Goal: Transaction & Acquisition: Purchase product/service

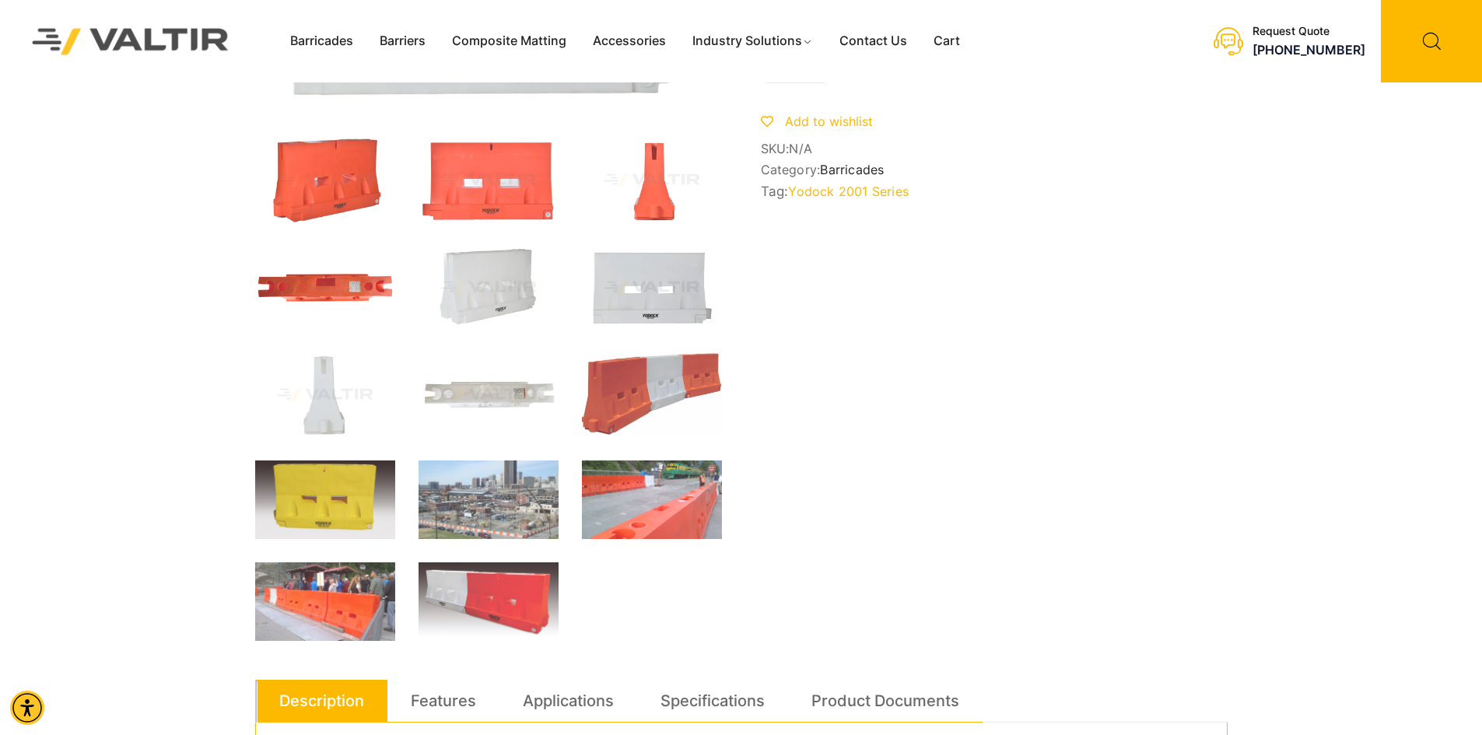
scroll to position [156, 0]
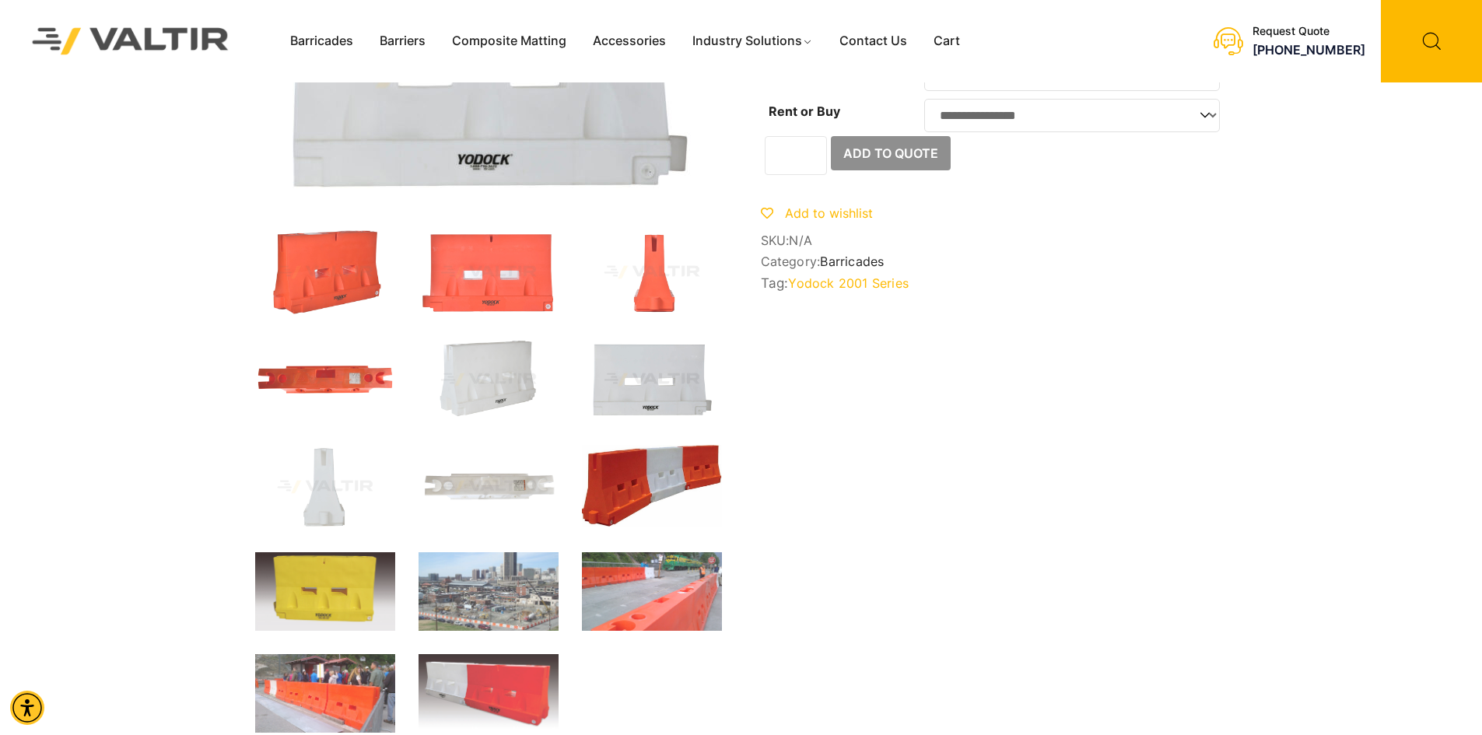
click at [621, 476] on img at bounding box center [652, 486] width 140 height 82
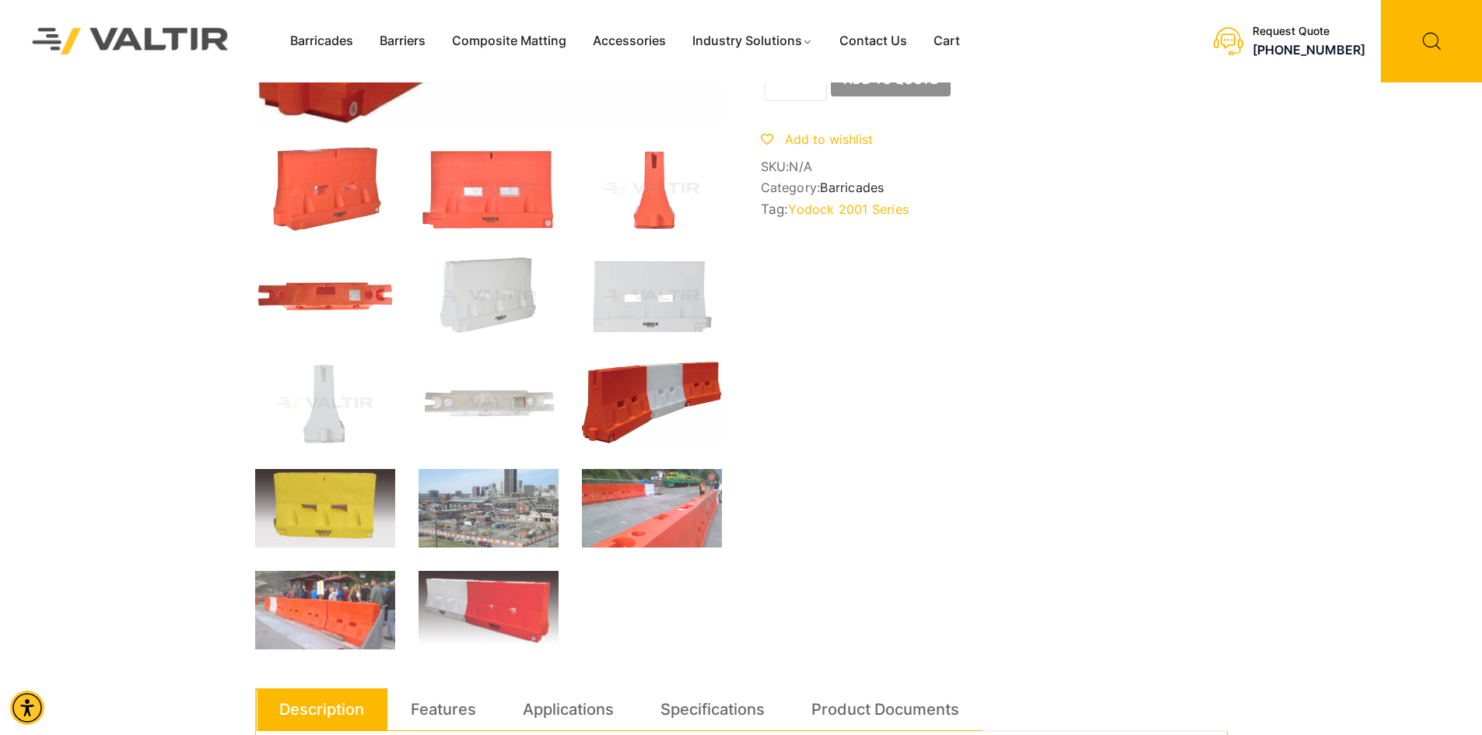
scroll to position [233, 0]
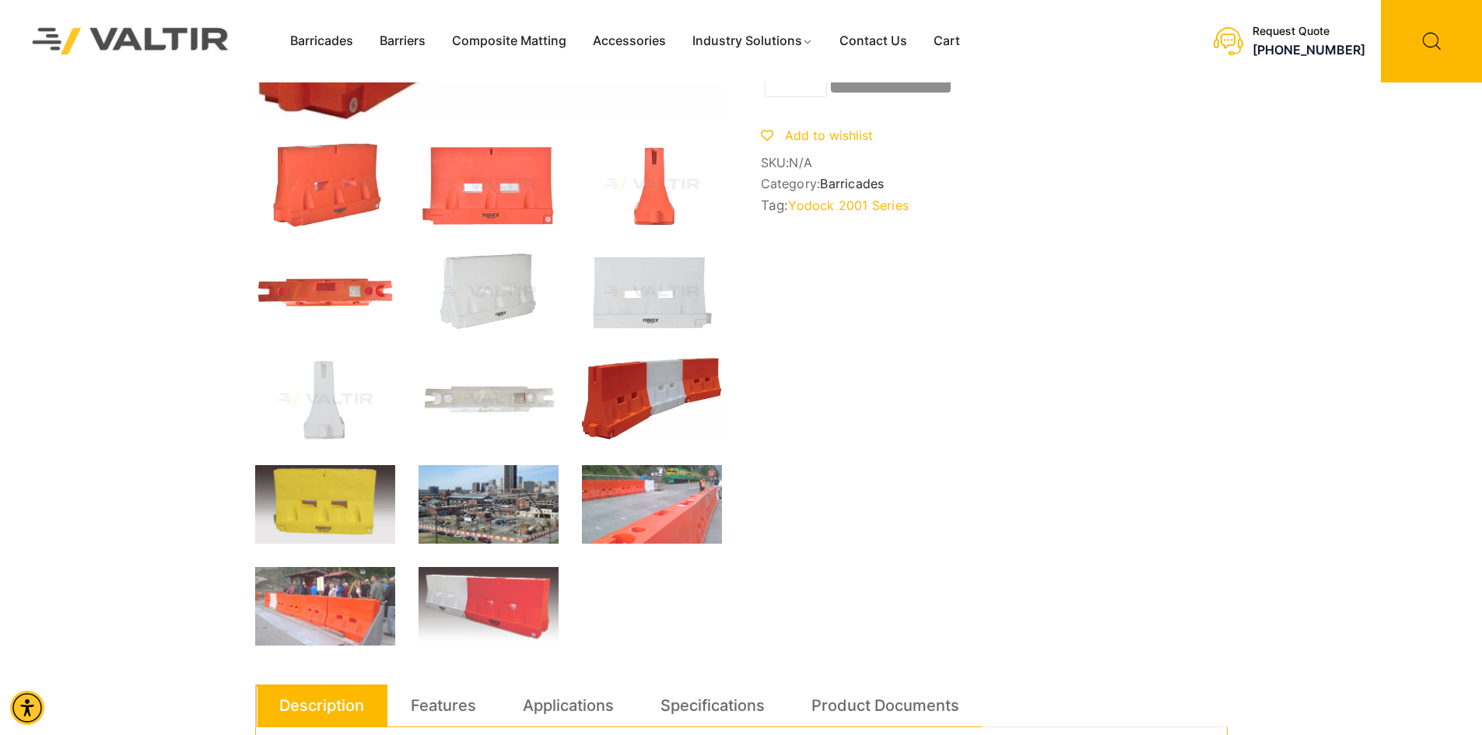
click at [478, 520] on img at bounding box center [488, 504] width 140 height 79
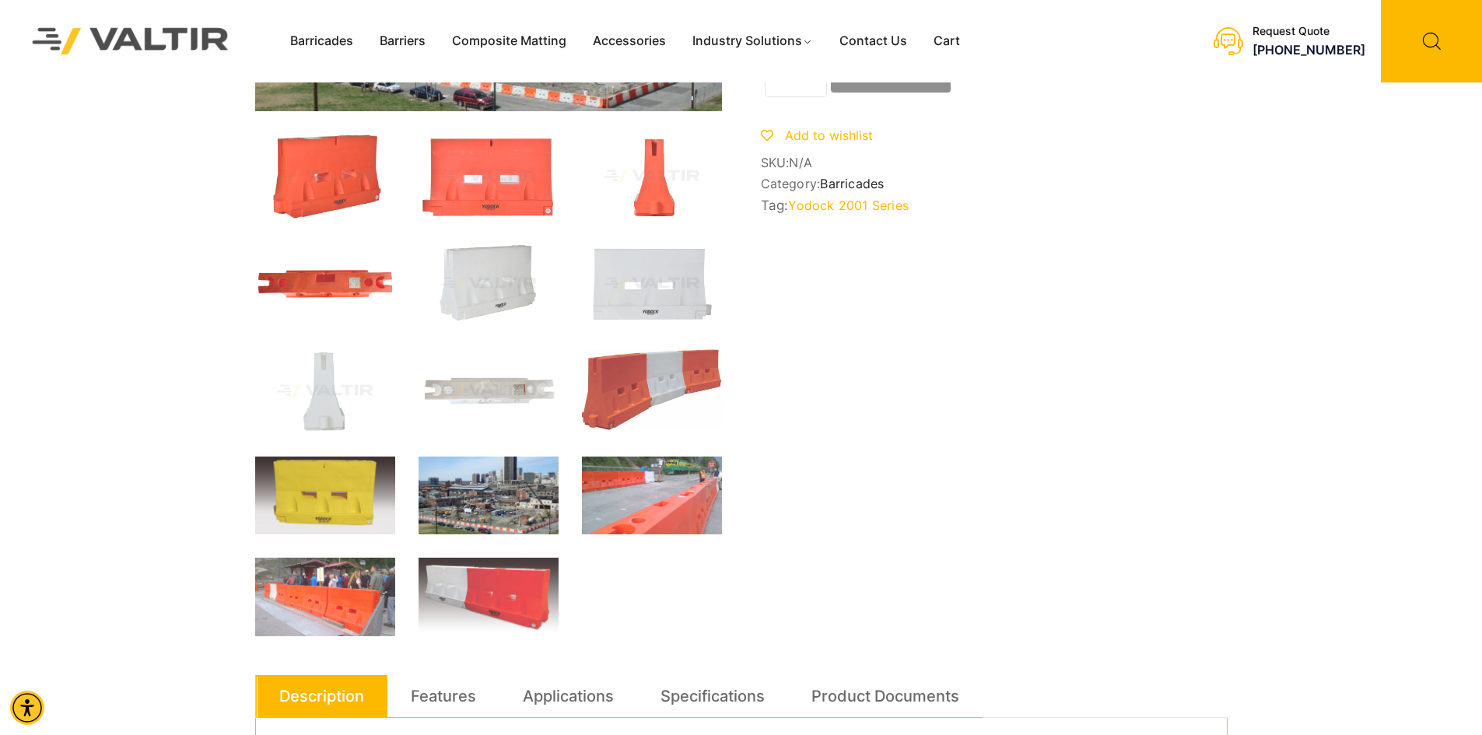
click at [485, 517] on img at bounding box center [488, 496] width 140 height 79
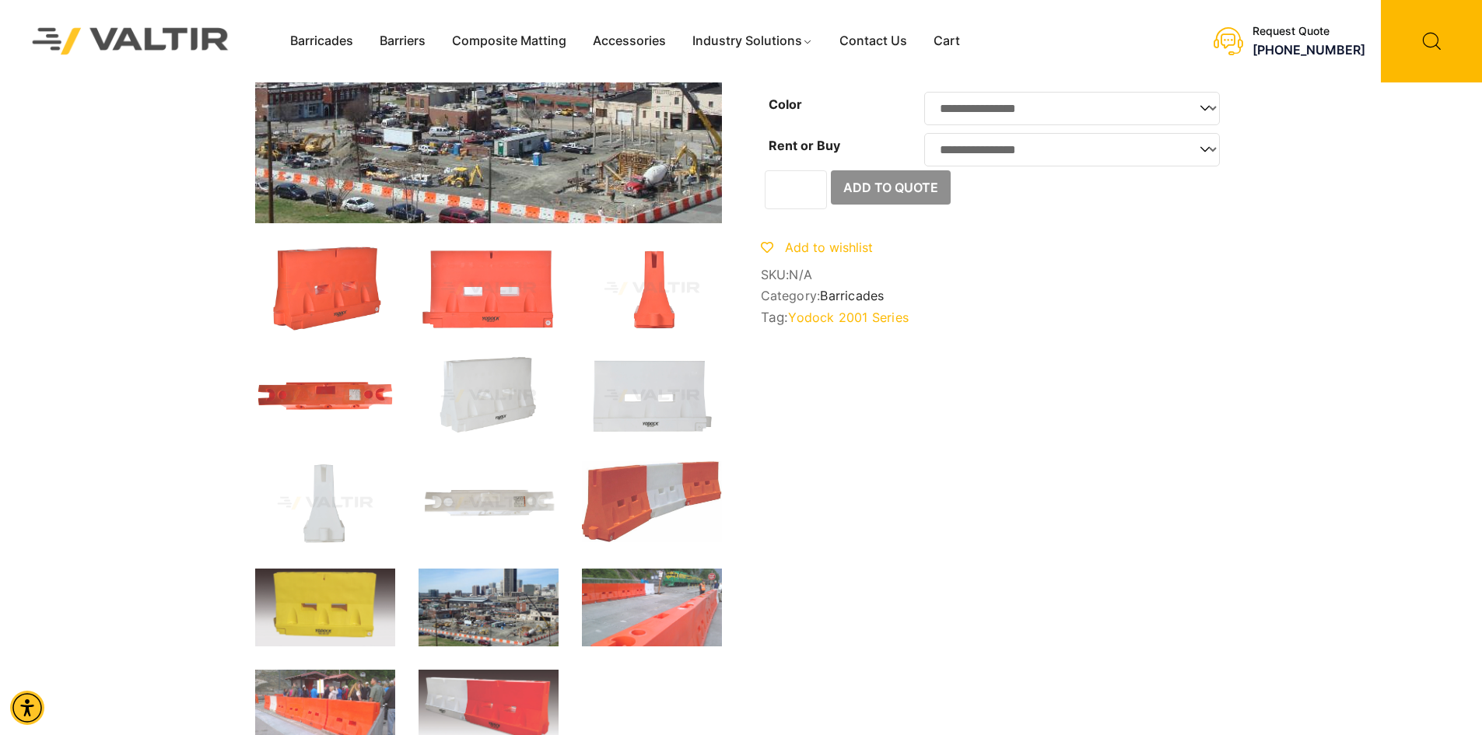
scroll to position [78, 0]
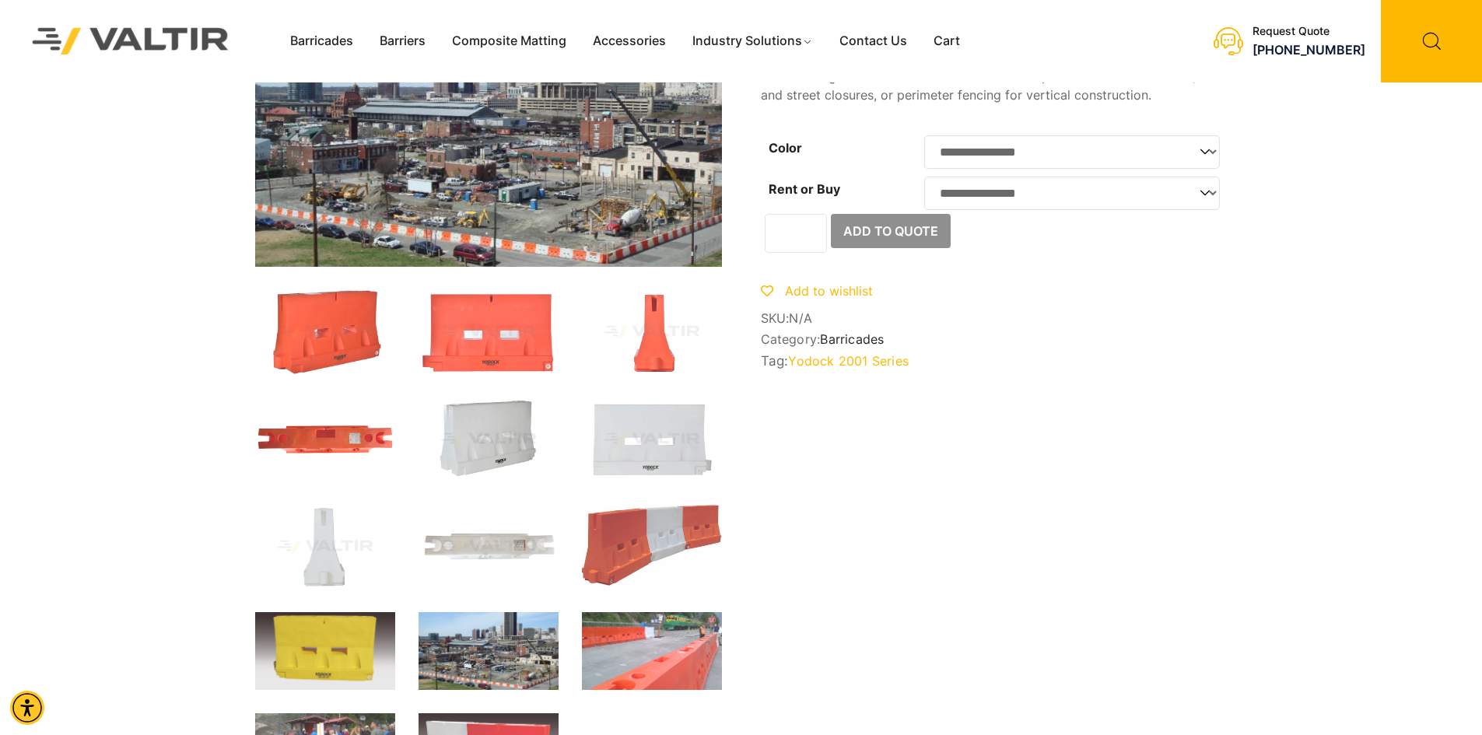
click at [481, 424] on img at bounding box center [488, 439] width 140 height 84
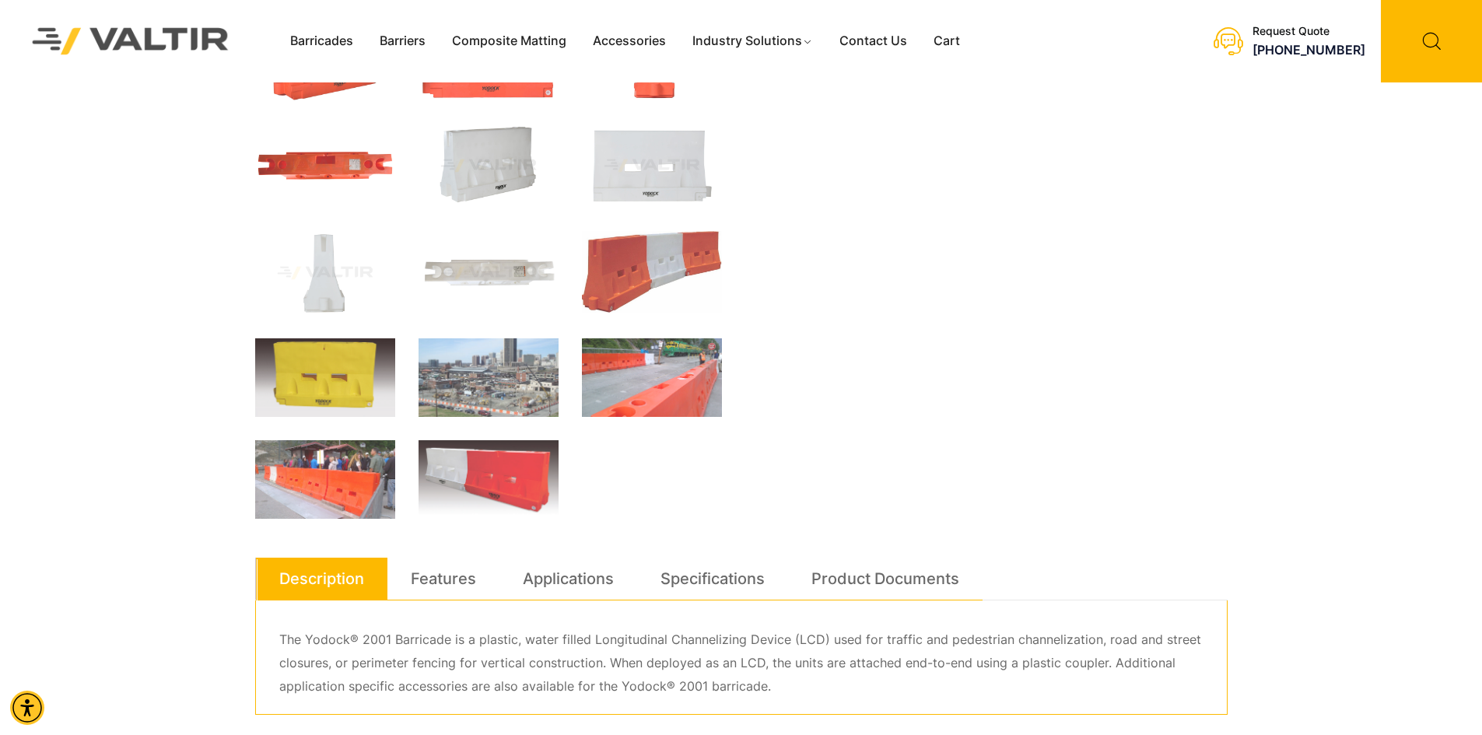
scroll to position [389, 0]
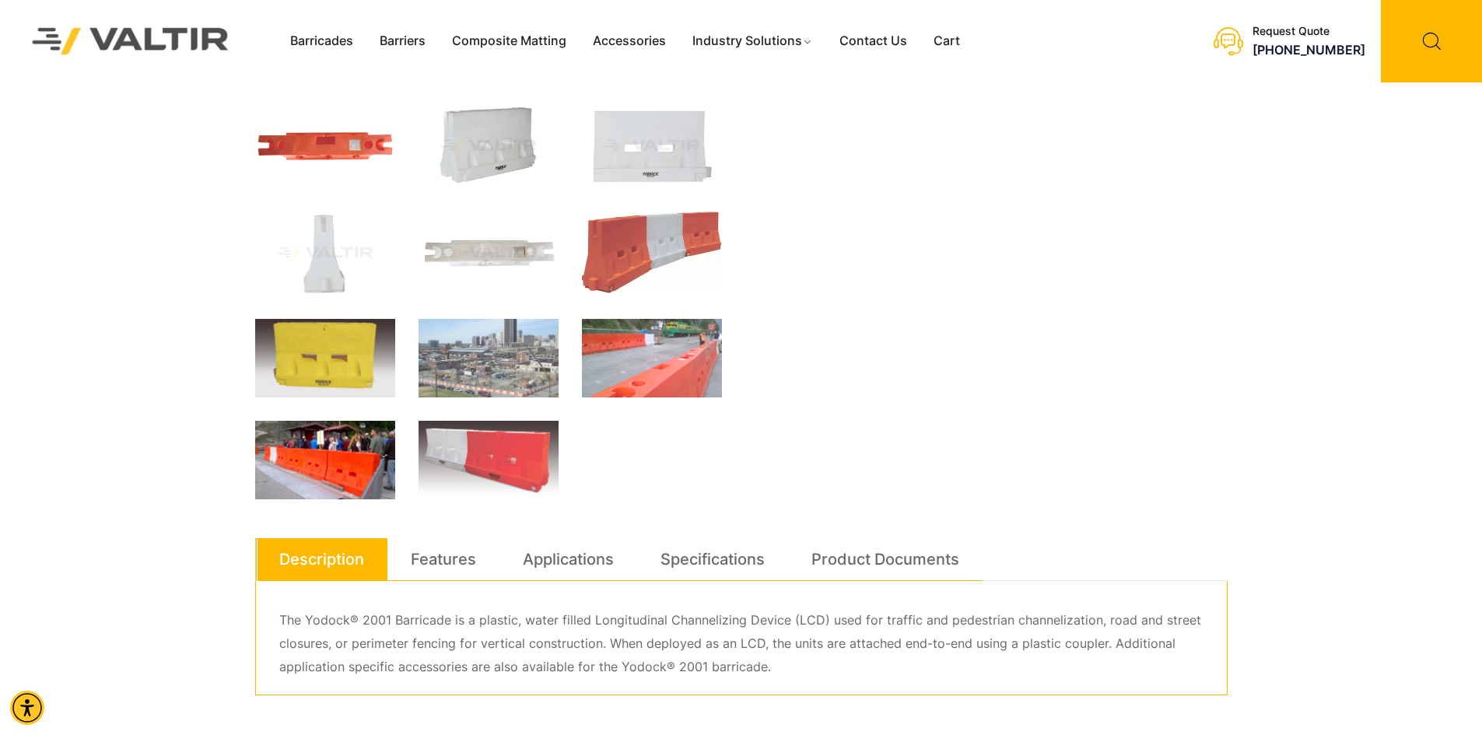
click at [356, 471] on img at bounding box center [325, 460] width 140 height 79
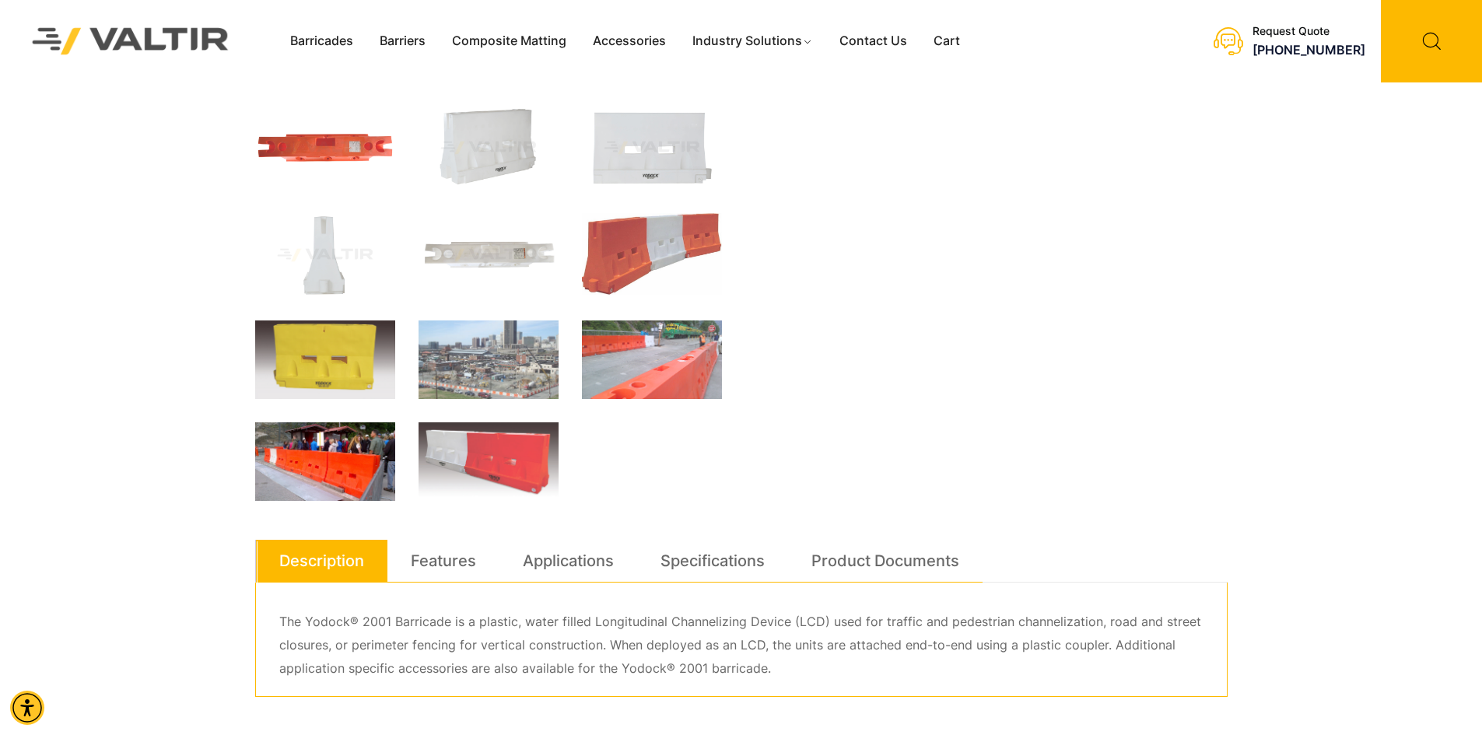
scroll to position [371, 0]
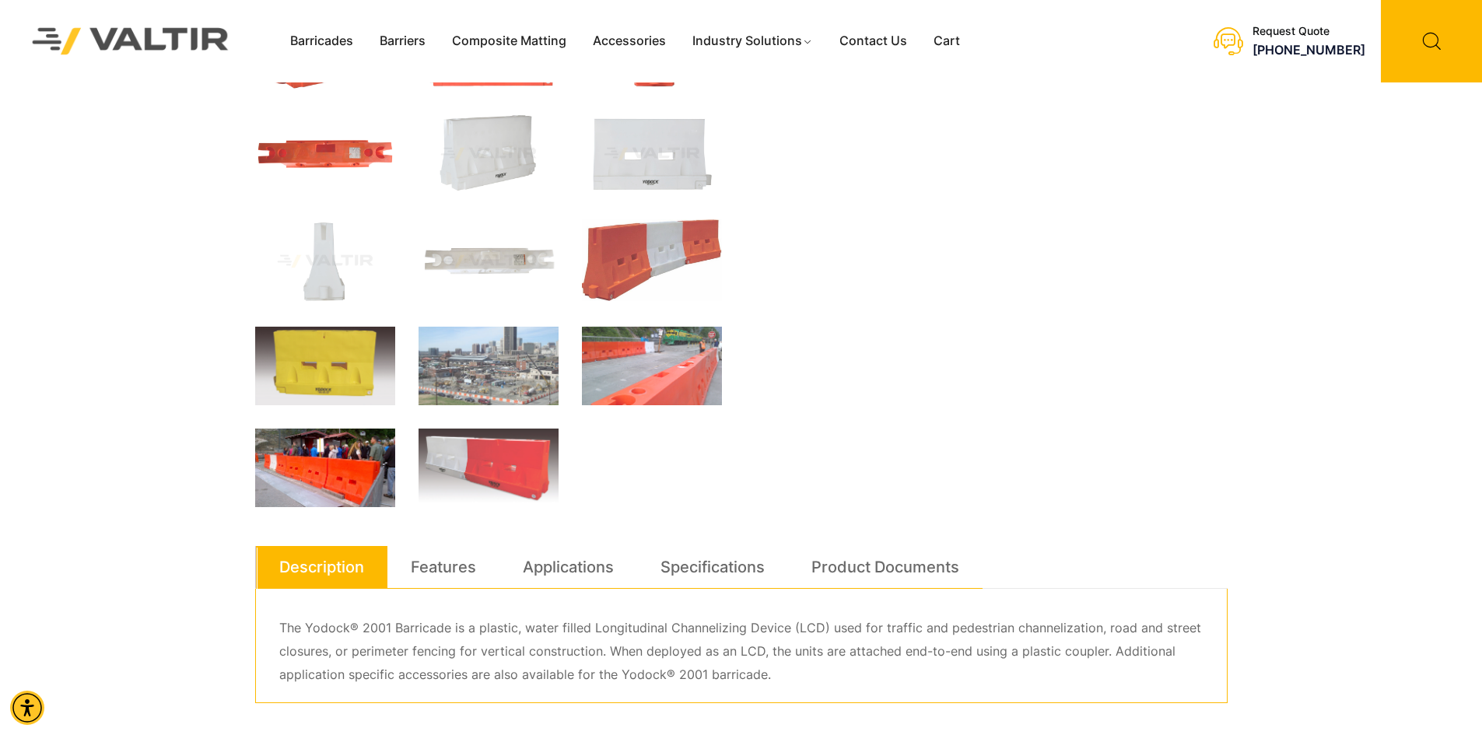
click at [356, 471] on img at bounding box center [325, 468] width 140 height 79
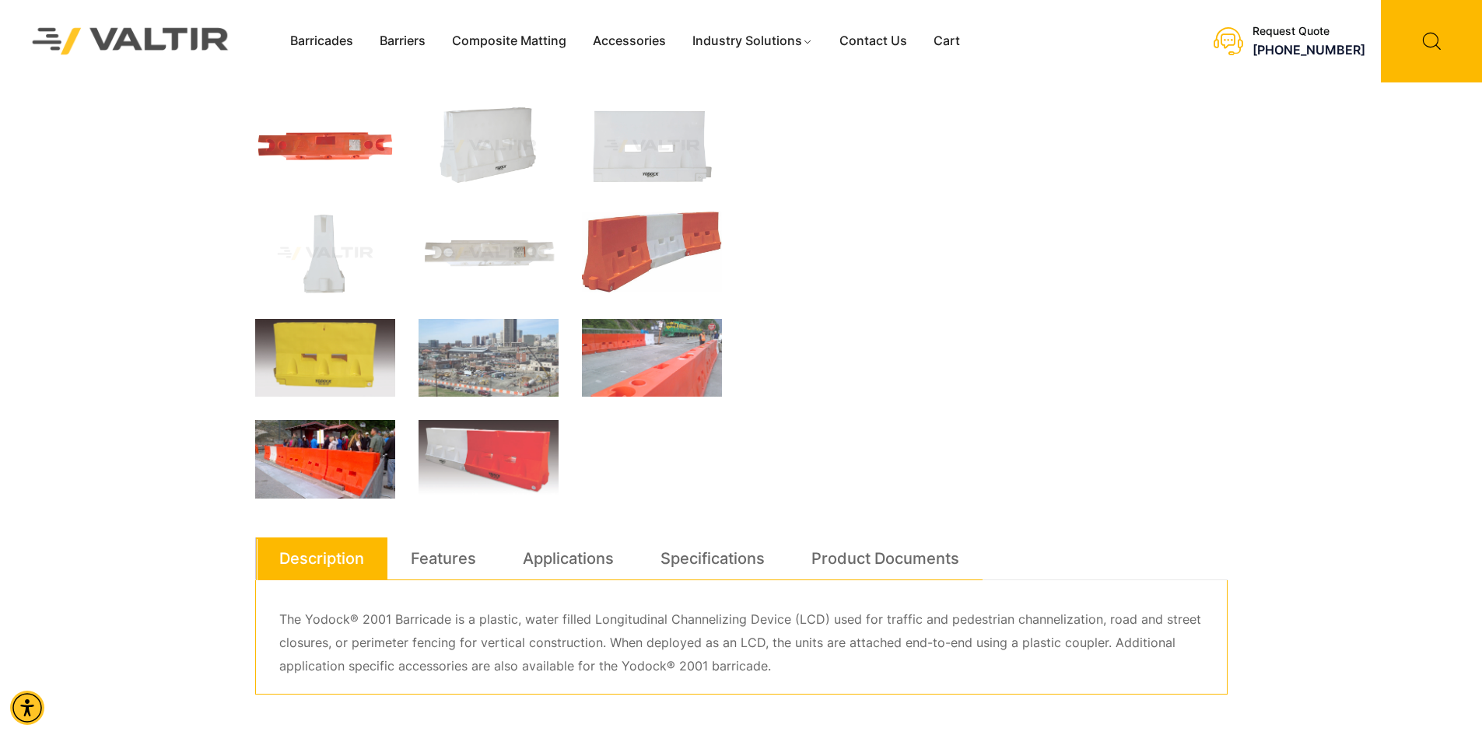
click at [356, 471] on img at bounding box center [325, 459] width 140 height 79
click at [471, 448] on img at bounding box center [488, 459] width 140 height 79
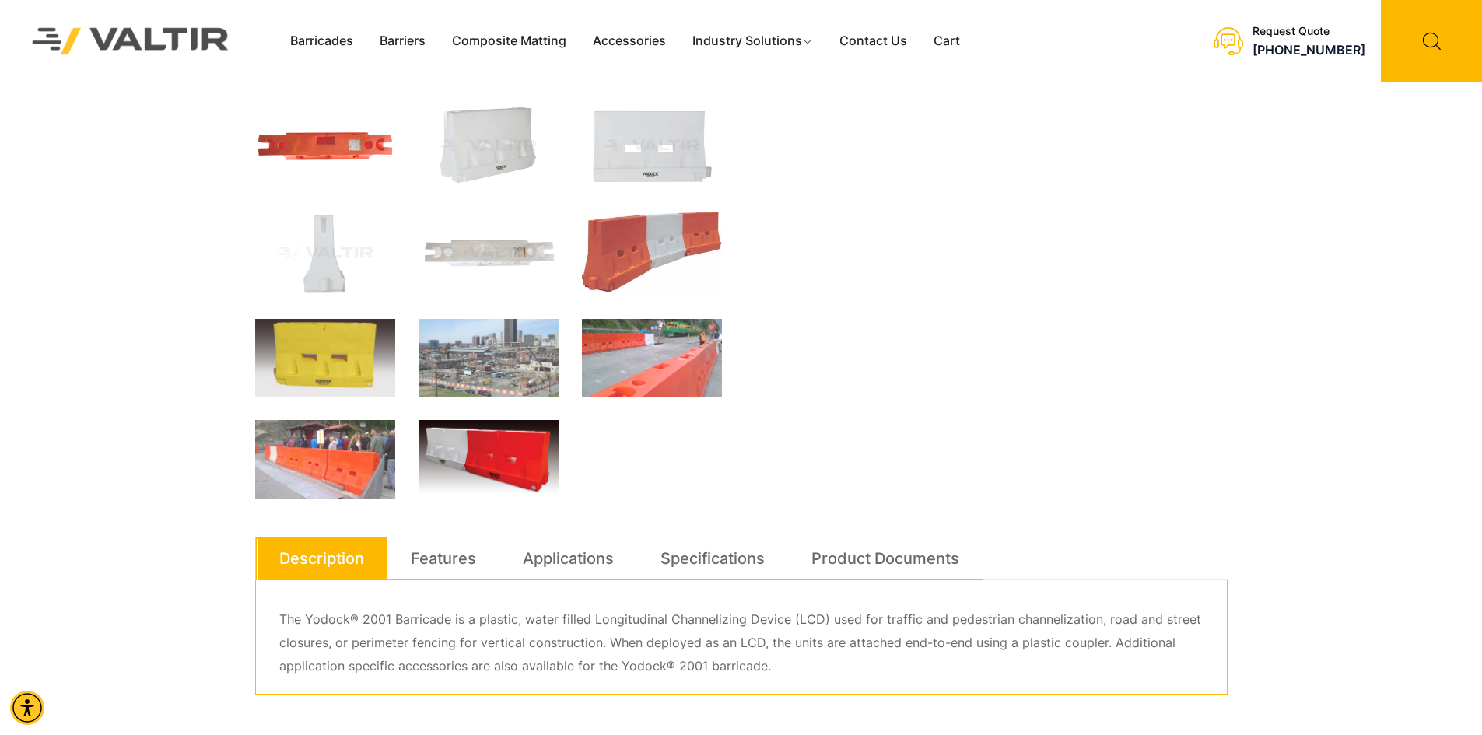
click at [478, 446] on img at bounding box center [488, 459] width 140 height 79
click at [478, 450] on img at bounding box center [488, 459] width 140 height 79
click at [375, 450] on img at bounding box center [325, 459] width 140 height 79
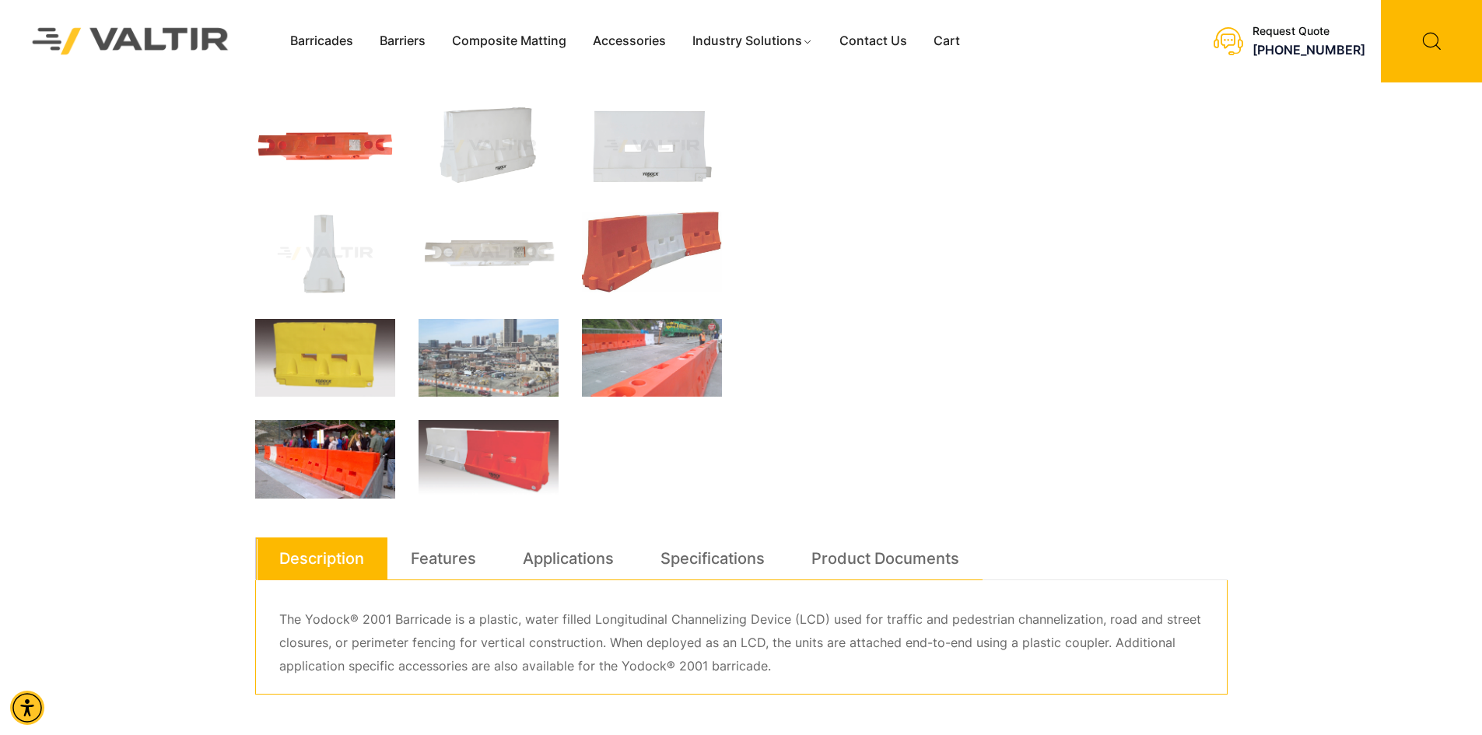
click at [374, 450] on img at bounding box center [325, 459] width 140 height 79
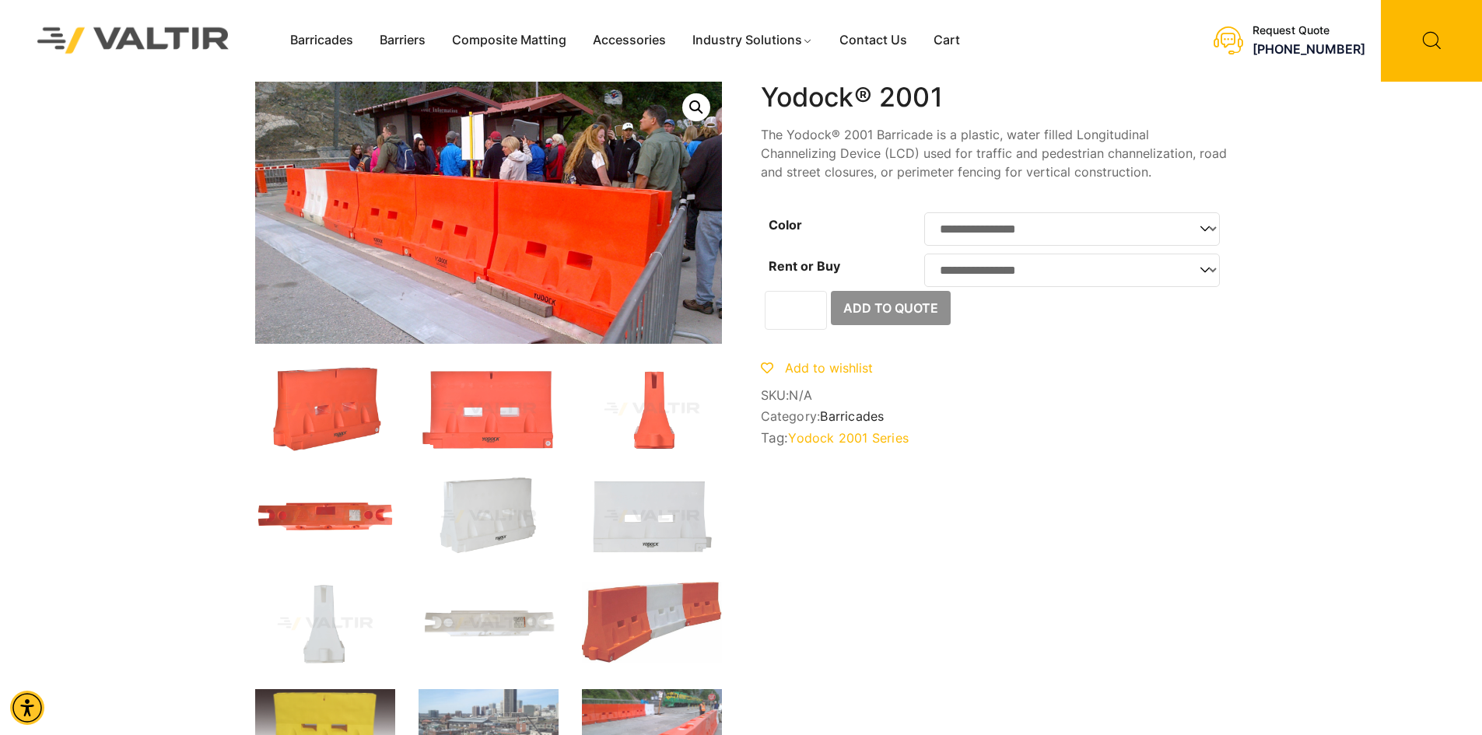
scroll to position [0, 0]
click at [678, 594] on img at bounding box center [652, 624] width 140 height 82
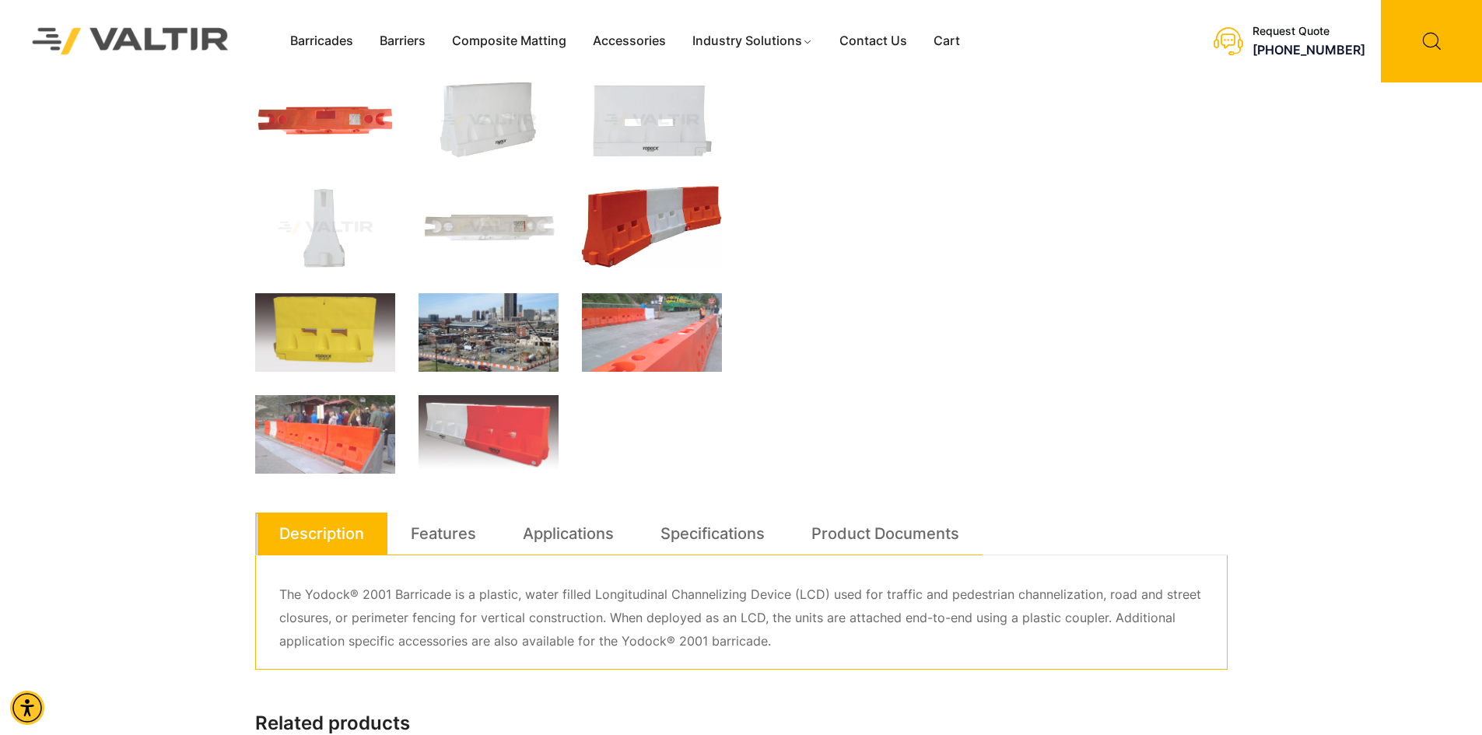
scroll to position [467, 0]
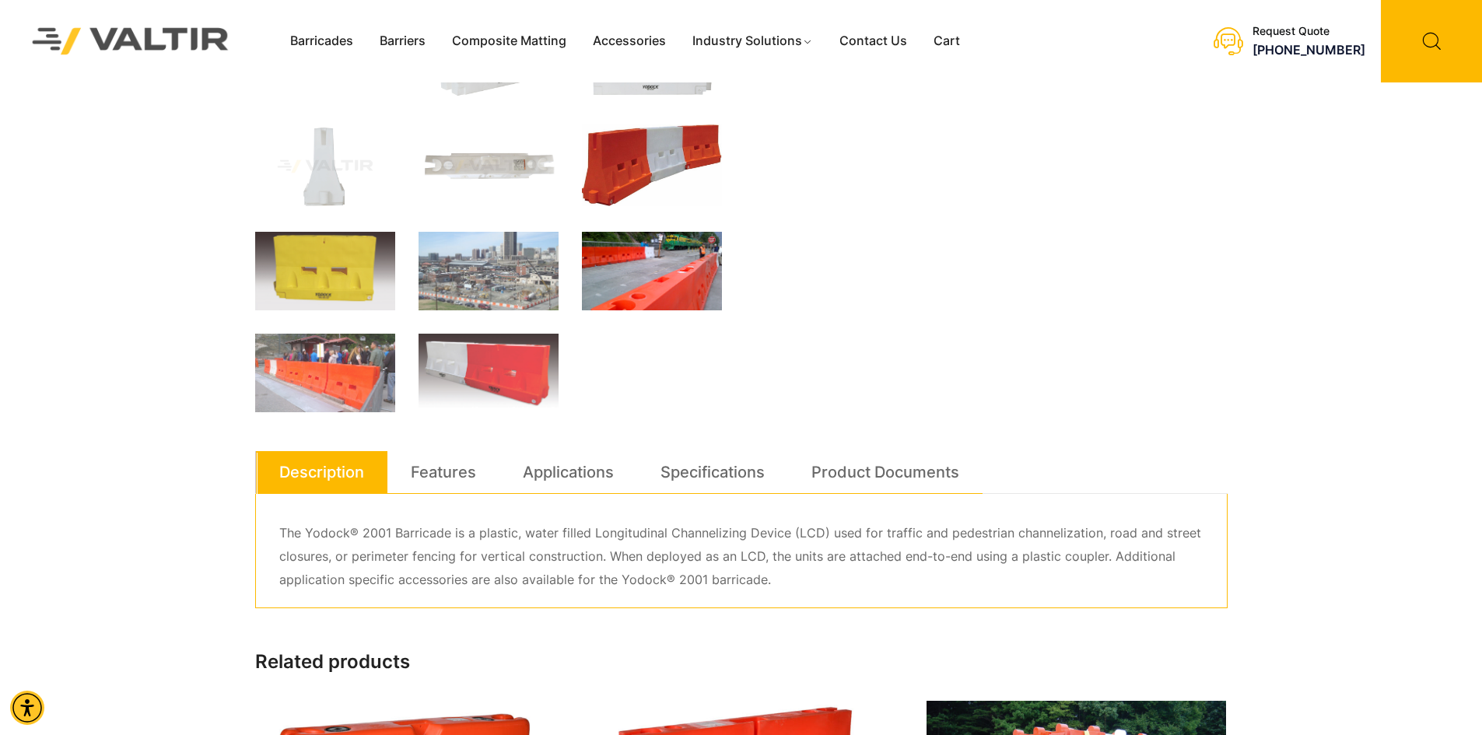
click at [655, 258] on img at bounding box center [652, 271] width 140 height 79
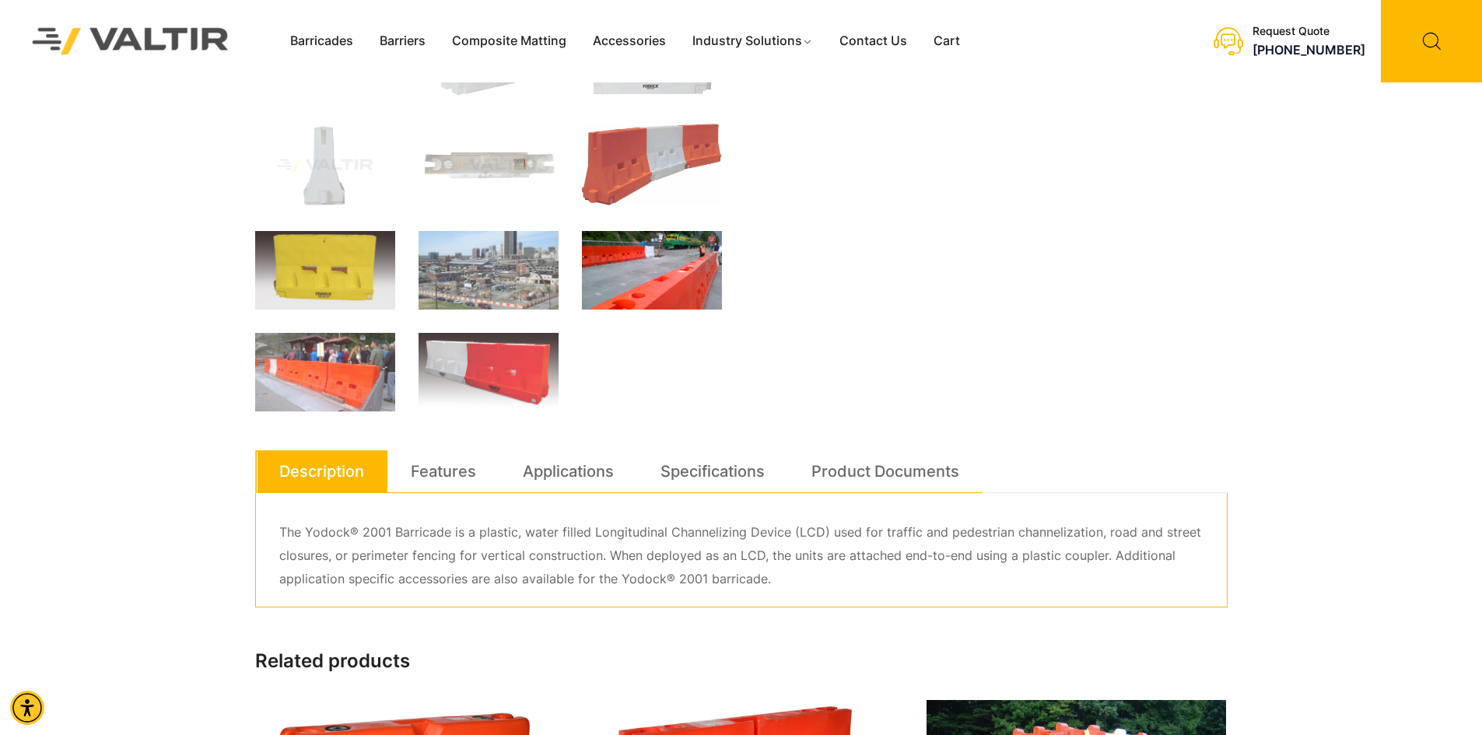
scroll to position [458, 0]
click at [654, 258] on img at bounding box center [652, 271] width 140 height 79
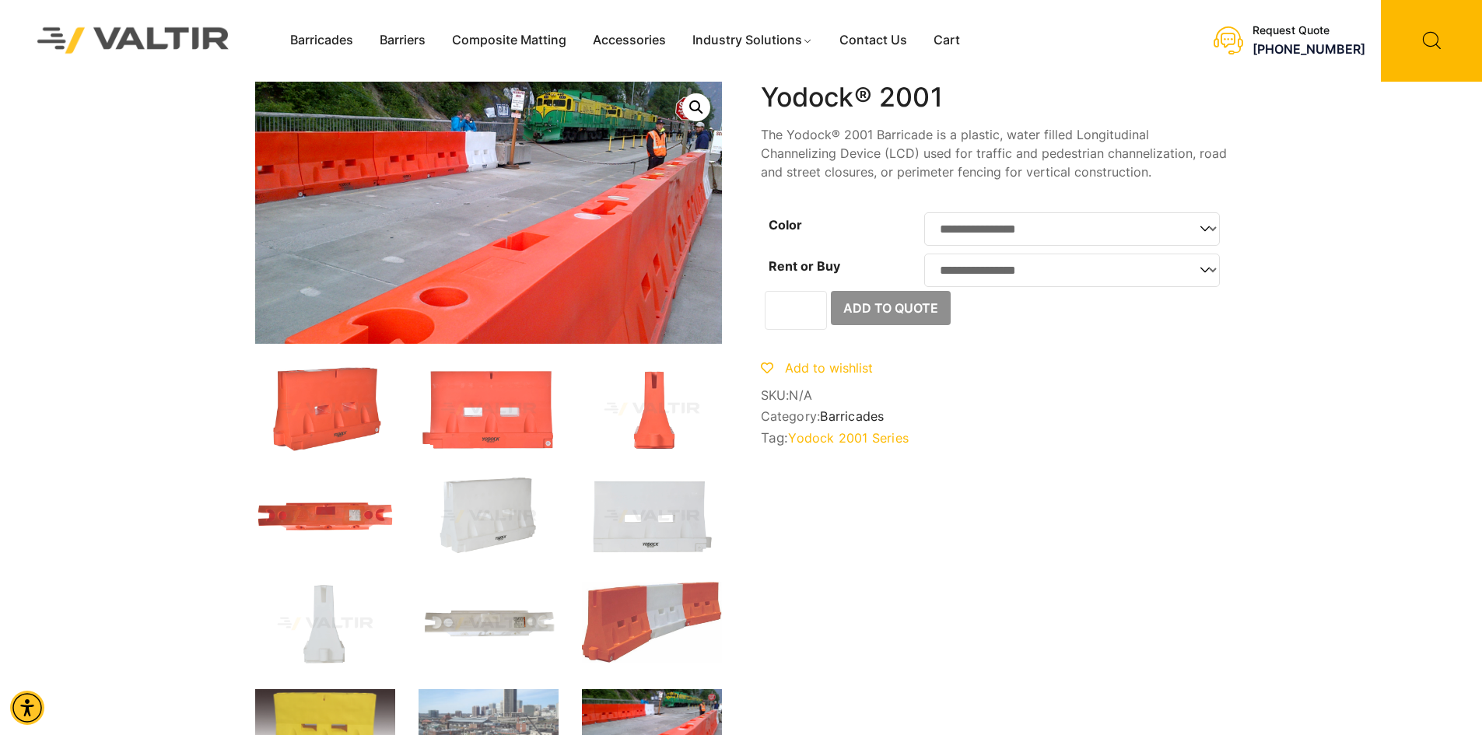
scroll to position [0, 0]
click at [494, 37] on link "Composite Matting" at bounding box center [509, 41] width 141 height 23
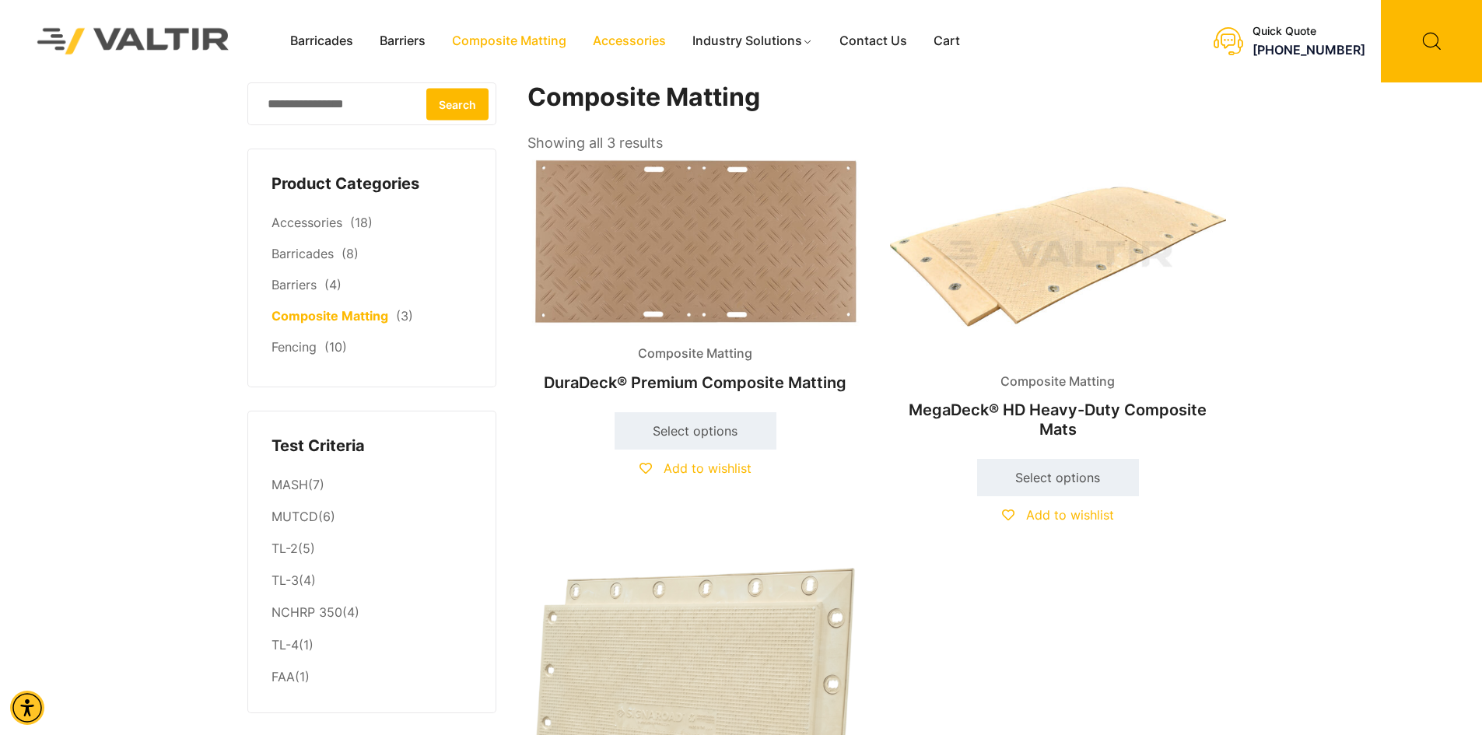
click at [611, 38] on link "Accessories" at bounding box center [630, 41] width 100 height 23
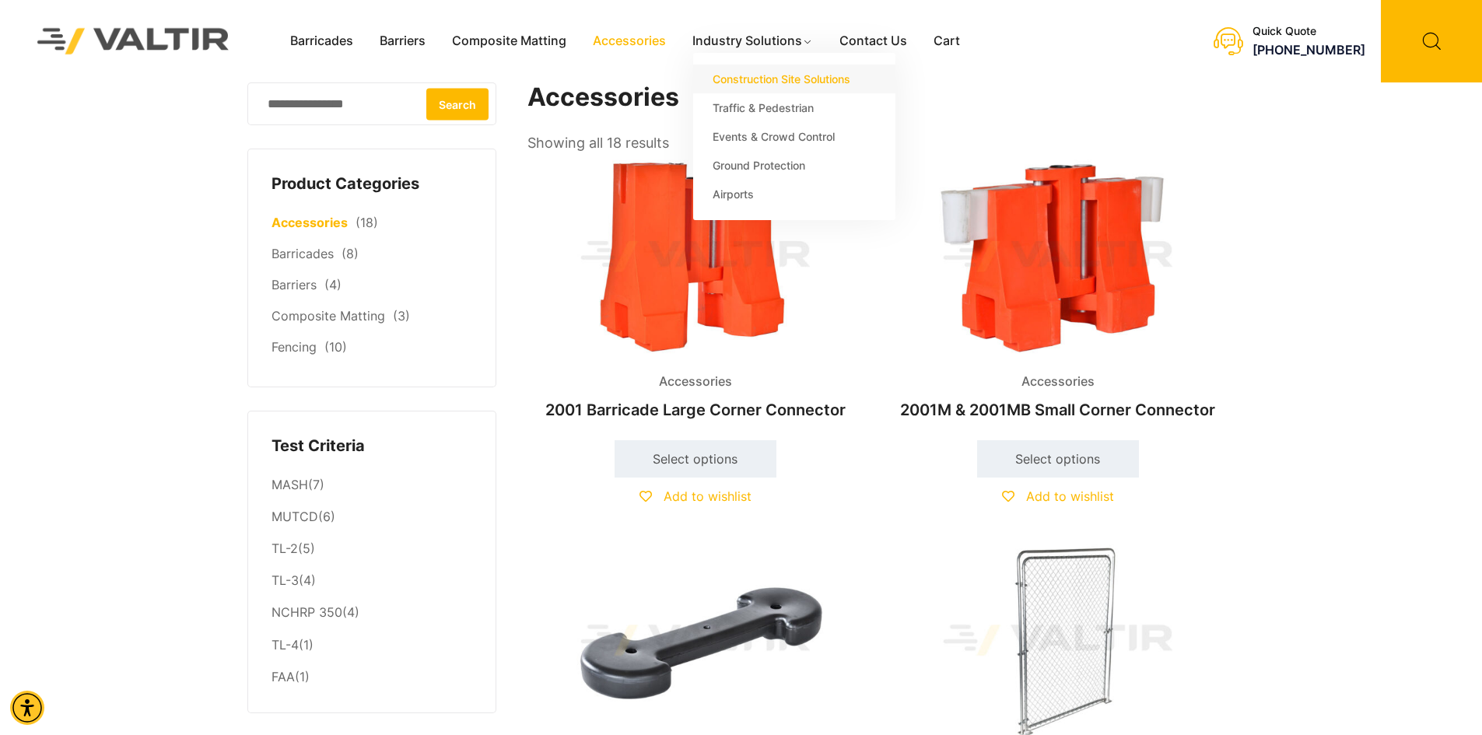
click at [769, 73] on link "Construction Site Solutions" at bounding box center [794, 79] width 202 height 29
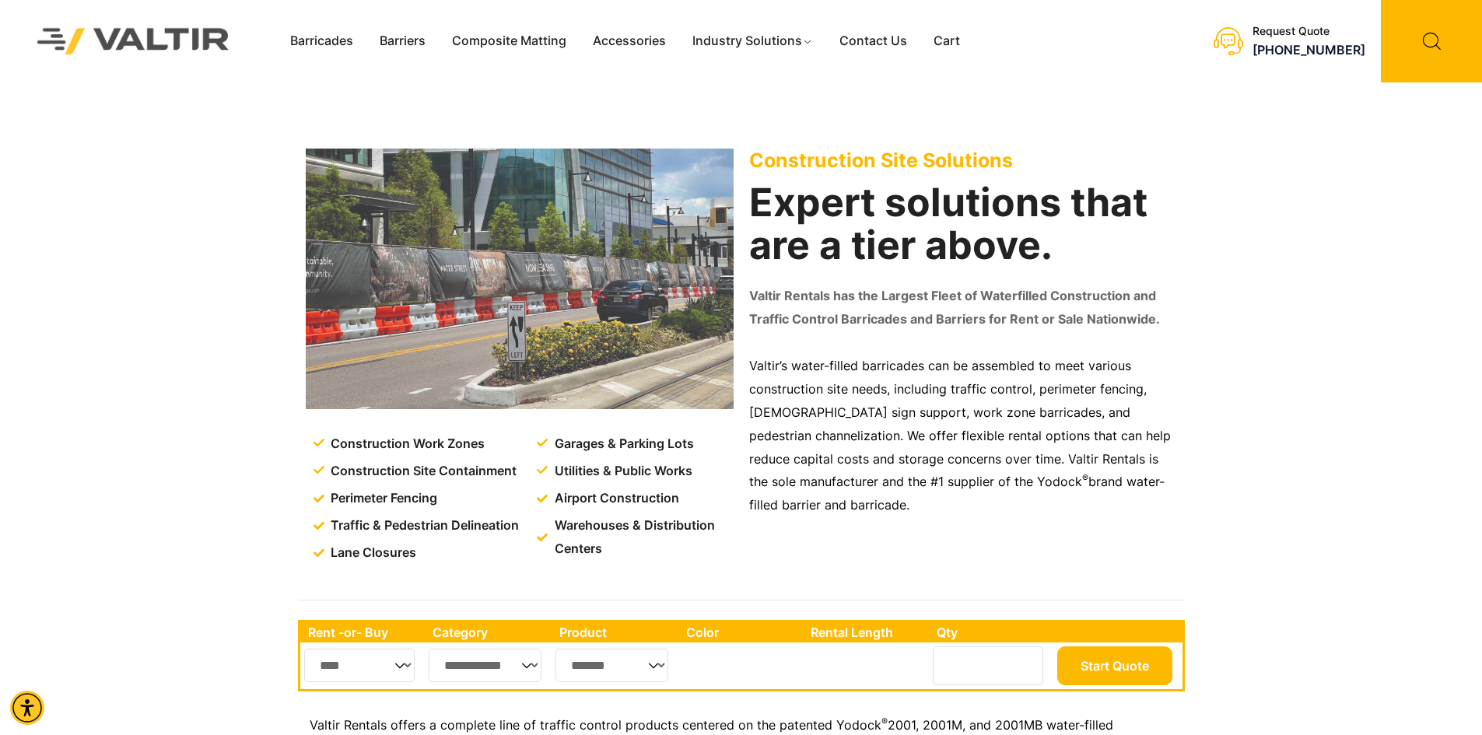
click at [587, 284] on img at bounding box center [520, 279] width 428 height 261
click at [938, 37] on link "Cart" at bounding box center [946, 41] width 53 height 23
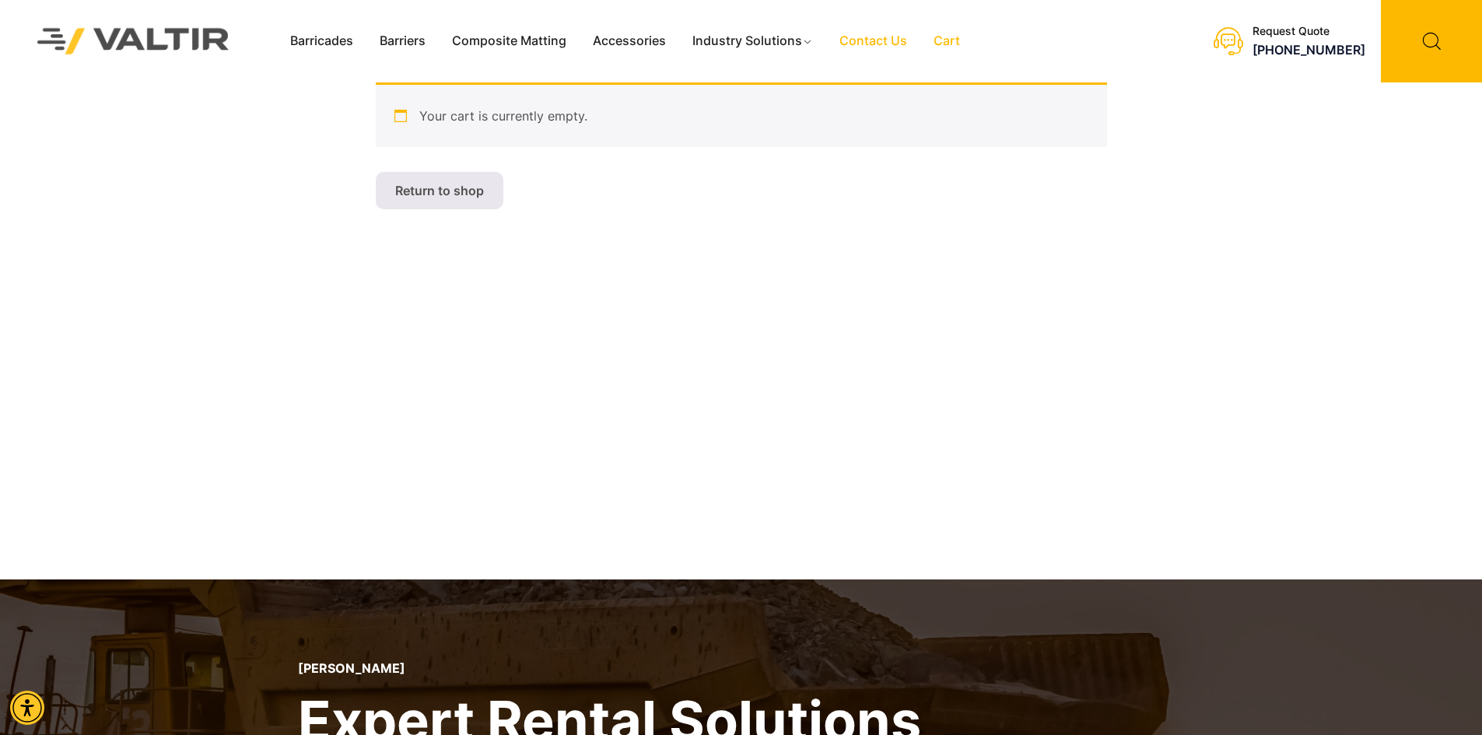
click at [870, 40] on link "Contact Us" at bounding box center [873, 41] width 94 height 23
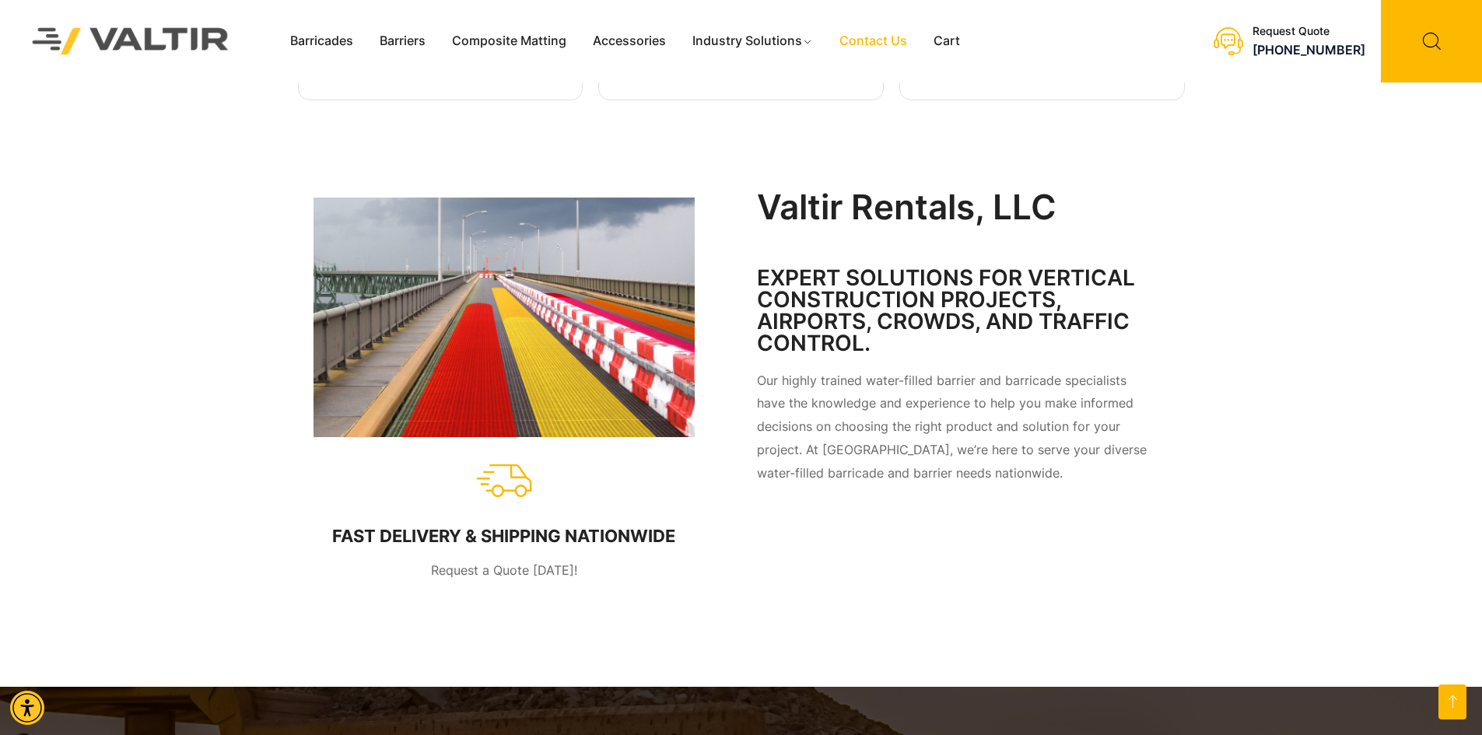
scroll to position [622, 0]
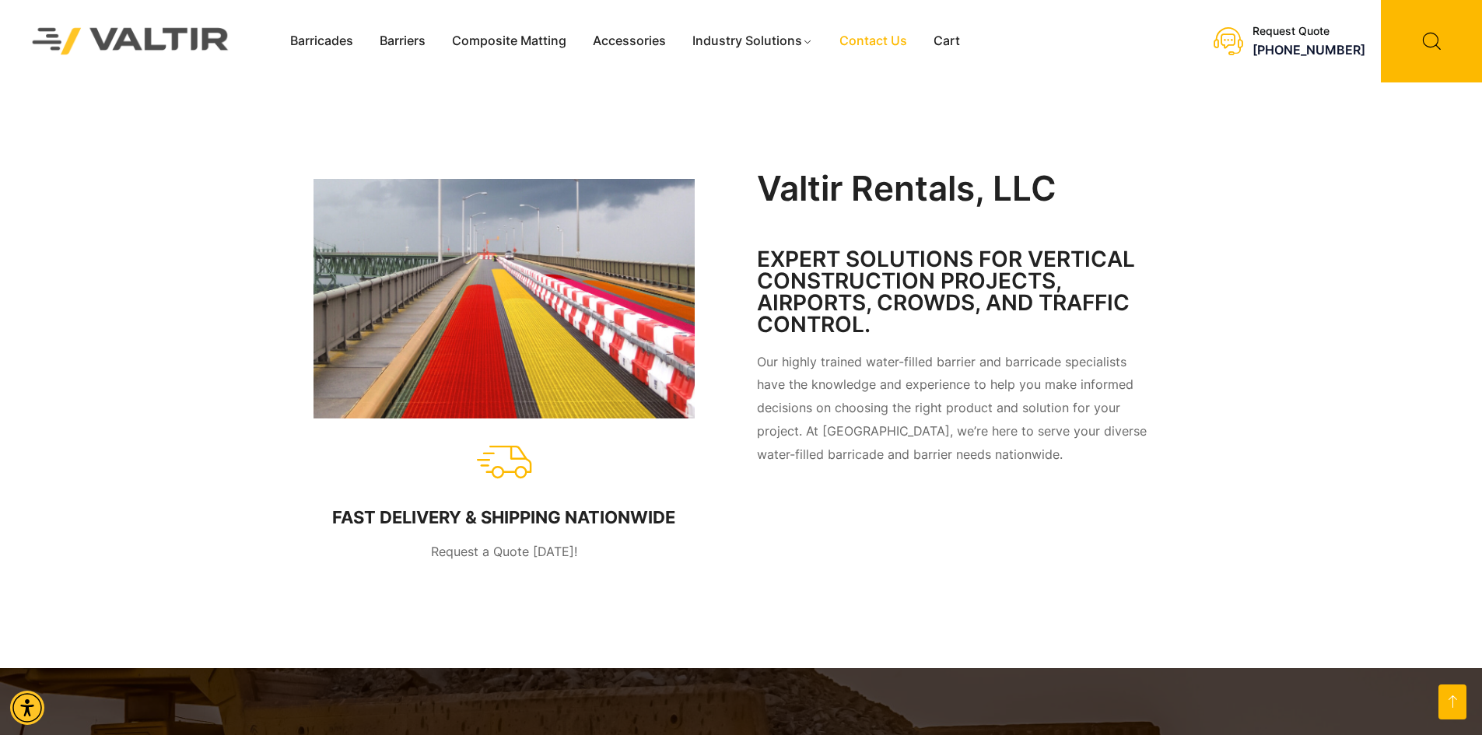
click at [560, 299] on img at bounding box center [503, 299] width 381 height 240
click at [631, 283] on img at bounding box center [503, 299] width 381 height 240
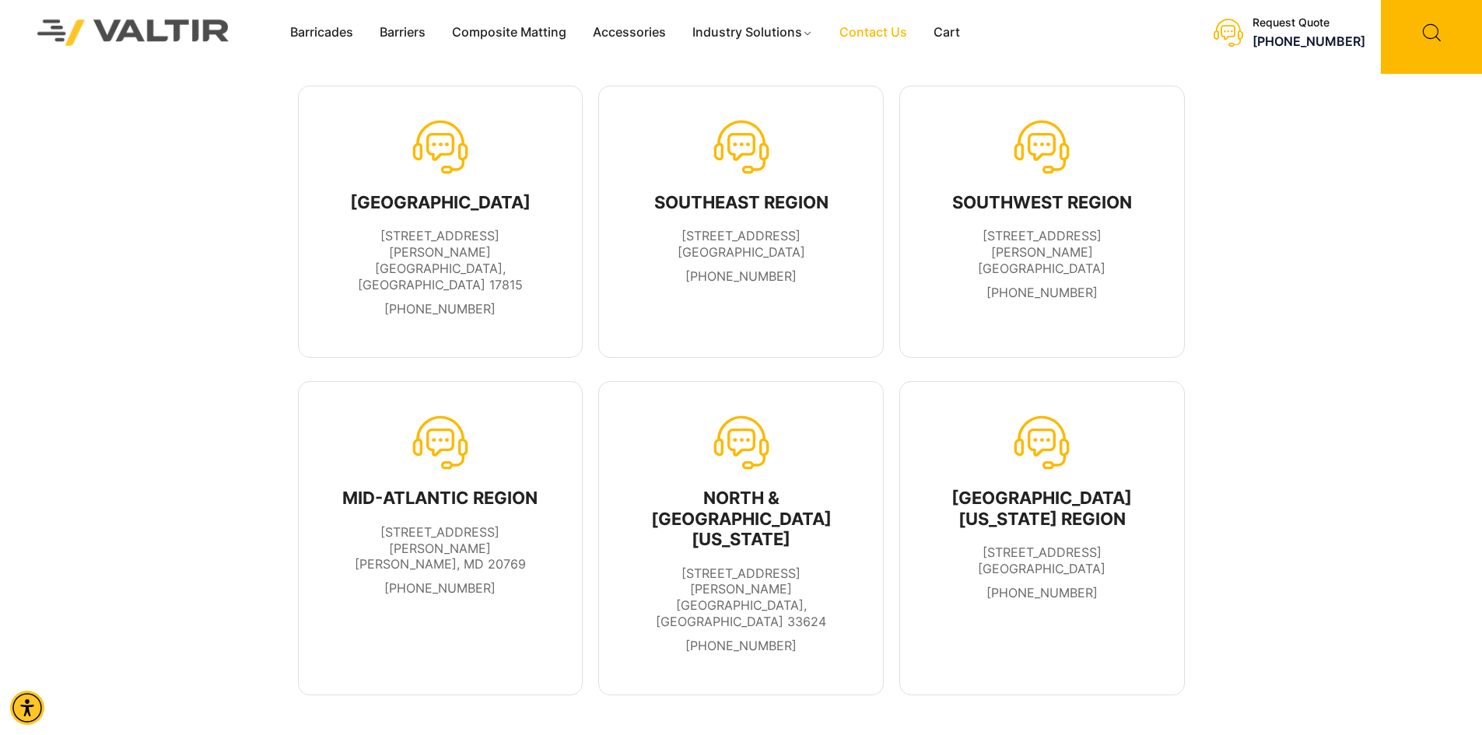
scroll to position [0, 0]
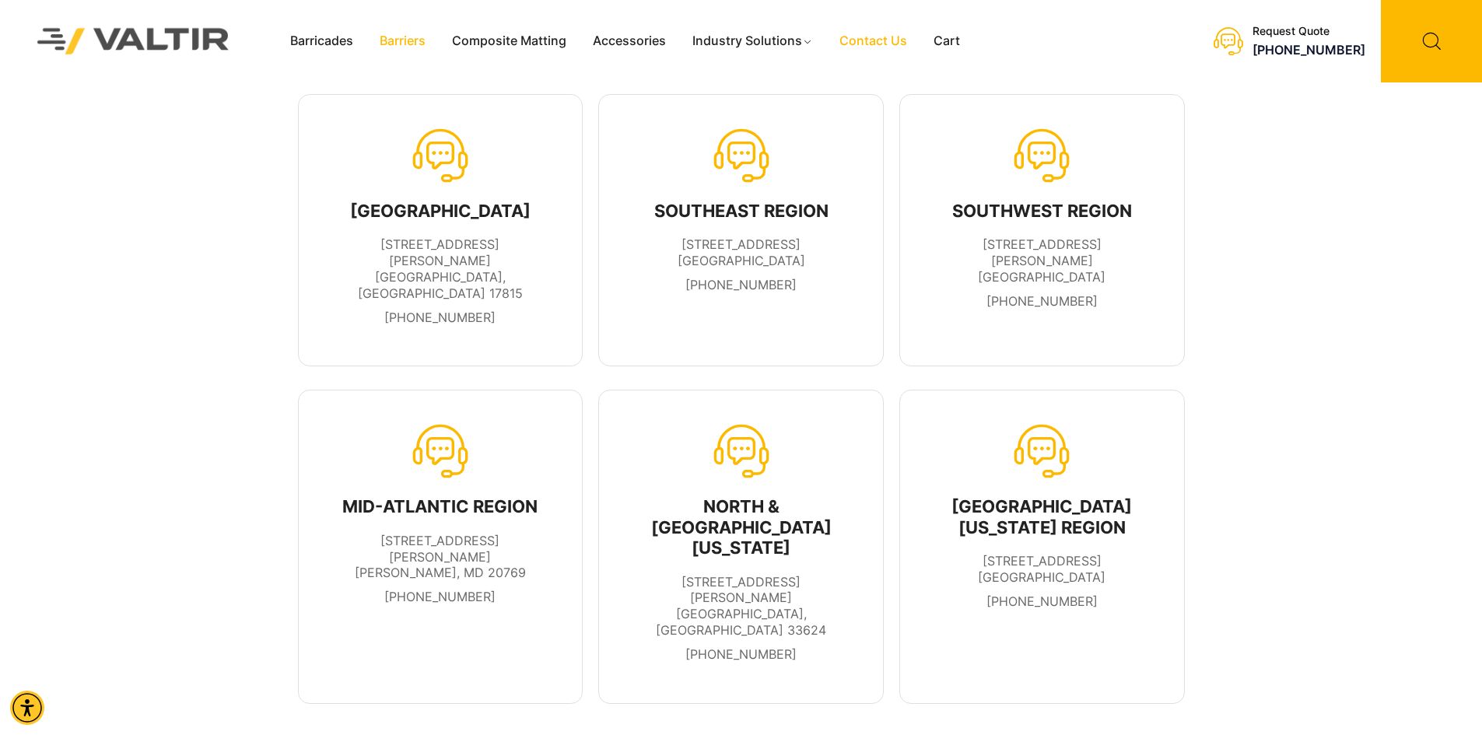
click at [406, 44] on link "Barriers" at bounding box center [402, 41] width 72 height 23
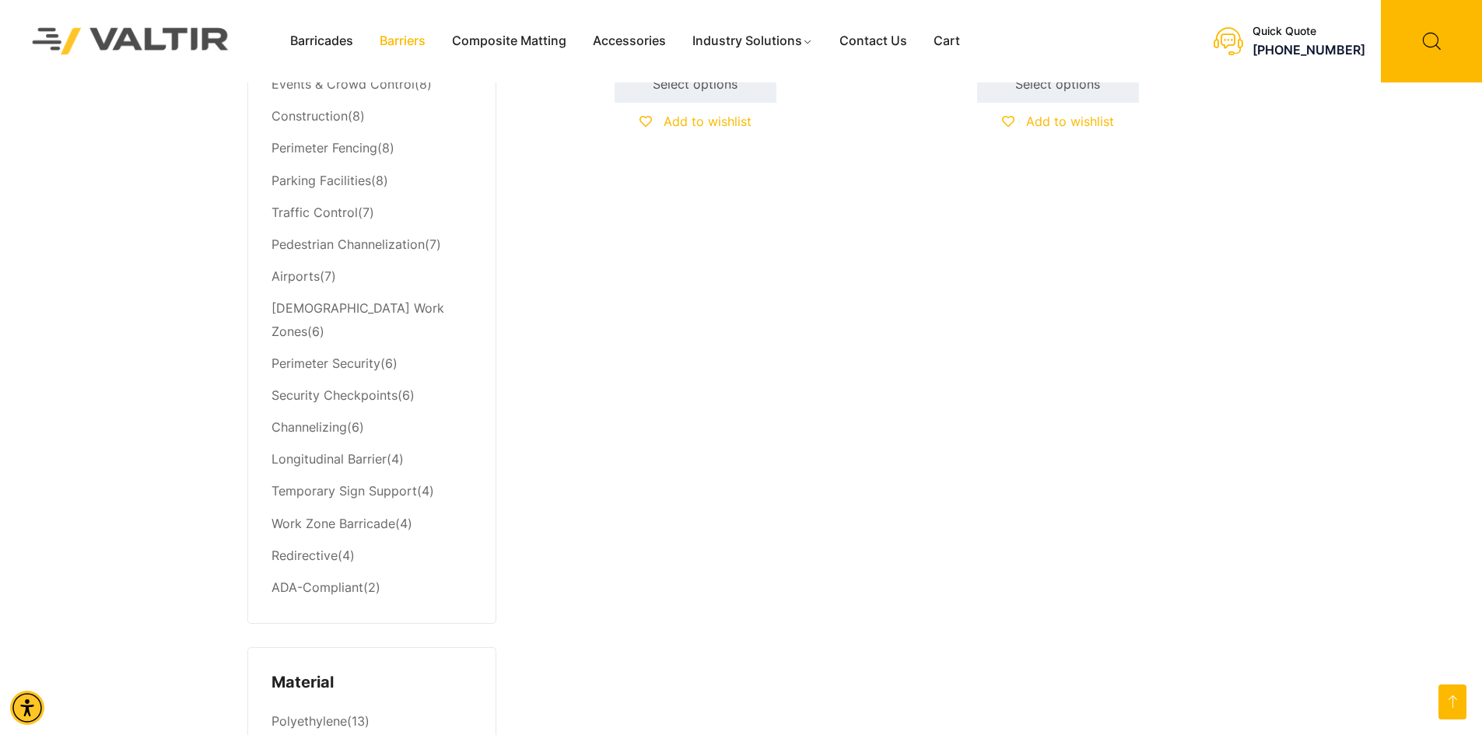
scroll to position [700, 0]
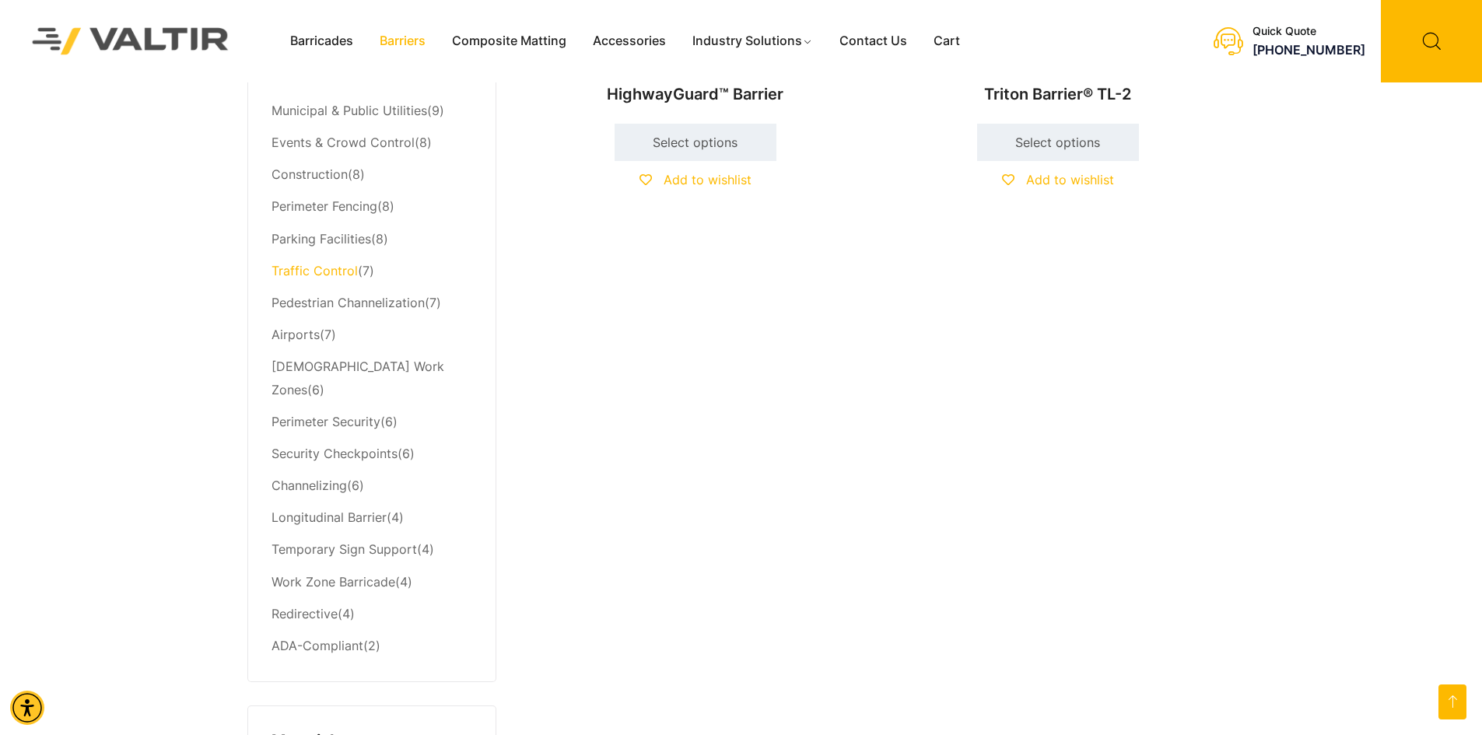
click at [331, 265] on link "Traffic Control" at bounding box center [314, 271] width 86 height 16
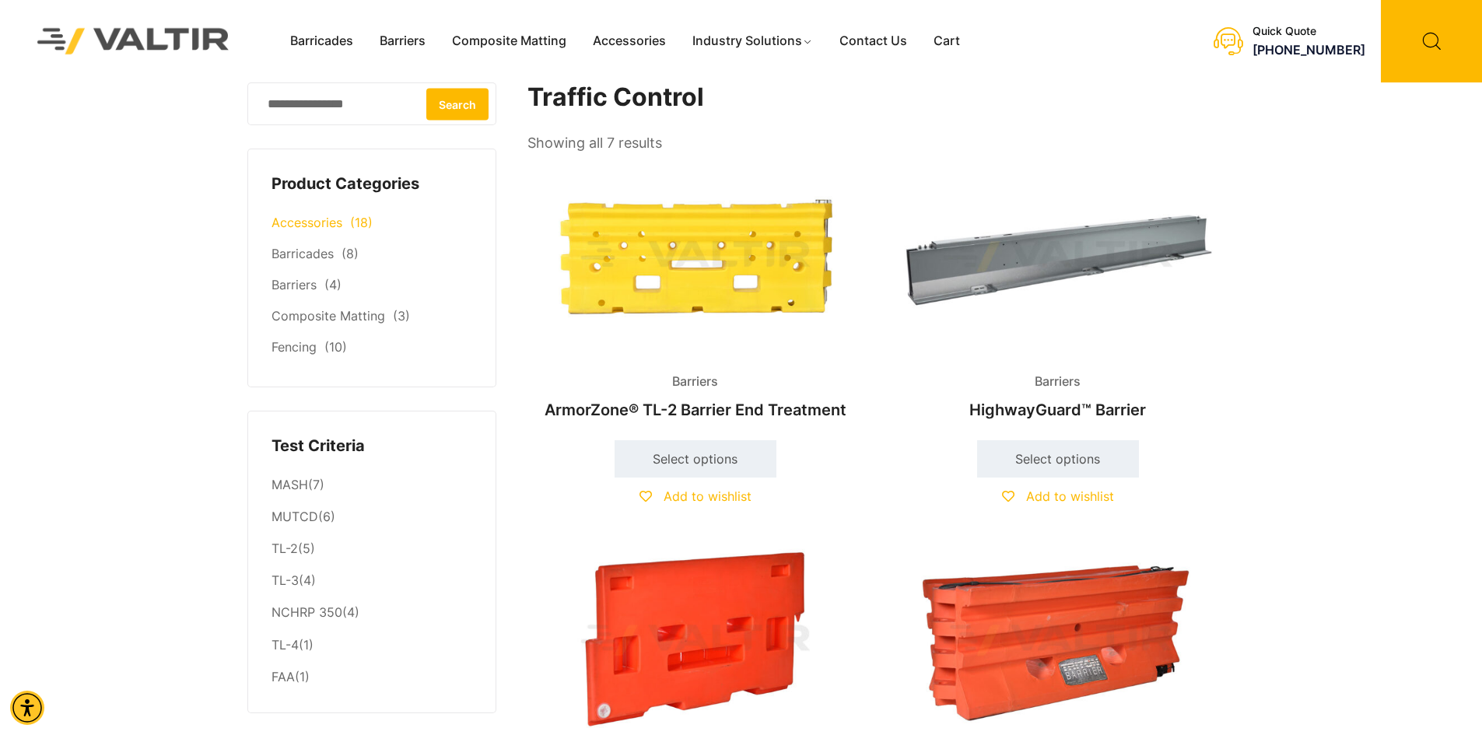
drag, startPoint x: 0, startPoint y: 0, endPoint x: 431, endPoint y: 227, distance: 487.1
click at [431, 227] on li "Accessories (18)" at bounding box center [371, 223] width 201 height 31
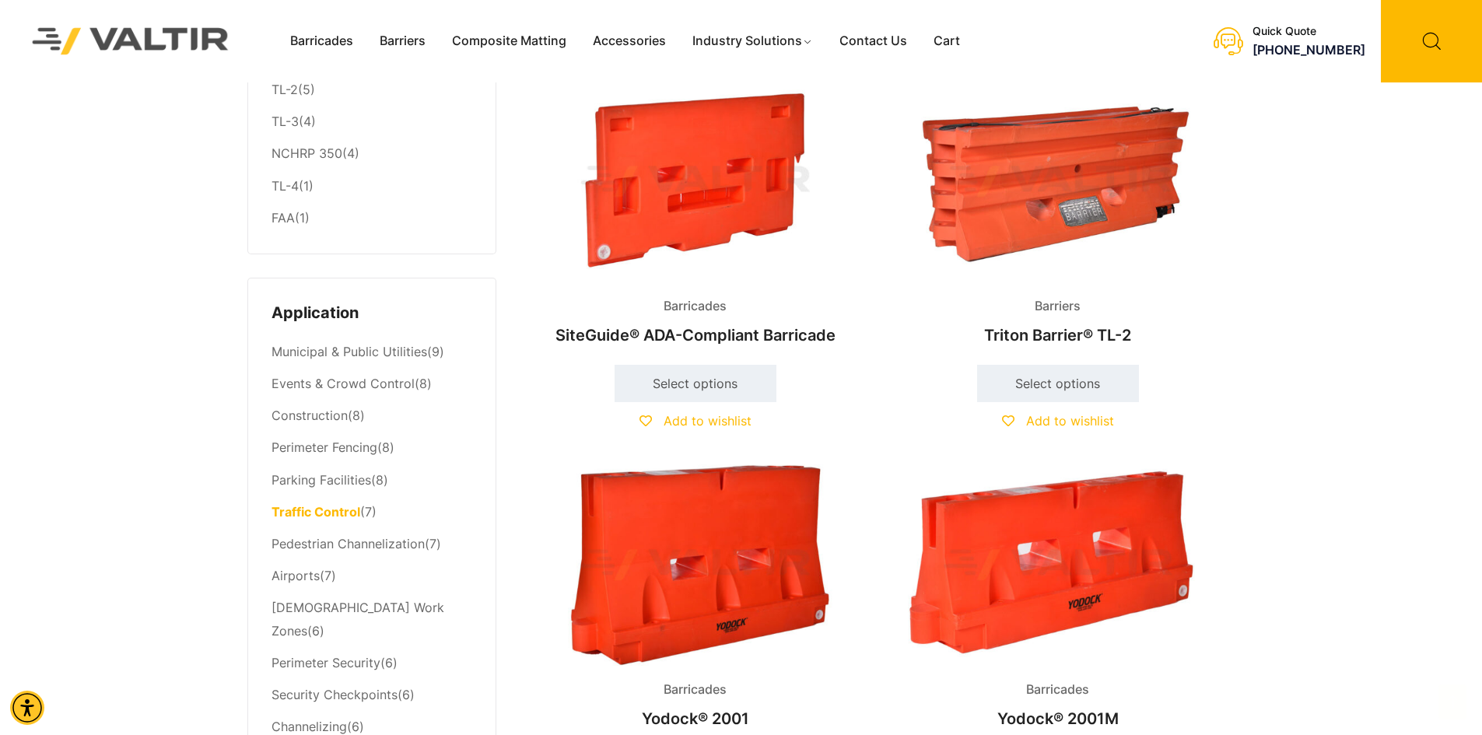
scroll to position [545, 0]
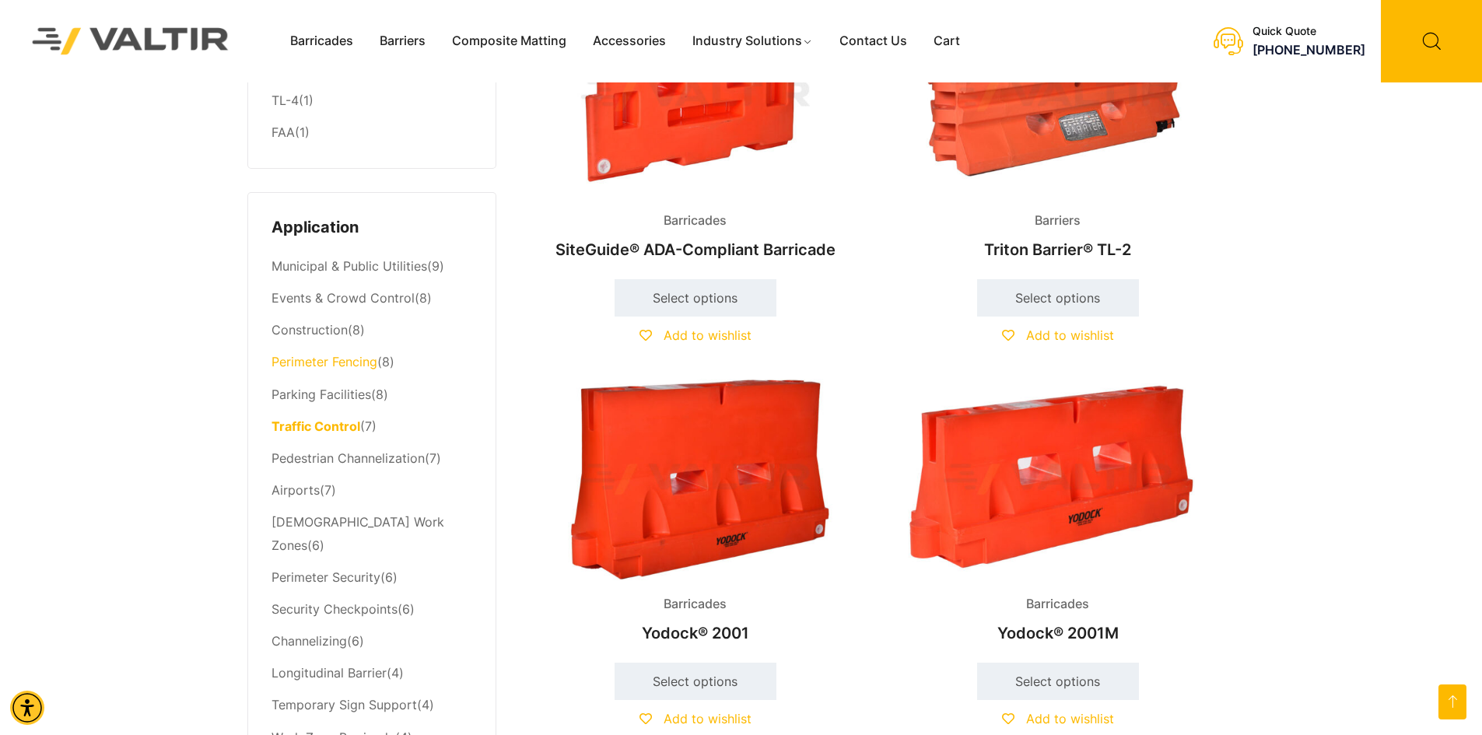
click at [351, 365] on link "Perimeter Fencing" at bounding box center [324, 362] width 106 height 16
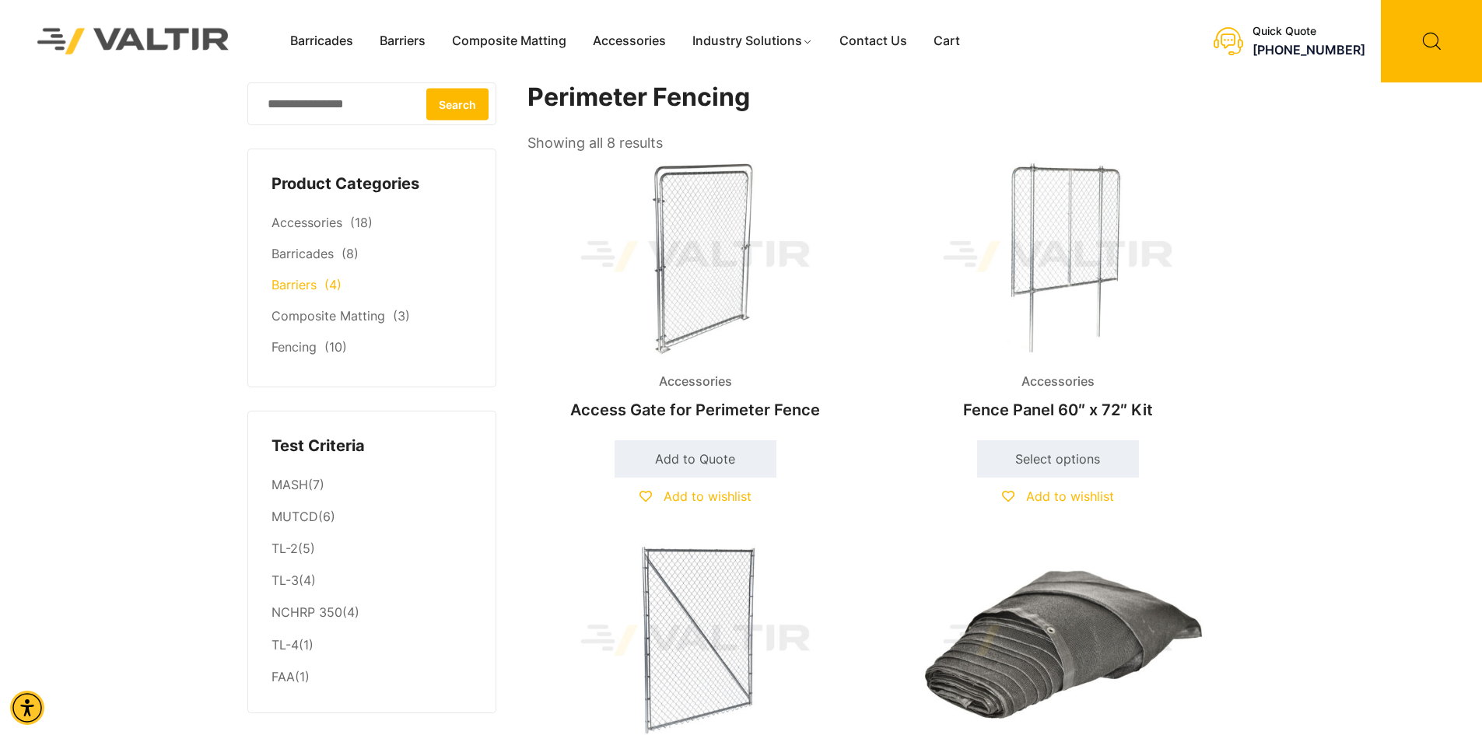
click at [317, 289] on li "Barriers (4)" at bounding box center [371, 285] width 201 height 31
click at [312, 284] on link "Barriers" at bounding box center [293, 285] width 45 height 16
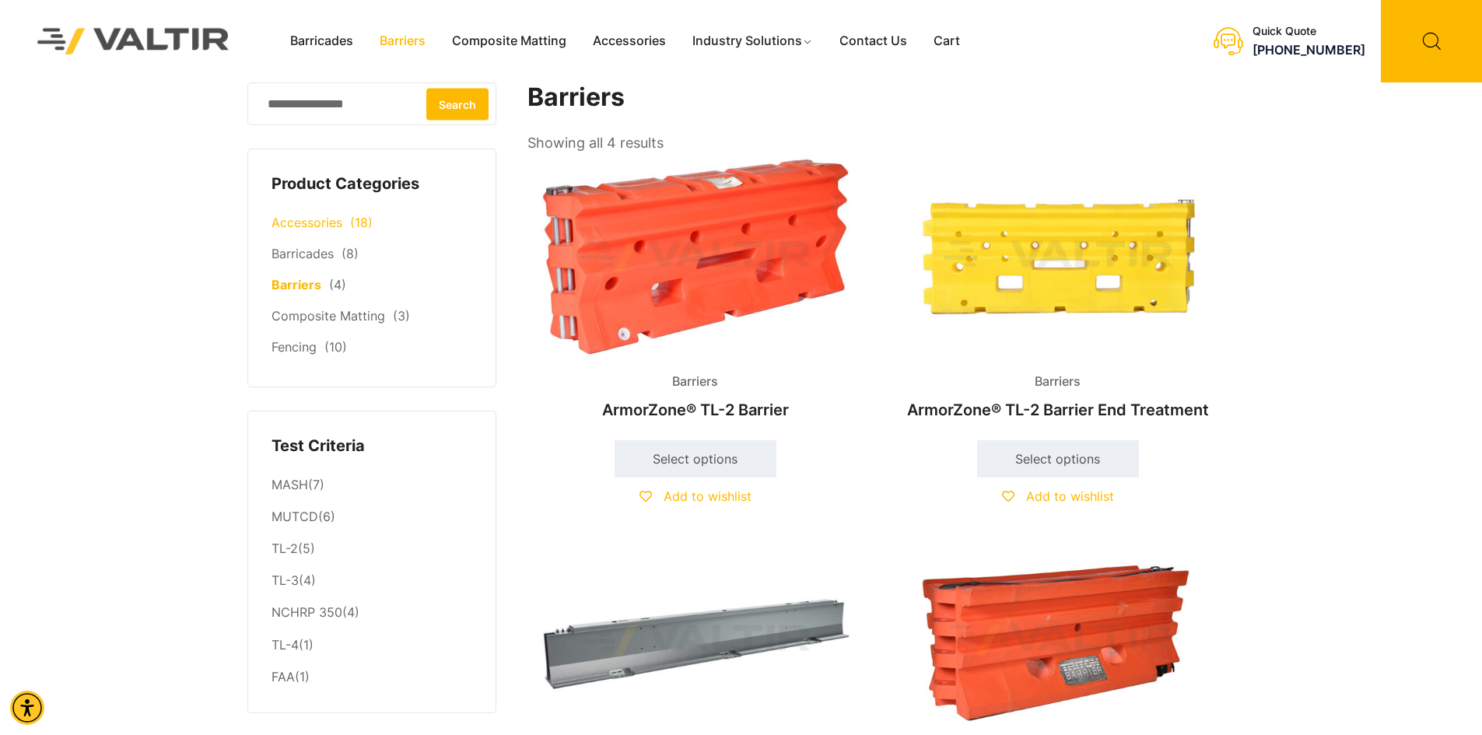
click at [317, 223] on link "Accessories" at bounding box center [306, 223] width 71 height 16
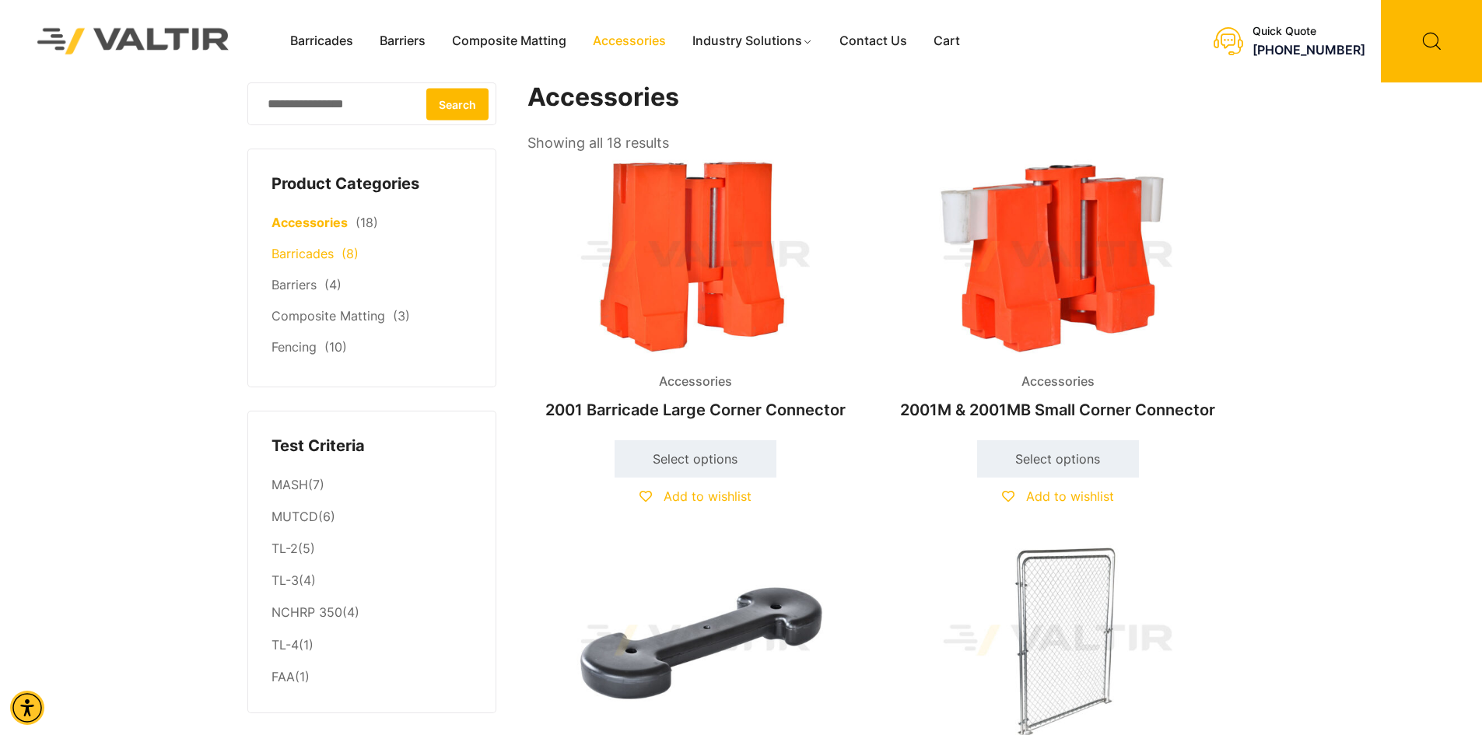
click at [312, 251] on link "Barricades" at bounding box center [302, 254] width 62 height 16
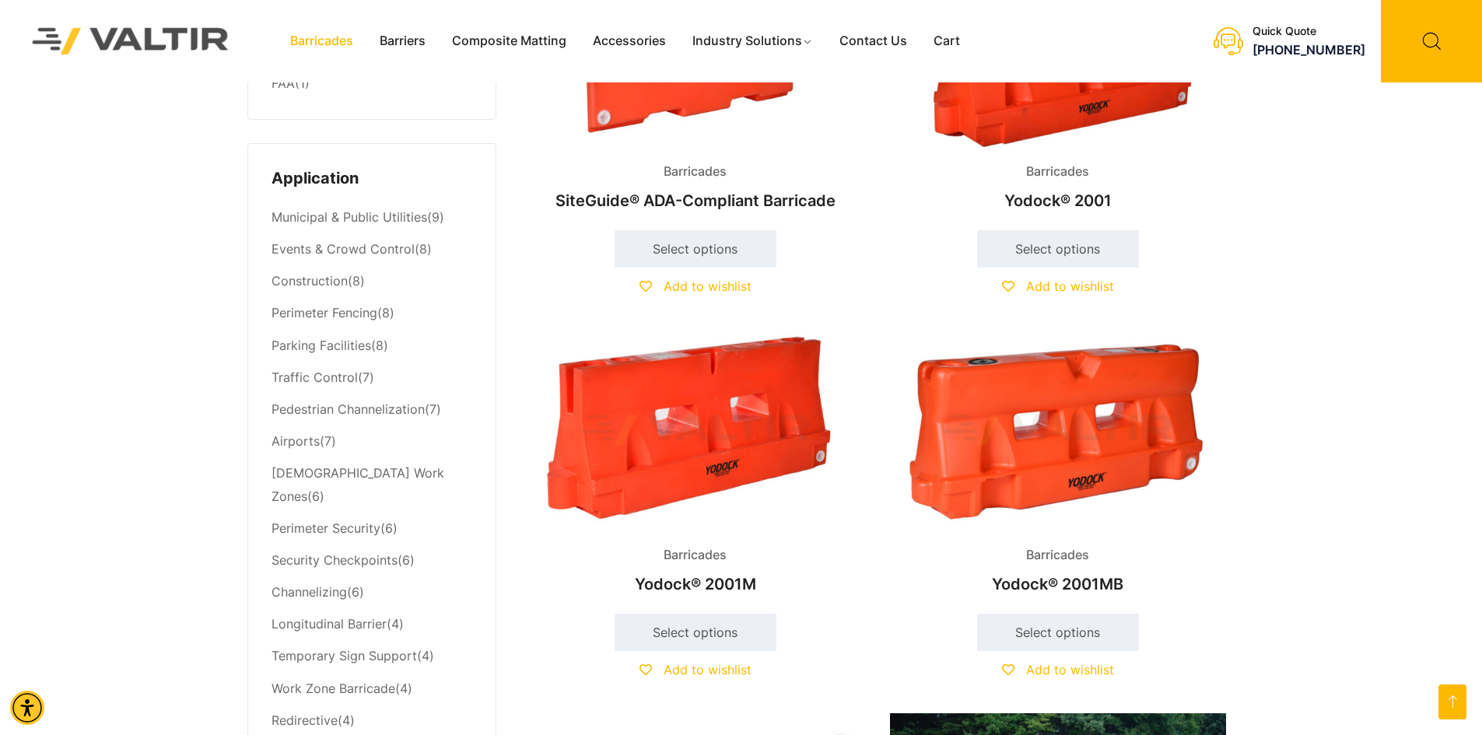
scroll to position [545, 0]
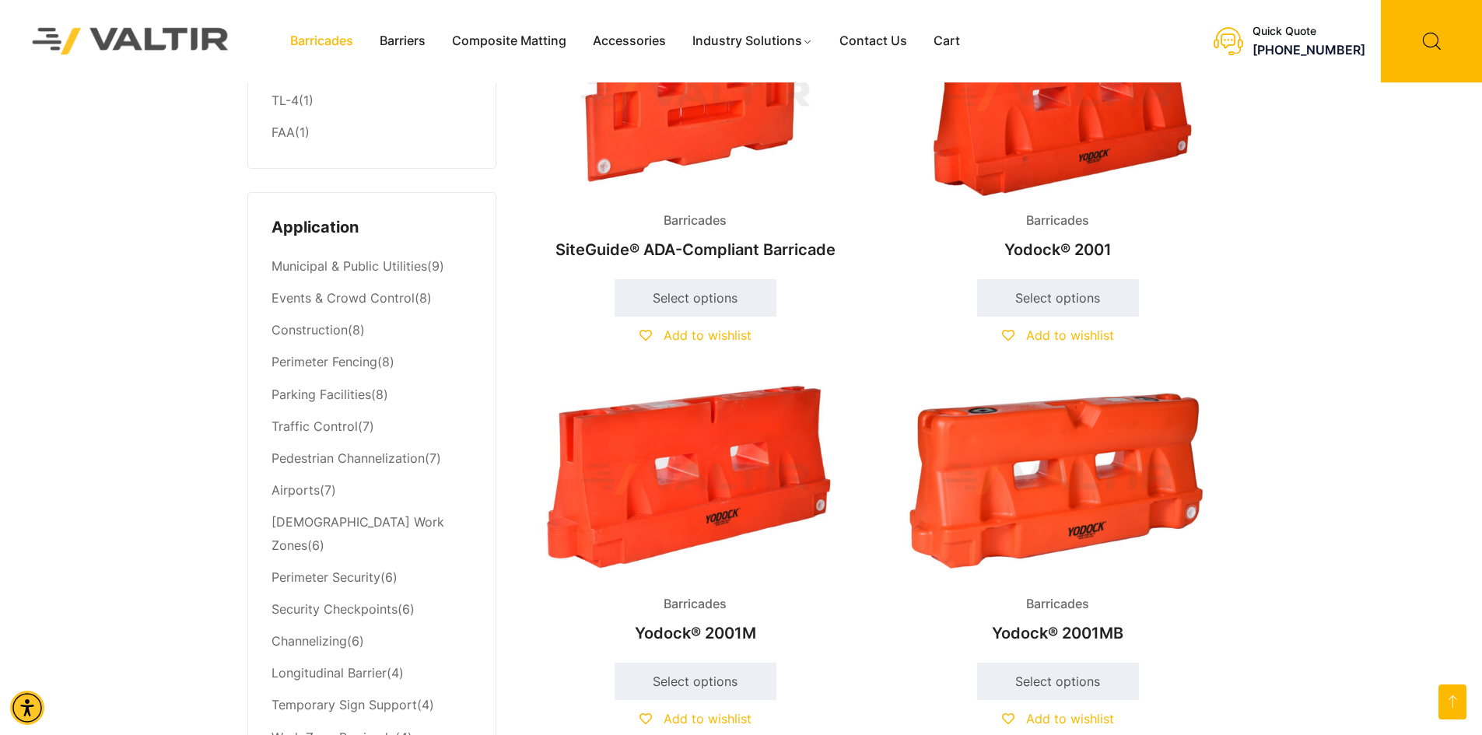
click at [706, 603] on span "Barricades" at bounding box center [695, 604] width 86 height 23
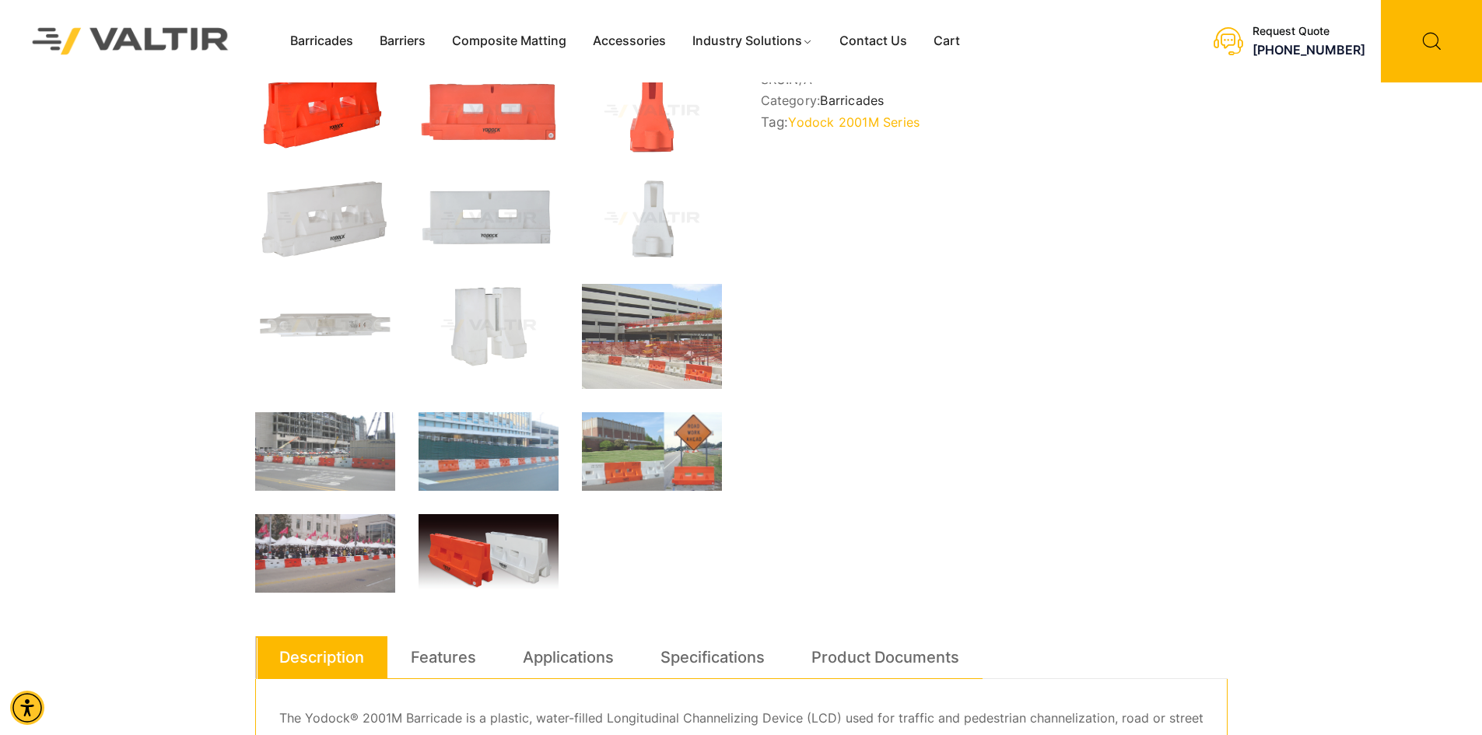
scroll to position [311, 0]
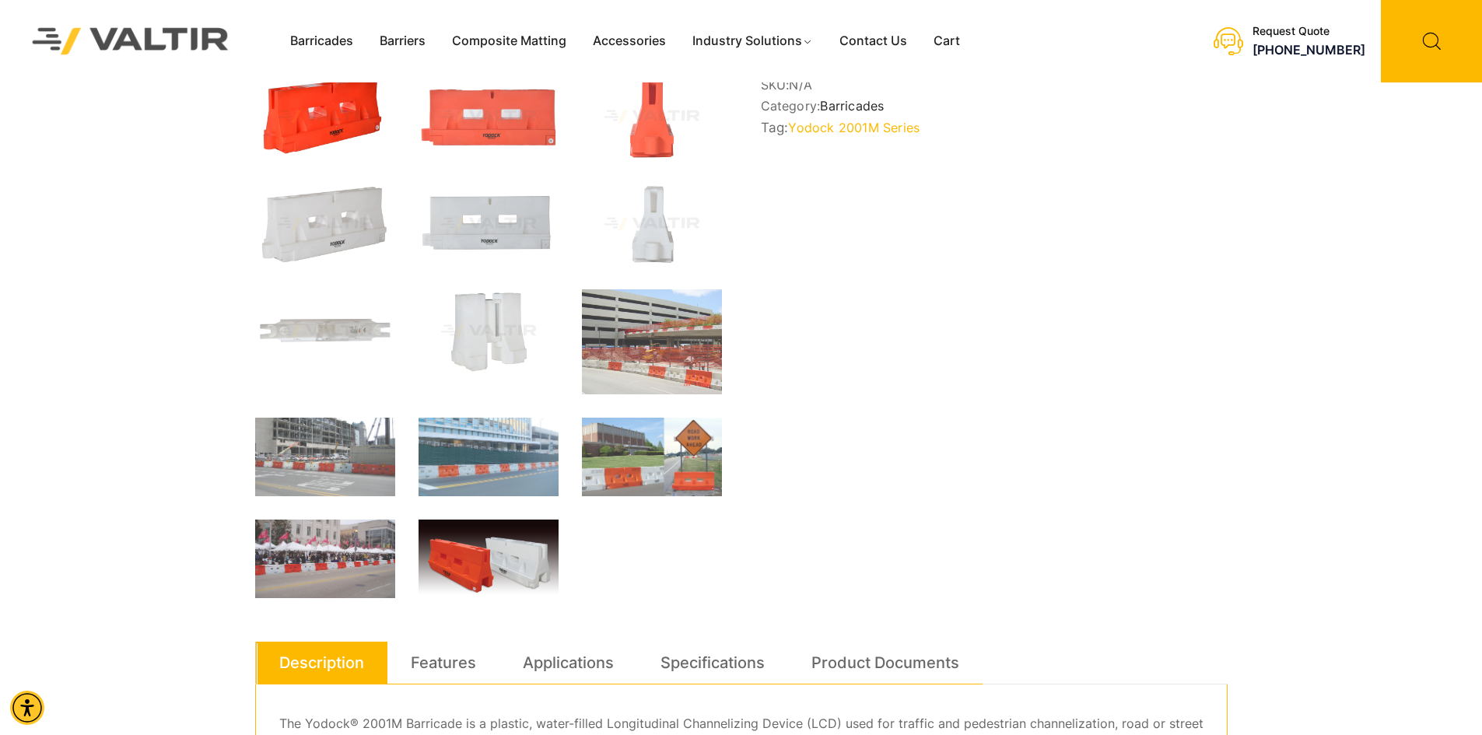
click at [483, 565] on img at bounding box center [488, 561] width 140 height 83
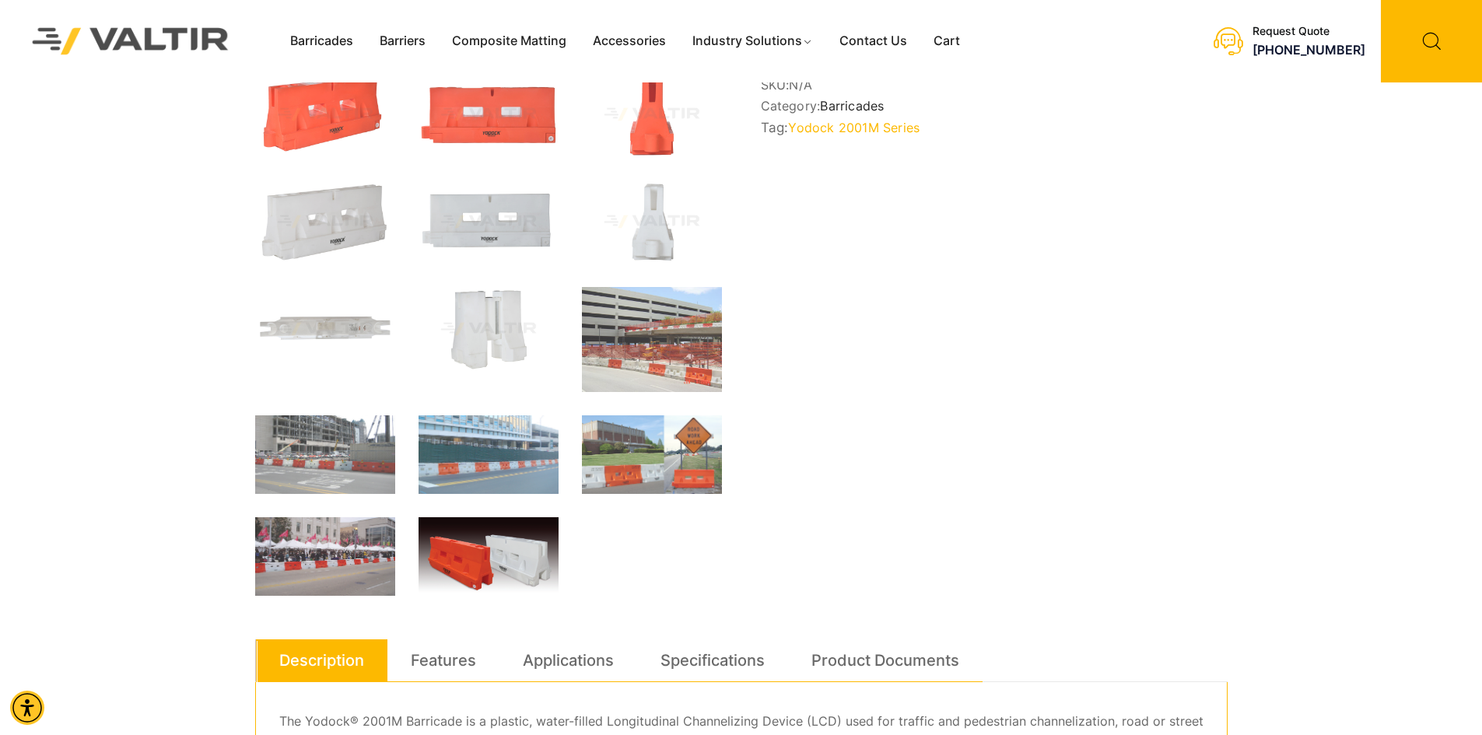
click at [492, 561] on img at bounding box center [488, 558] width 140 height 83
click at [492, 560] on img at bounding box center [488, 558] width 140 height 83
click at [642, 468] on img at bounding box center [652, 454] width 140 height 79
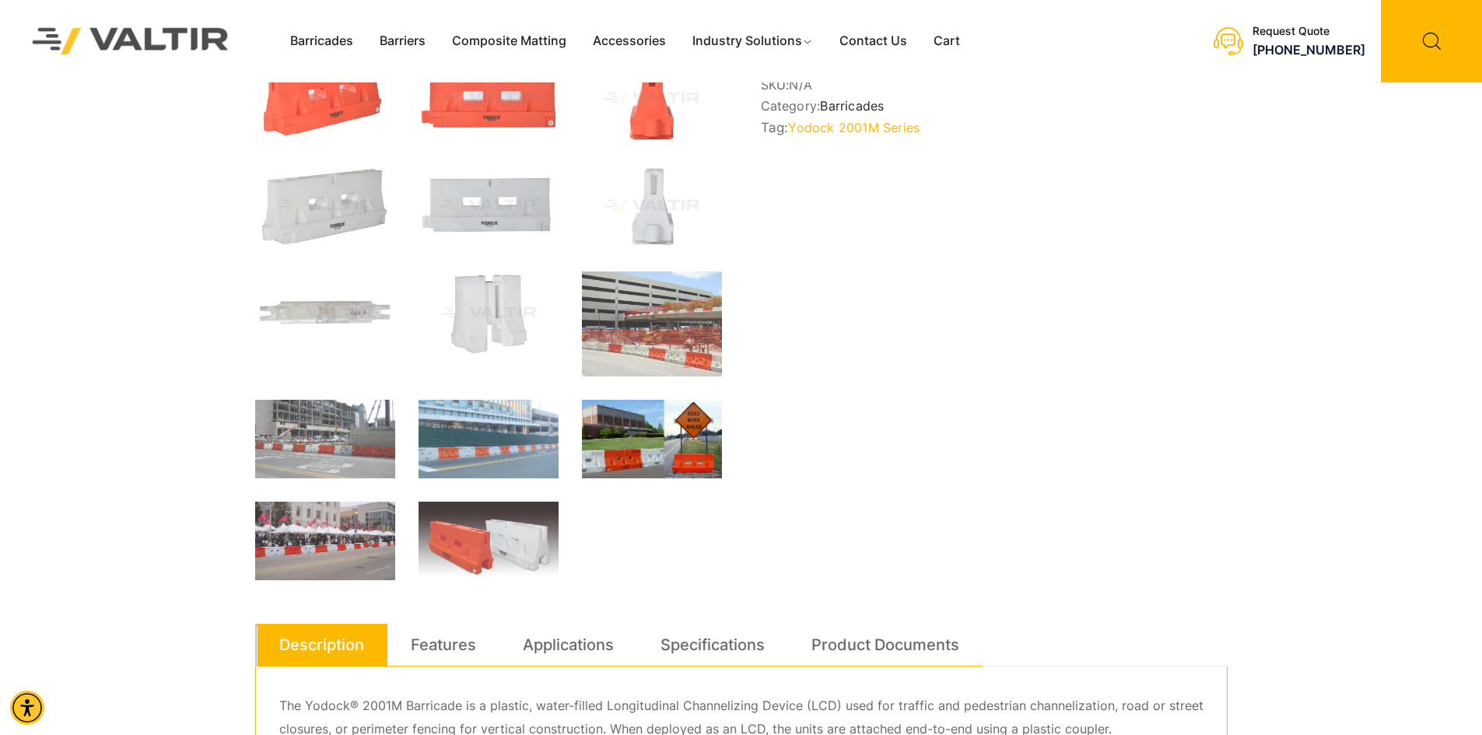
click at [853, 114] on link "Barricades" at bounding box center [852, 106] width 64 height 16
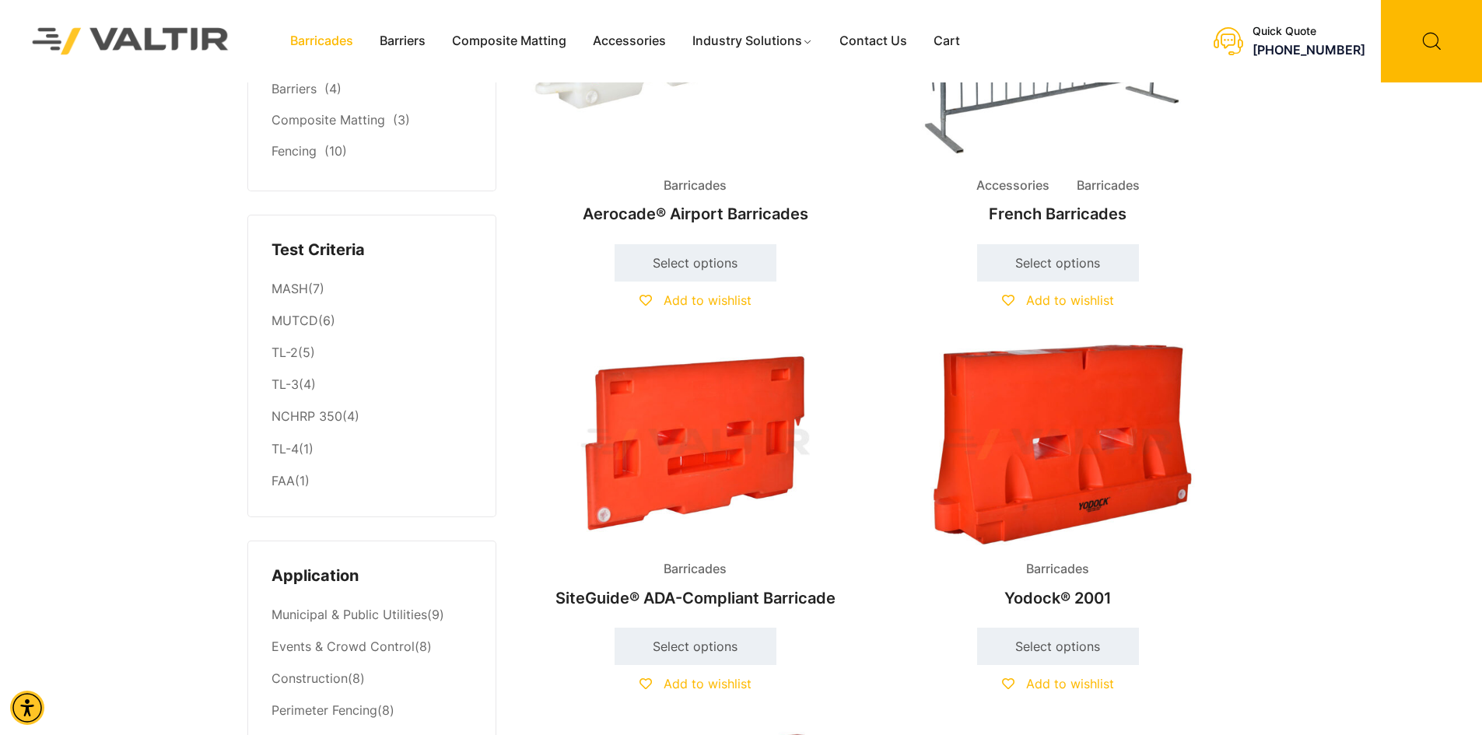
scroll to position [233, 0]
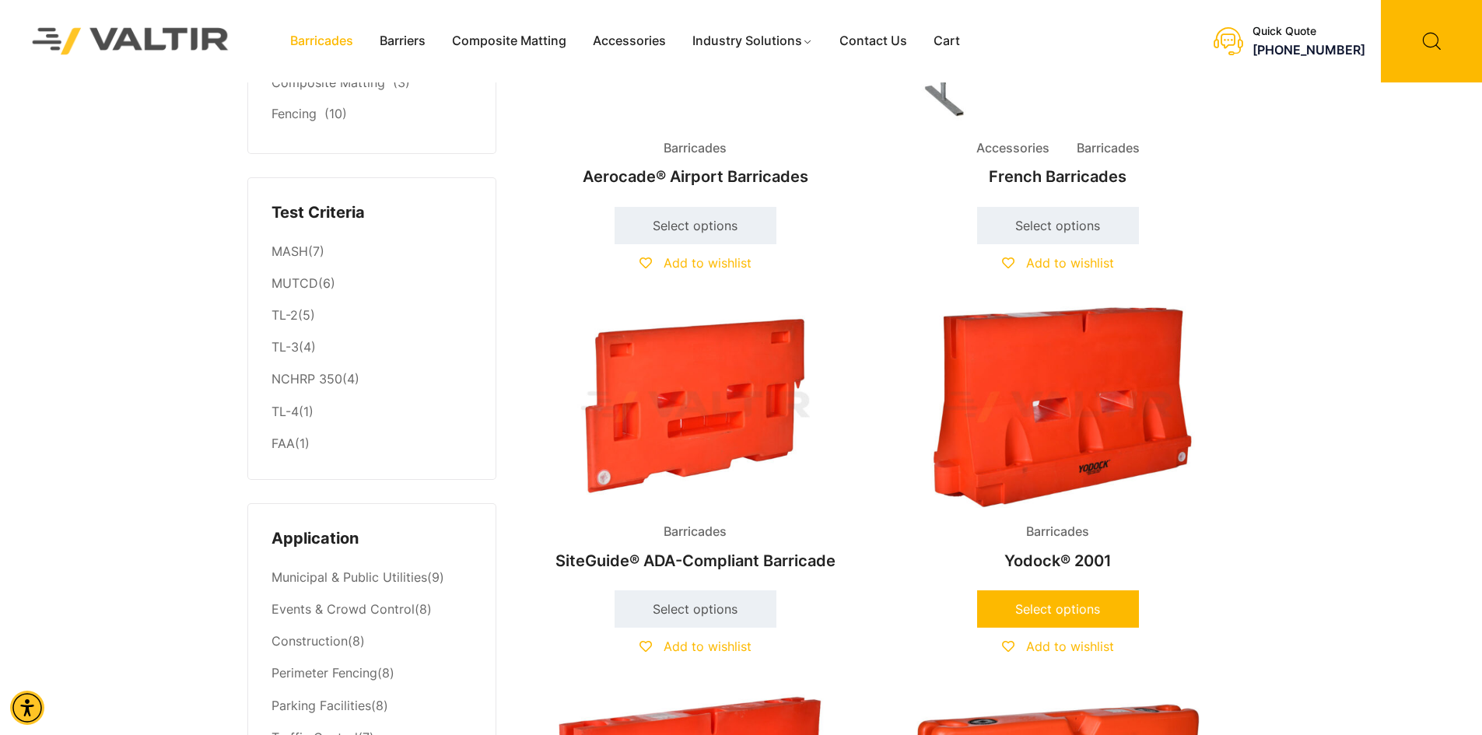
click at [1062, 603] on link "Select options" at bounding box center [1058, 608] width 162 height 37
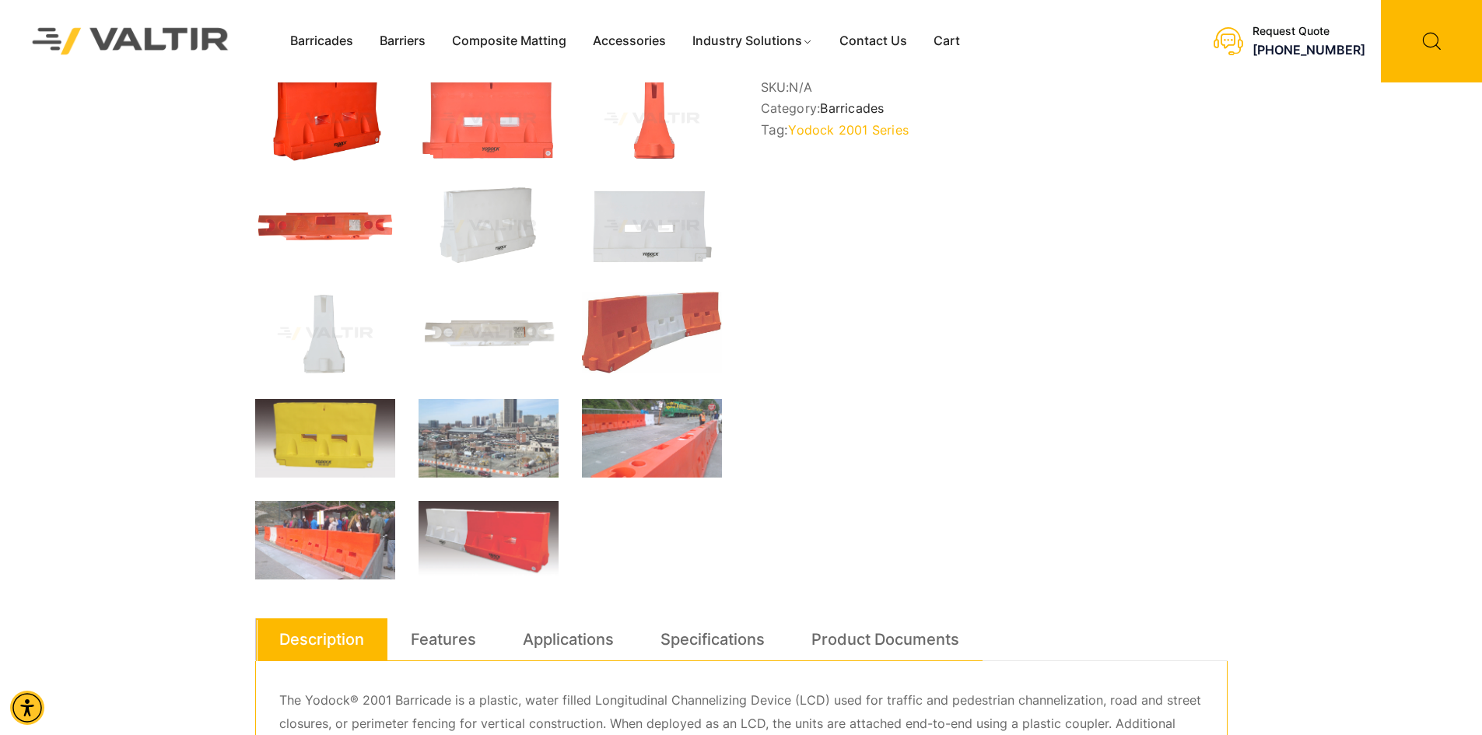
scroll to position [389, 0]
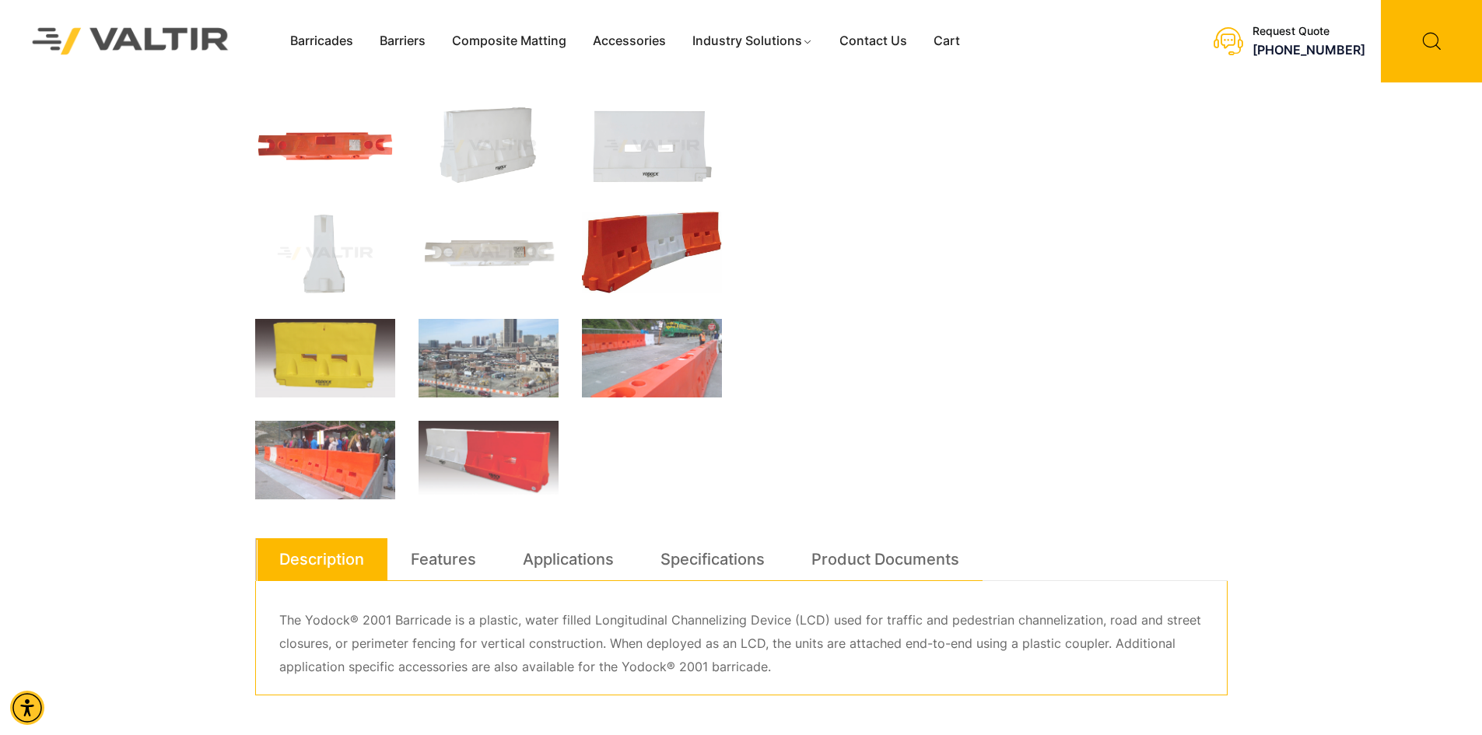
click at [640, 255] on img at bounding box center [652, 253] width 140 height 82
click at [495, 151] on img at bounding box center [488, 146] width 140 height 84
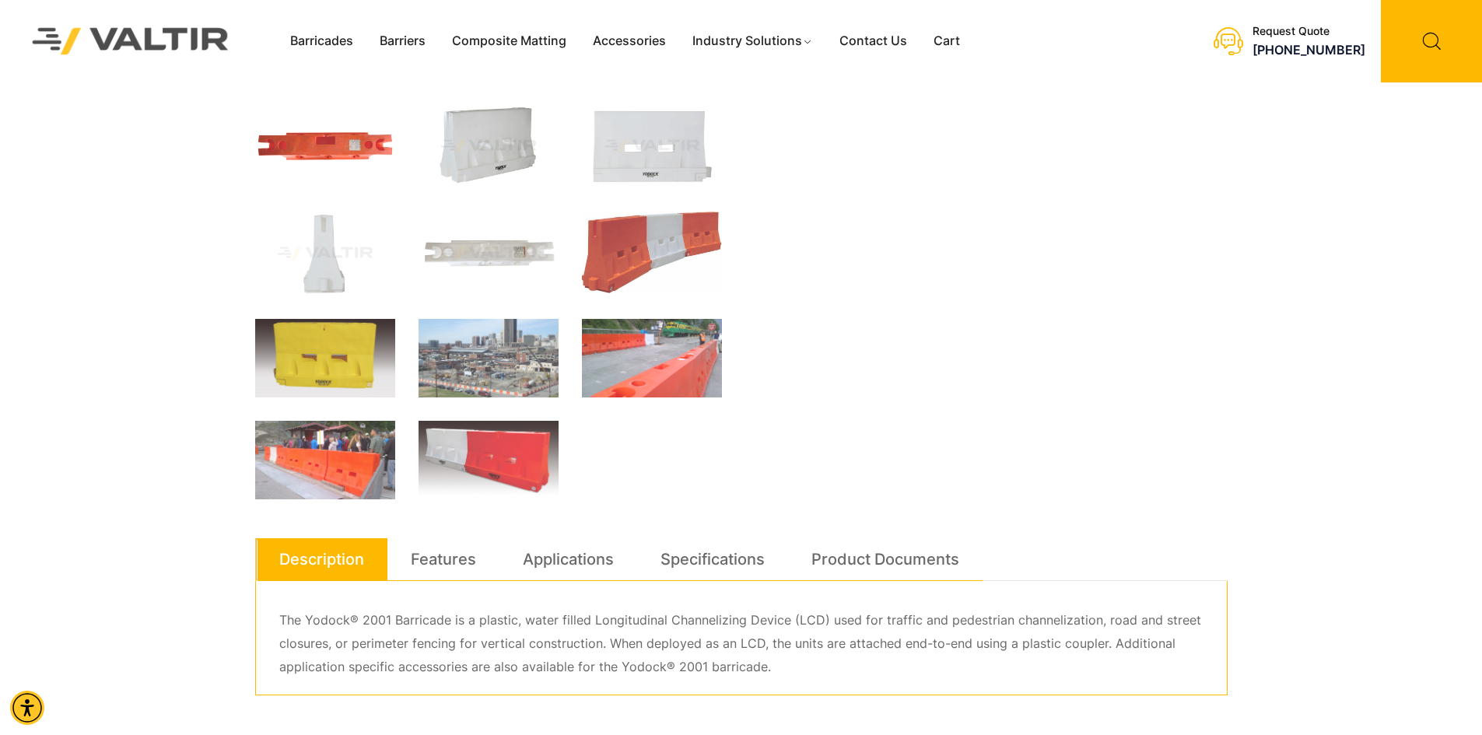
click at [481, 129] on img at bounding box center [488, 146] width 140 height 84
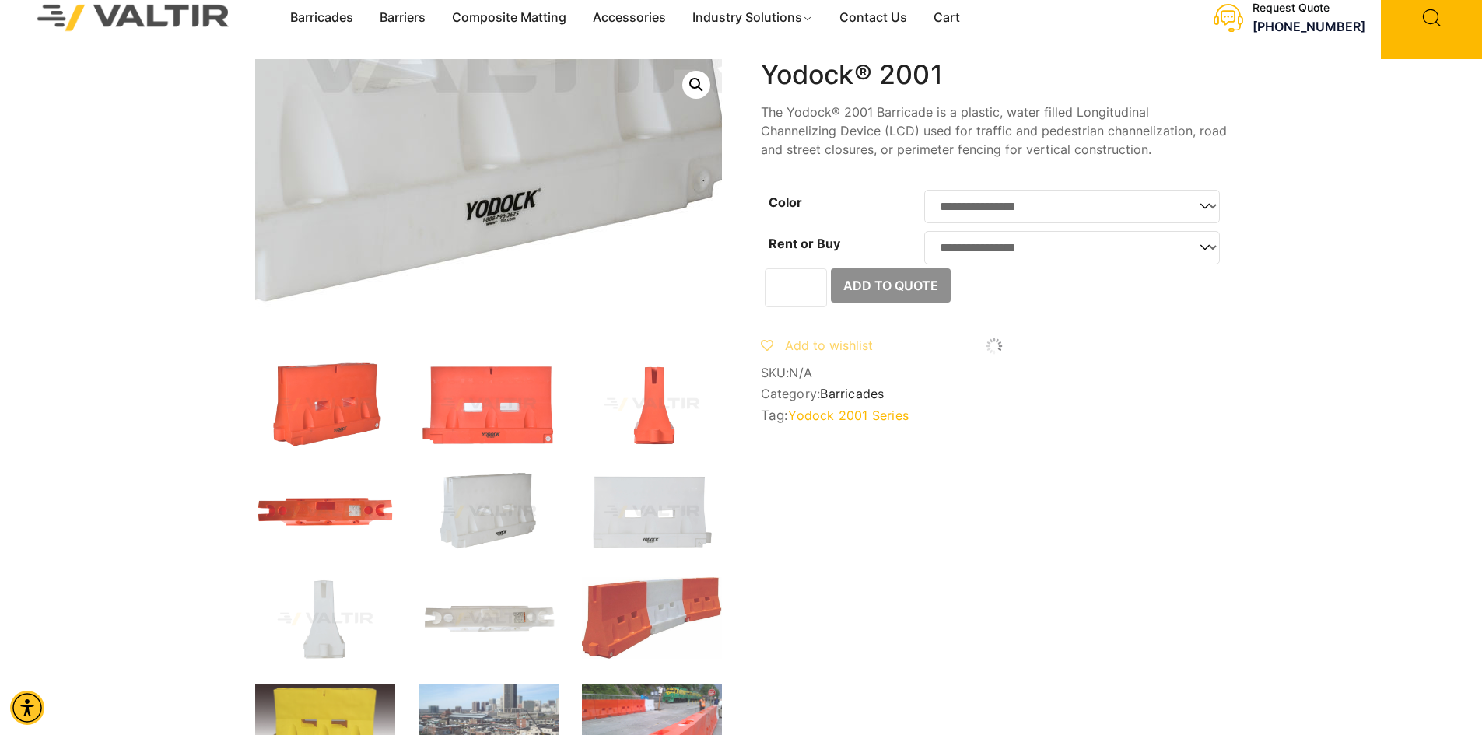
scroll to position [0, 0]
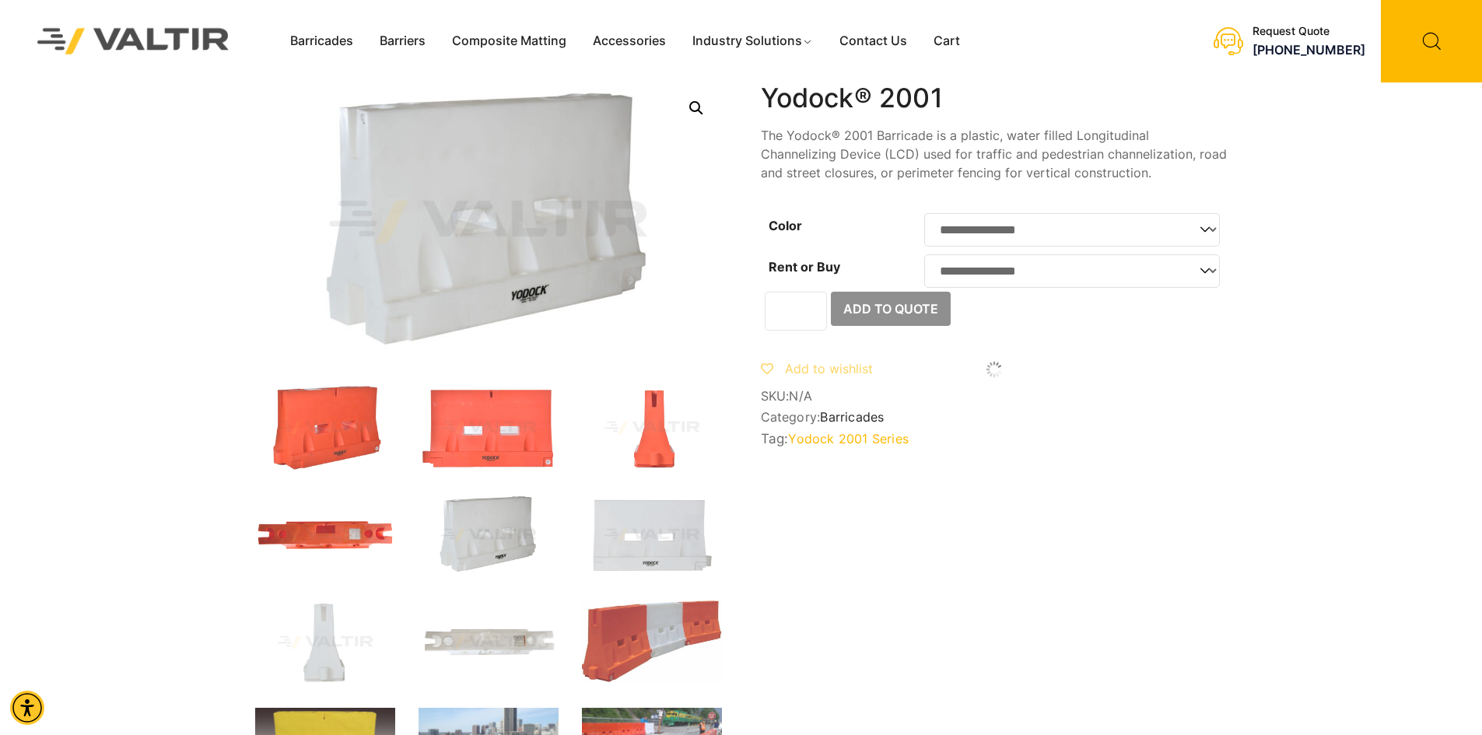
click at [1206, 229] on select "**********" at bounding box center [1072, 229] width 296 height 33
click at [924, 213] on select "**********" at bounding box center [1072, 229] width 296 height 33
click at [1101, 236] on select "**********" at bounding box center [1072, 229] width 296 height 33
select select "*****"
click at [924, 213] on select "**********" at bounding box center [1072, 229] width 296 height 33
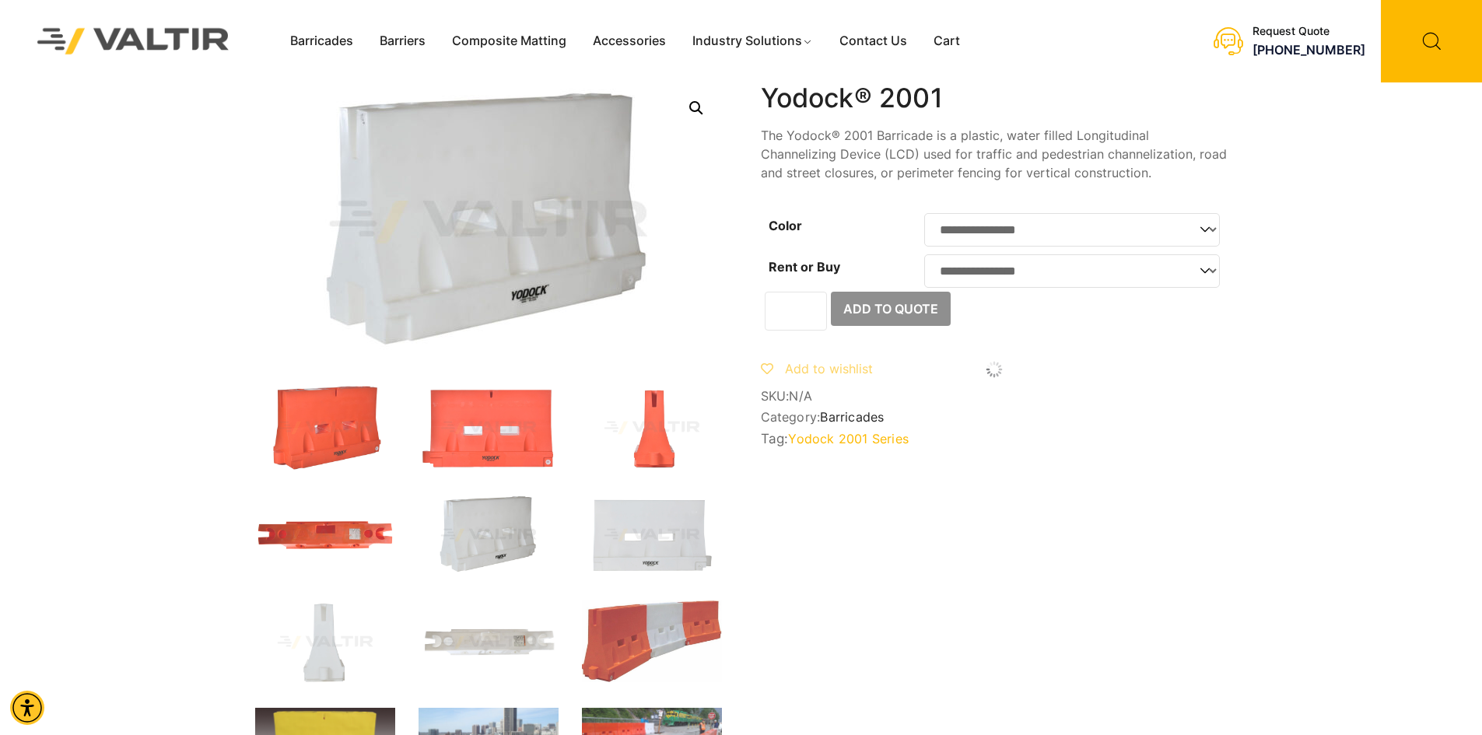
click at [1197, 275] on select "**********" at bounding box center [1072, 270] width 296 height 33
click at [924, 259] on select "**********" at bounding box center [1072, 270] width 296 height 33
select select "***"
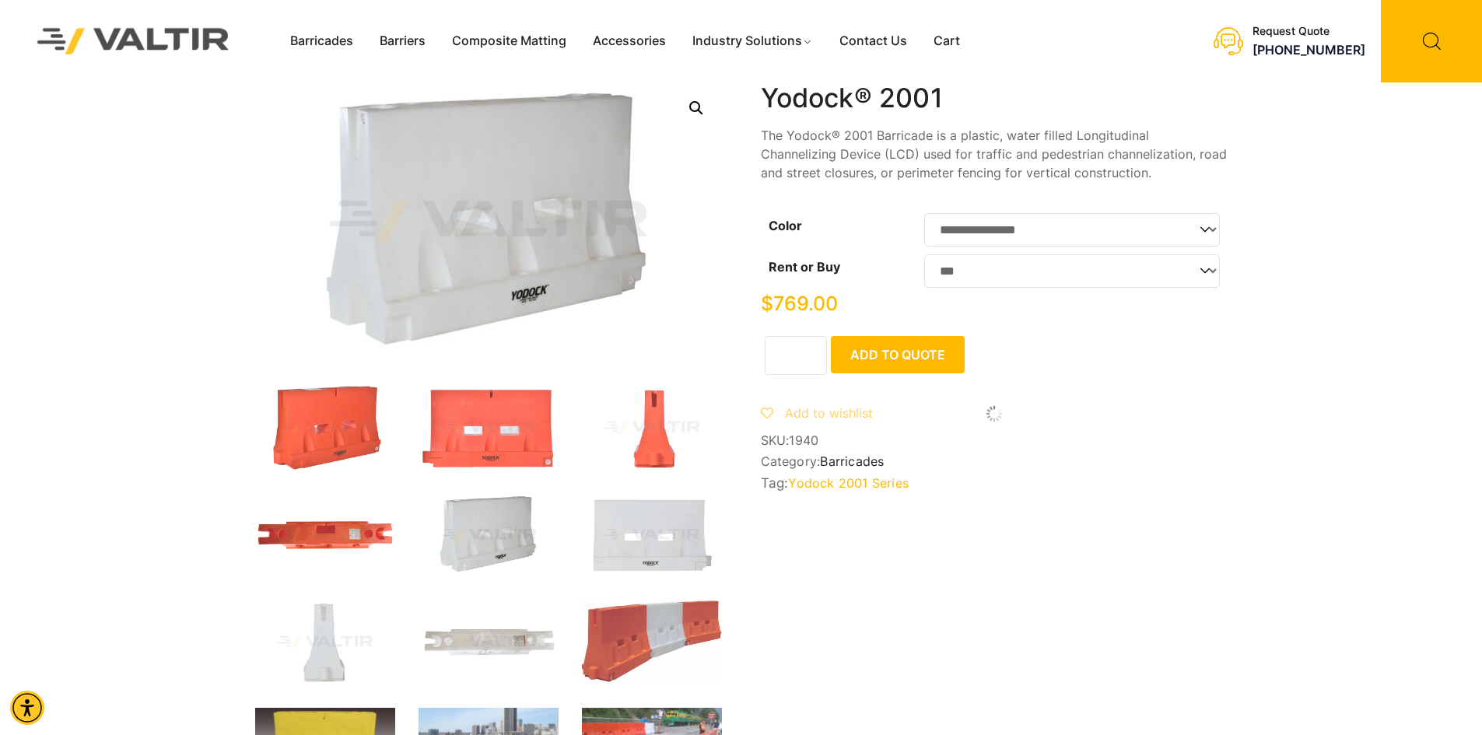
click at [895, 362] on button "Add to Quote" at bounding box center [898, 354] width 134 height 37
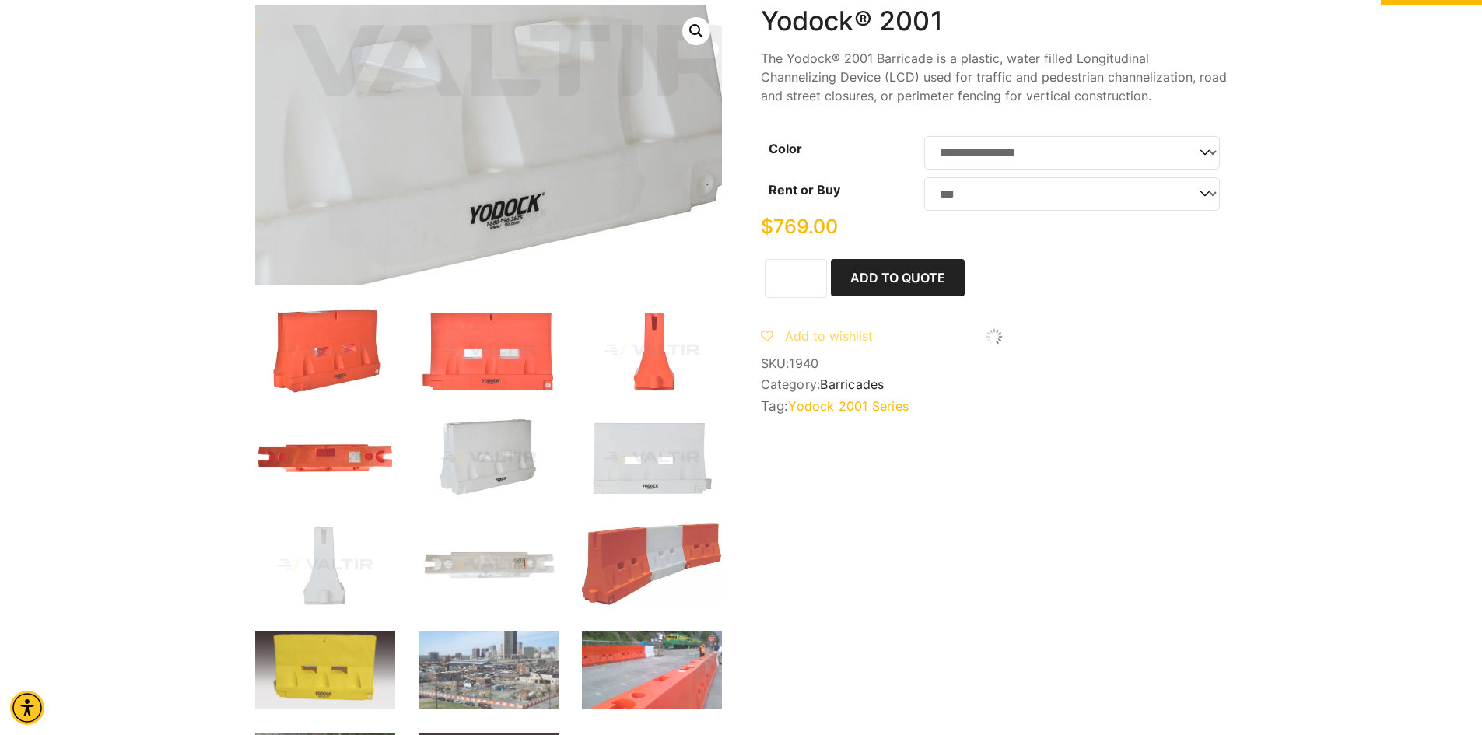
scroll to position [78, 0]
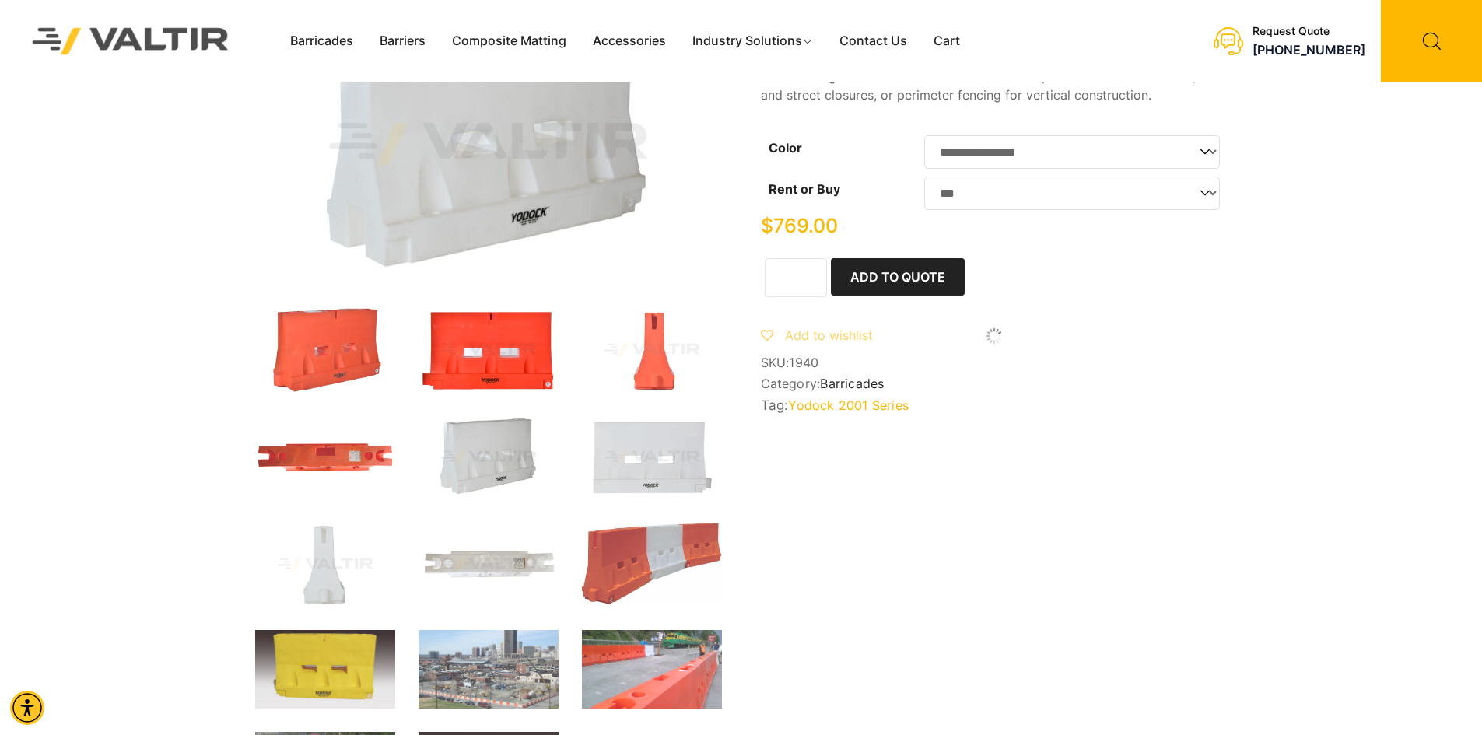
click at [518, 357] on img at bounding box center [488, 350] width 140 height 84
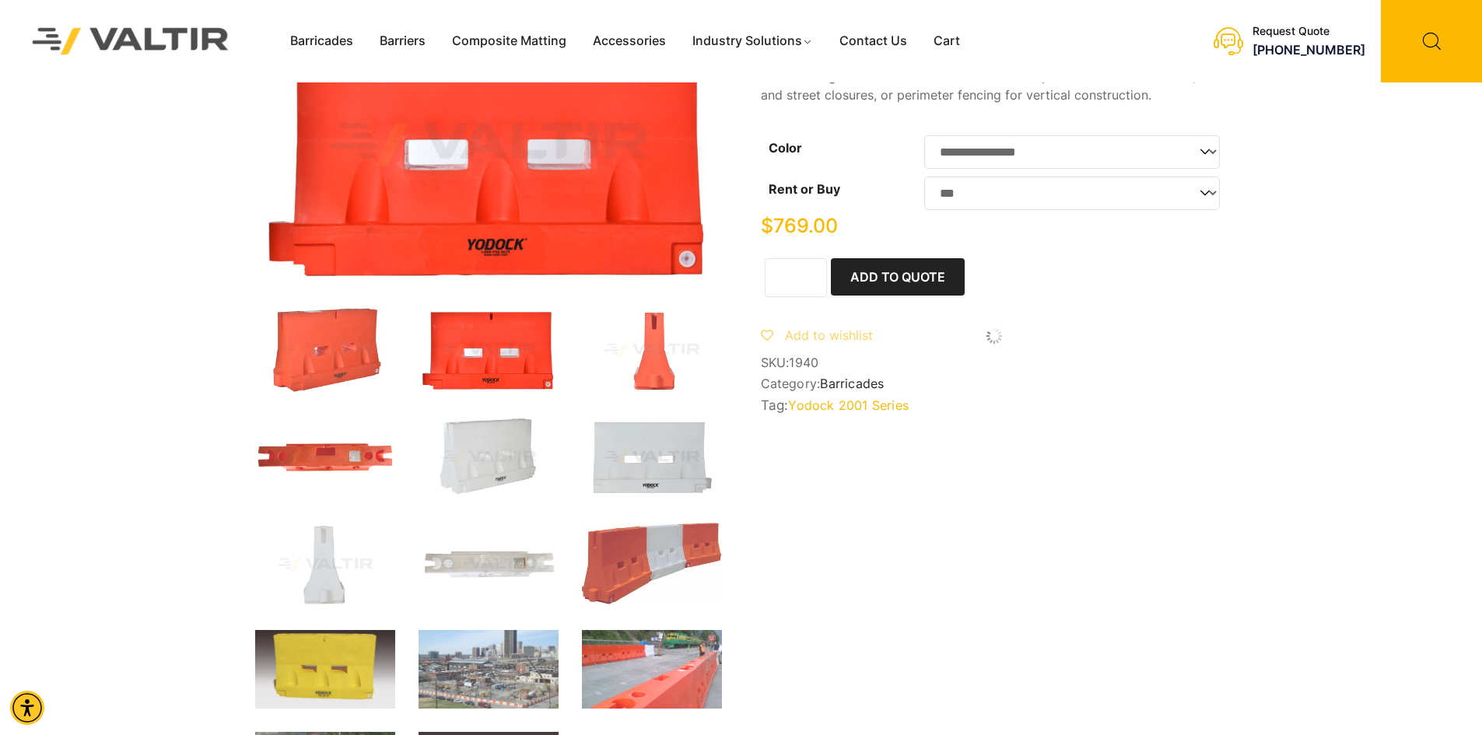
click at [655, 467] on img at bounding box center [652, 457] width 140 height 84
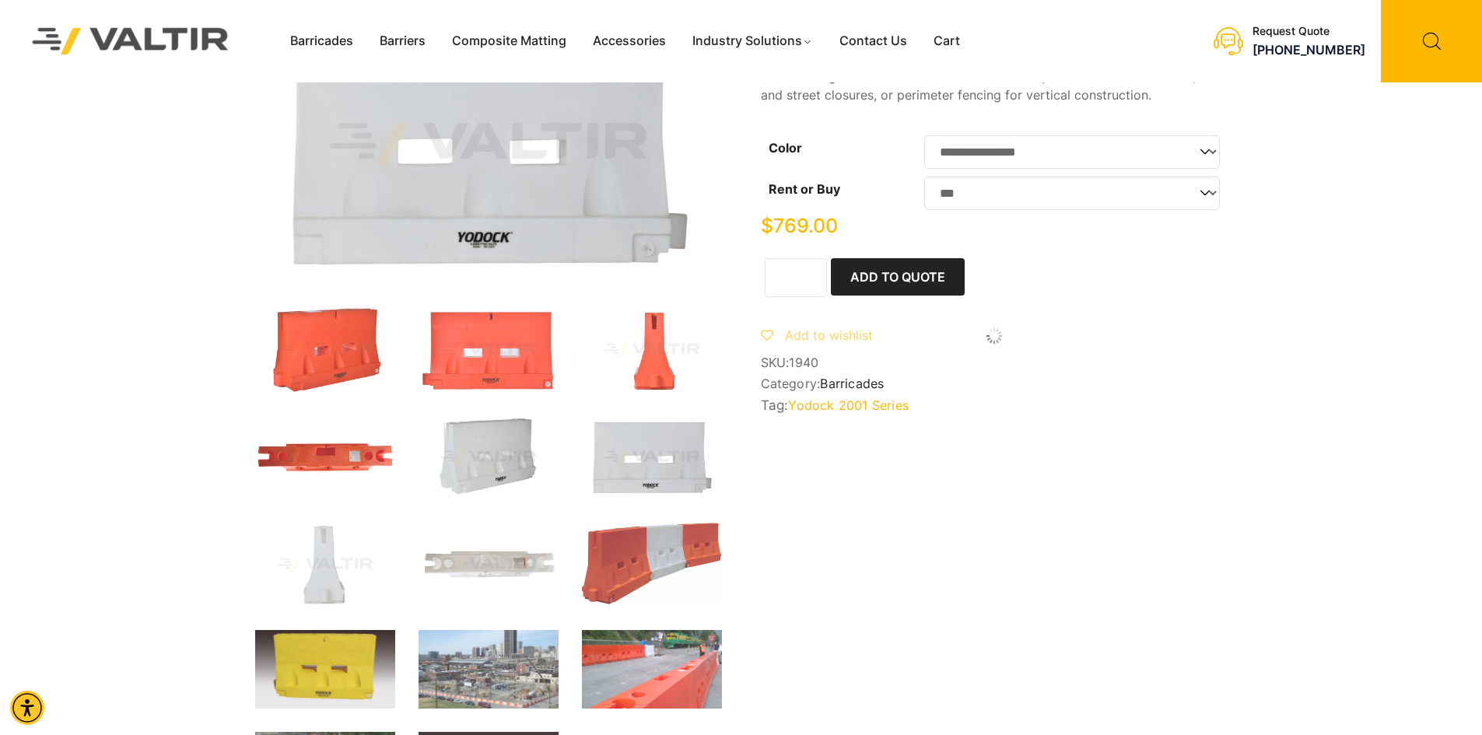
click at [481, 439] on img at bounding box center [488, 457] width 140 height 84
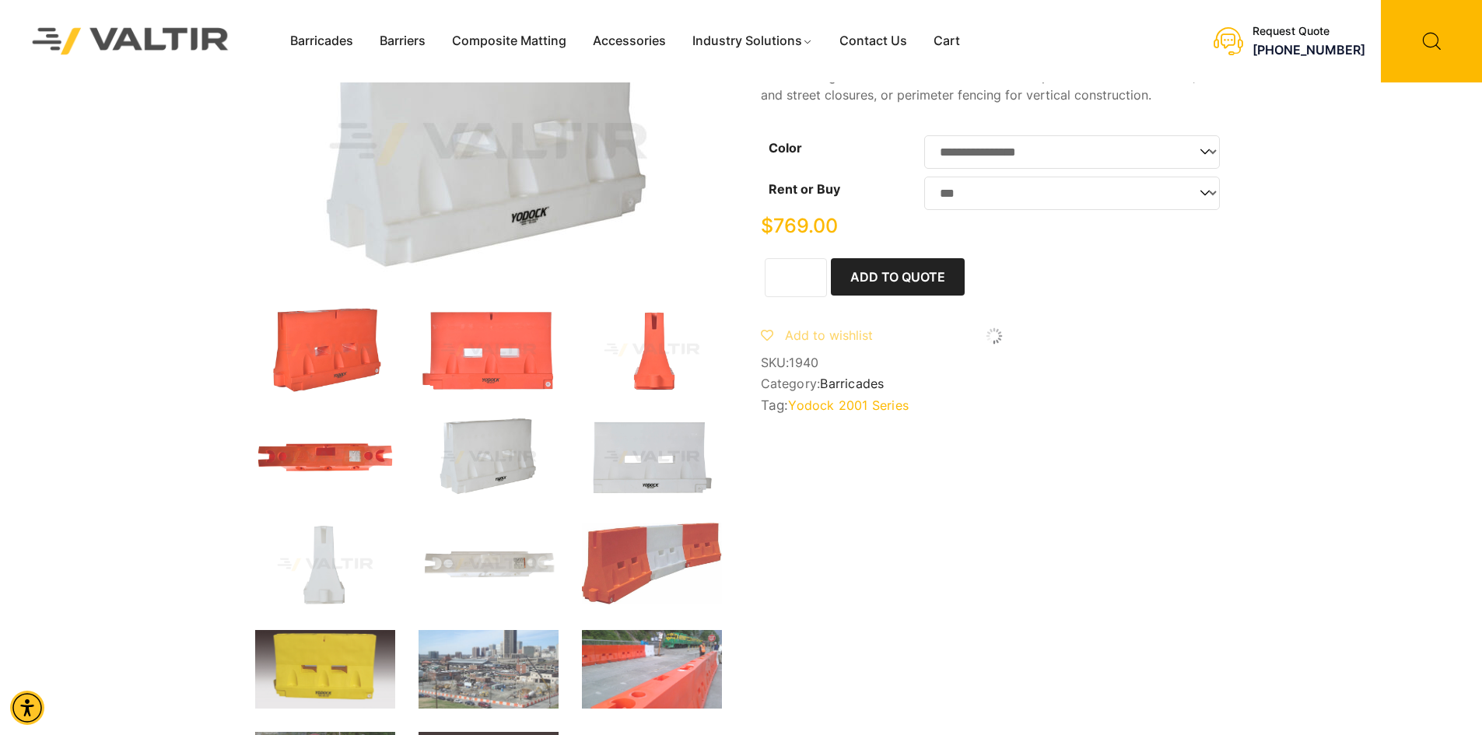
click at [645, 462] on img at bounding box center [652, 457] width 140 height 84
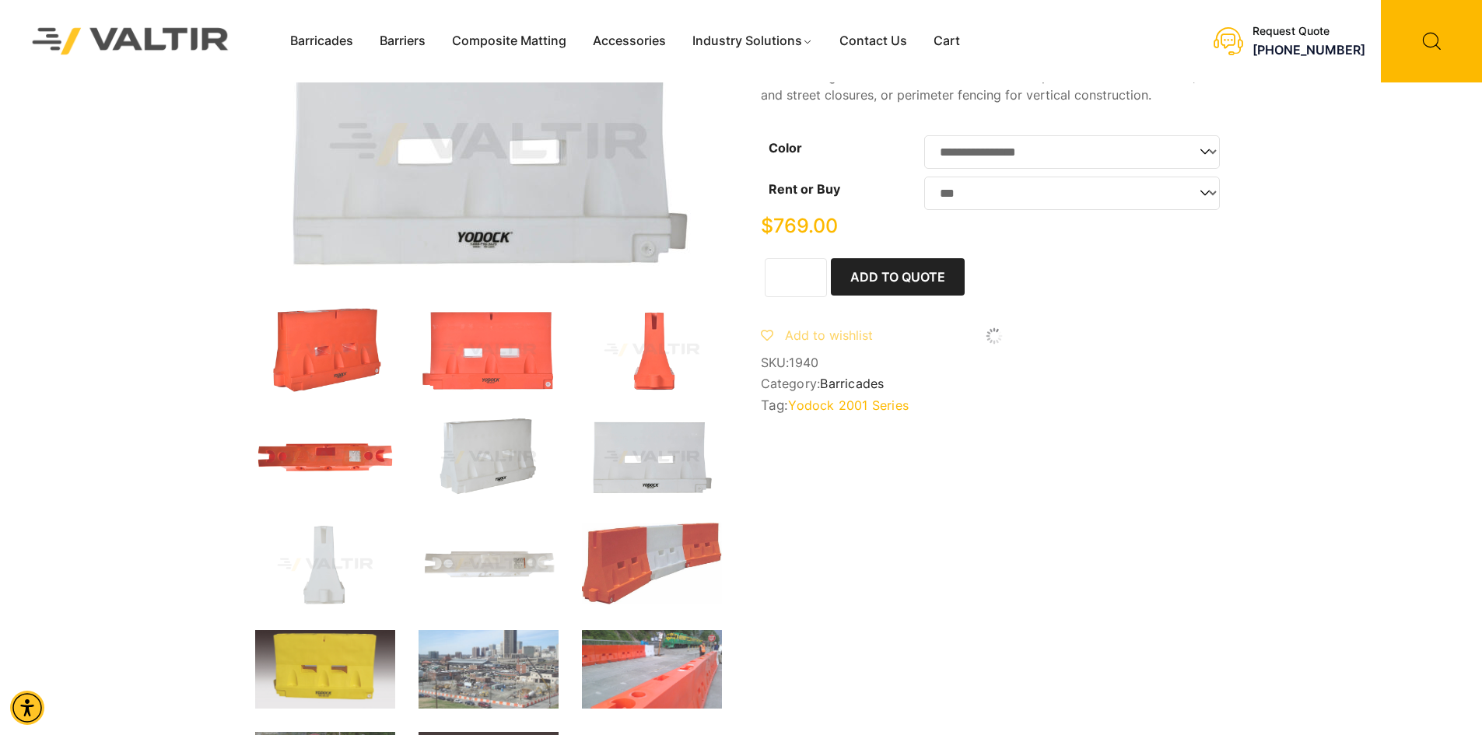
click at [504, 440] on img at bounding box center [488, 457] width 140 height 84
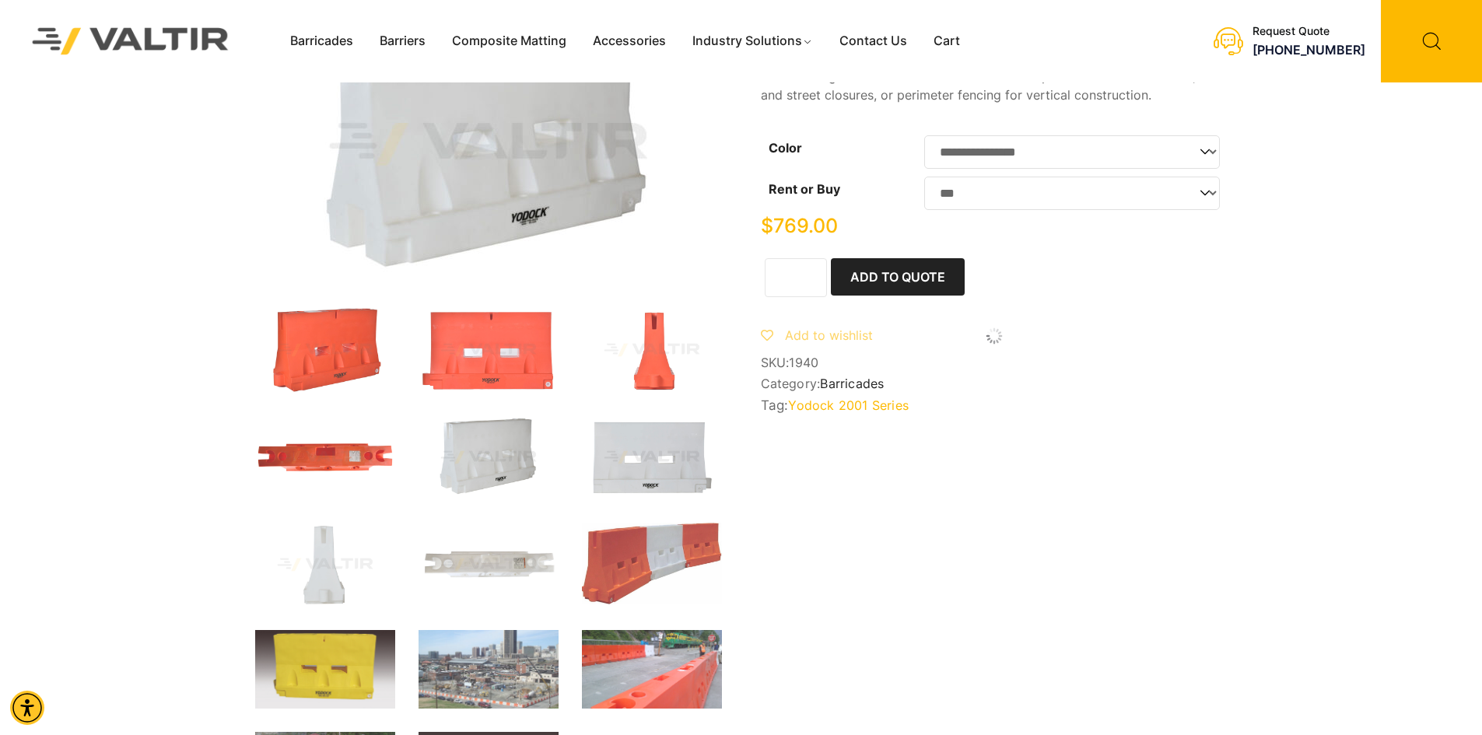
click at [671, 459] on img at bounding box center [652, 457] width 140 height 84
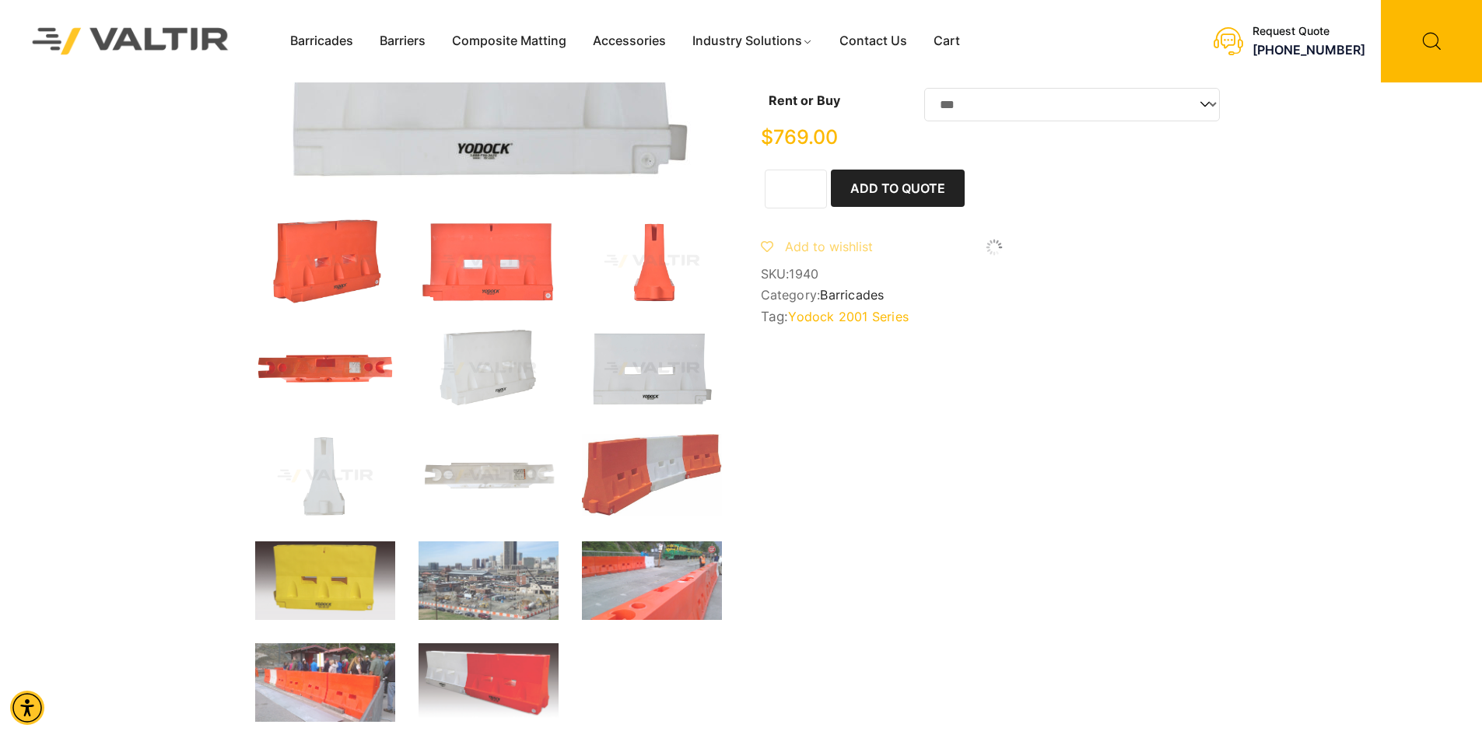
scroll to position [156, 0]
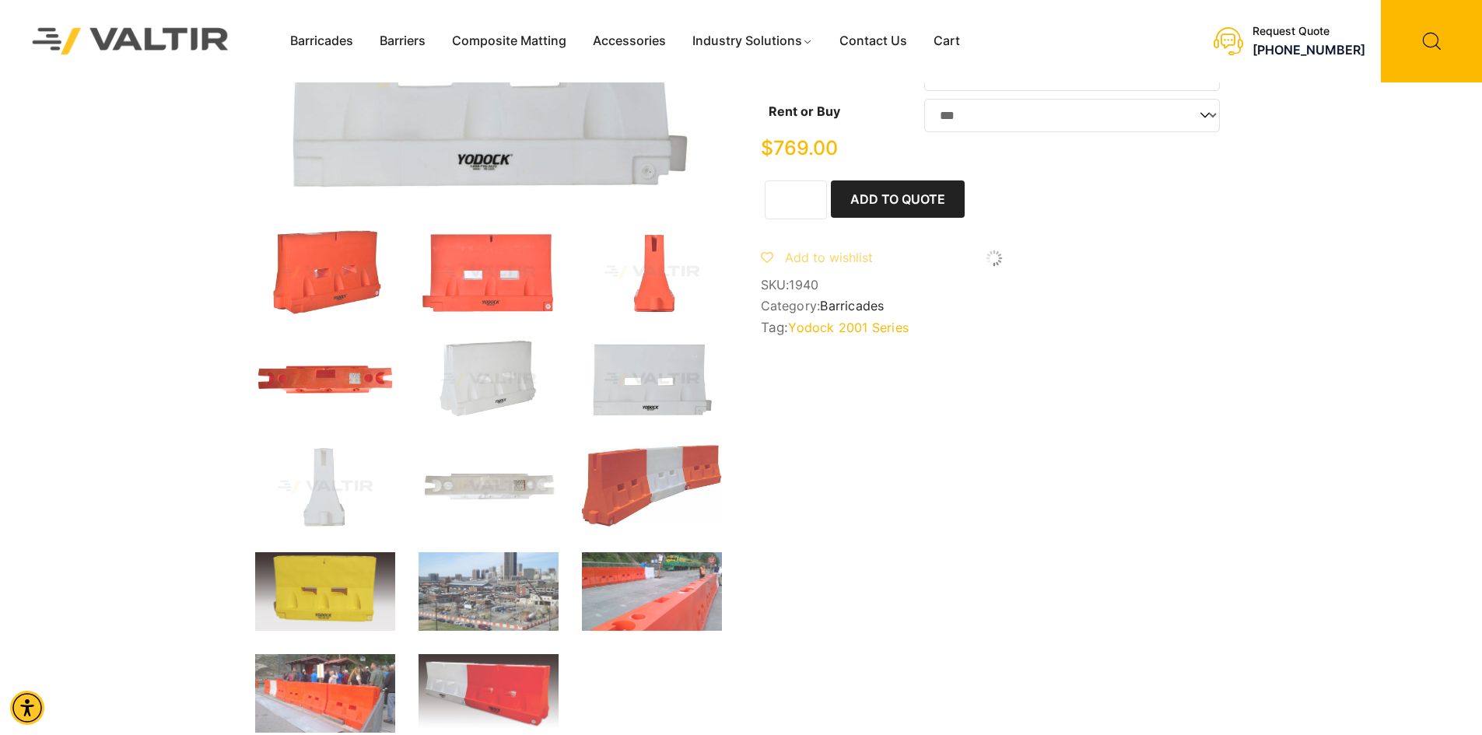
click at [861, 334] on link "Yodock 2001 Series" at bounding box center [848, 328] width 121 height 16
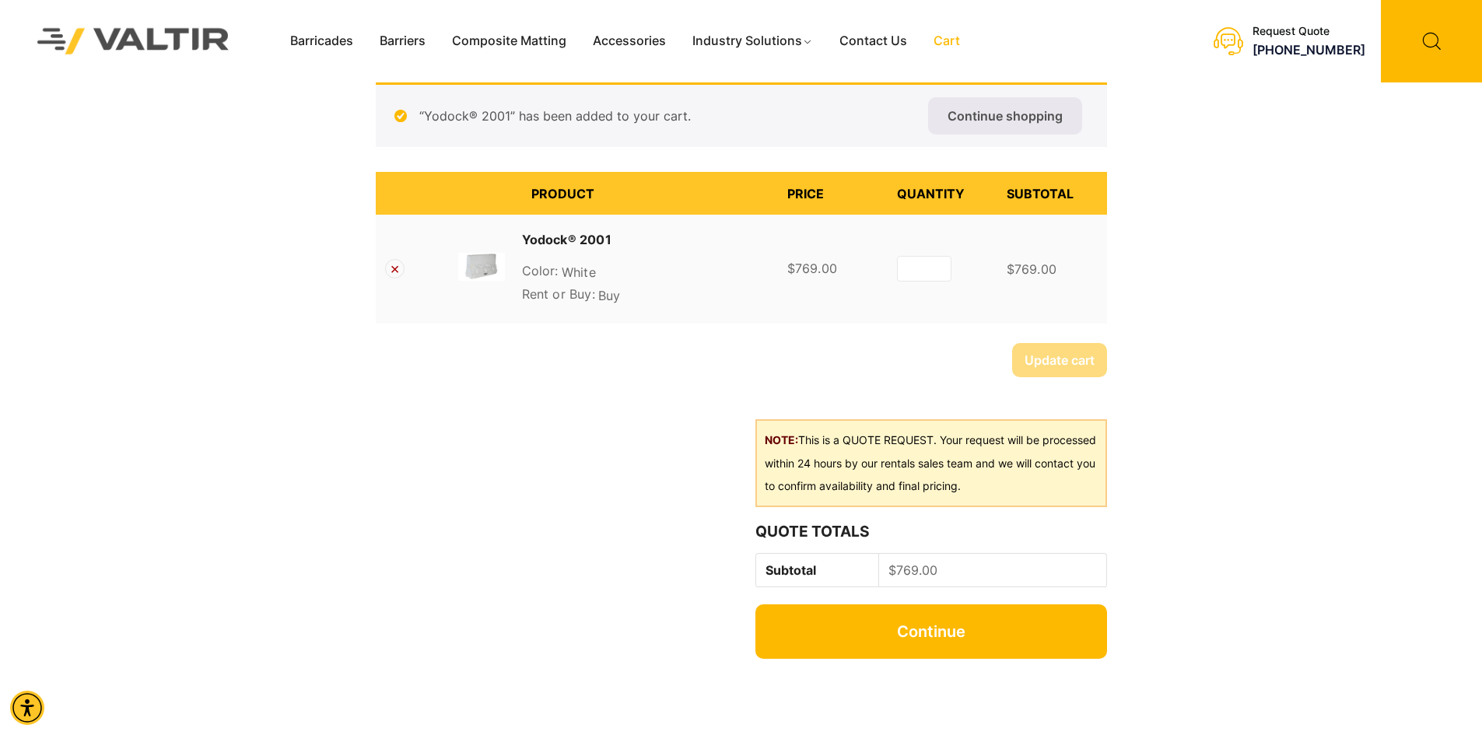
click at [947, 634] on link "Continue" at bounding box center [930, 631] width 351 height 54
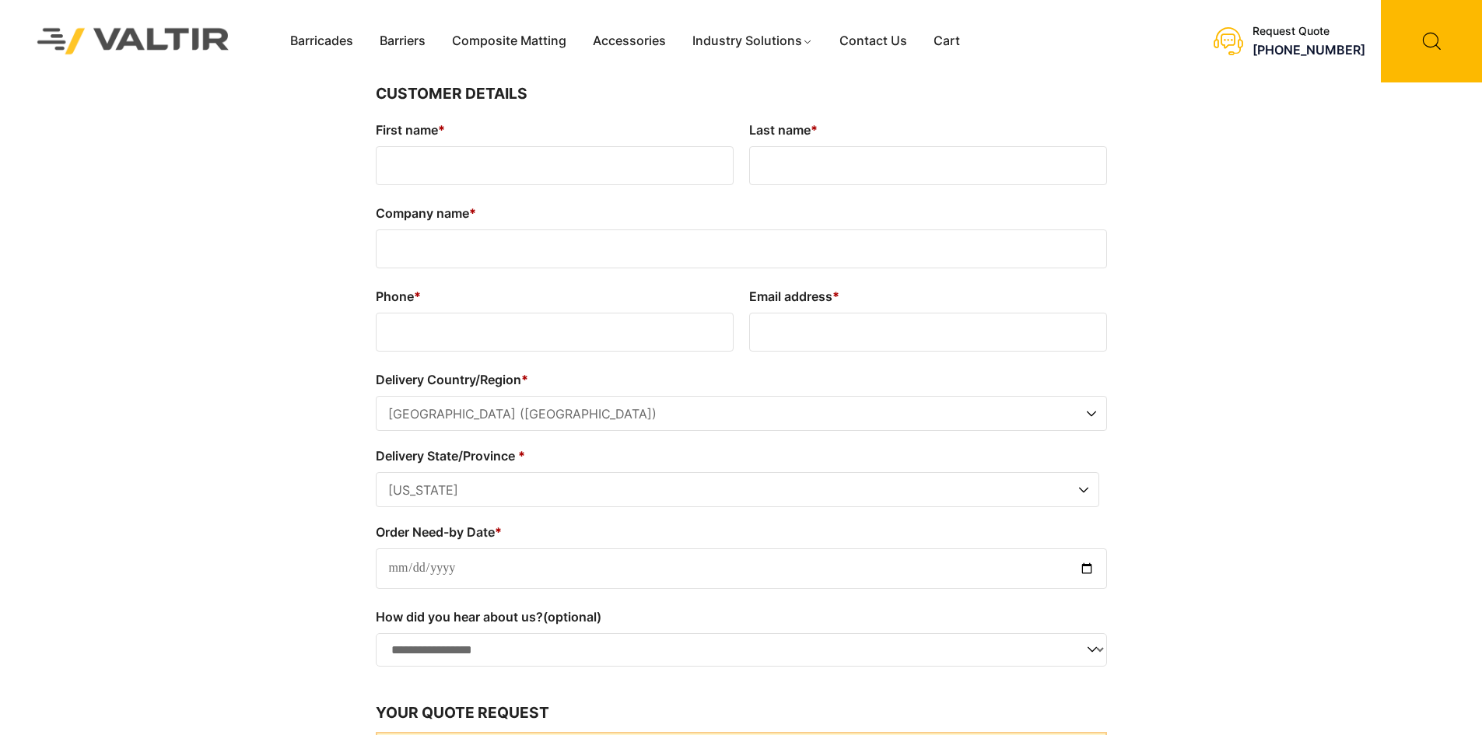
select select "**"
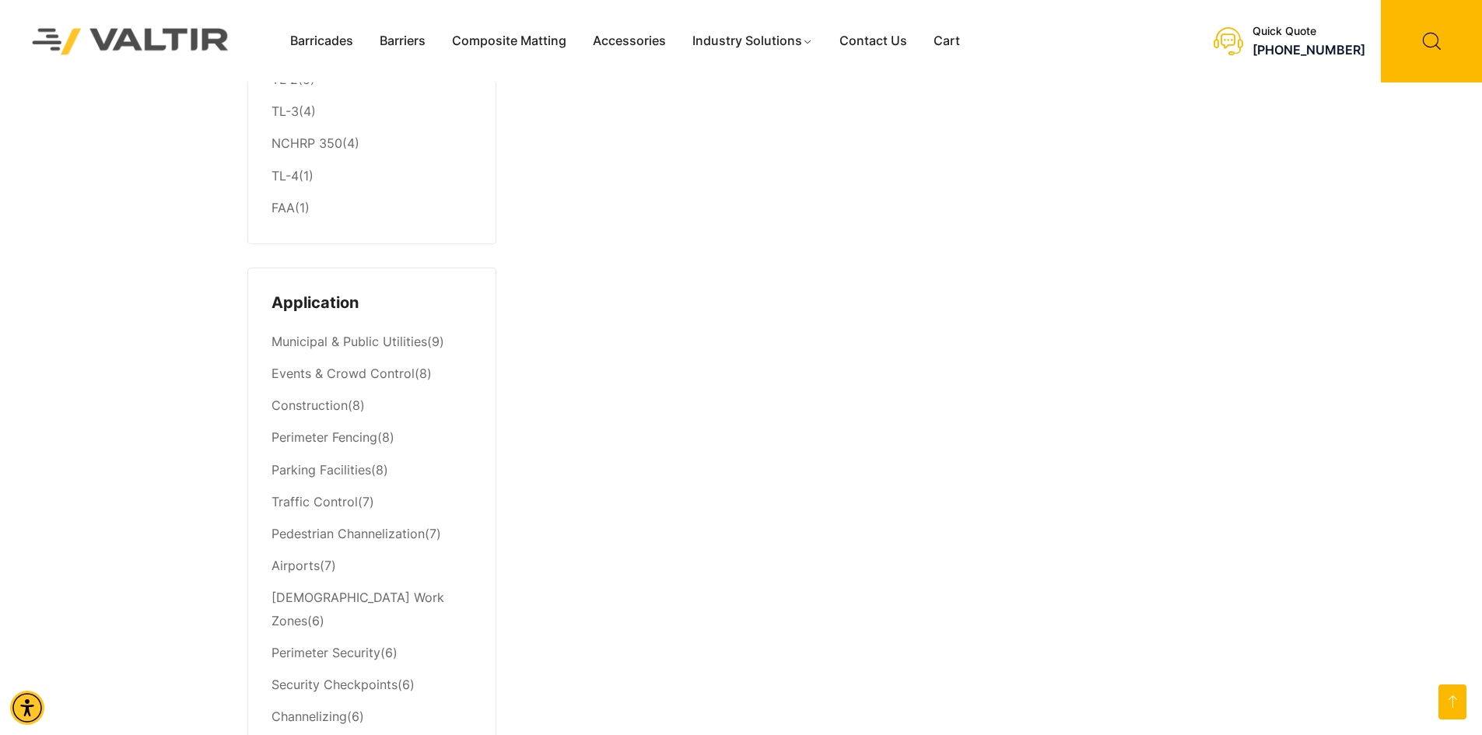
scroll to position [467, 0]
click at [351, 369] on li "Events & Crowd Control (8)" at bounding box center [371, 377] width 201 height 32
click at [350, 372] on link "Events & Crowd Control" at bounding box center [342, 376] width 143 height 16
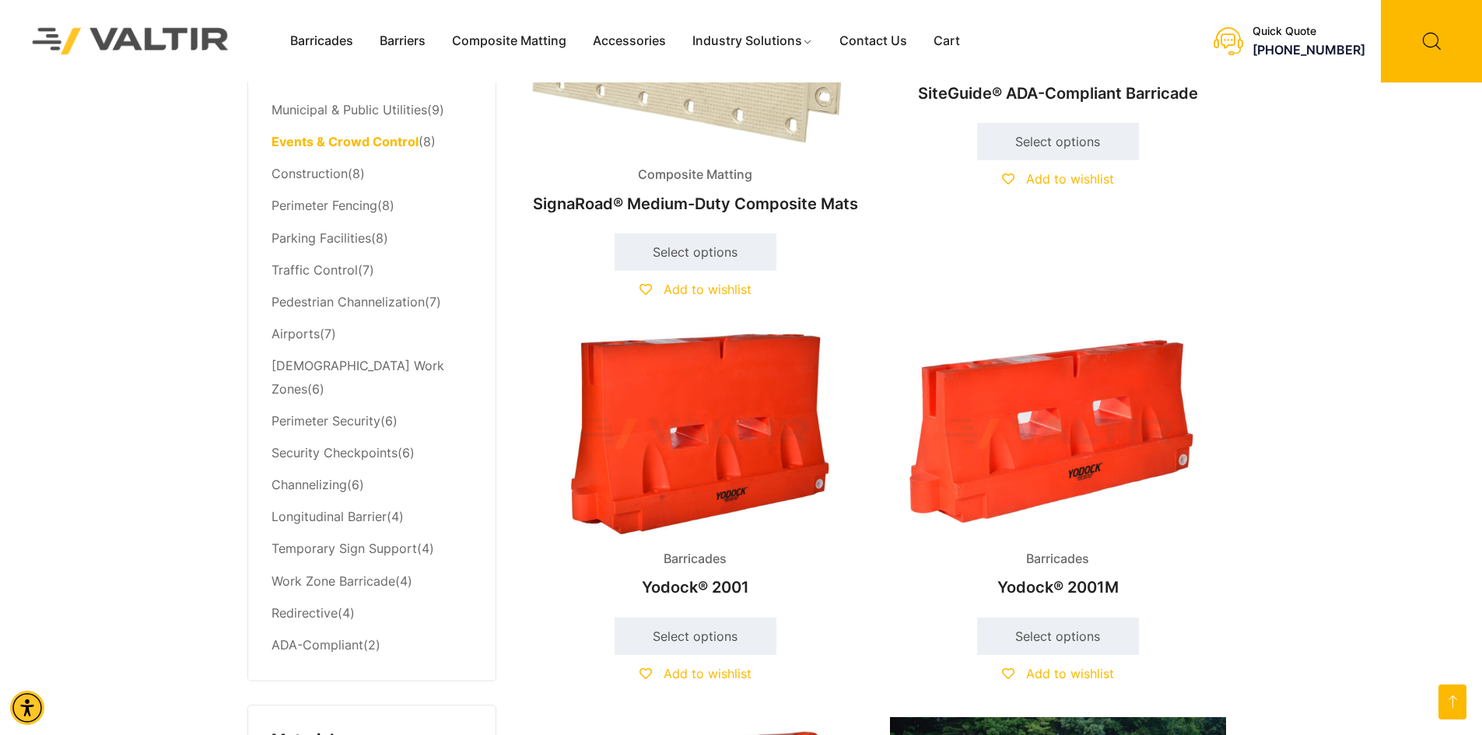
scroll to position [700, 0]
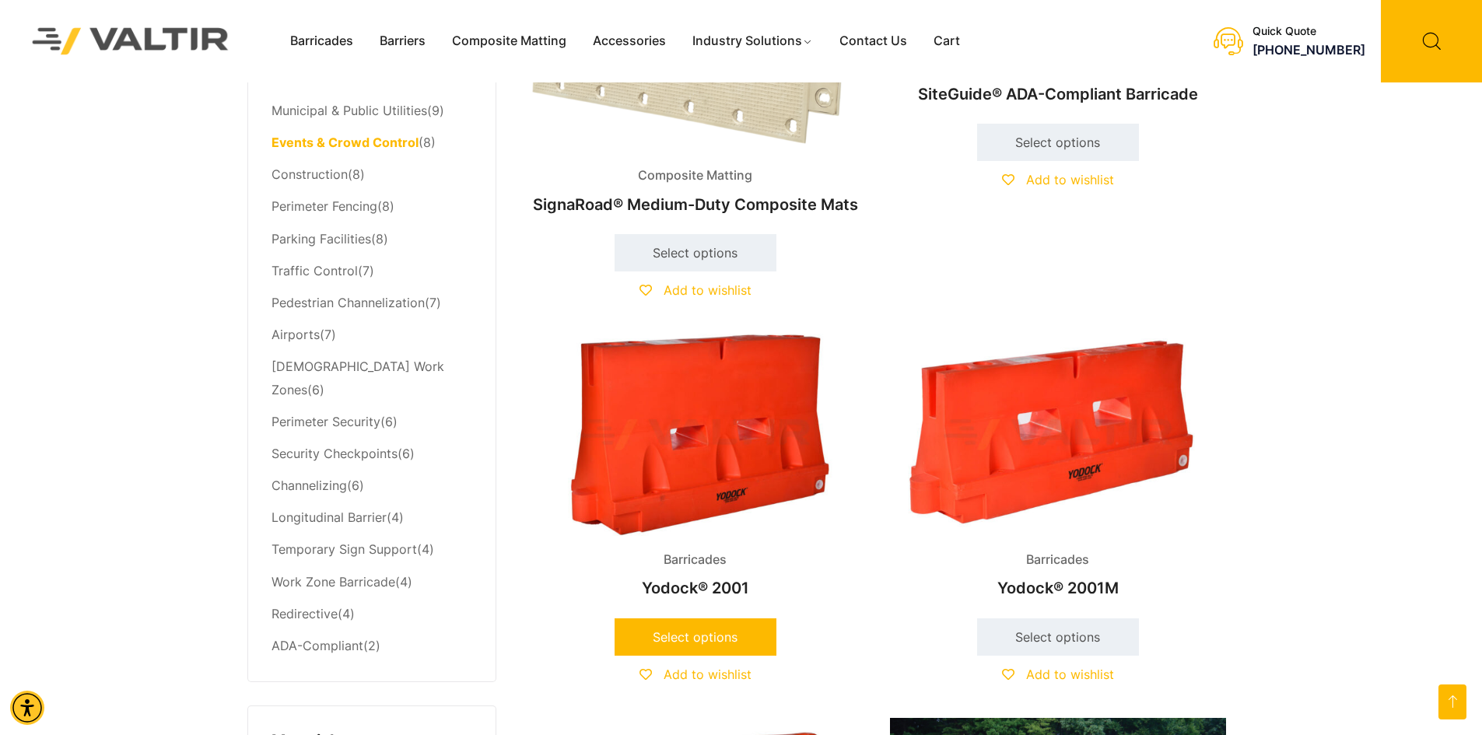
click at [690, 620] on link "Select options" at bounding box center [696, 636] width 162 height 37
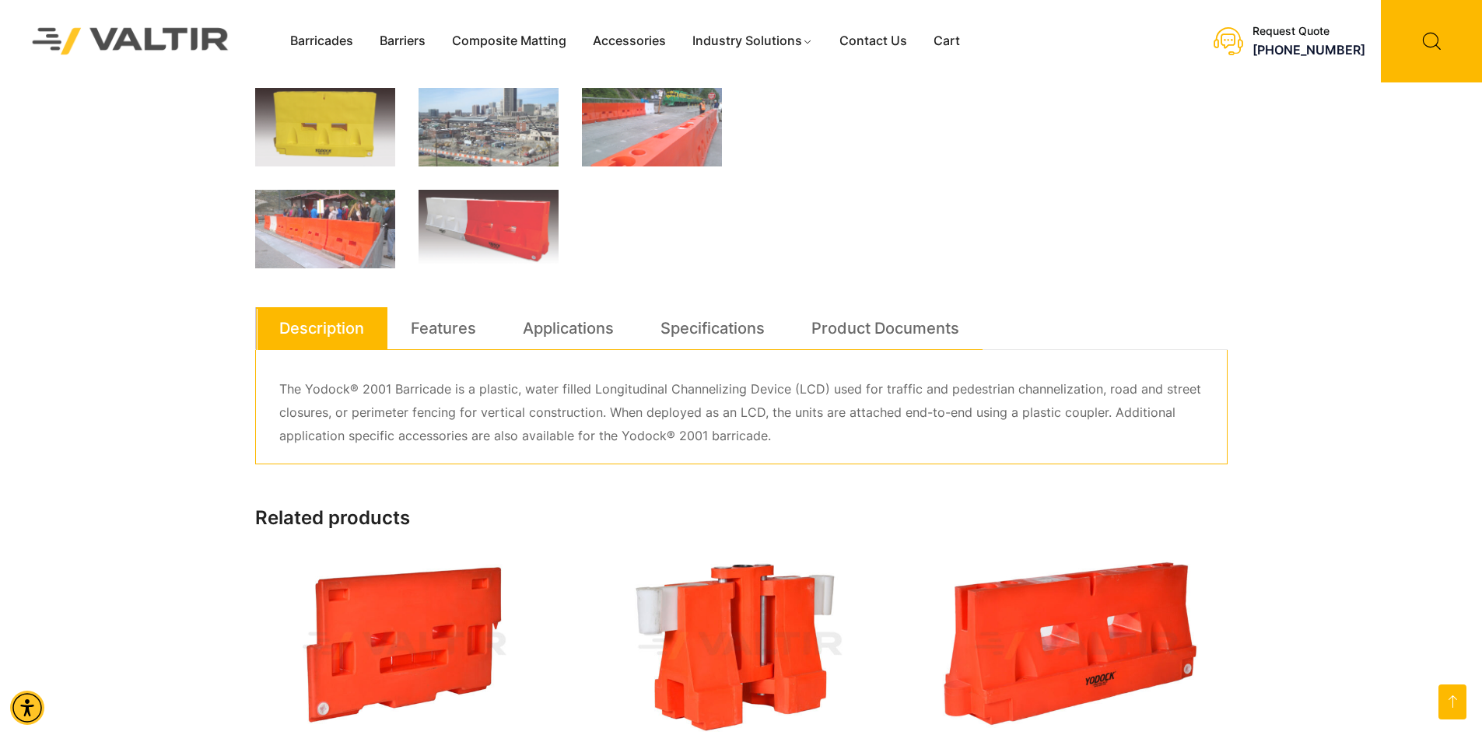
scroll to position [622, 0]
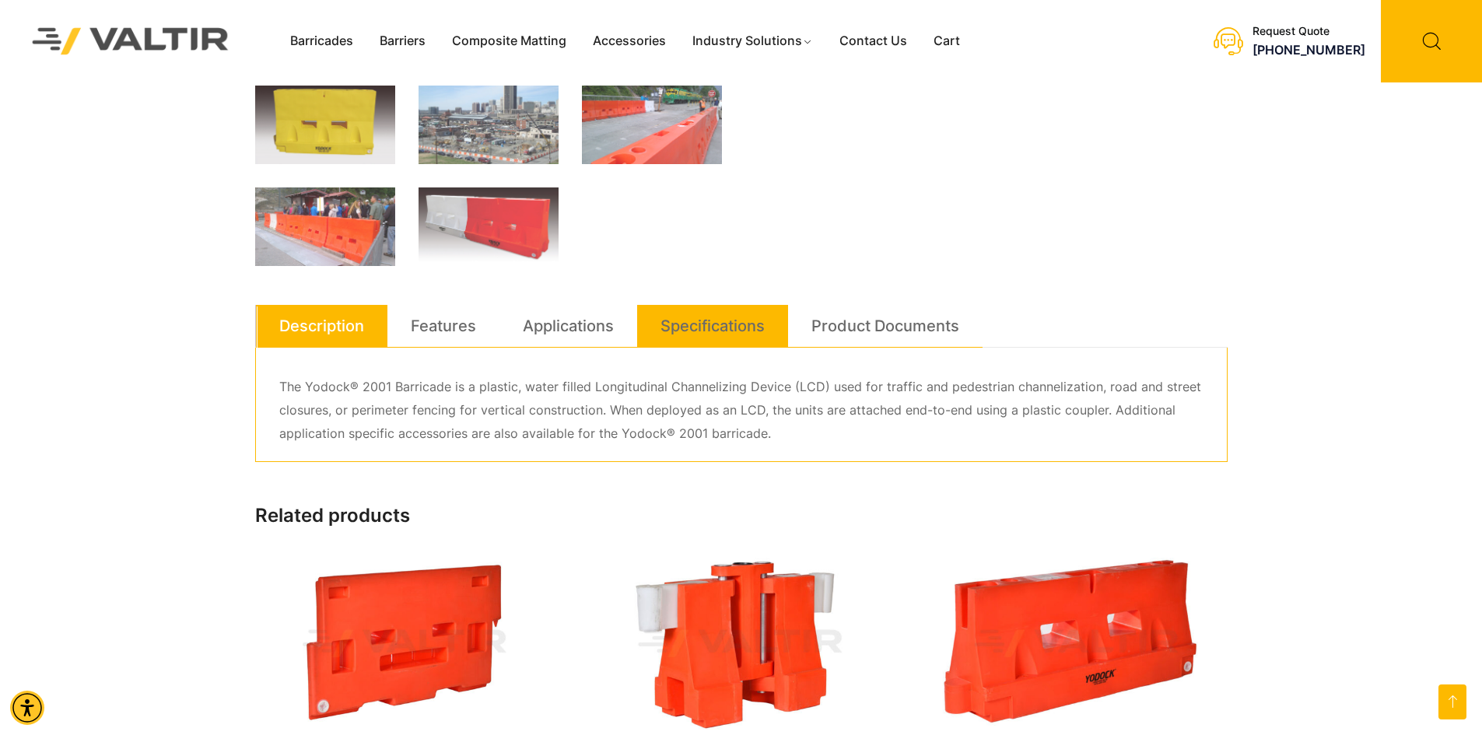
click at [709, 323] on link "Specifications" at bounding box center [712, 326] width 104 height 42
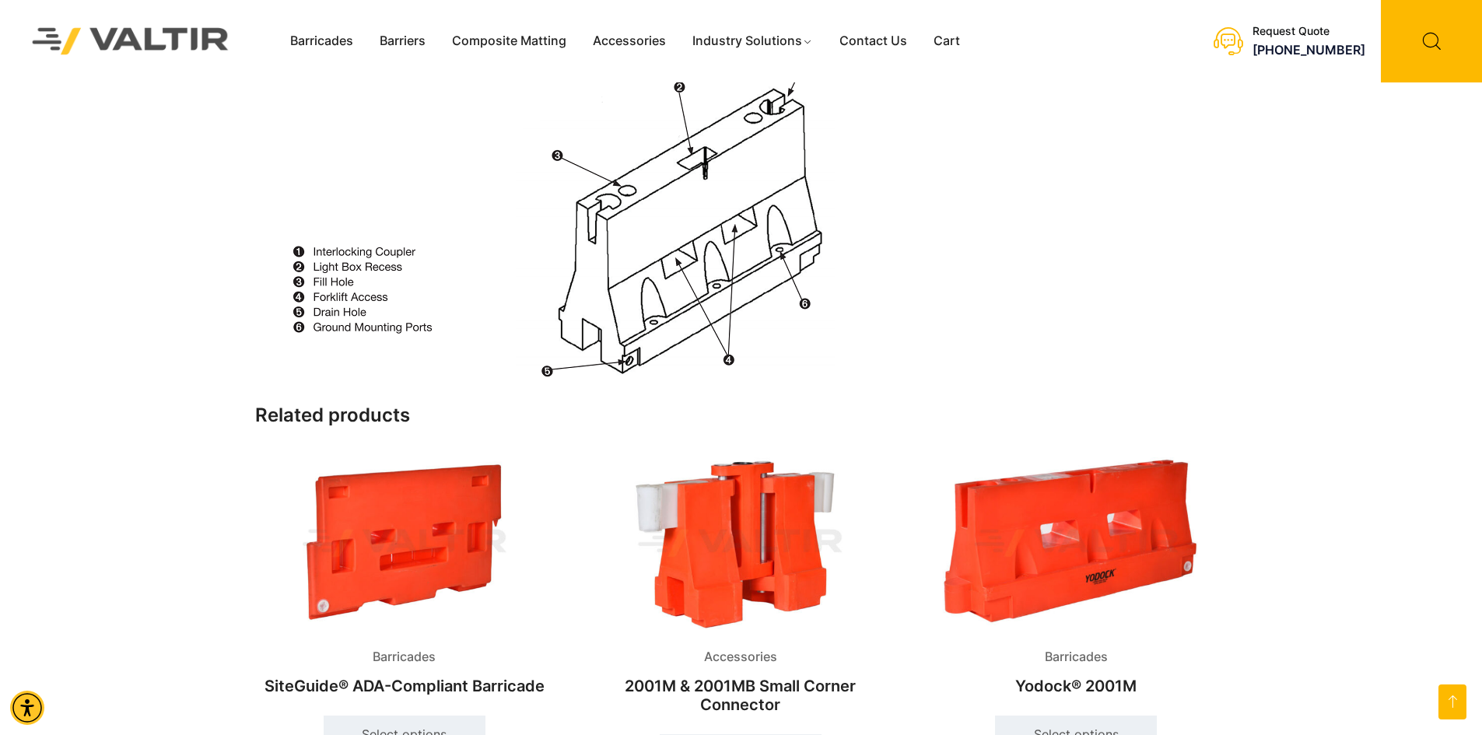
scroll to position [1322, 0]
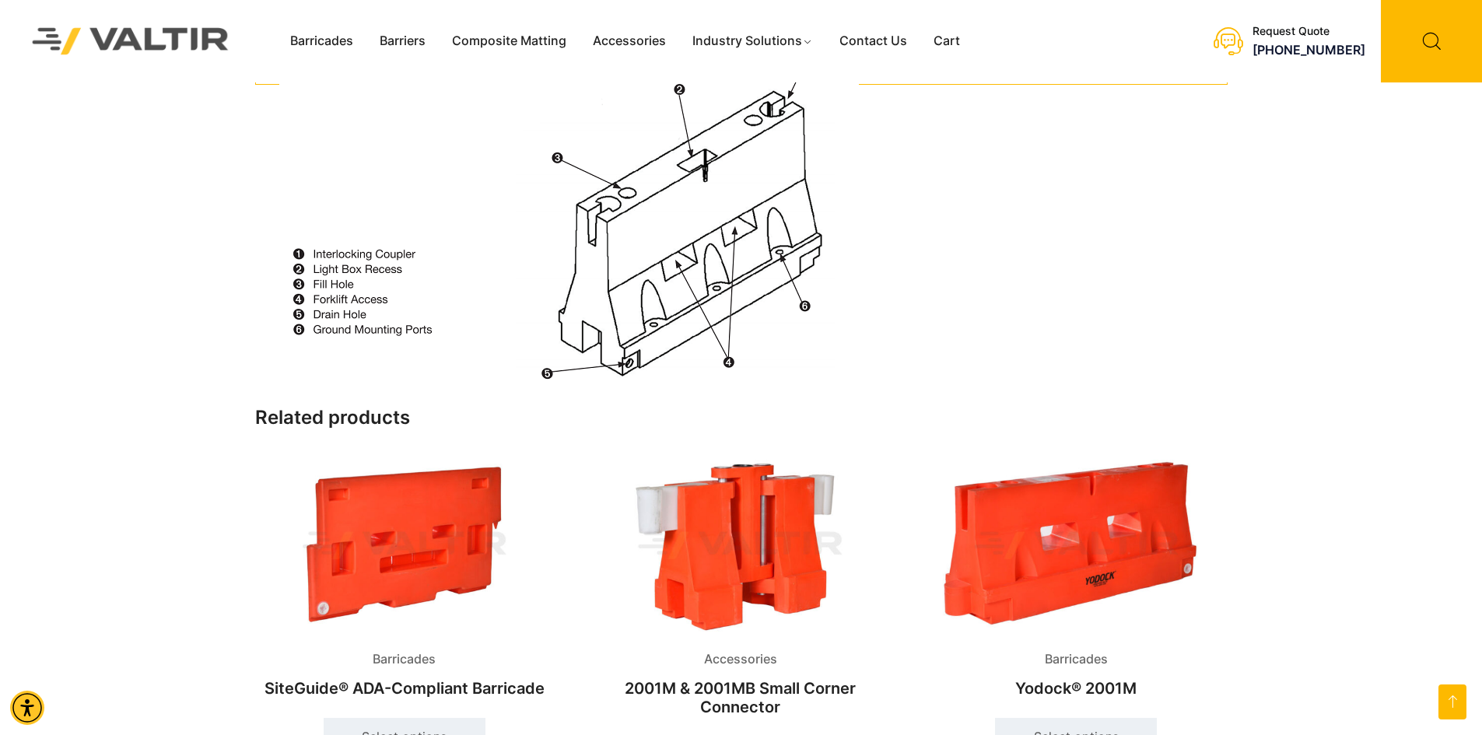
click at [760, 530] on img at bounding box center [739, 546] width 299 height 180
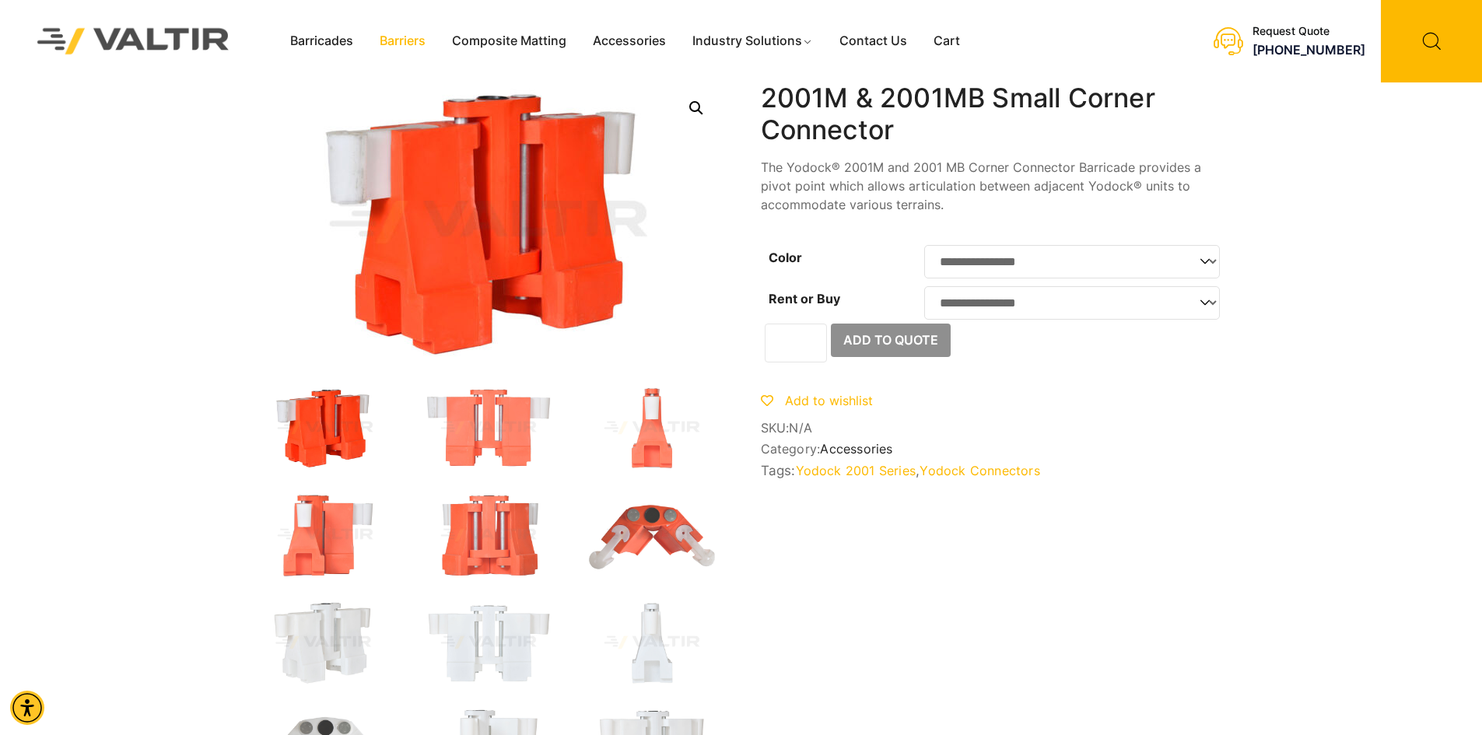
click at [403, 42] on link "Barriers" at bounding box center [402, 41] width 72 height 23
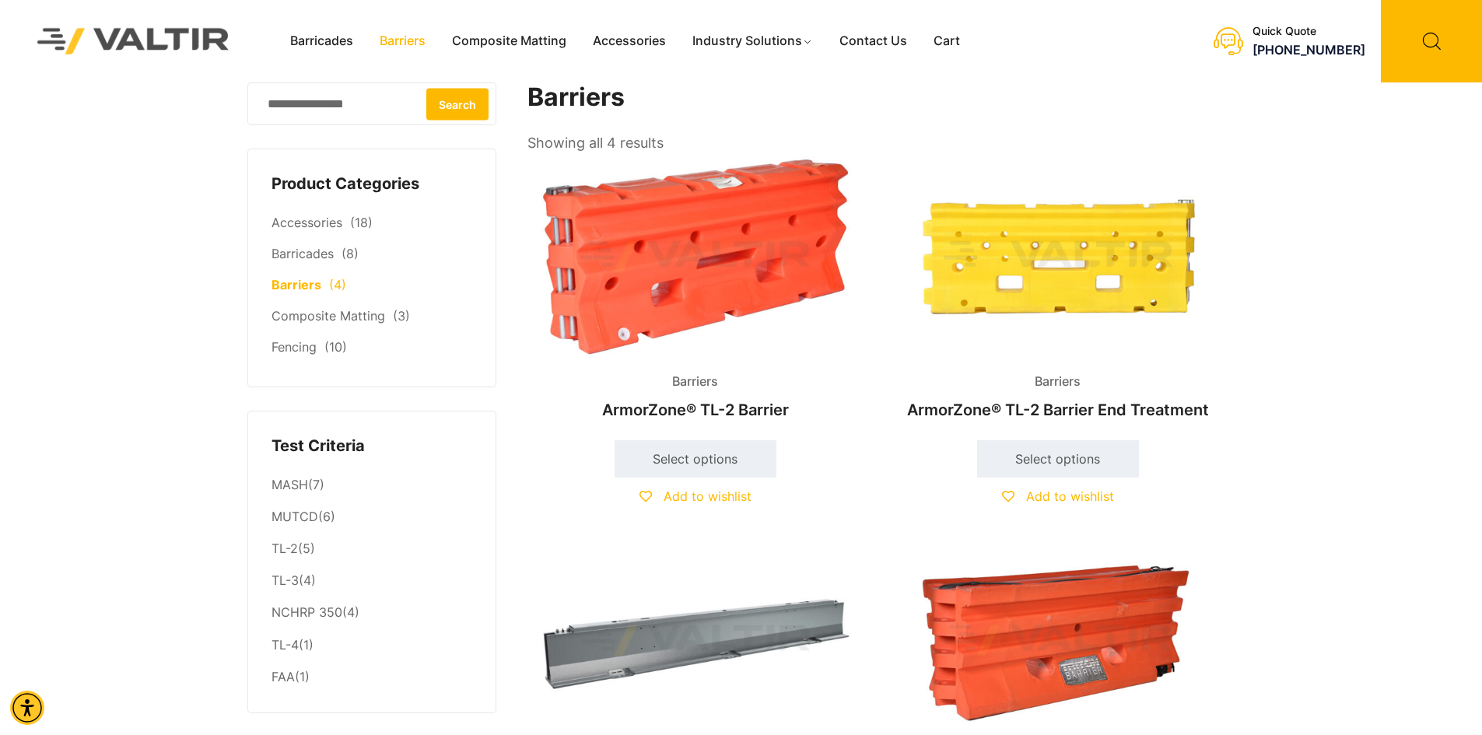
click at [290, 285] on link "Barriers" at bounding box center [296, 285] width 50 height 16
click at [306, 251] on link "Barricades" at bounding box center [302, 254] width 62 height 16
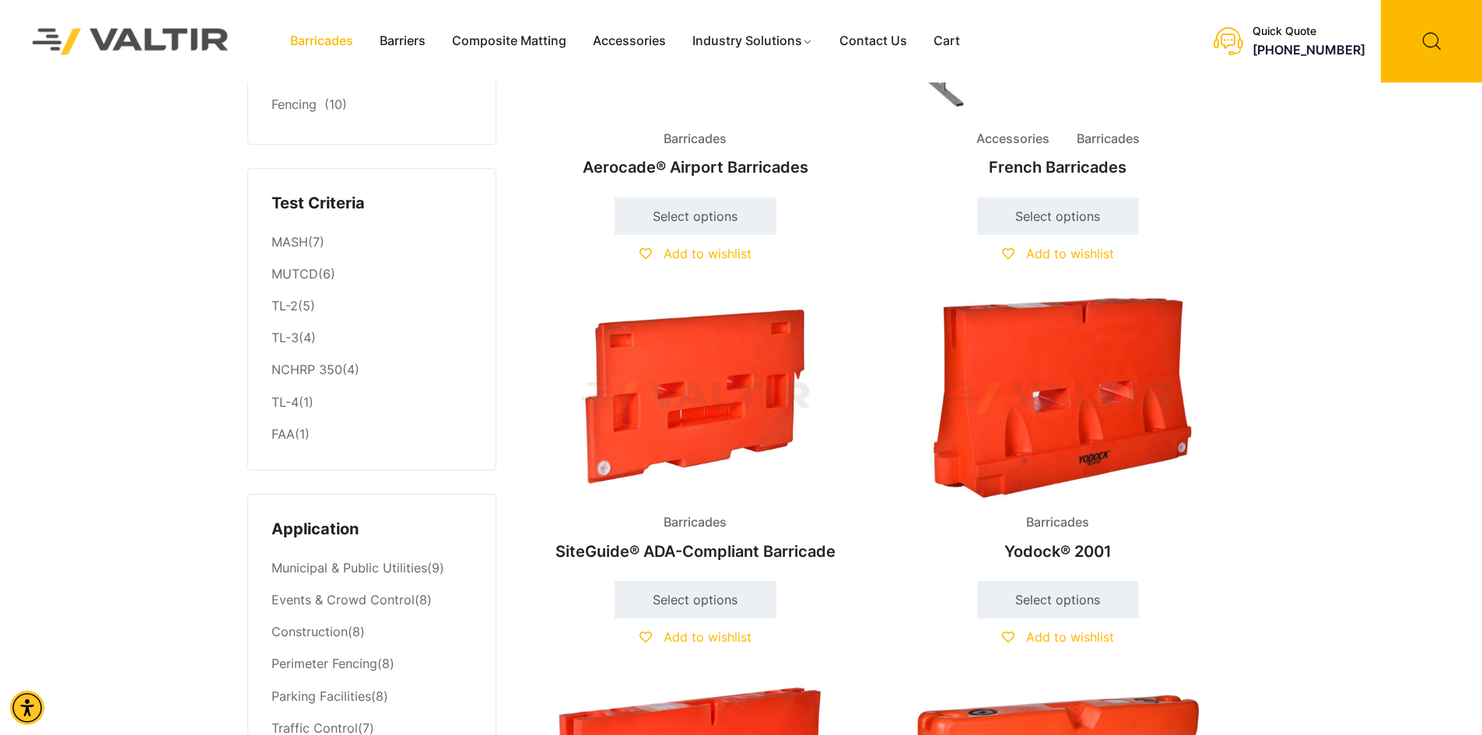
scroll to position [233, 0]
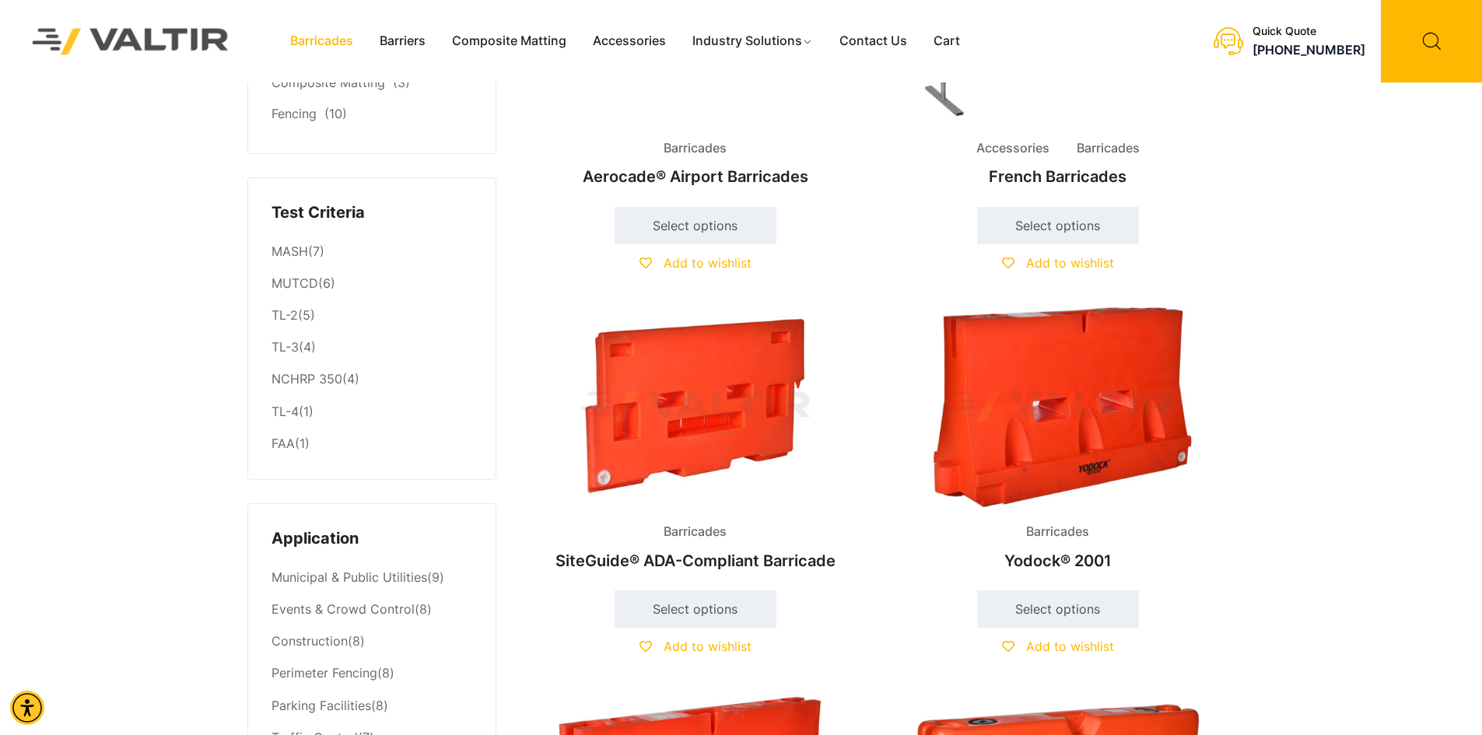
click at [1056, 524] on span "Barricades" at bounding box center [1057, 531] width 86 height 23
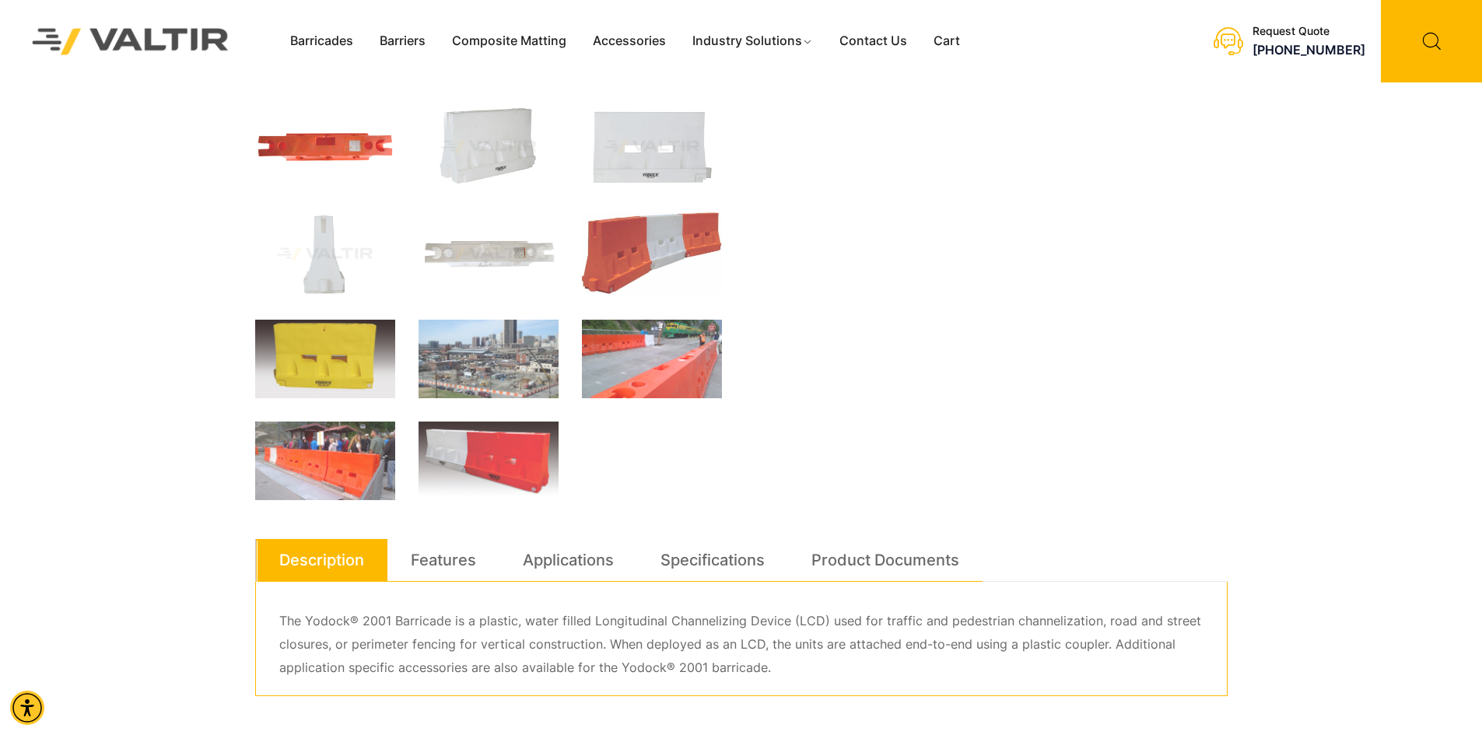
scroll to position [389, 0]
click at [723, 555] on link "Specifications" at bounding box center [712, 559] width 104 height 42
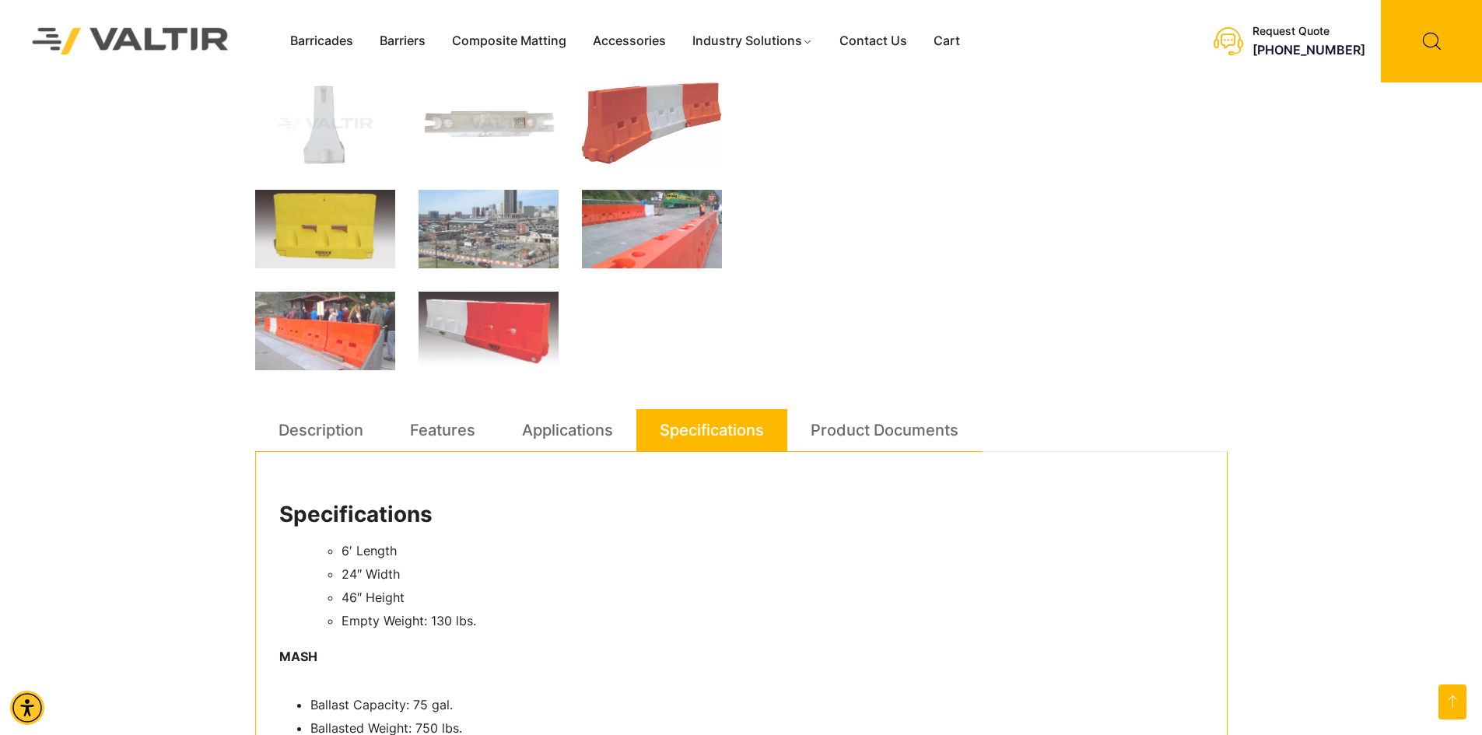
scroll to position [467, 0]
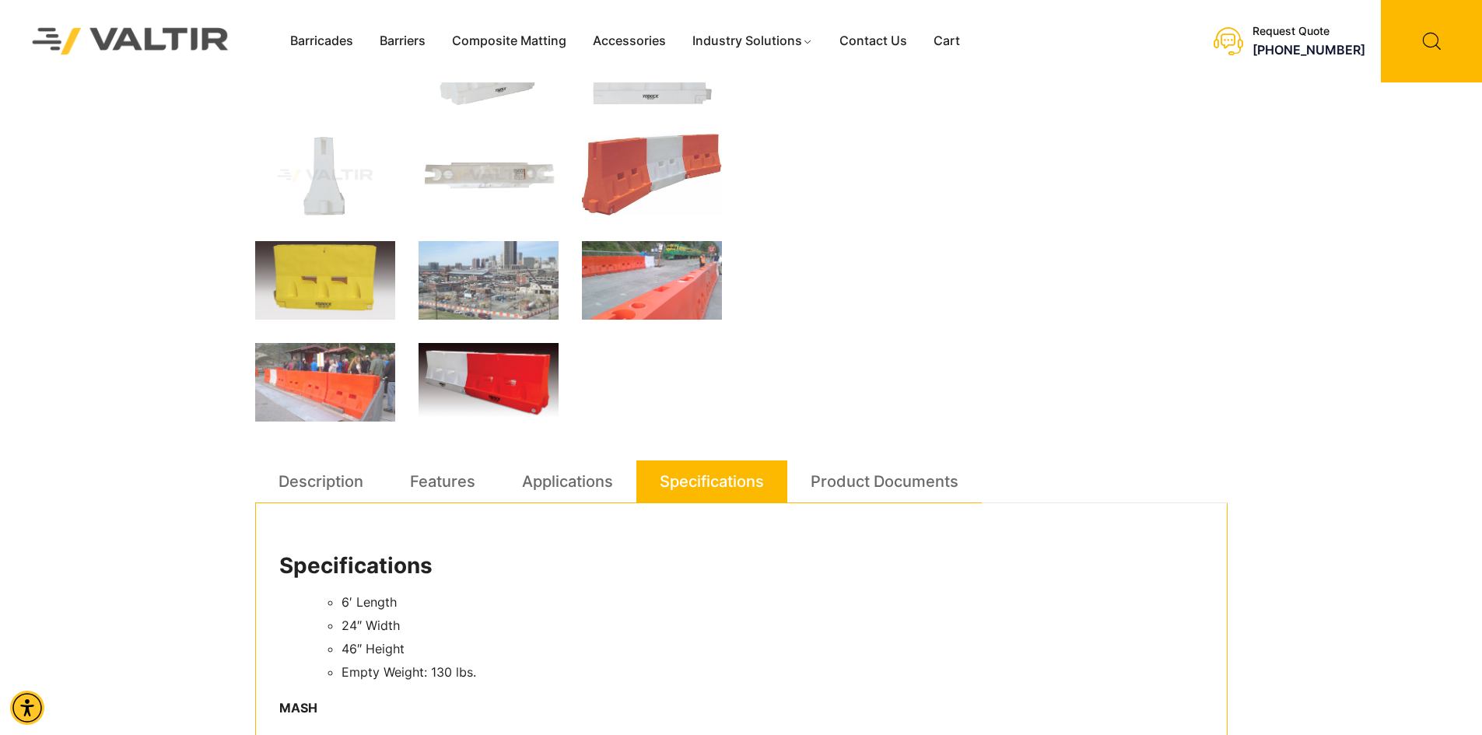
click at [510, 366] on img at bounding box center [488, 382] width 140 height 79
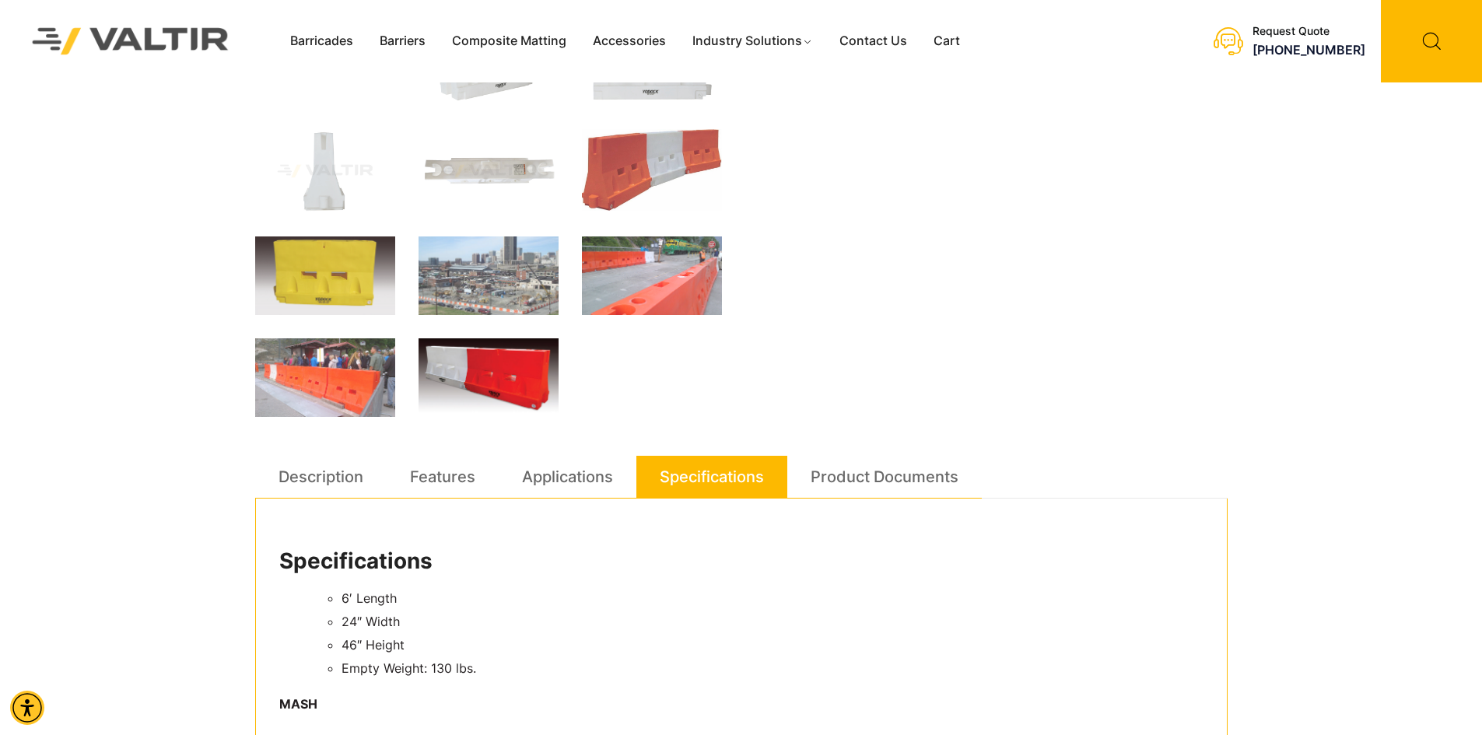
scroll to position [449, 0]
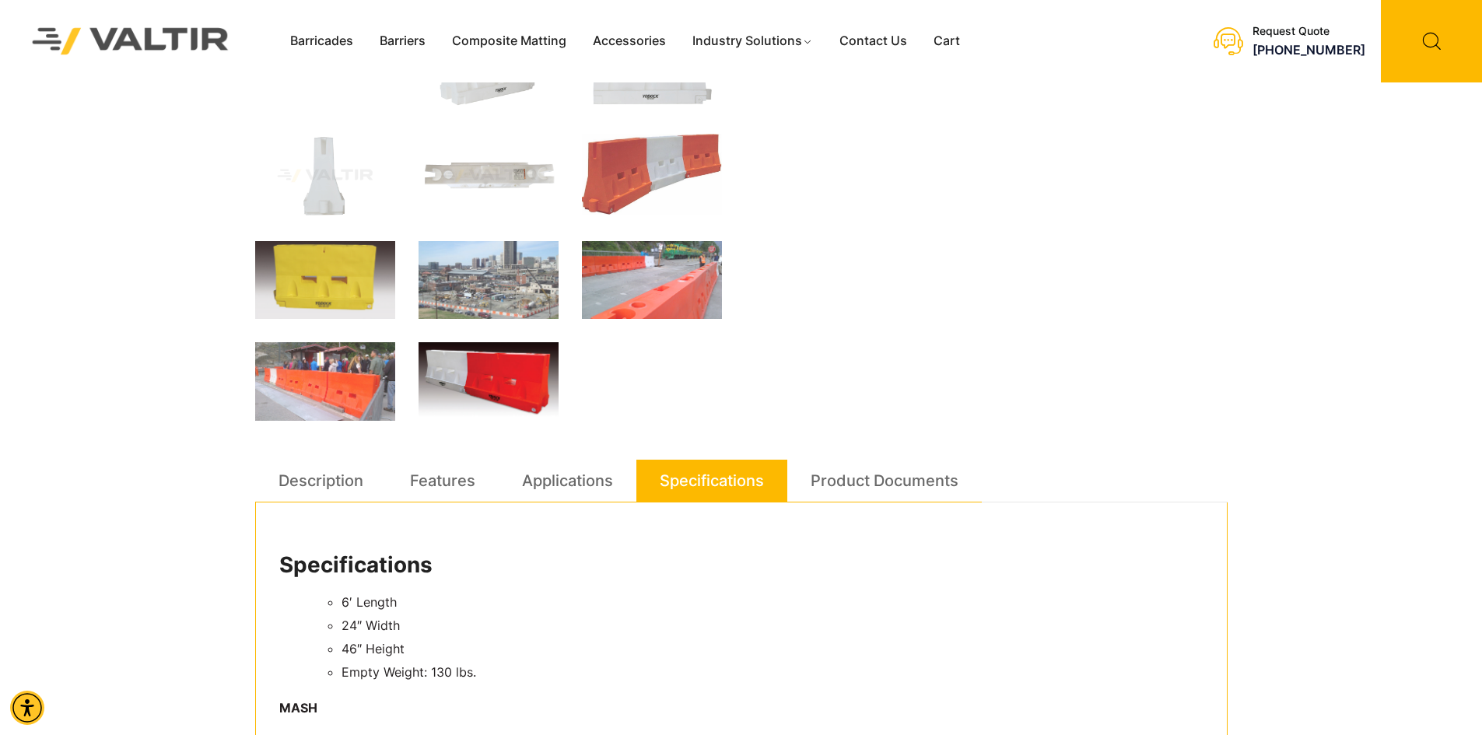
click at [508, 366] on img at bounding box center [488, 381] width 140 height 79
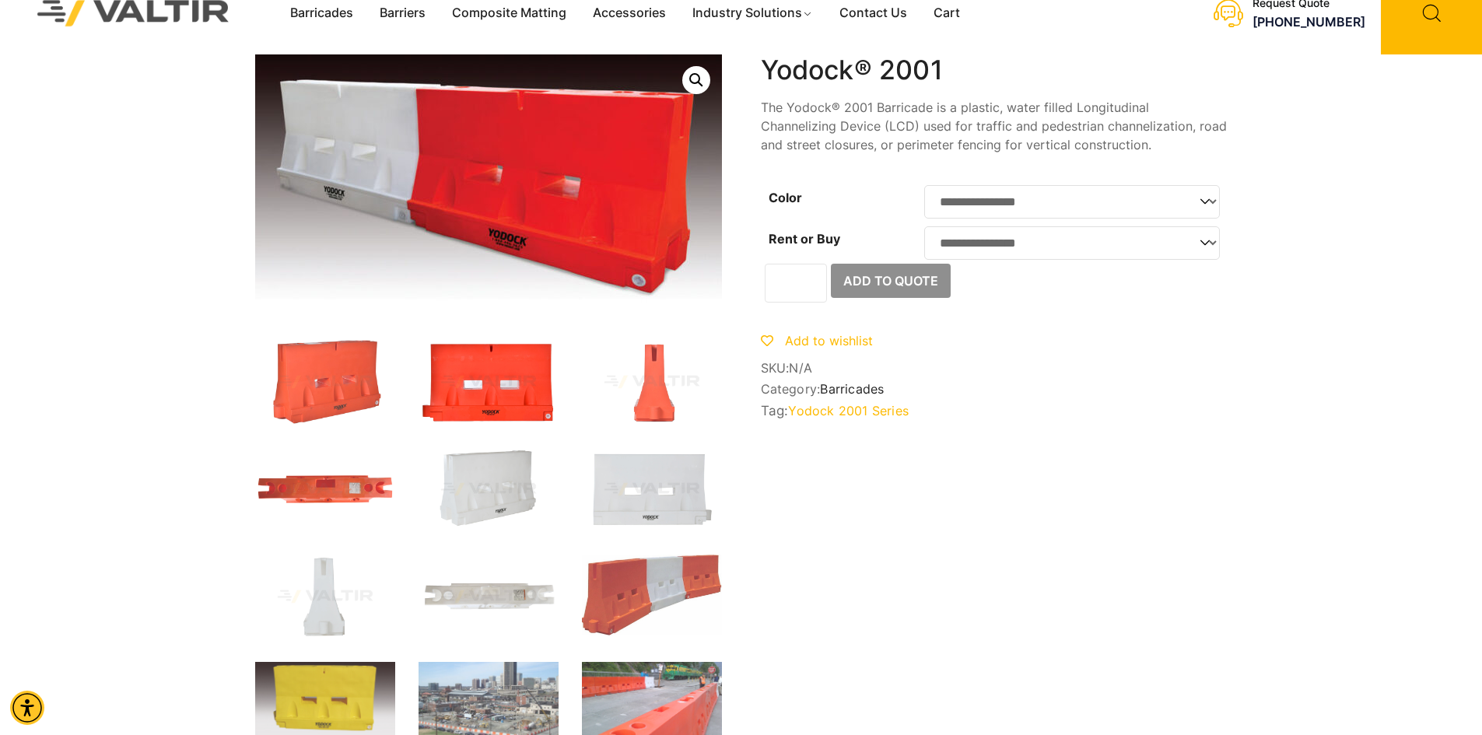
scroll to position [0, 0]
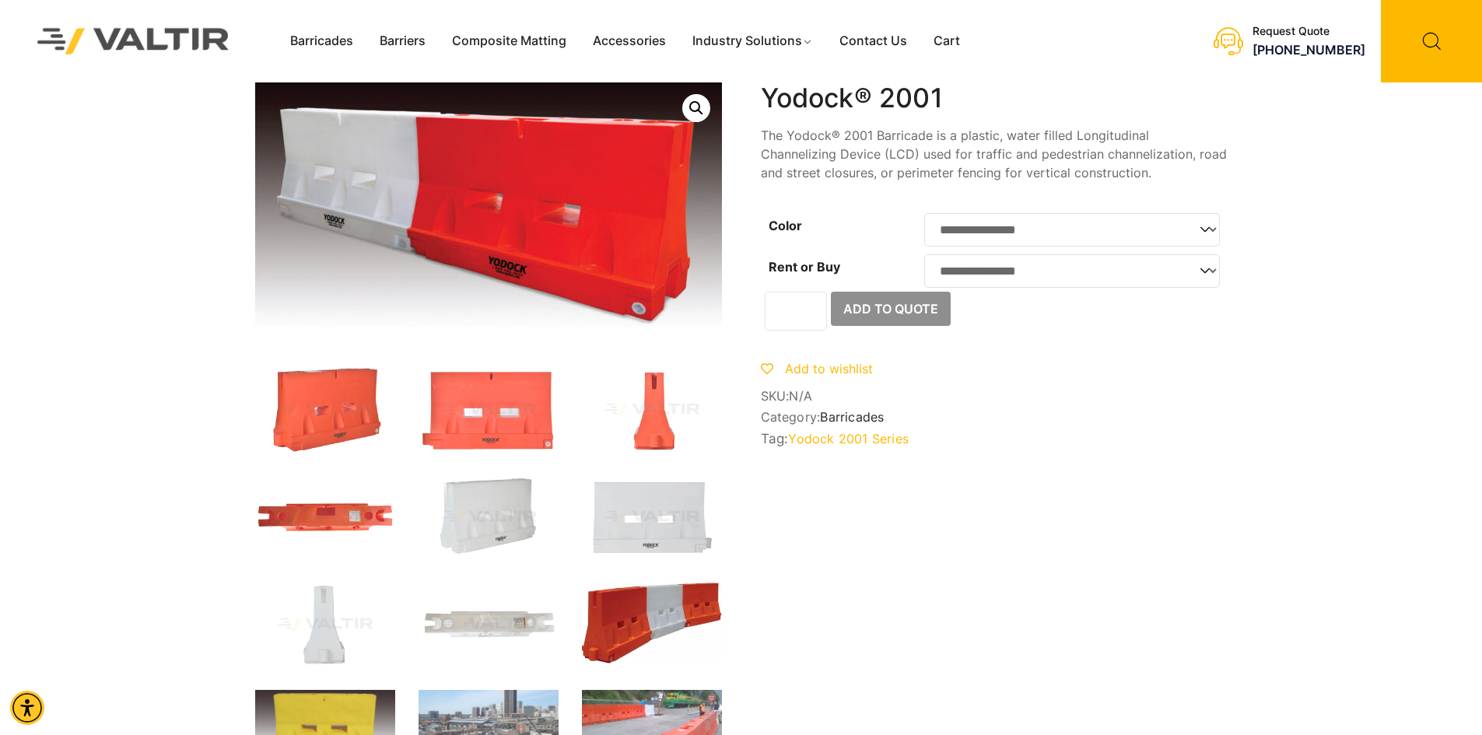
click at [640, 608] on img at bounding box center [652, 624] width 140 height 82
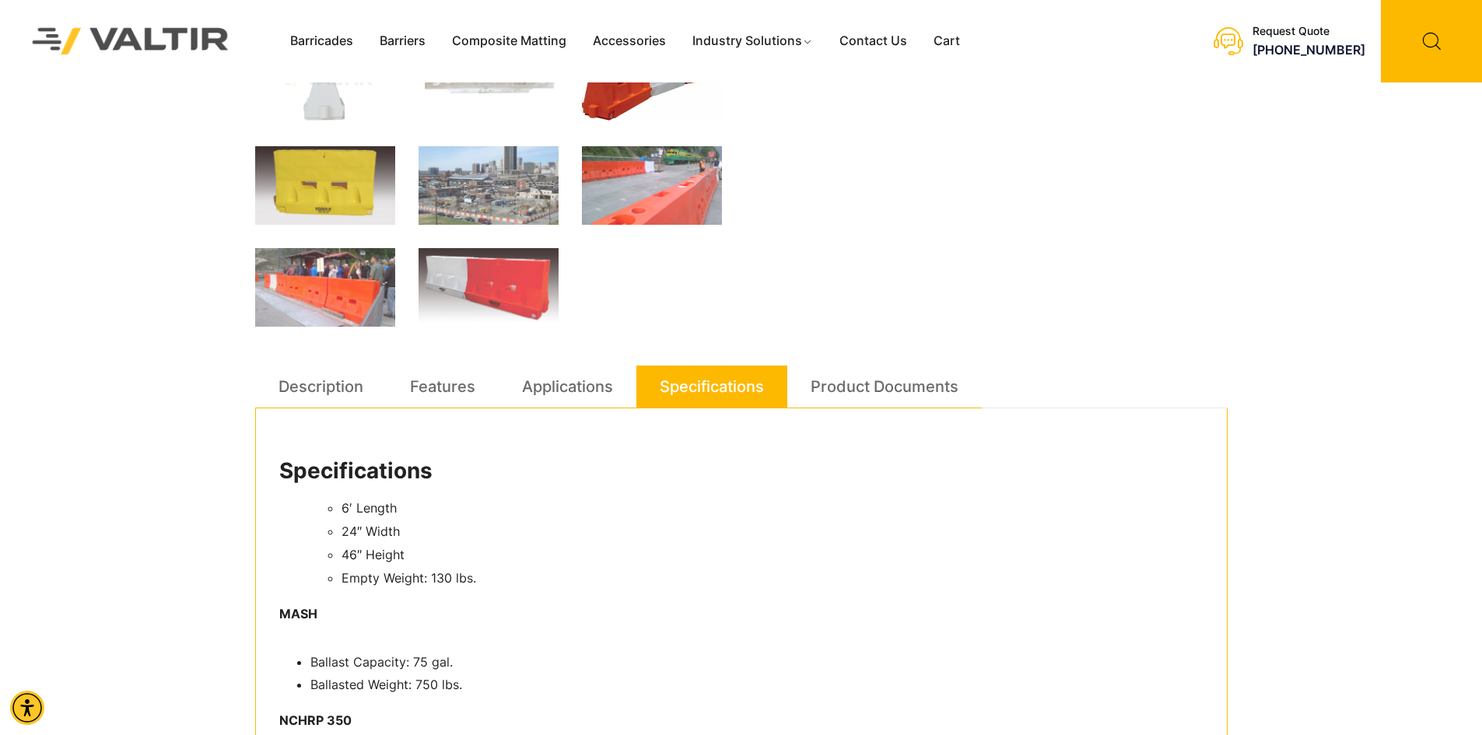
scroll to position [622, 0]
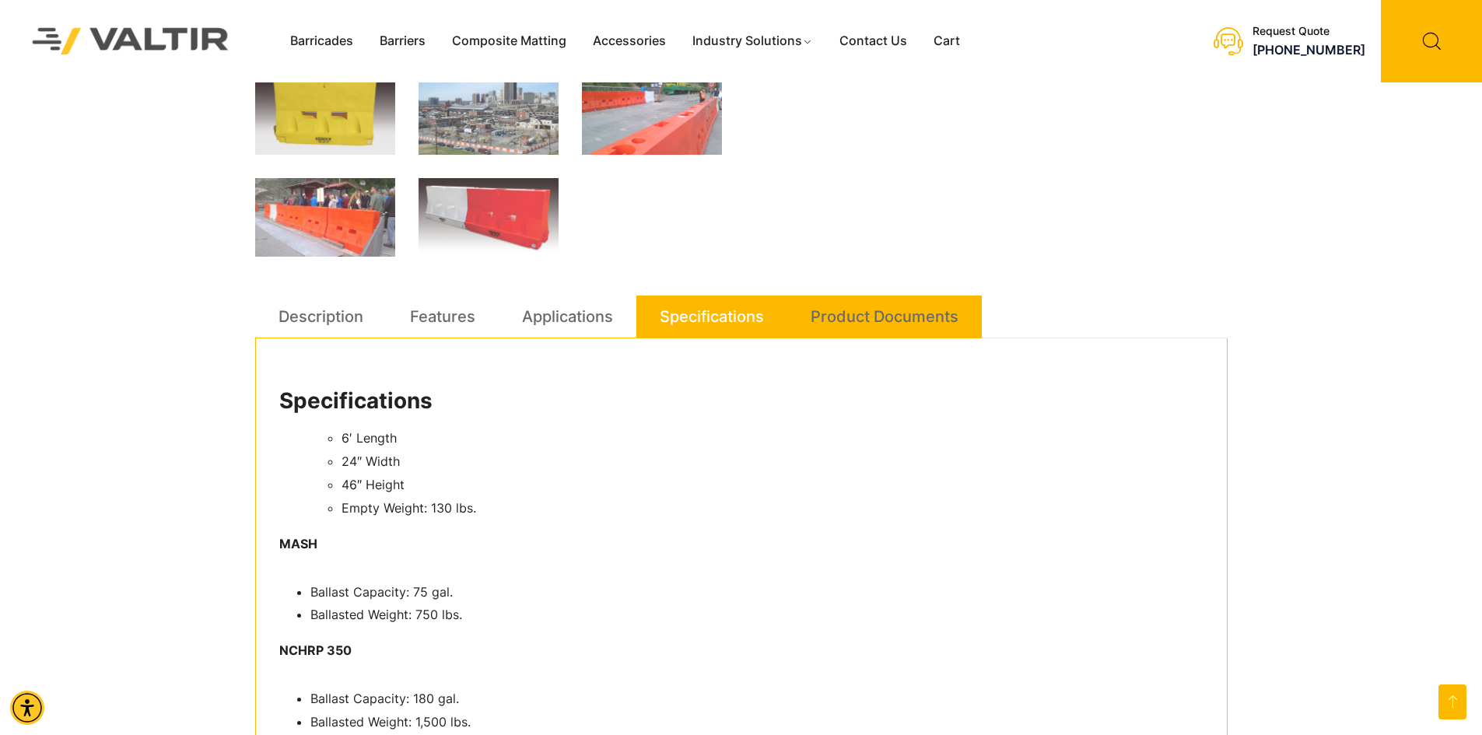
click at [902, 311] on link "Product Documents" at bounding box center [885, 317] width 148 height 42
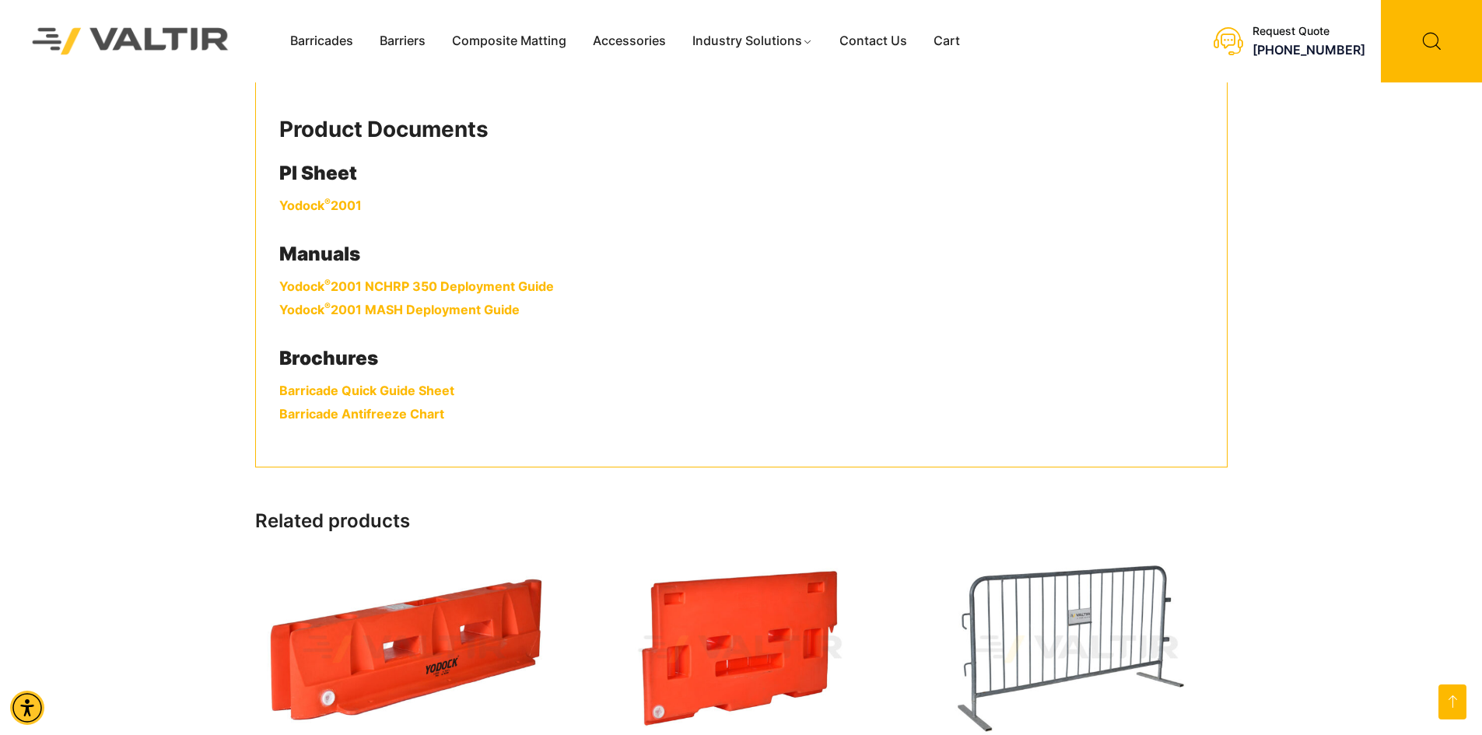
scroll to position [856, 0]
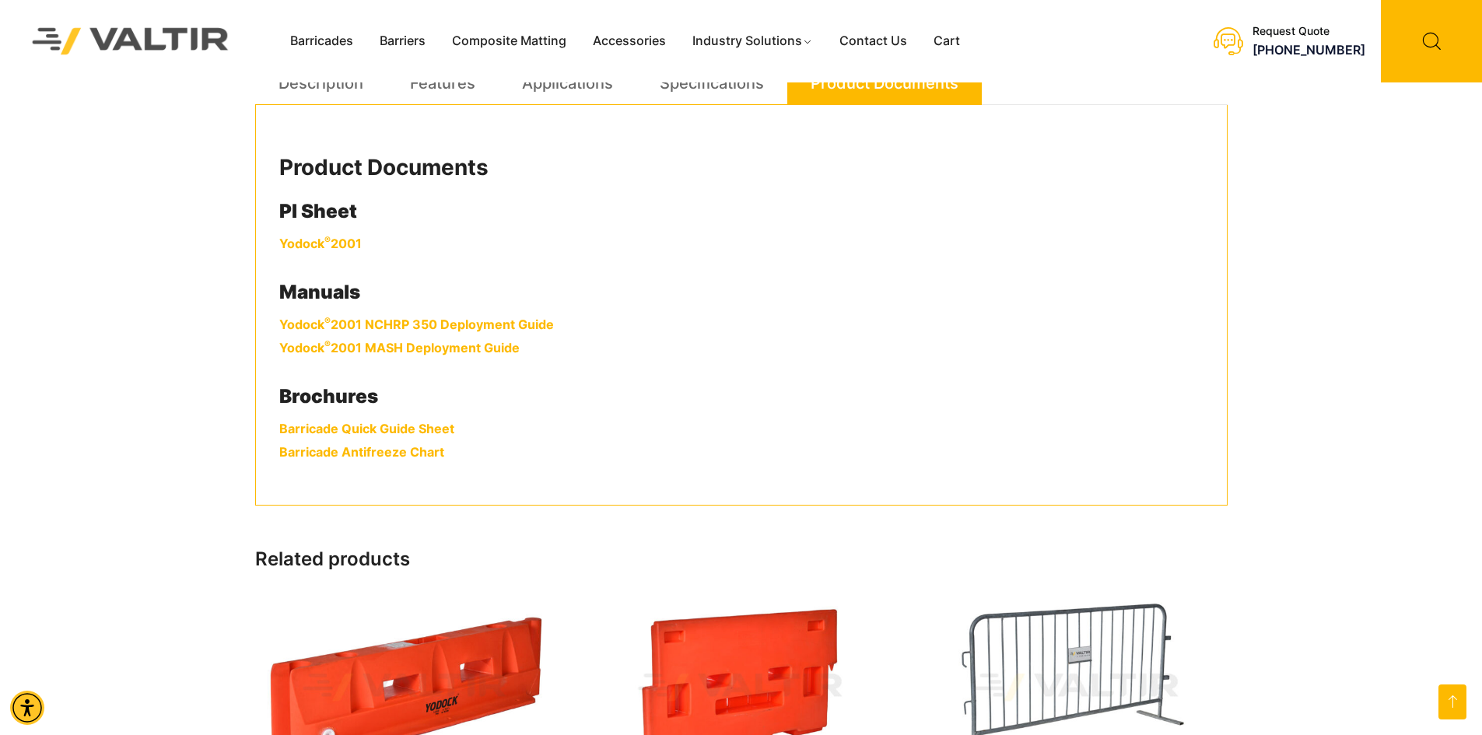
click at [321, 239] on link "Yodock ® 2001" at bounding box center [320, 244] width 82 height 16
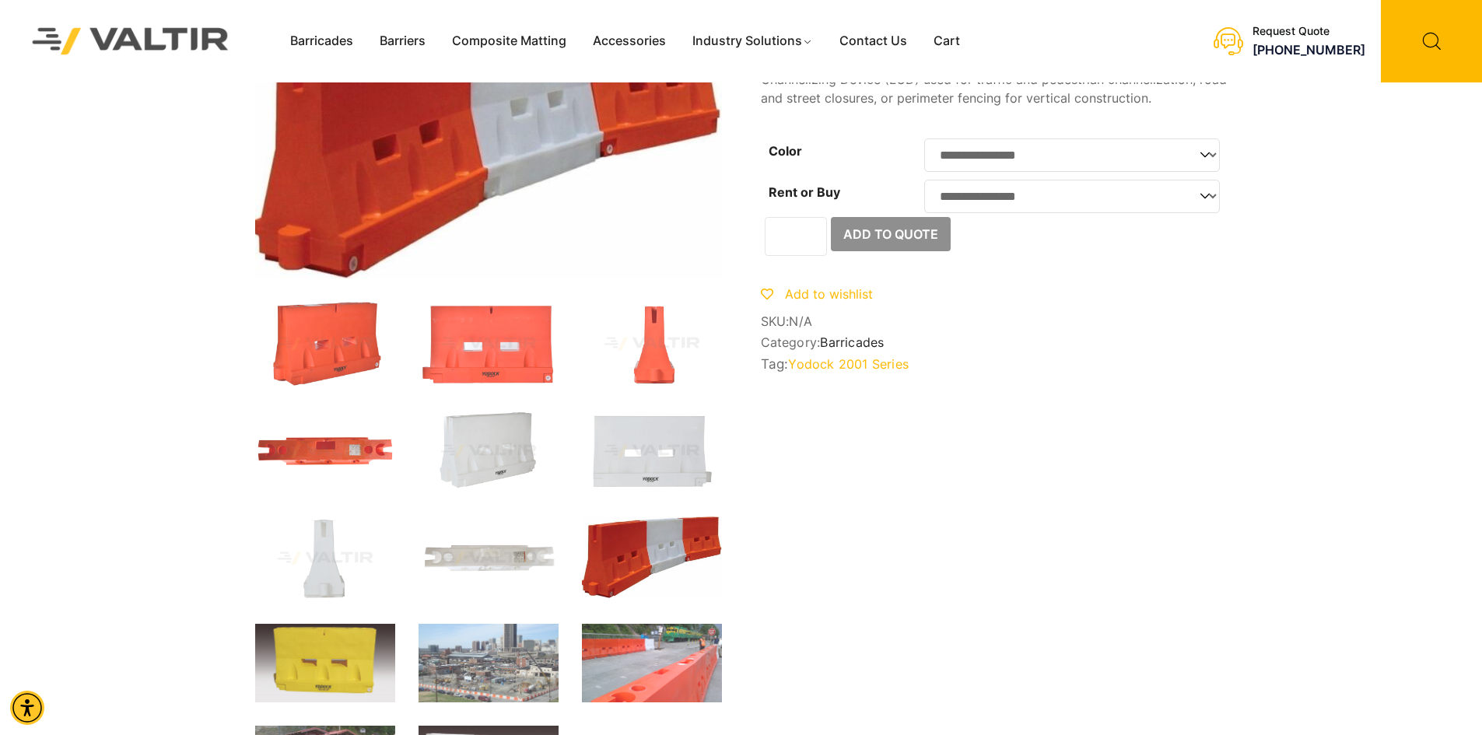
scroll to position [0, 0]
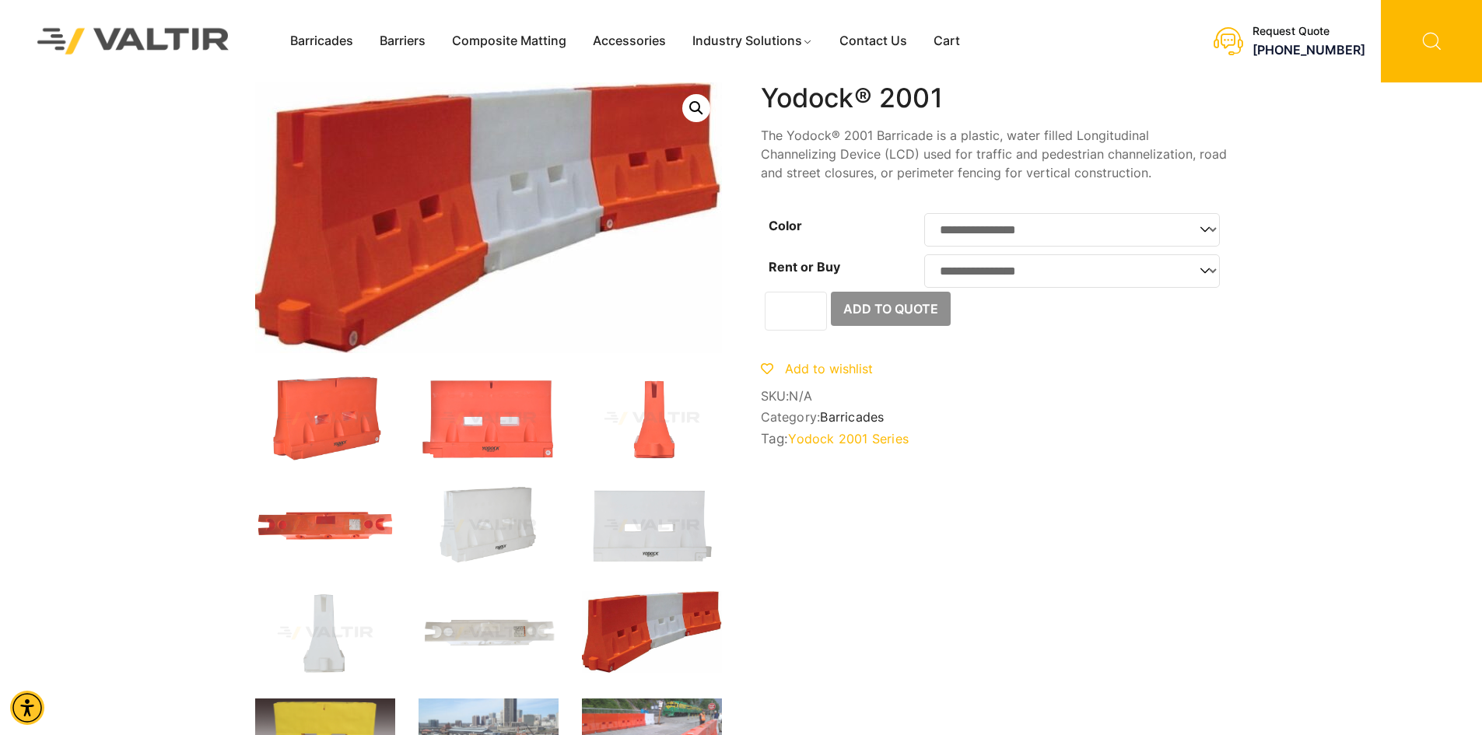
click at [1428, 37] on icon at bounding box center [1431, 41] width 101 height 82
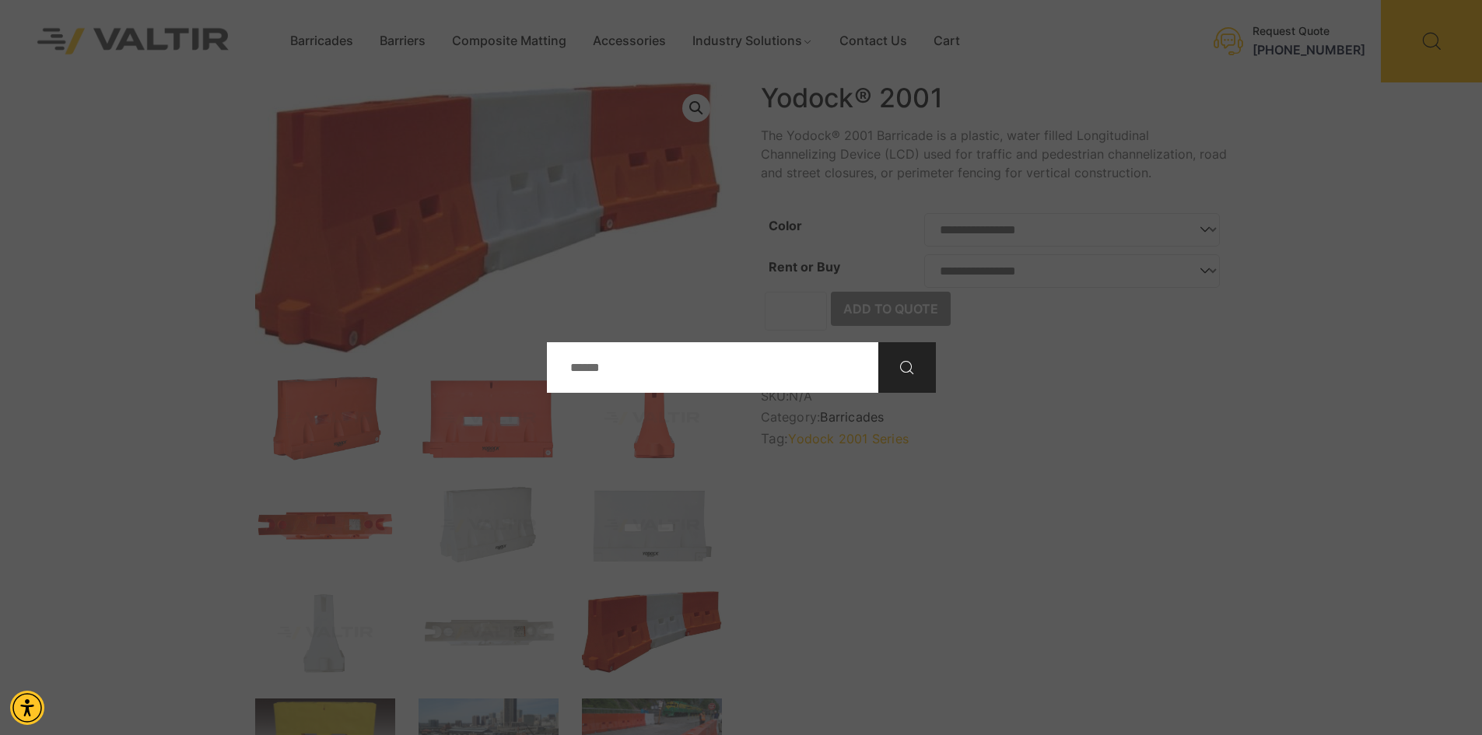
click at [908, 361] on icon "Search" at bounding box center [907, 368] width 19 height 19
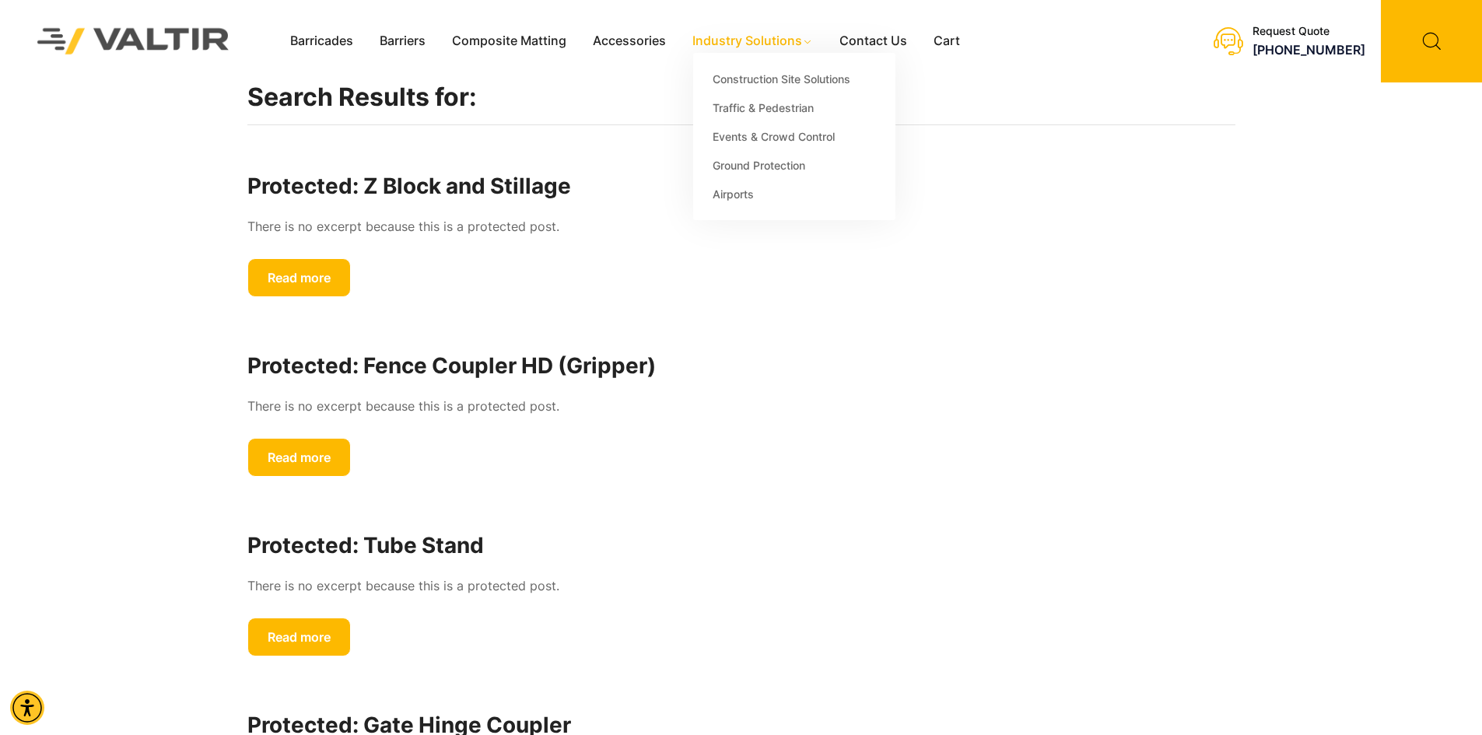
drag, startPoint x: 404, startPoint y: 476, endPoint x: 821, endPoint y: 46, distance: 599.1
drag, startPoint x: 821, startPoint y: 46, endPoint x: 872, endPoint y: 38, distance: 51.2
click at [872, 38] on link "Contact Us" at bounding box center [873, 41] width 94 height 23
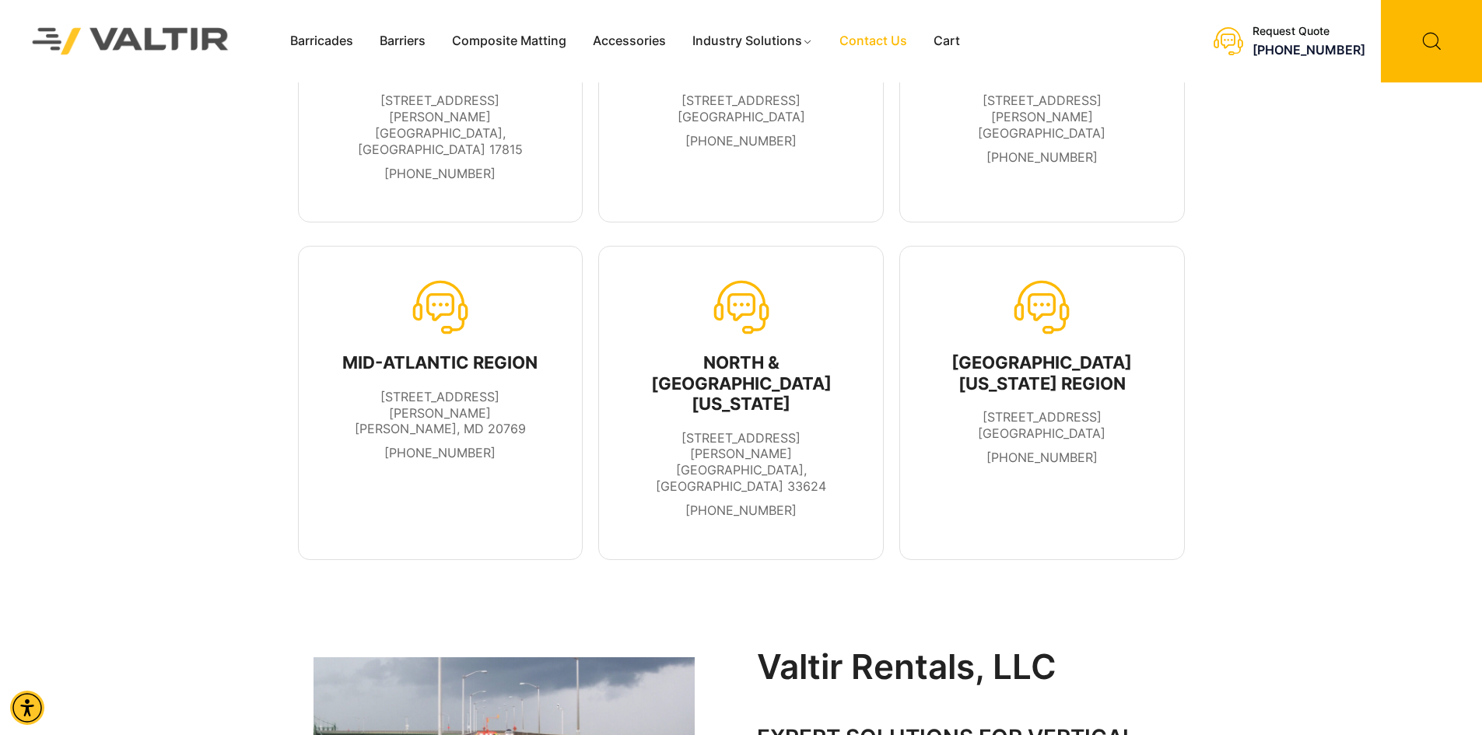
scroll to position [78, 0]
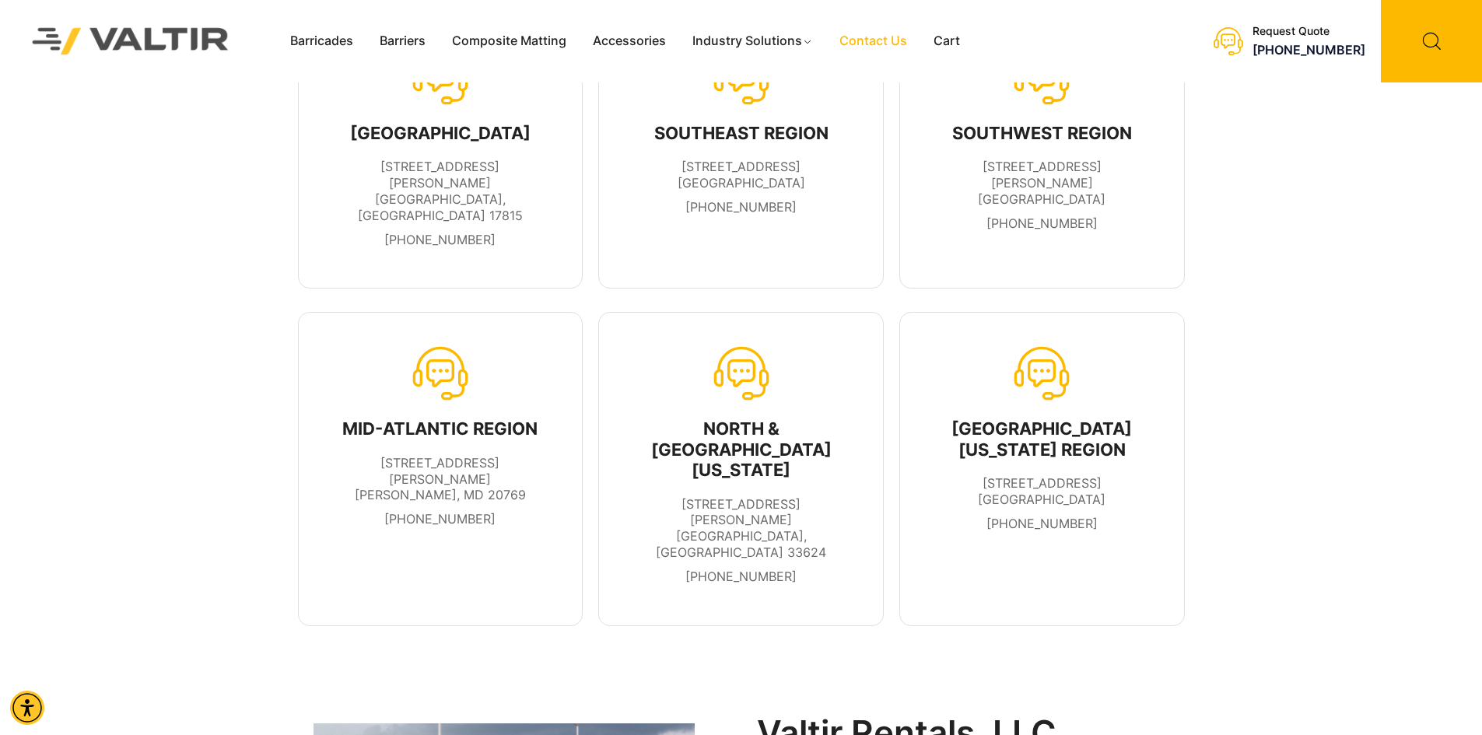
click at [738, 345] on icon at bounding box center [741, 373] width 56 height 56
click at [1068, 367] on icon at bounding box center [1042, 373] width 56 height 56
click at [1064, 373] on div "SOUTH FLORIDA REGION 1890 West Atlantic Ave. Delray Beach, FL 33444 954-984-4494" at bounding box center [1042, 442] width 219 height 194
click at [886, 40] on link "Contact Us" at bounding box center [873, 41] width 94 height 23
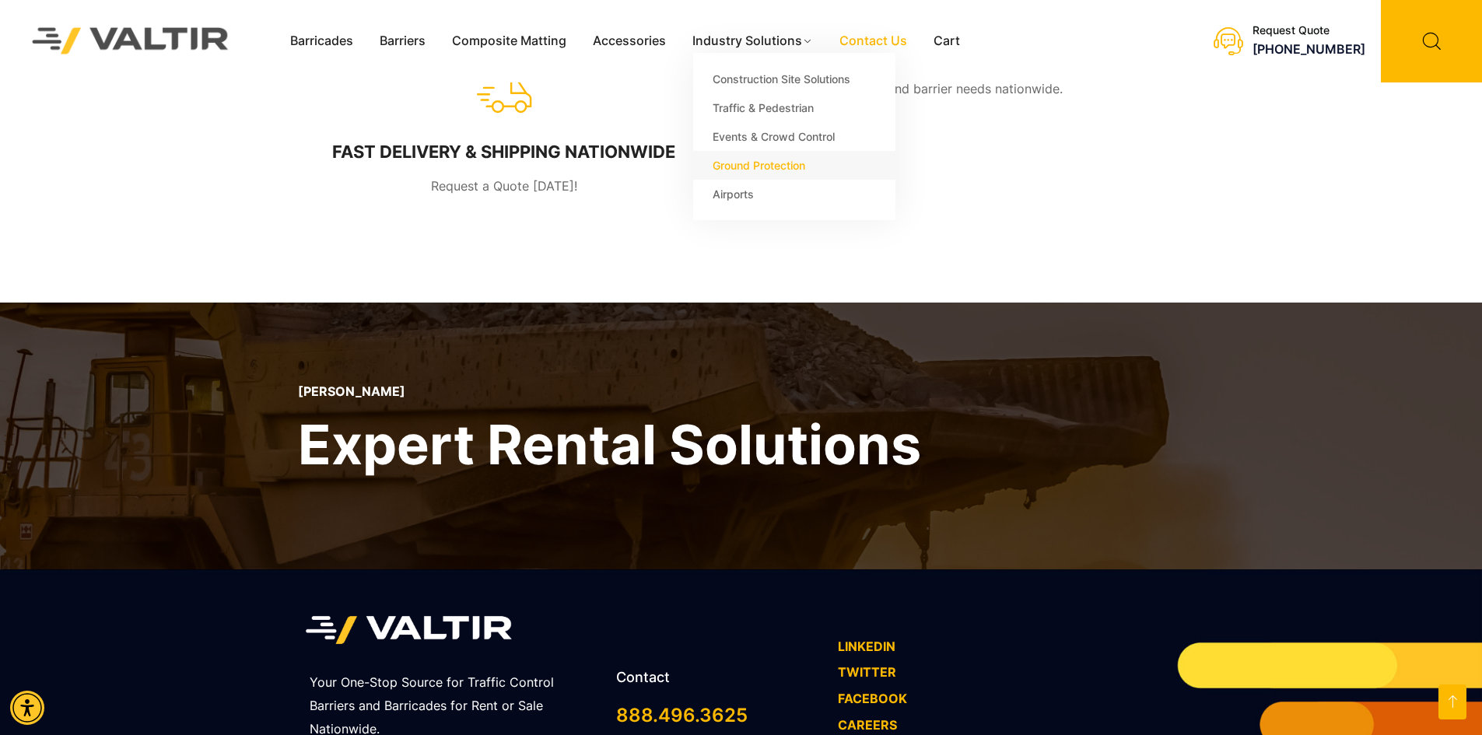
scroll to position [1049, 0]
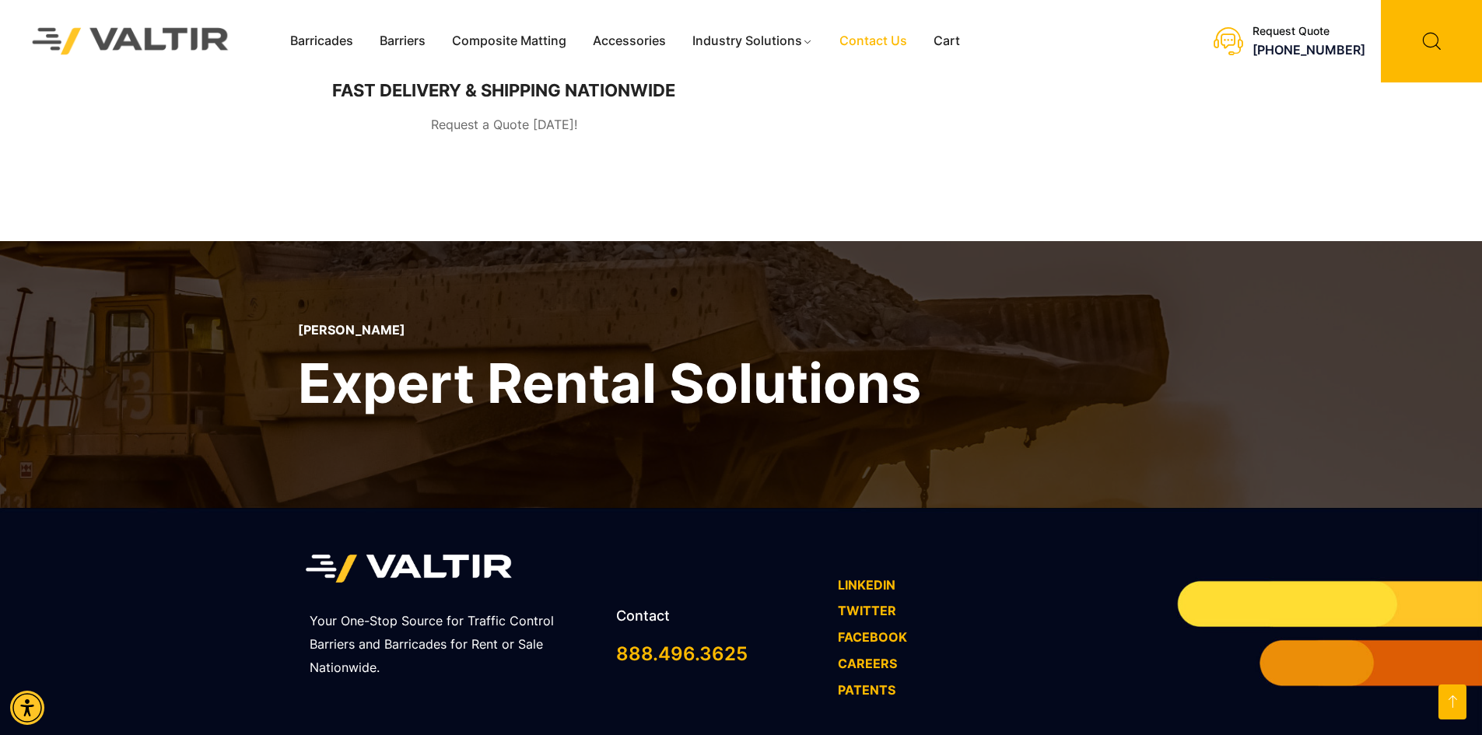
click at [865, 629] on link "FACEBOOK" at bounding box center [872, 637] width 69 height 16
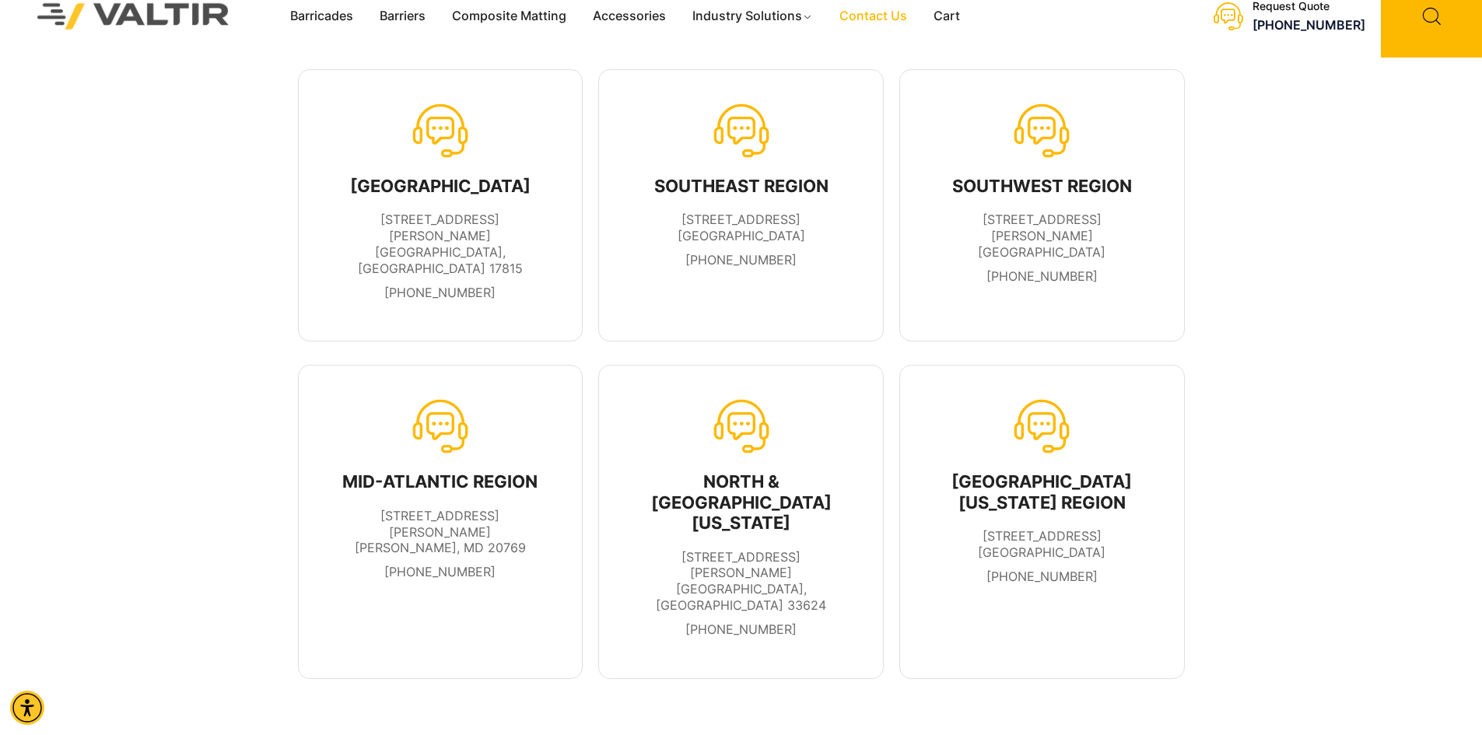
scroll to position [0, 0]
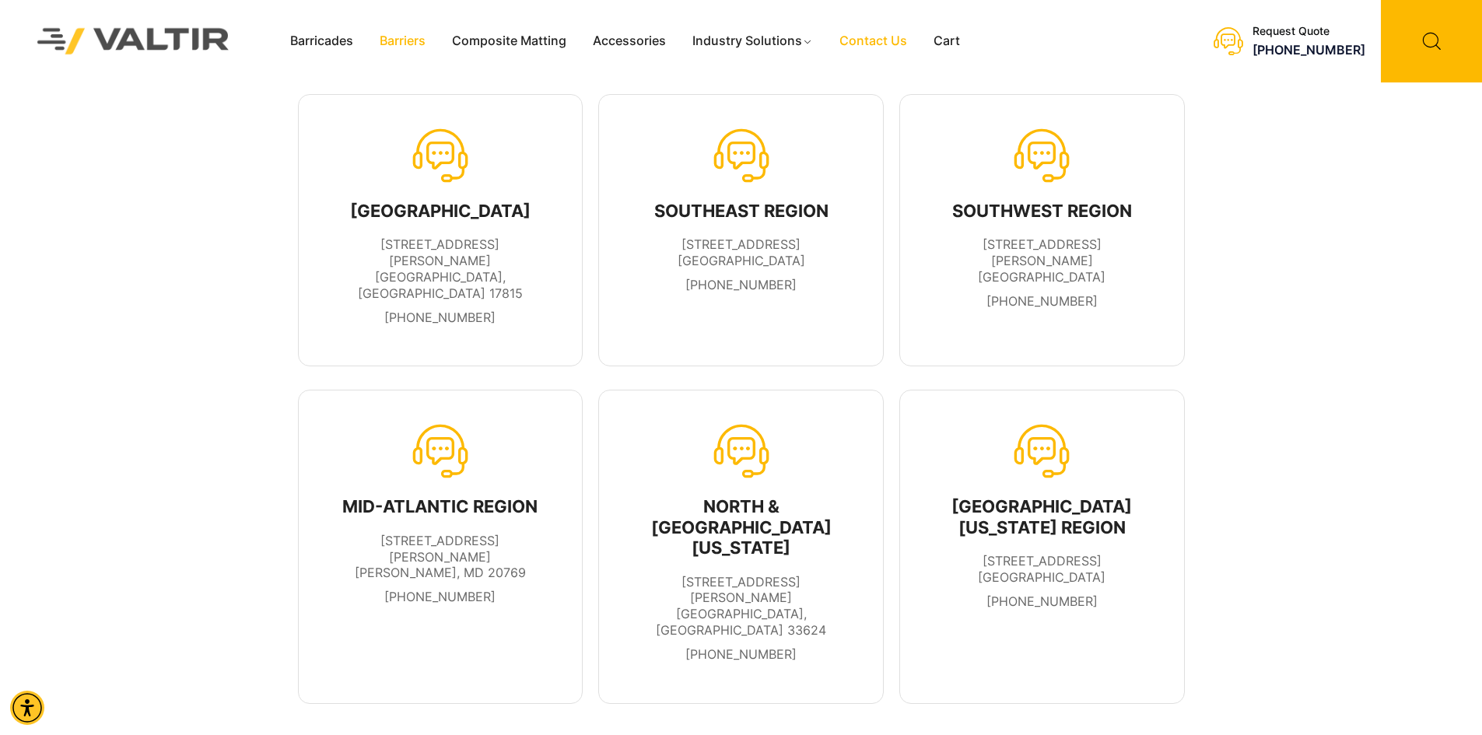
click at [406, 47] on link "Barriers" at bounding box center [402, 41] width 72 height 23
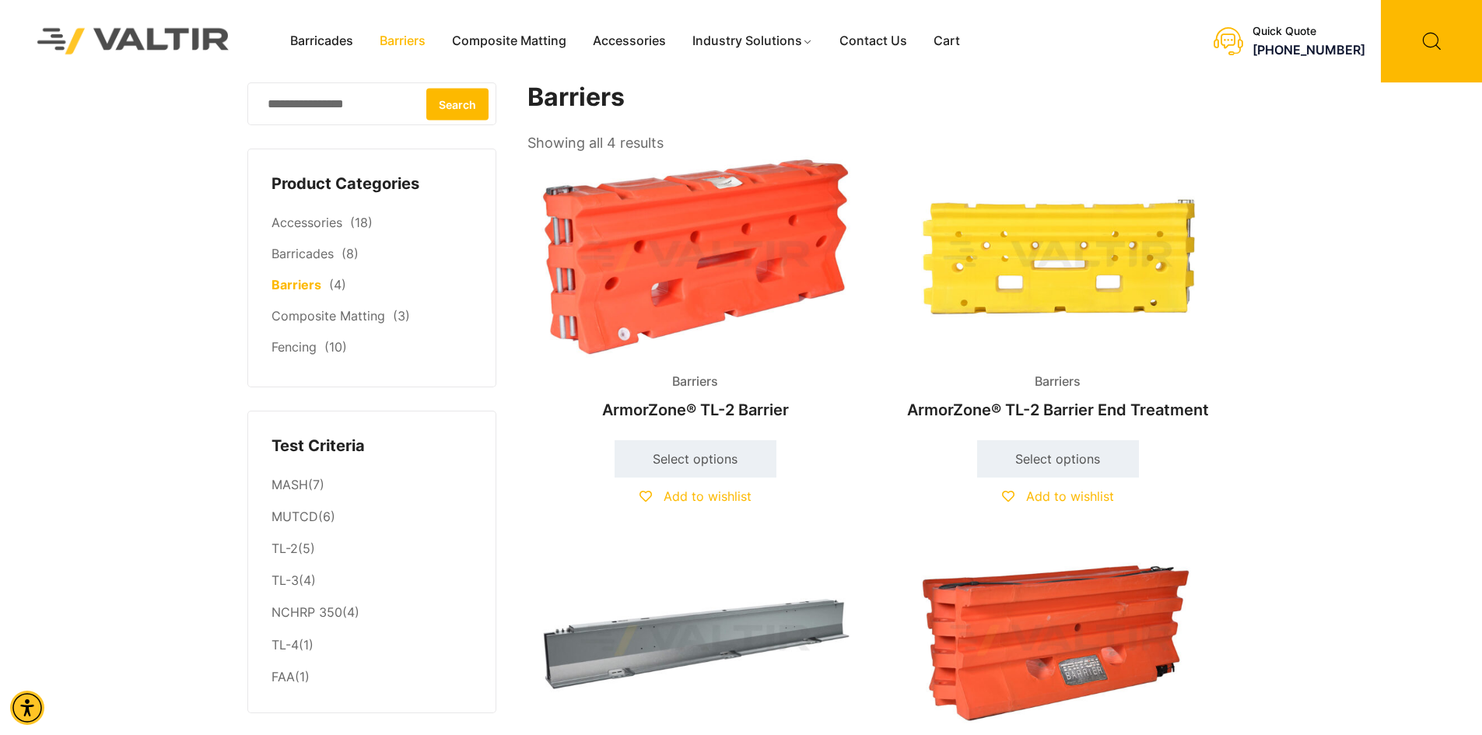
click at [402, 38] on link "Barriers" at bounding box center [402, 41] width 72 height 23
click at [324, 41] on link "Barricades" at bounding box center [321, 41] width 89 height 23
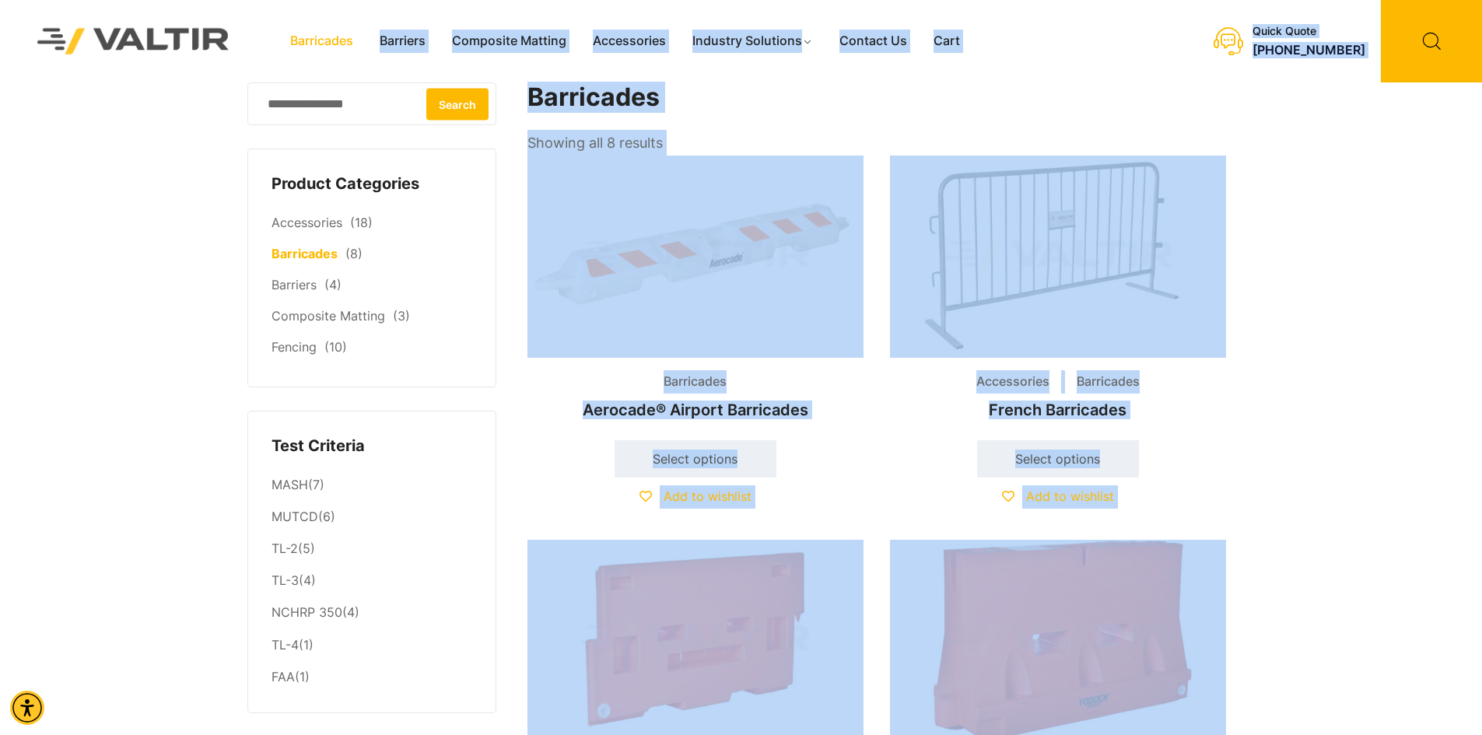
drag, startPoint x: 345, startPoint y: 98, endPoint x: 376, endPoint y: 169, distance: 77.3
click at [376, 169] on div "Barricades Barriers Composite Matting Accessories Industry Solutions Constructi…" at bounding box center [741, 290] width 1482 height 580
drag, startPoint x: 376, startPoint y: 169, endPoint x: 980, endPoint y: 109, distance: 607.4
click at [979, 109] on h1 "Barricades" at bounding box center [877, 97] width 700 height 30
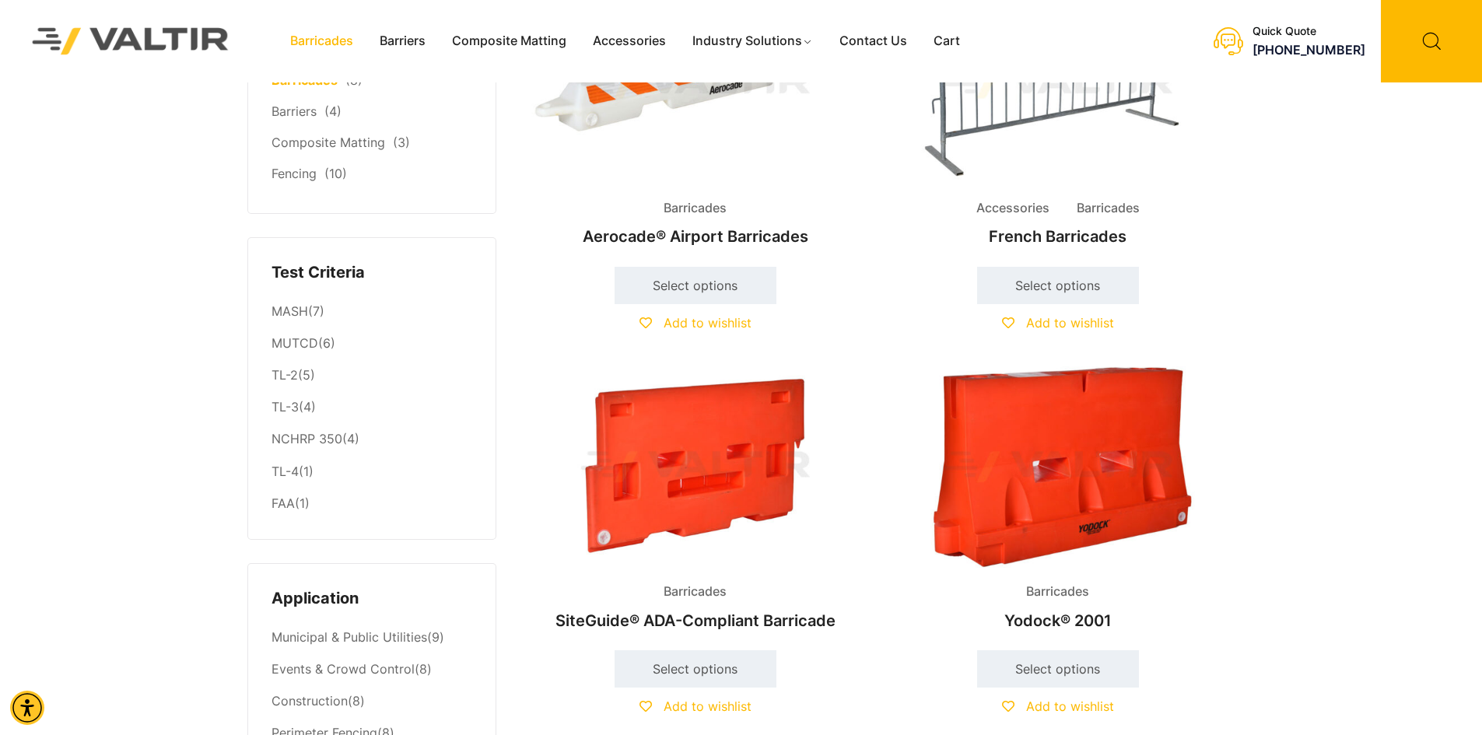
scroll to position [233, 0]
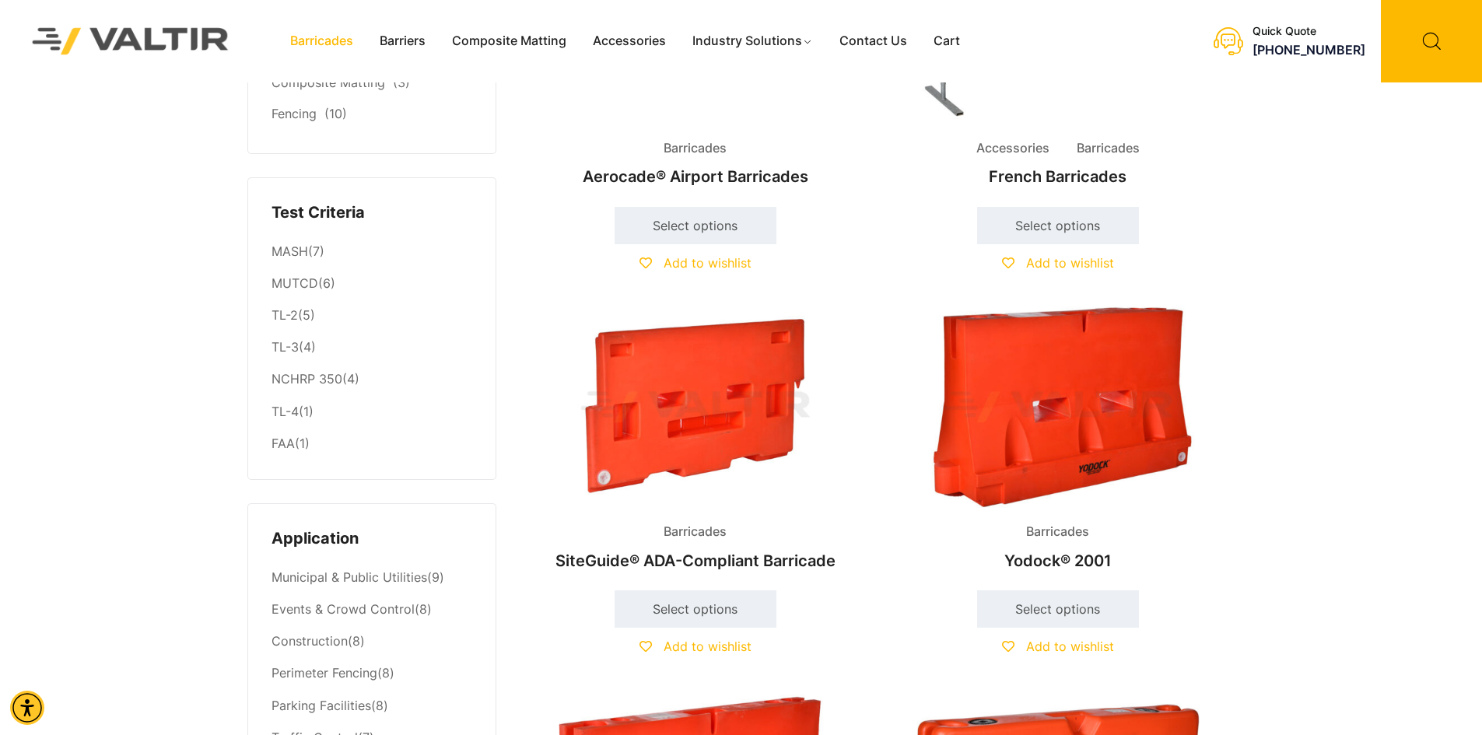
click at [1035, 476] on img at bounding box center [1058, 406] width 336 height 201
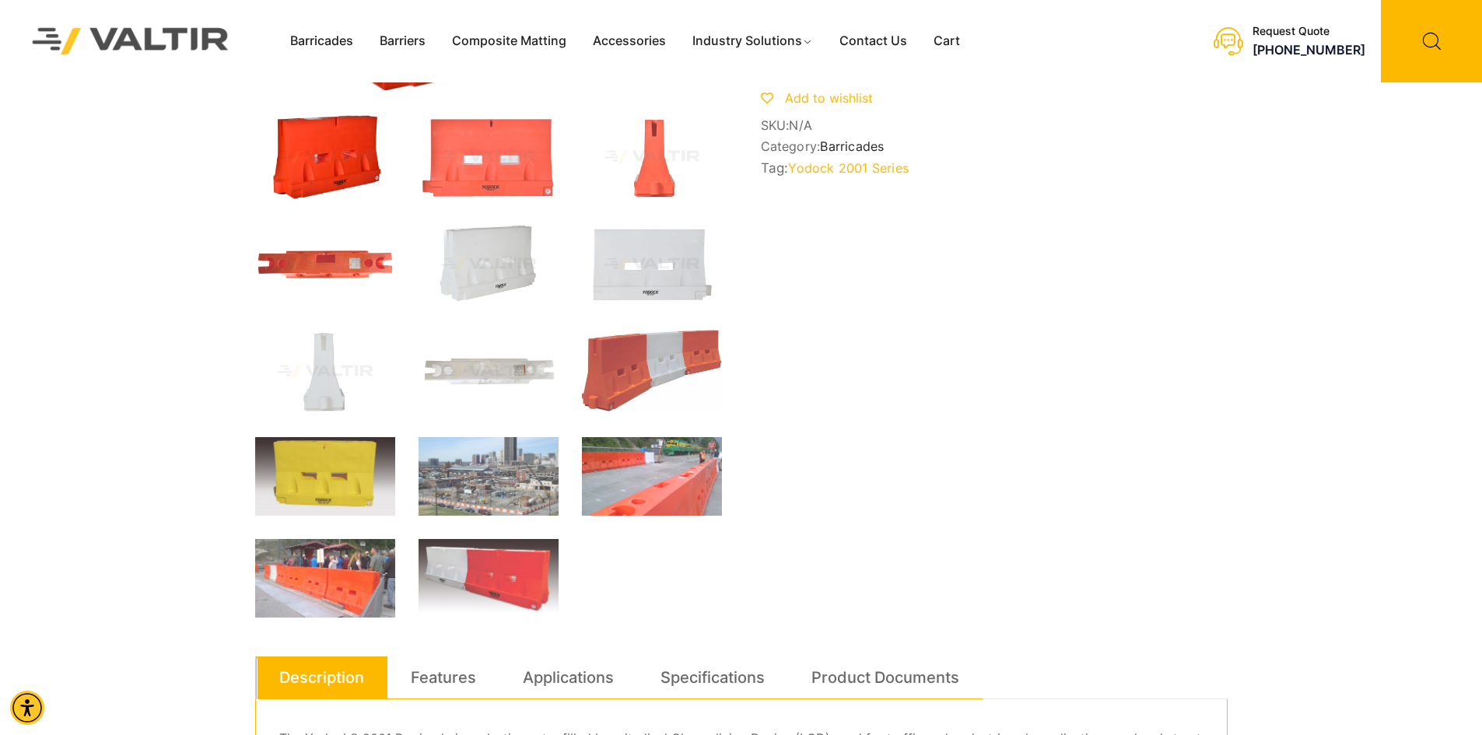
scroll to position [467, 0]
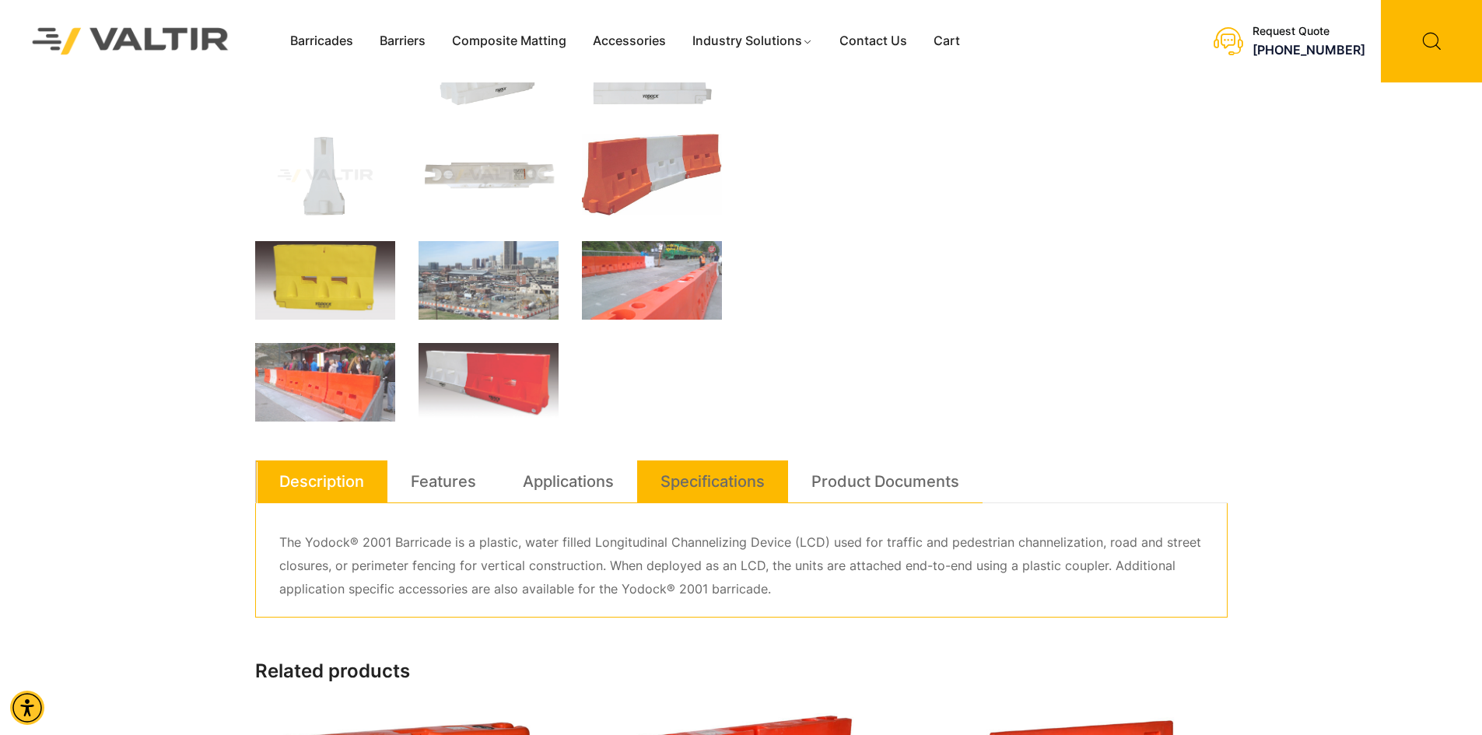
click at [713, 471] on link "Specifications" at bounding box center [712, 481] width 104 height 42
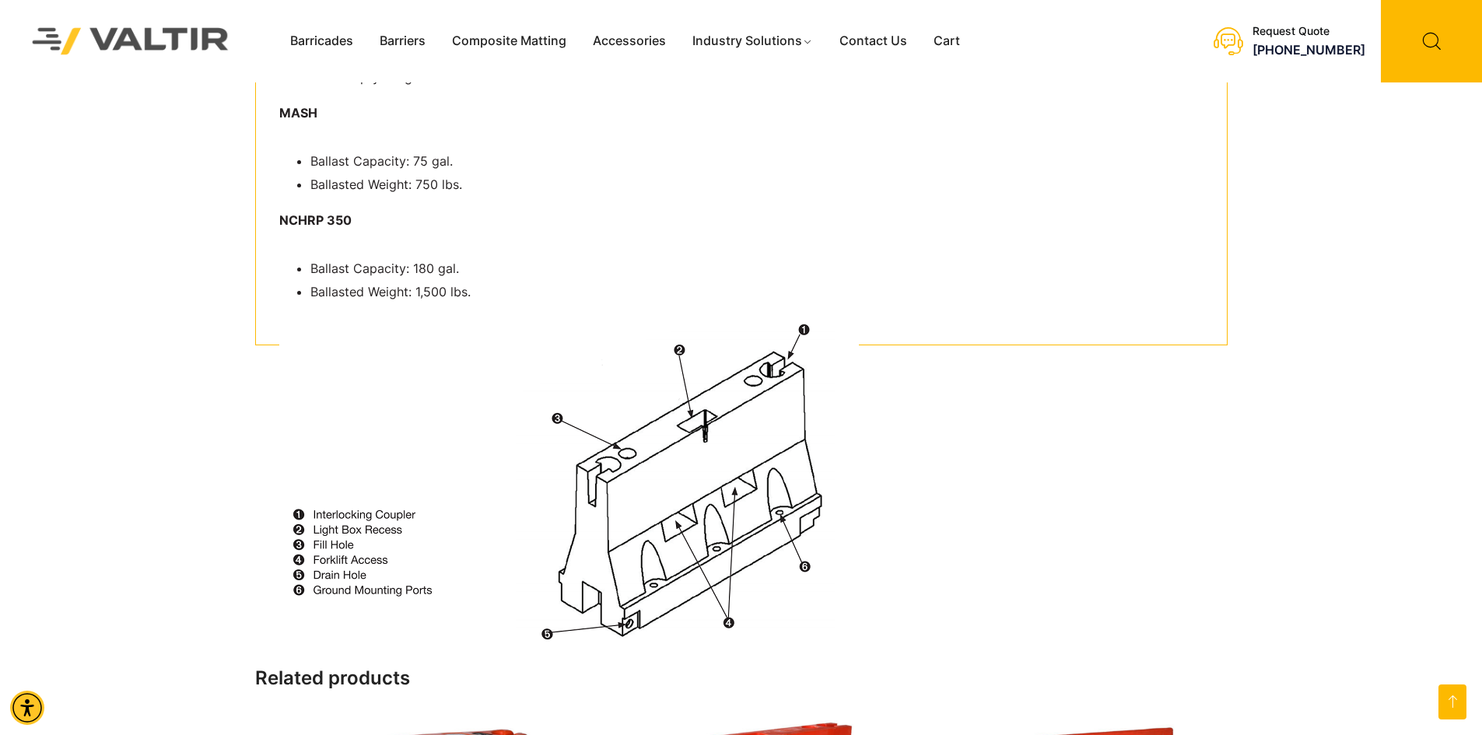
scroll to position [1089, 0]
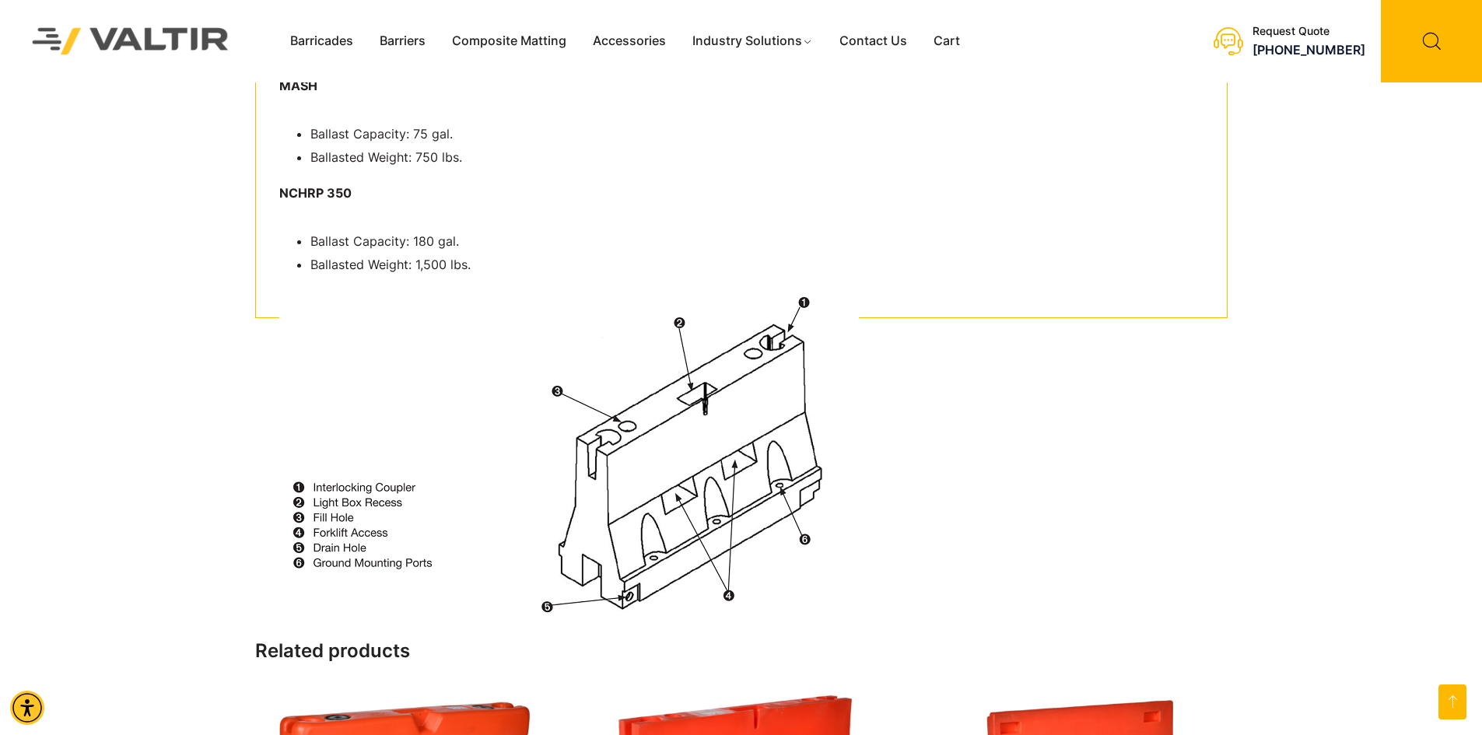
drag, startPoint x: 696, startPoint y: 463, endPoint x: 208, endPoint y: 334, distance: 505.3
drag, startPoint x: 208, startPoint y: 334, endPoint x: 536, endPoint y: 222, distance: 346.6
click at [536, 222] on div "Specifications 6′ Length 24″ Width 46″ Height Empty Weight: 130 lbs. MASH Balla…" at bounding box center [741, 99] width 972 height 437
click at [362, 508] on img at bounding box center [569, 458] width 580 height 338
drag, startPoint x: 410, startPoint y: 573, endPoint x: 663, endPoint y: 252, distance: 408.8
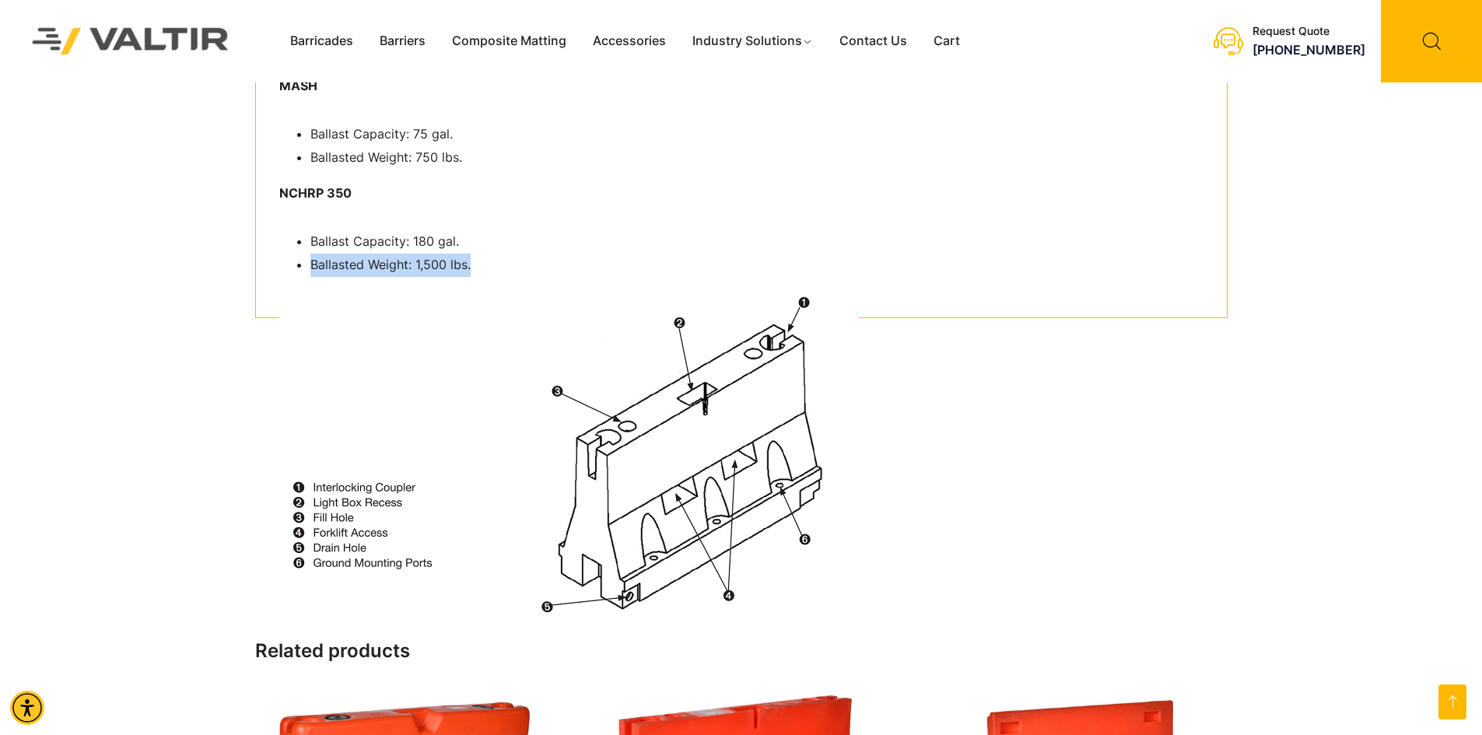
click at [663, 252] on ul "Ballast Capacity: 180 gal. Ballasted Weight: 1,500 lbs." at bounding box center [741, 253] width 924 height 47
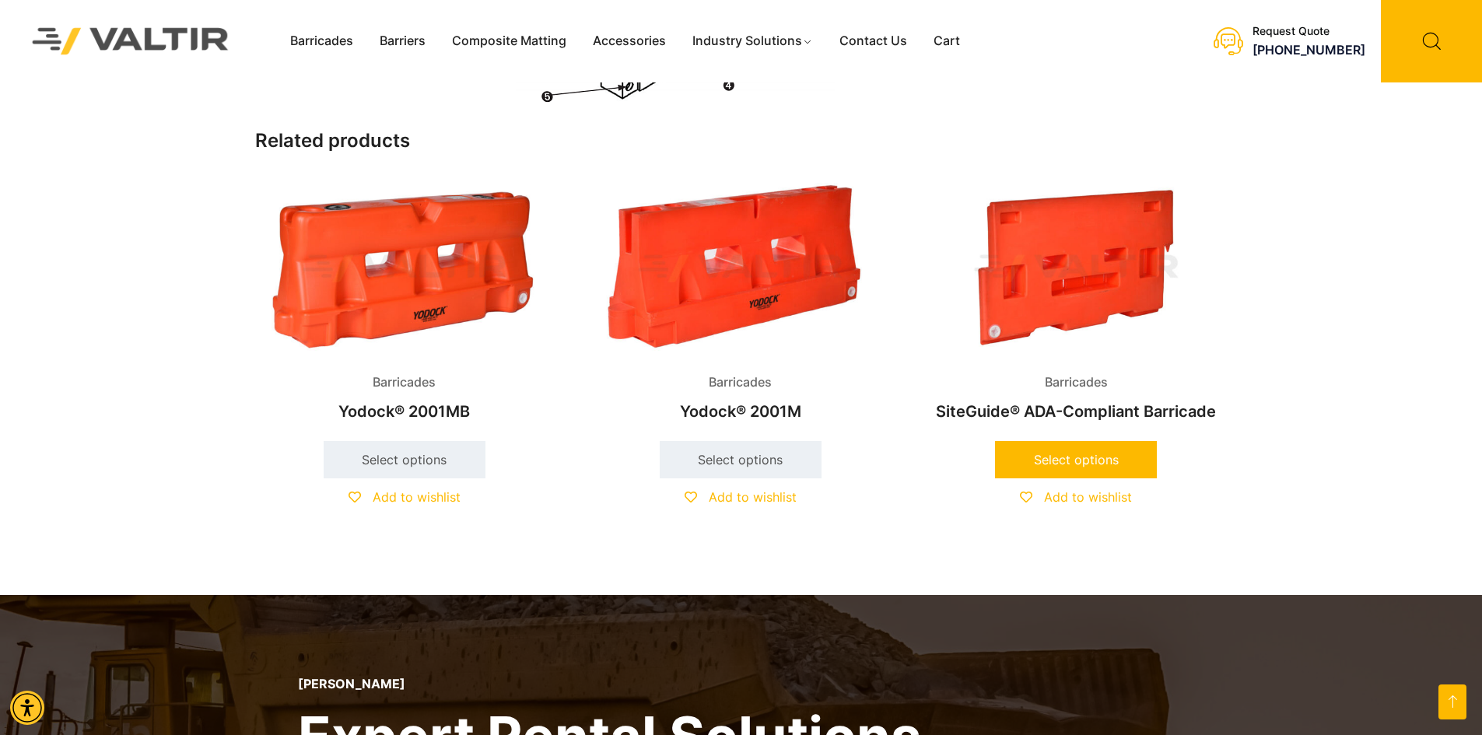
scroll to position [1556, 0]
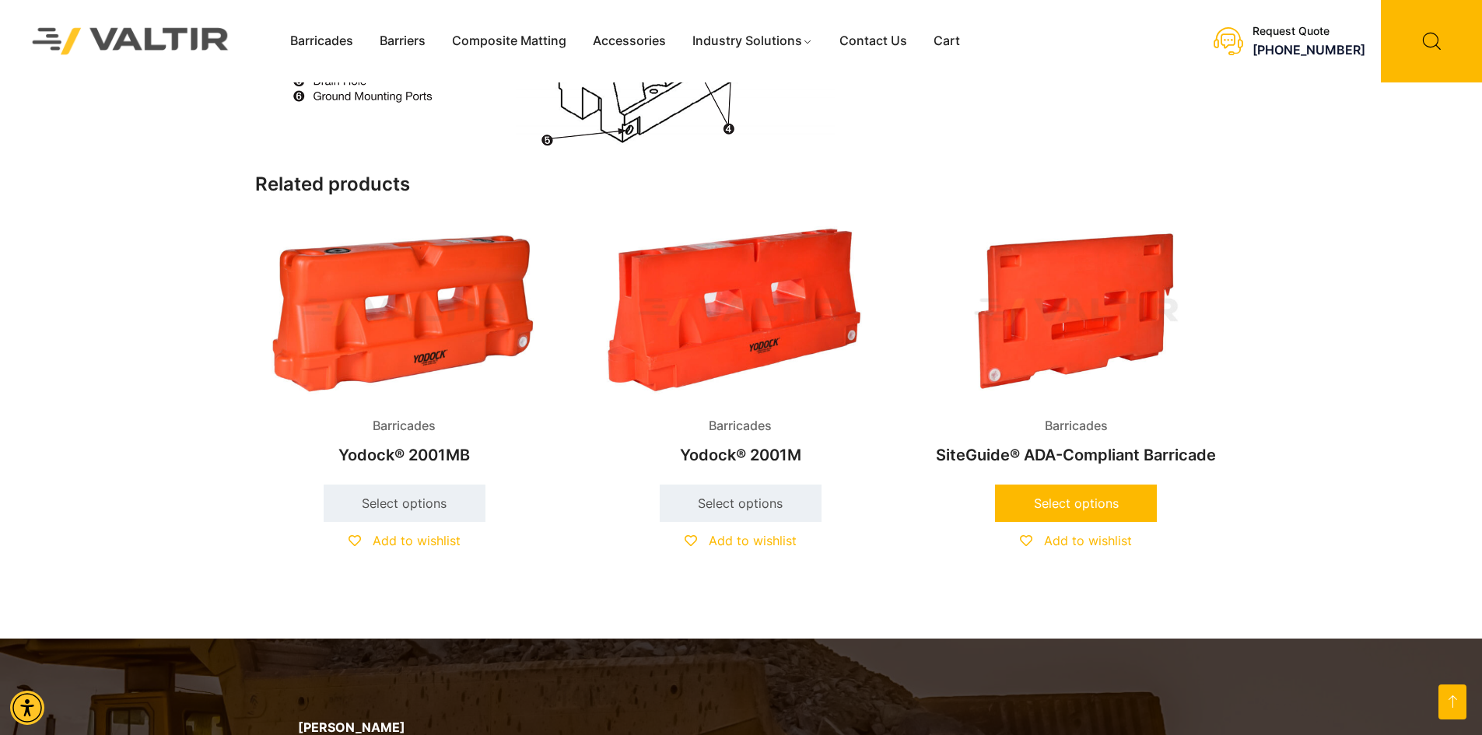
click at [1070, 500] on link "Select options" at bounding box center [1076, 503] width 162 height 37
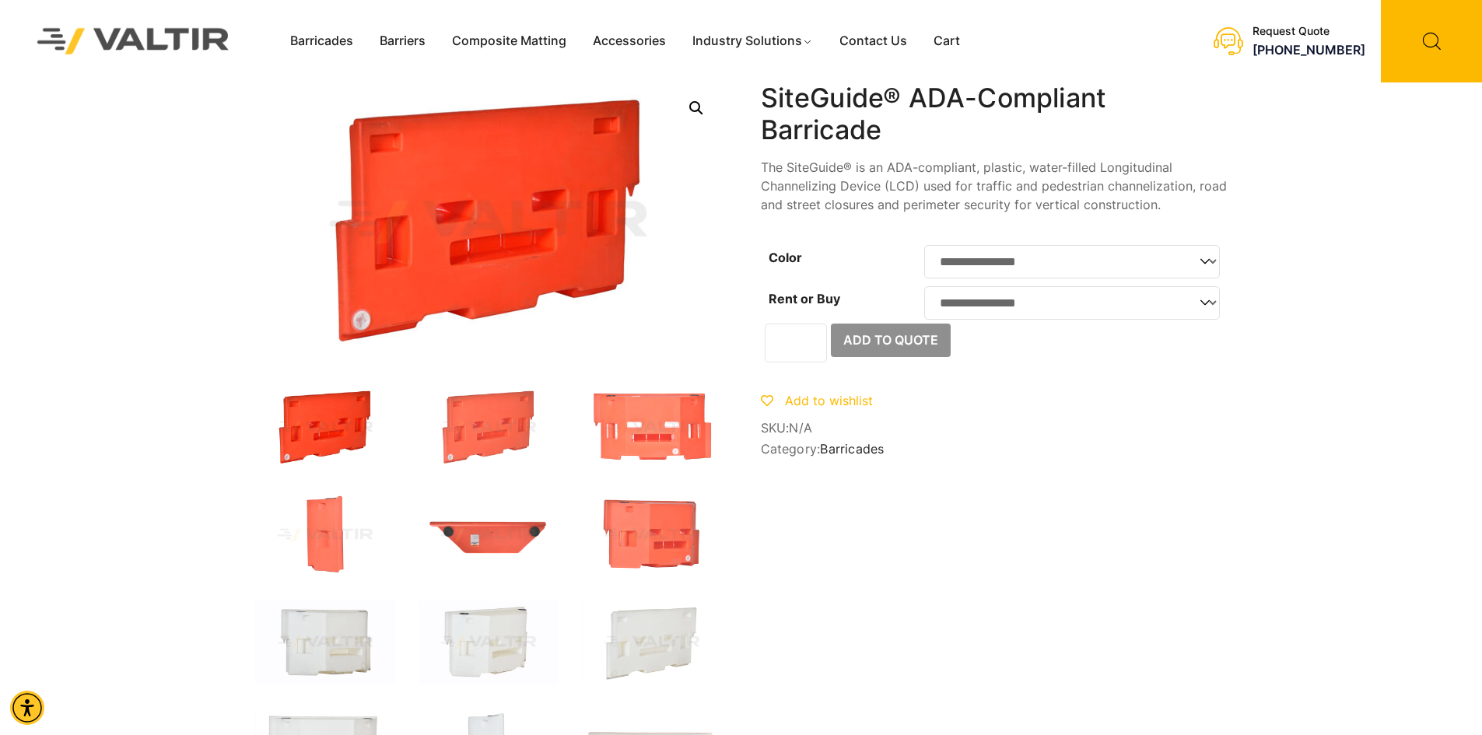
click at [1204, 268] on select "**********" at bounding box center [1072, 261] width 296 height 33
select select "*****"
click at [924, 245] on select "**********" at bounding box center [1072, 261] width 296 height 33
click at [1203, 309] on select "**********" at bounding box center [1072, 302] width 296 height 33
click at [924, 291] on select "**********" at bounding box center [1072, 302] width 296 height 33
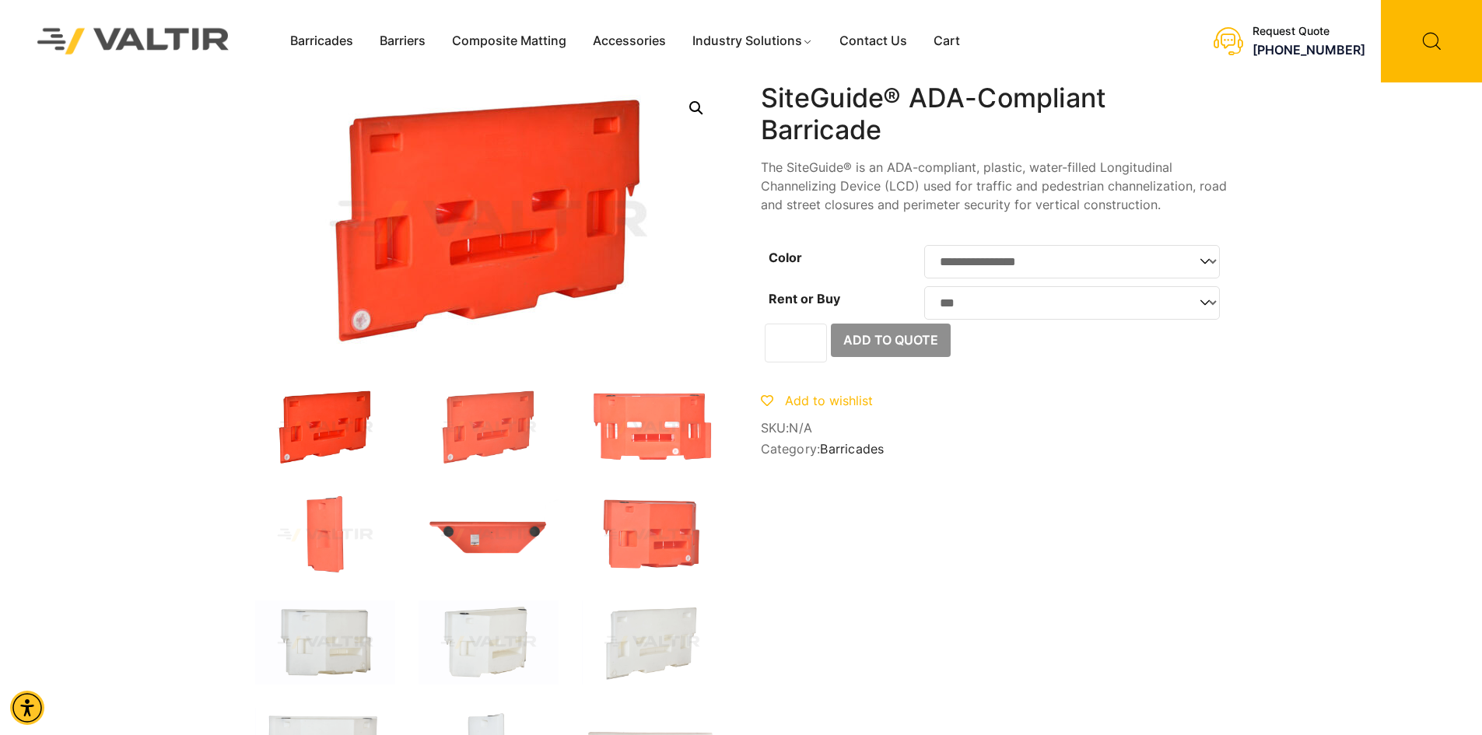
select select "***"
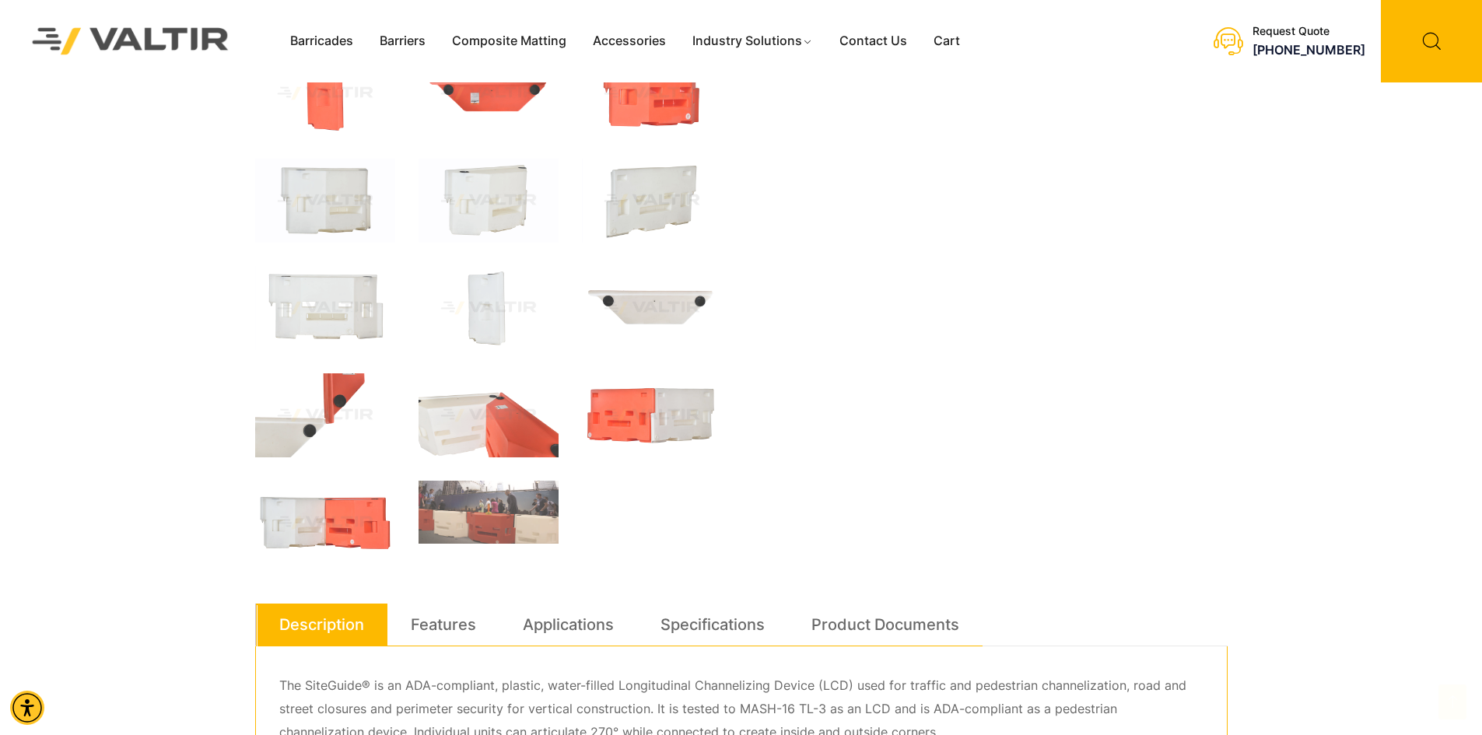
scroll to position [545, 0]
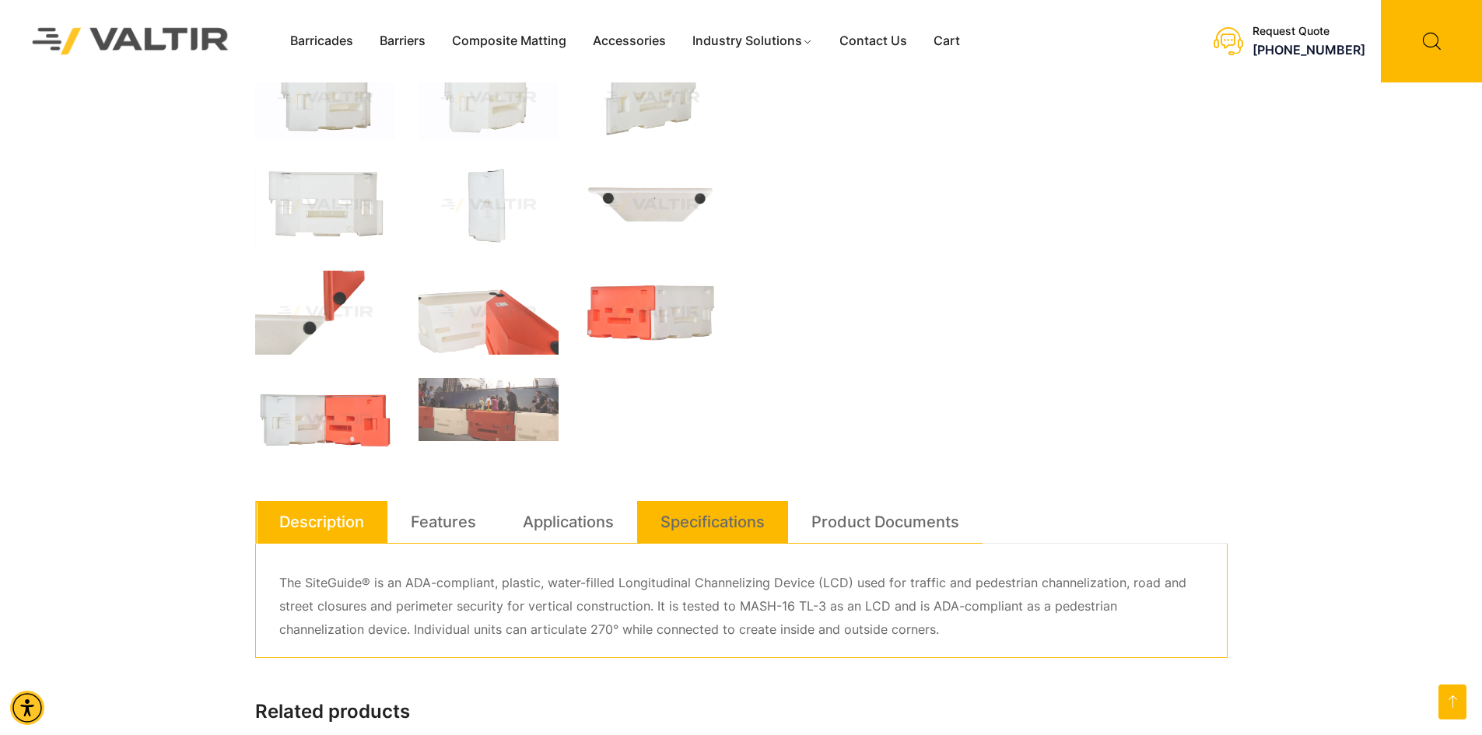
click at [730, 517] on link "Specifications" at bounding box center [712, 522] width 104 height 42
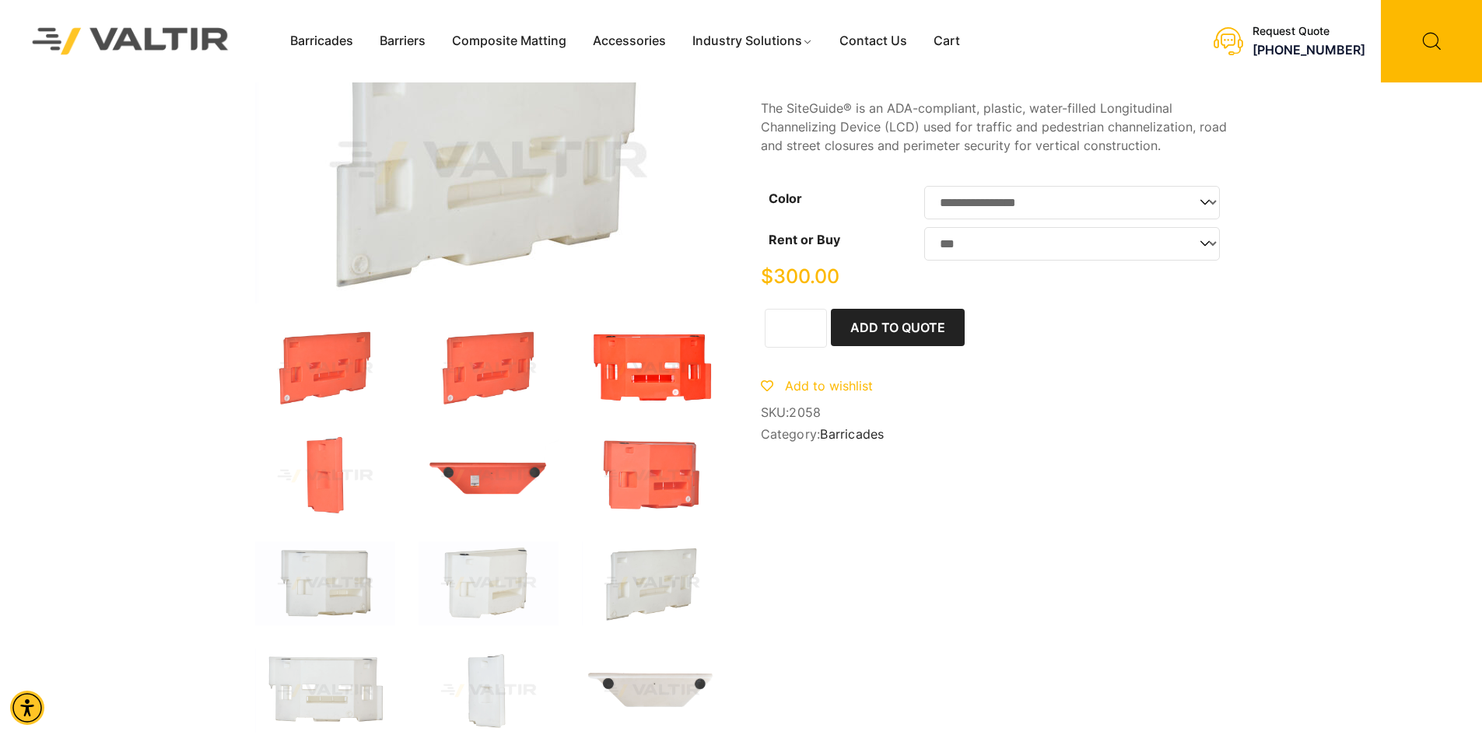
scroll to position [0, 0]
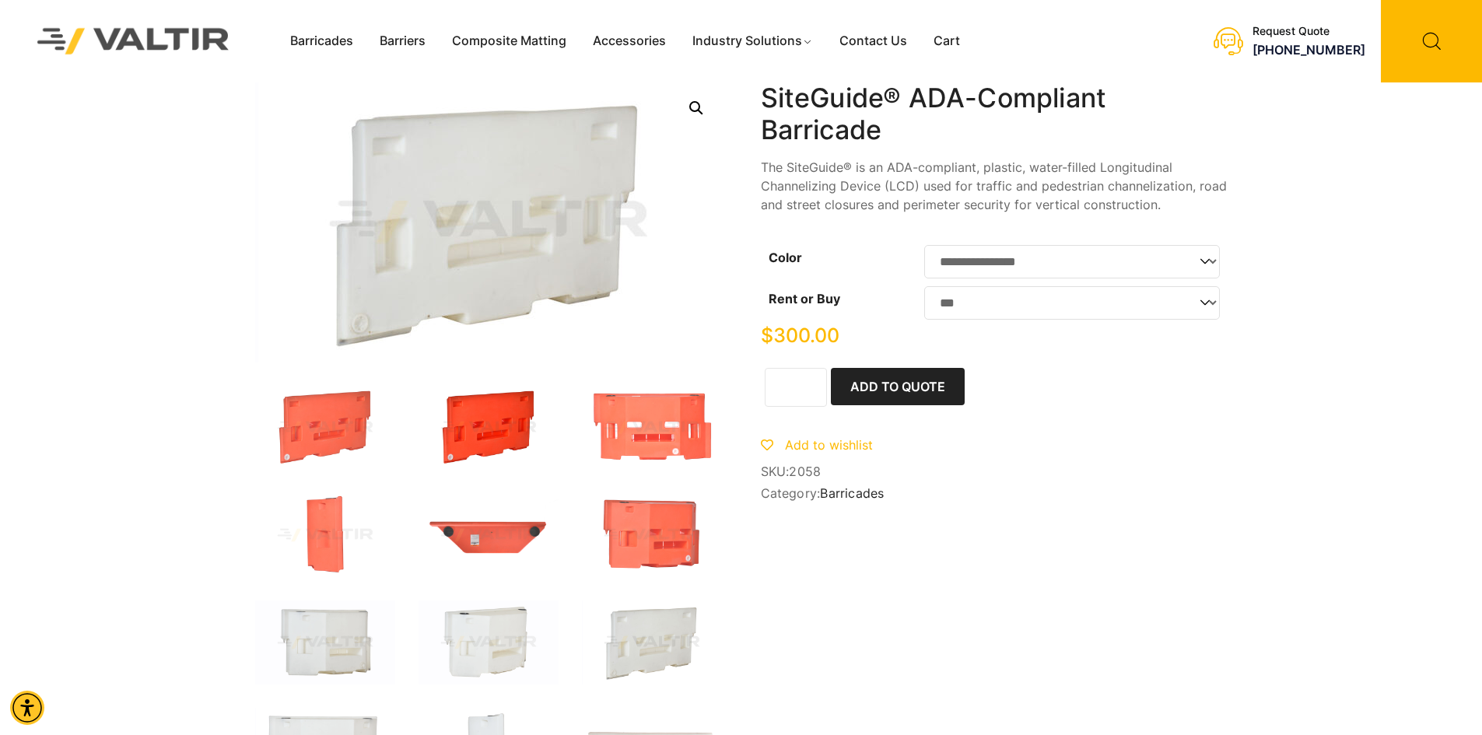
click at [497, 405] on img at bounding box center [488, 428] width 140 height 84
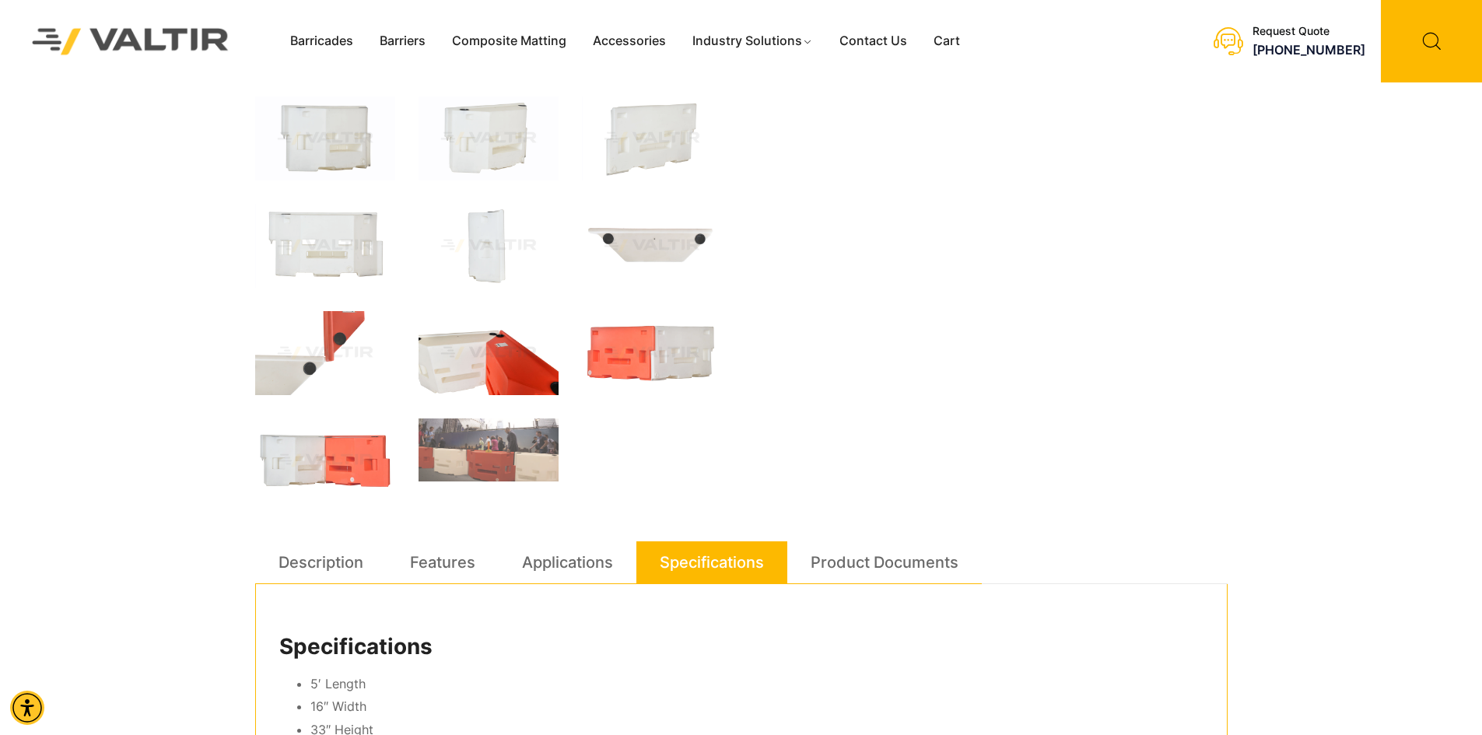
scroll to position [545, 0]
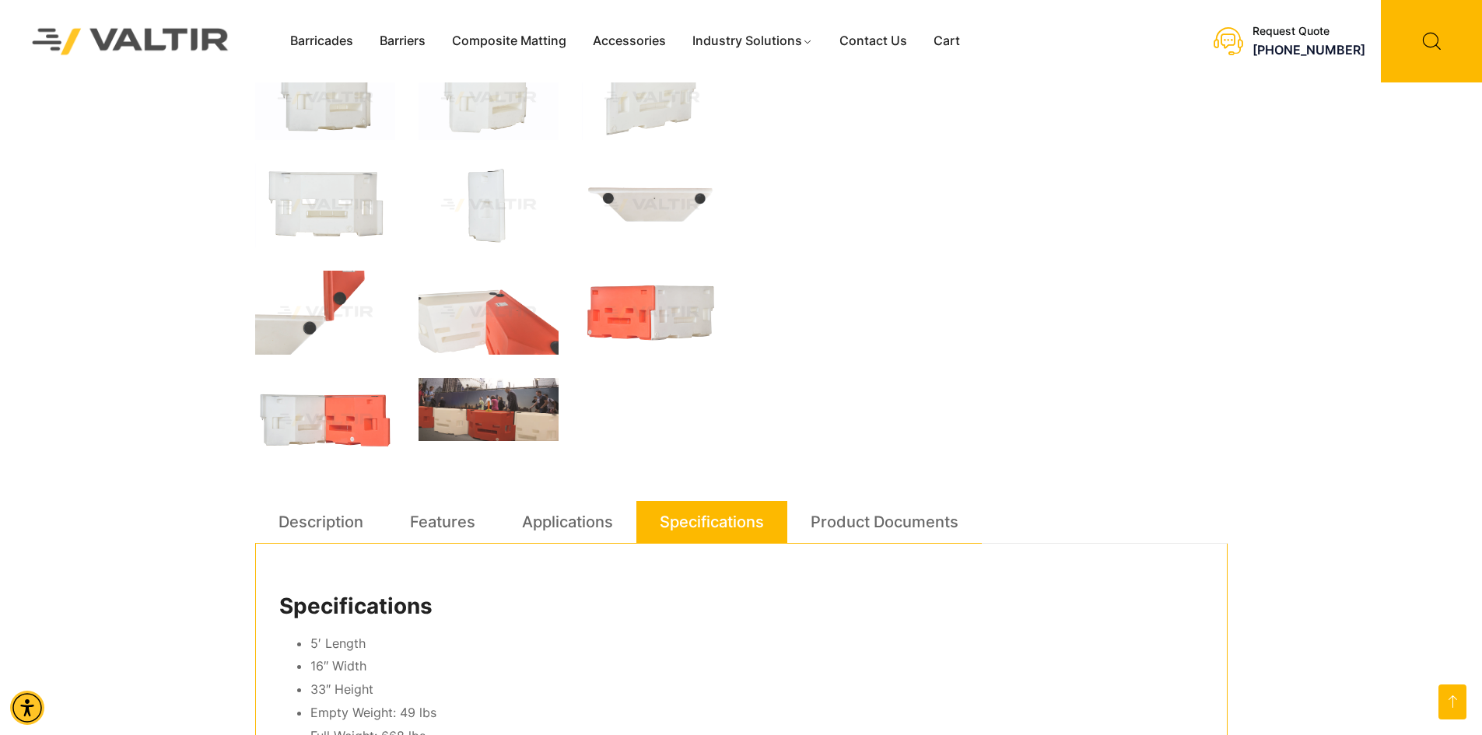
click at [504, 404] on img at bounding box center [488, 409] width 140 height 63
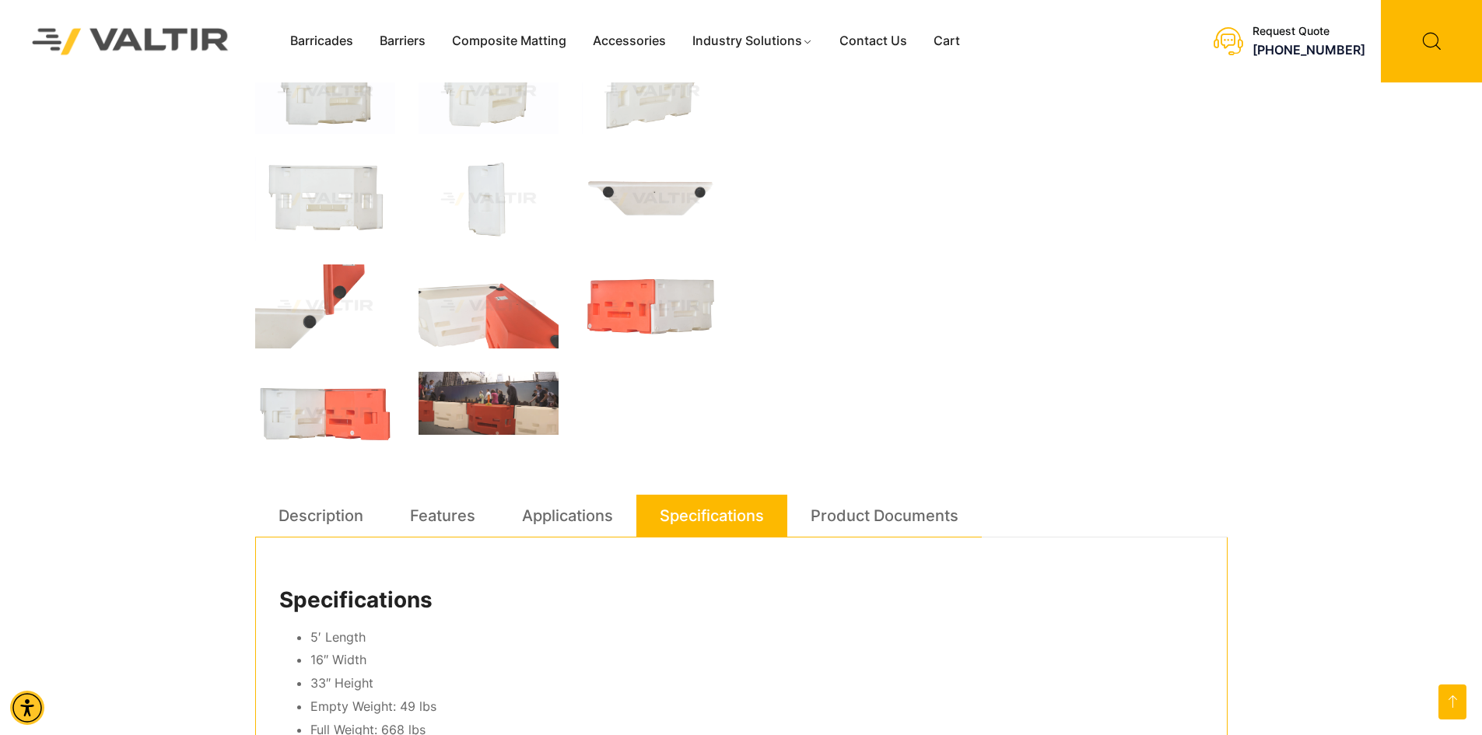
scroll to position [474, 0]
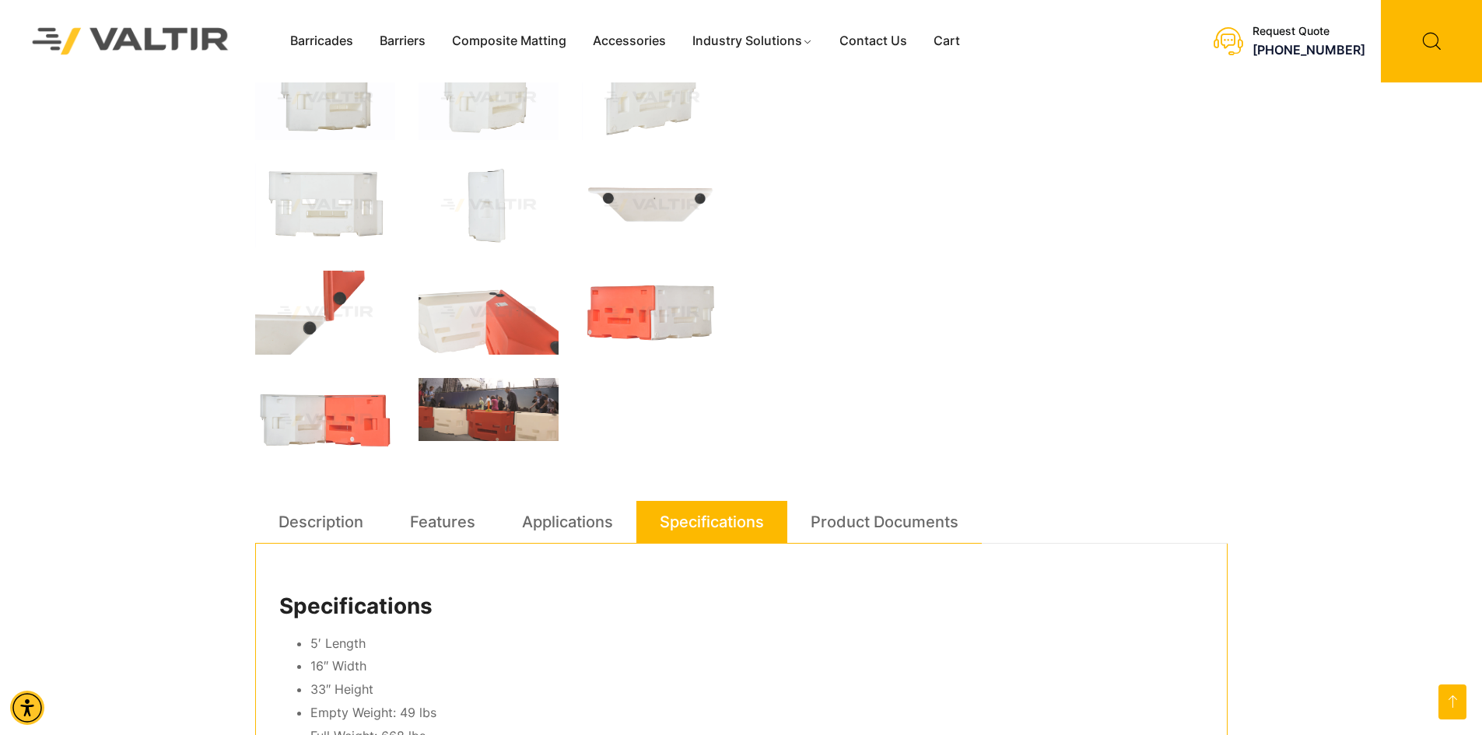
click at [499, 409] on img at bounding box center [488, 409] width 140 height 63
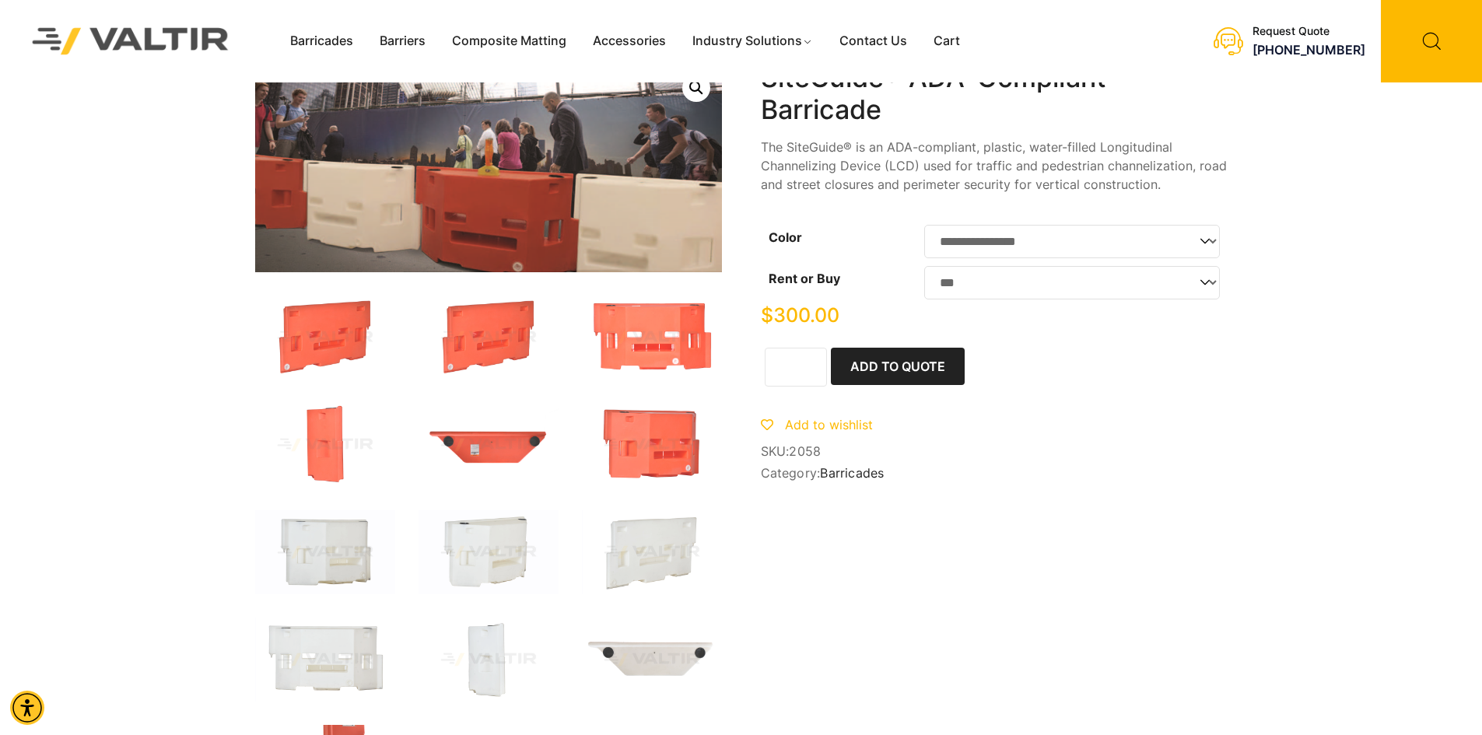
scroll to position [0, 0]
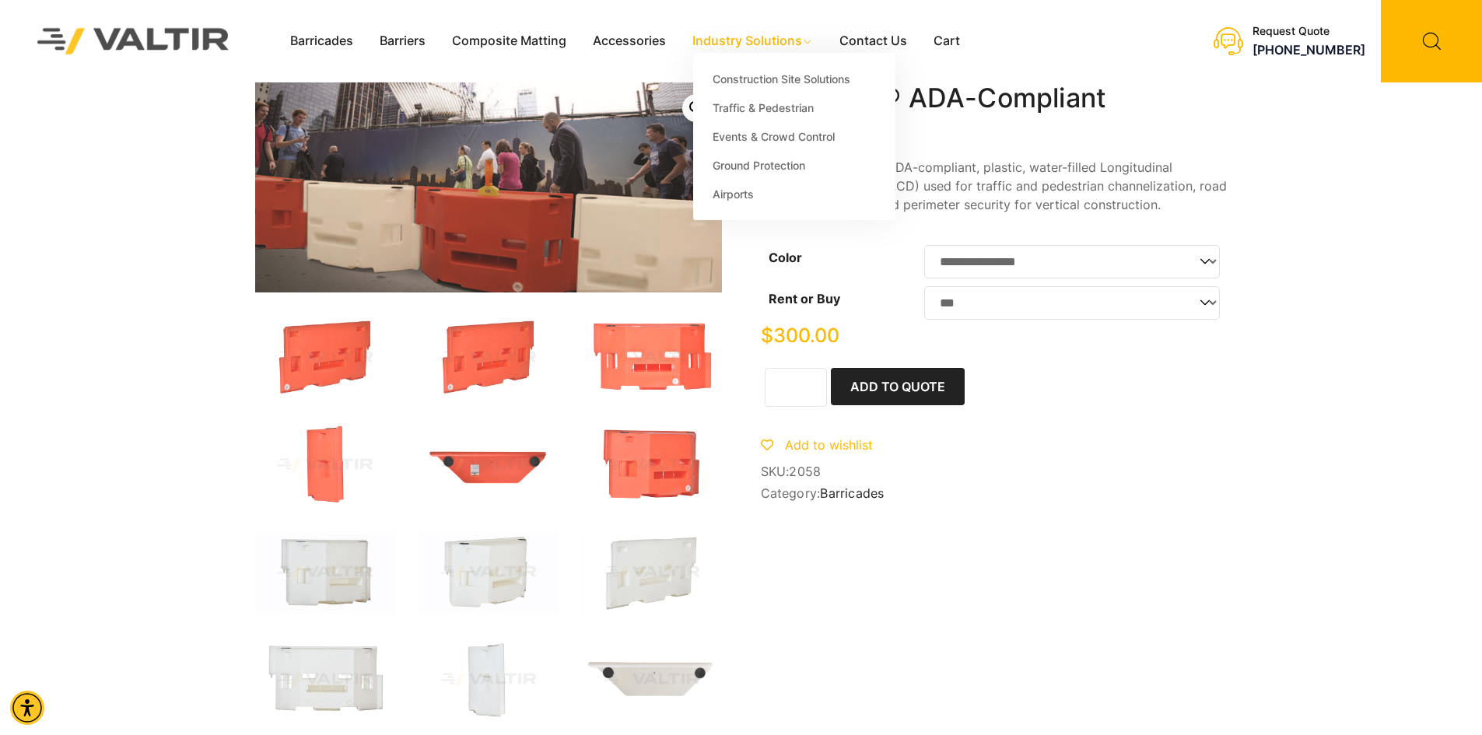
click at [765, 40] on link "Industry Solutions" at bounding box center [752, 41] width 147 height 23
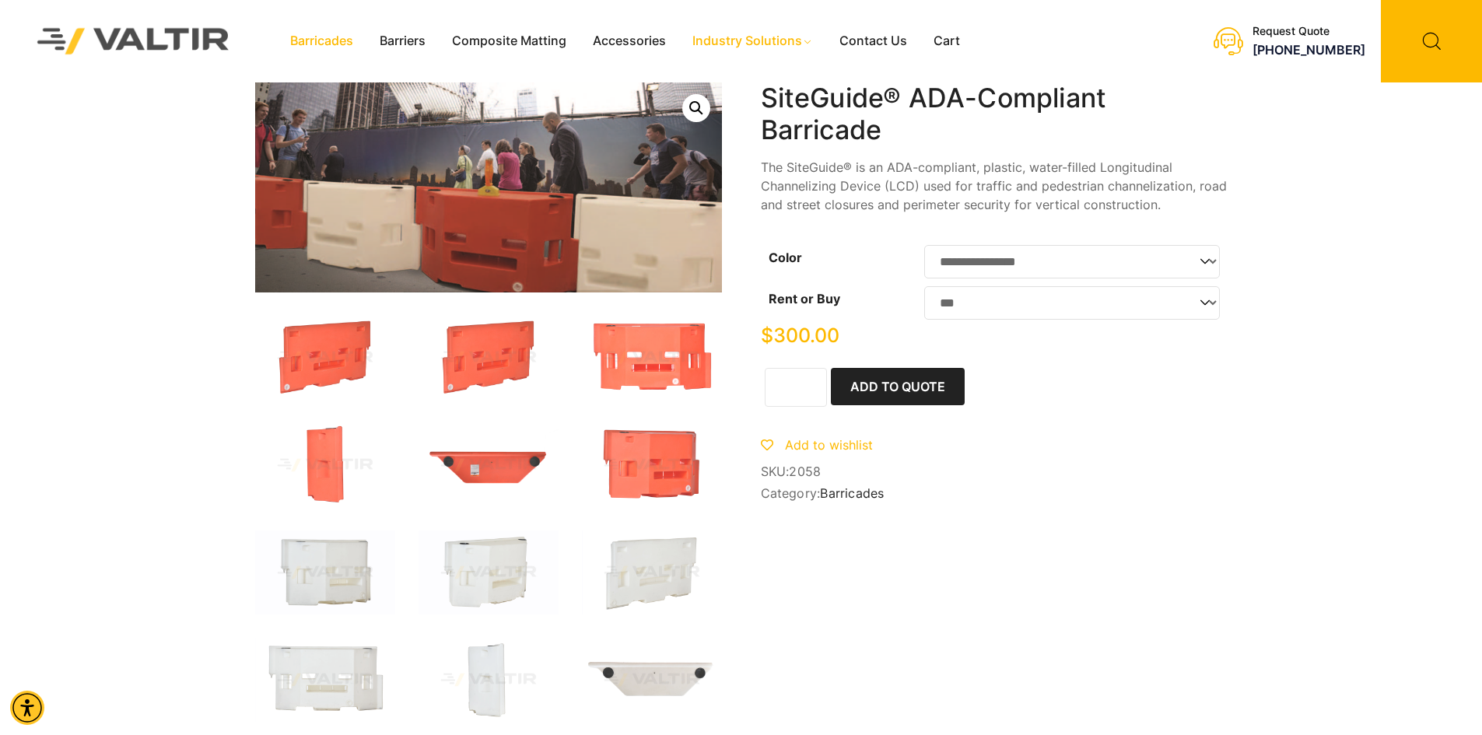
click at [320, 39] on link "Barricades" at bounding box center [321, 41] width 89 height 23
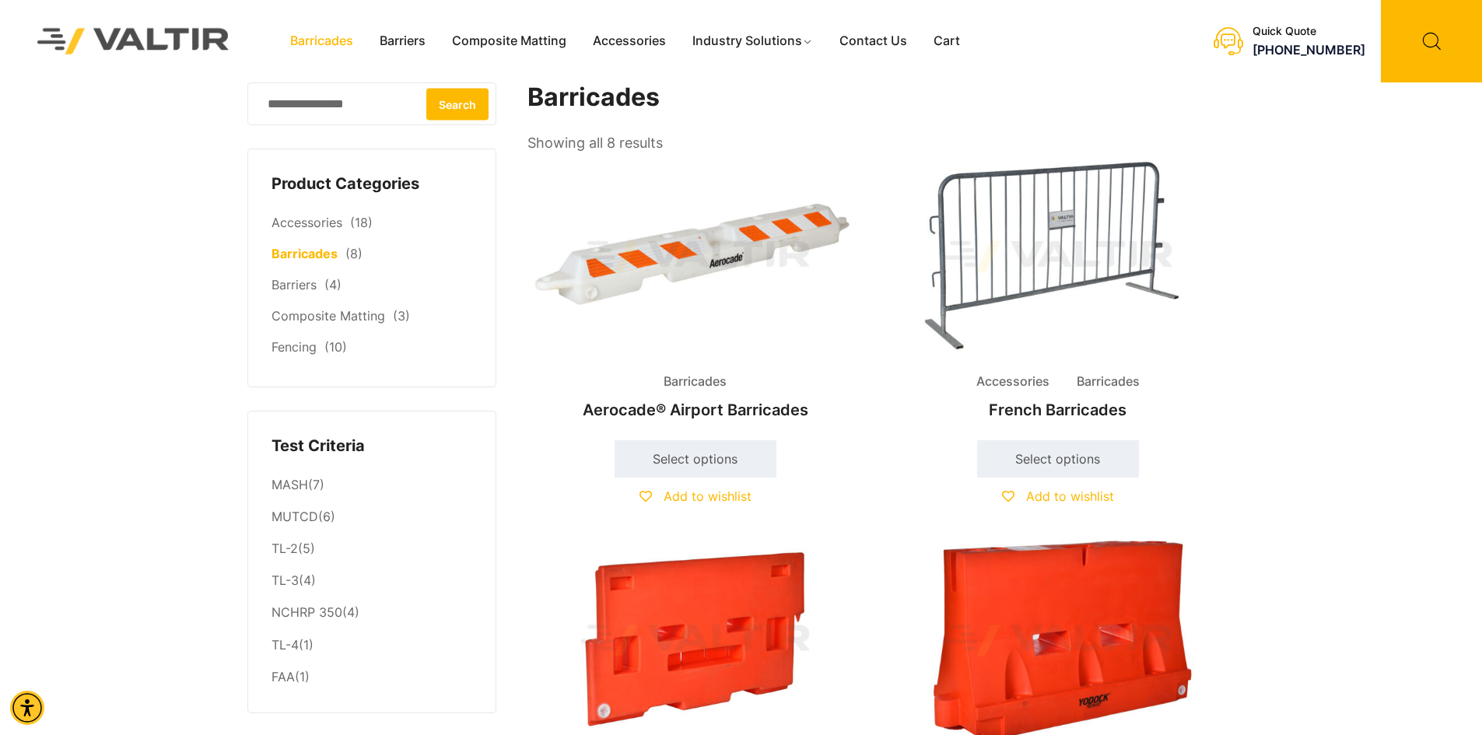
click at [1069, 593] on img at bounding box center [1058, 640] width 336 height 201
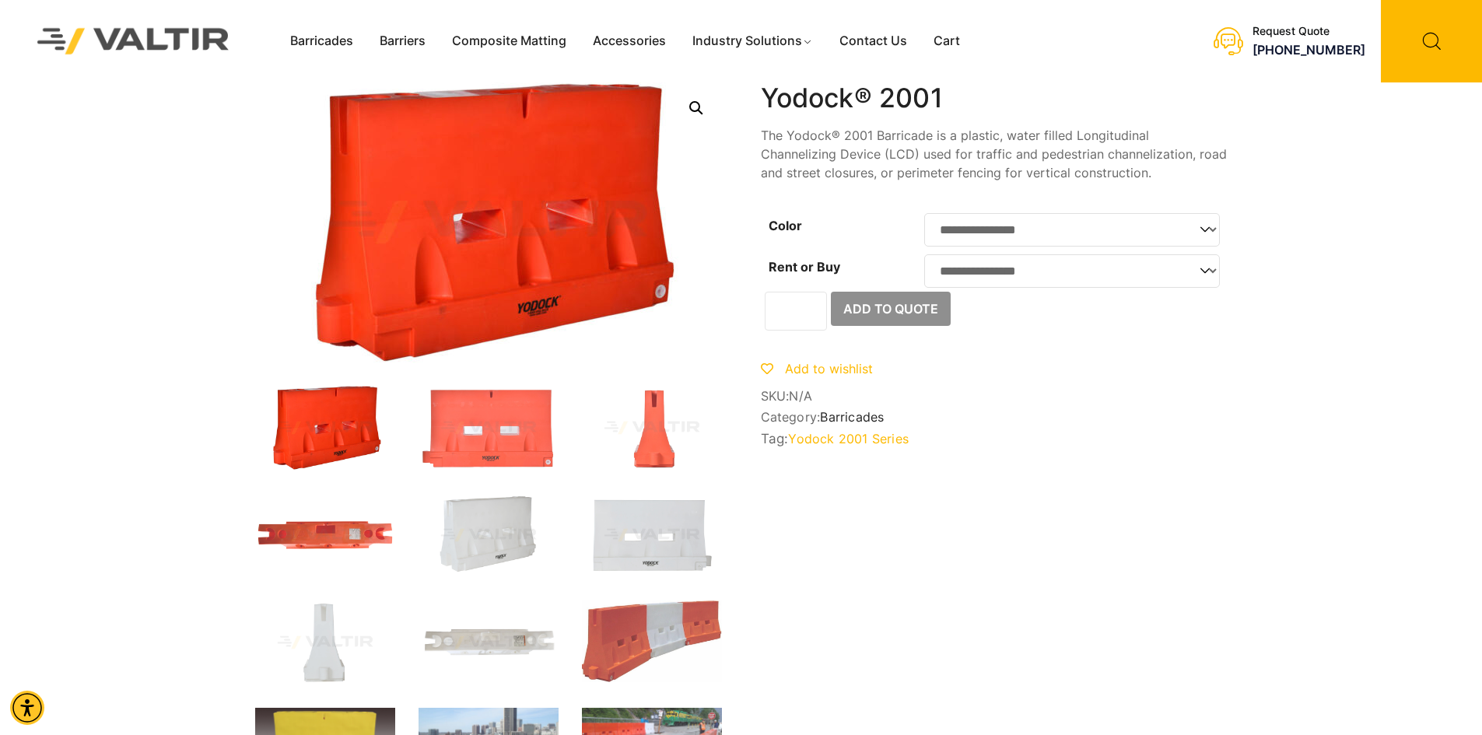
click at [1003, 233] on select "**********" at bounding box center [1072, 229] width 296 height 33
select select "*****"
click at [924, 213] on select "**********" at bounding box center [1072, 229] width 296 height 33
click at [1207, 273] on select "**********" at bounding box center [1072, 270] width 296 height 33
click at [924, 259] on select "**********" at bounding box center [1072, 270] width 296 height 33
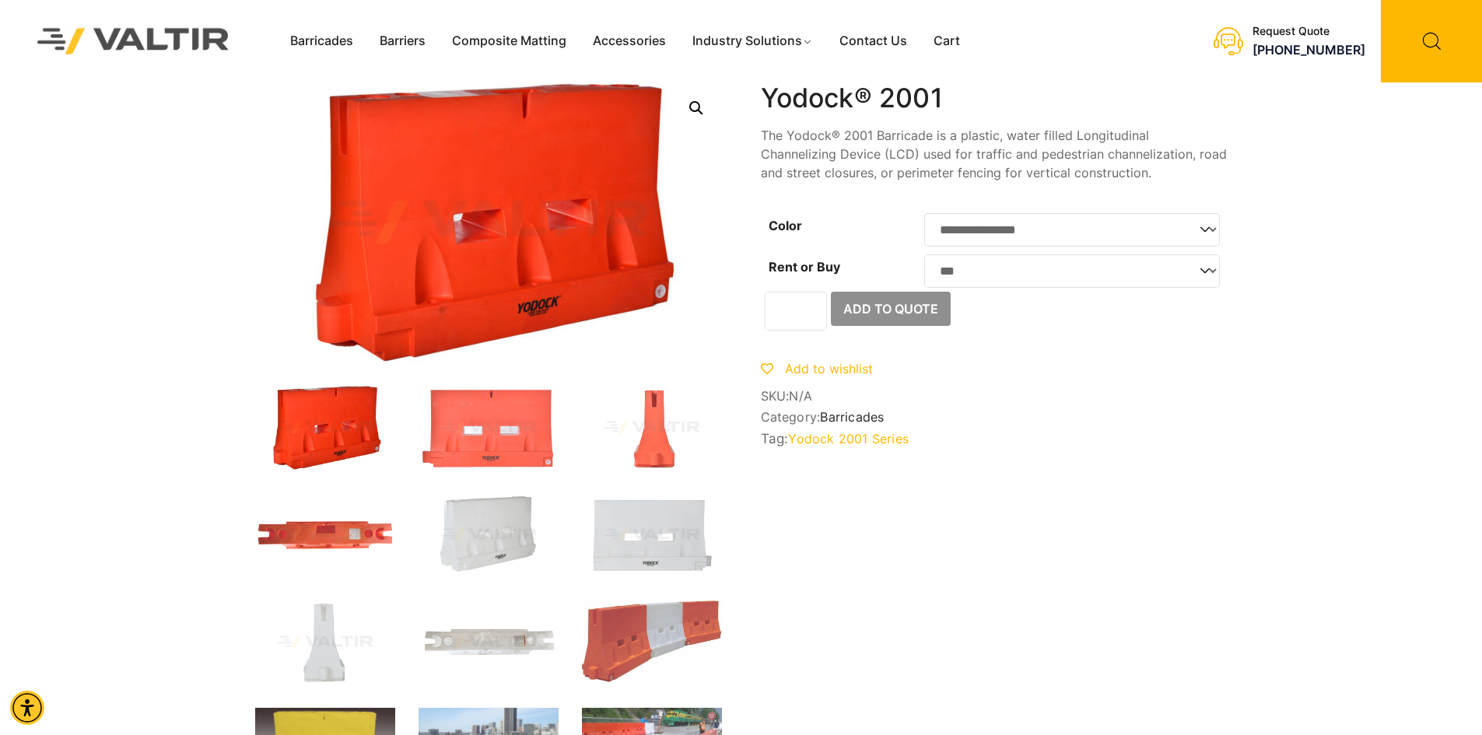
select select "***"
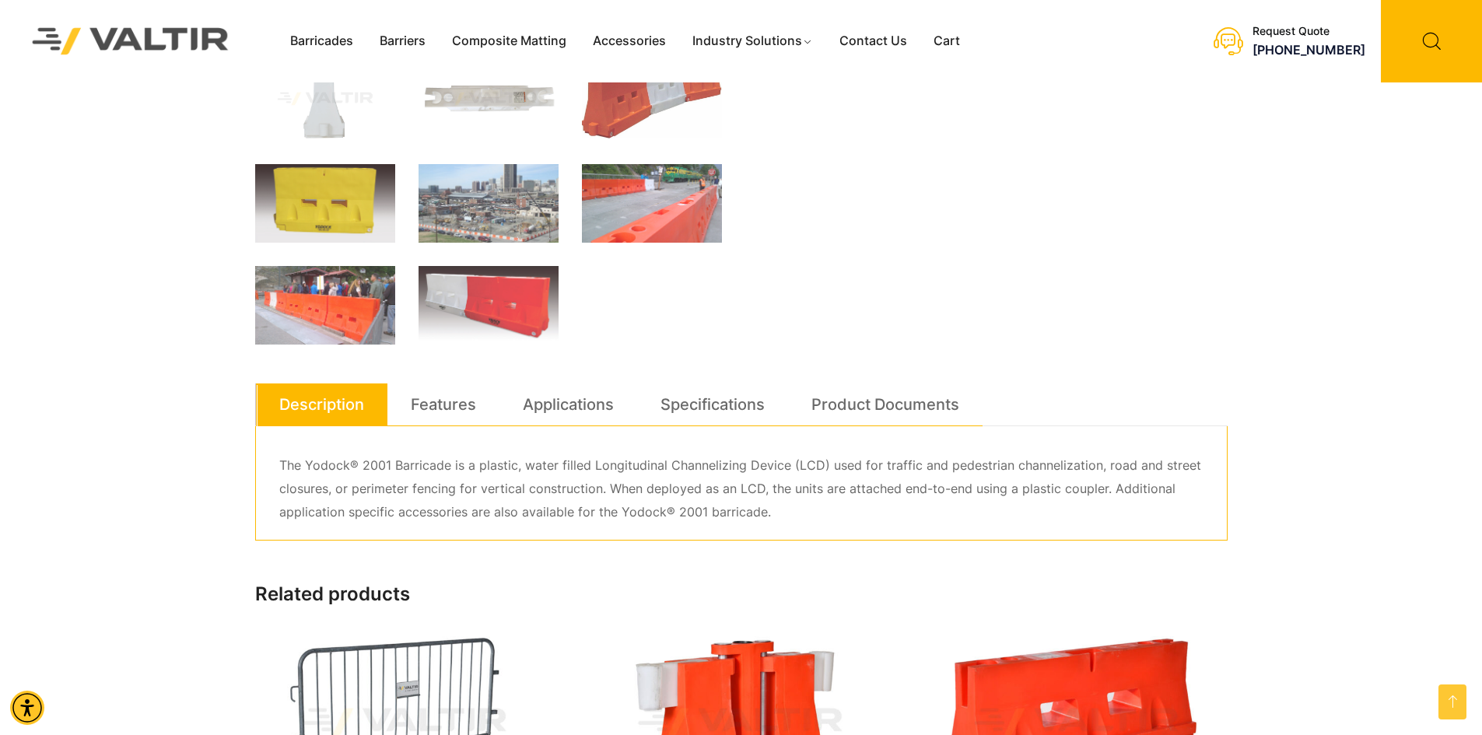
scroll to position [545, 0]
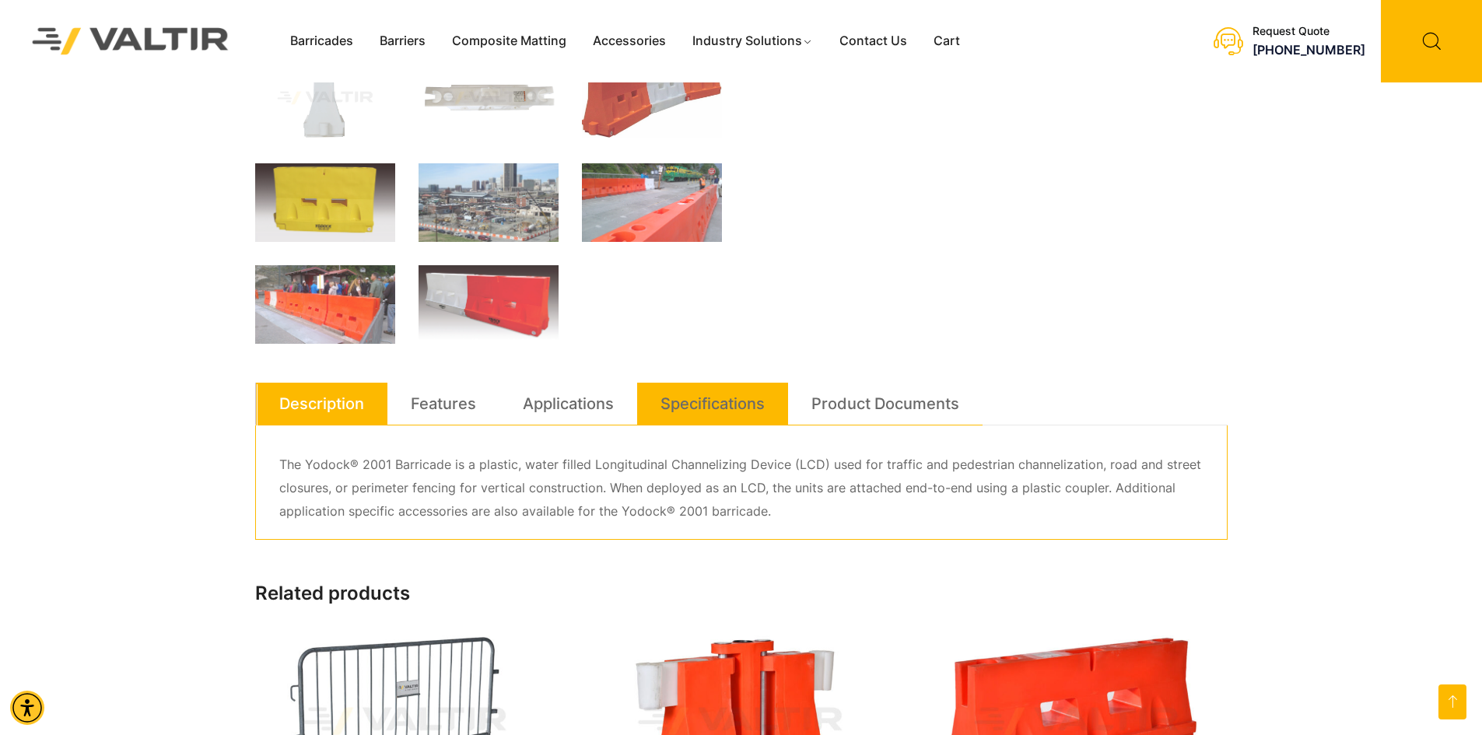
click at [700, 401] on link "Specifications" at bounding box center [712, 404] width 104 height 42
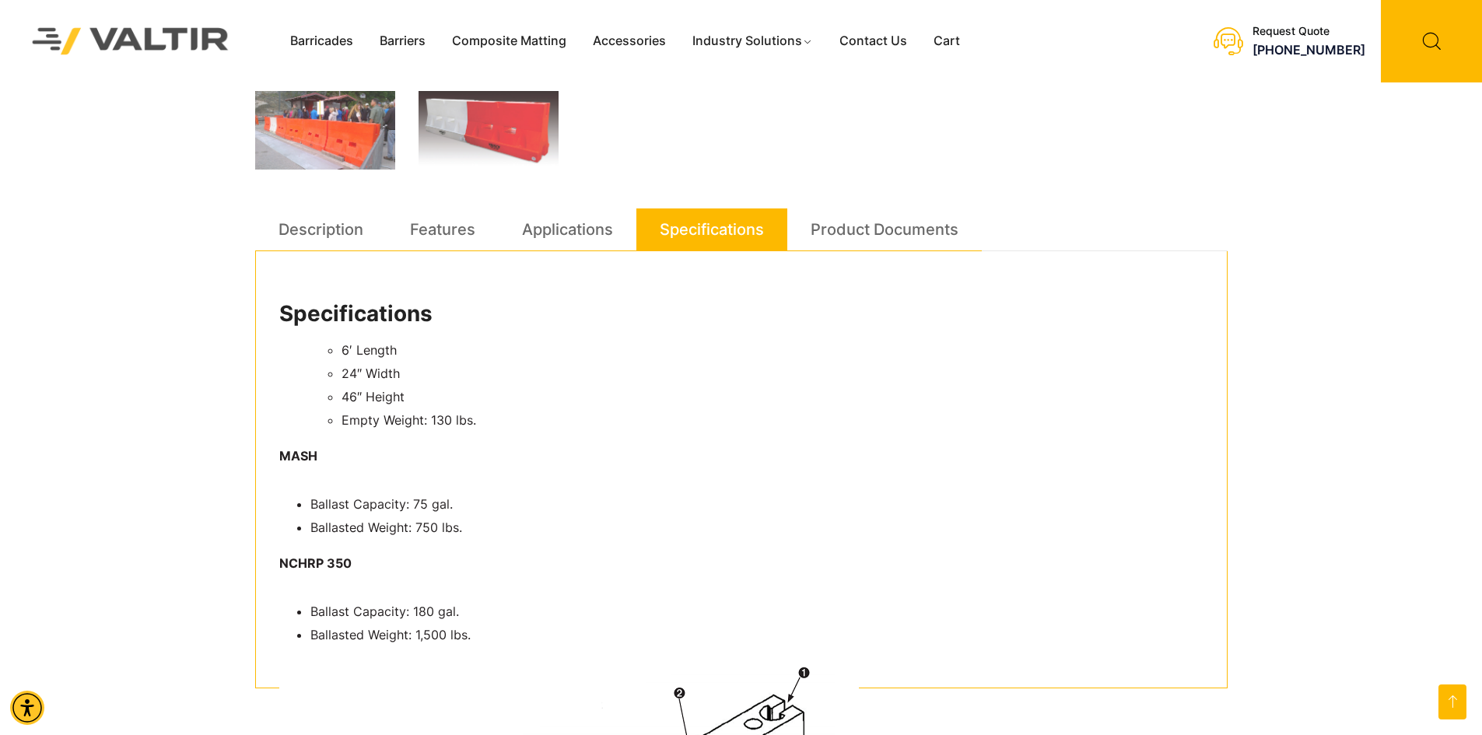
scroll to position [700, 0]
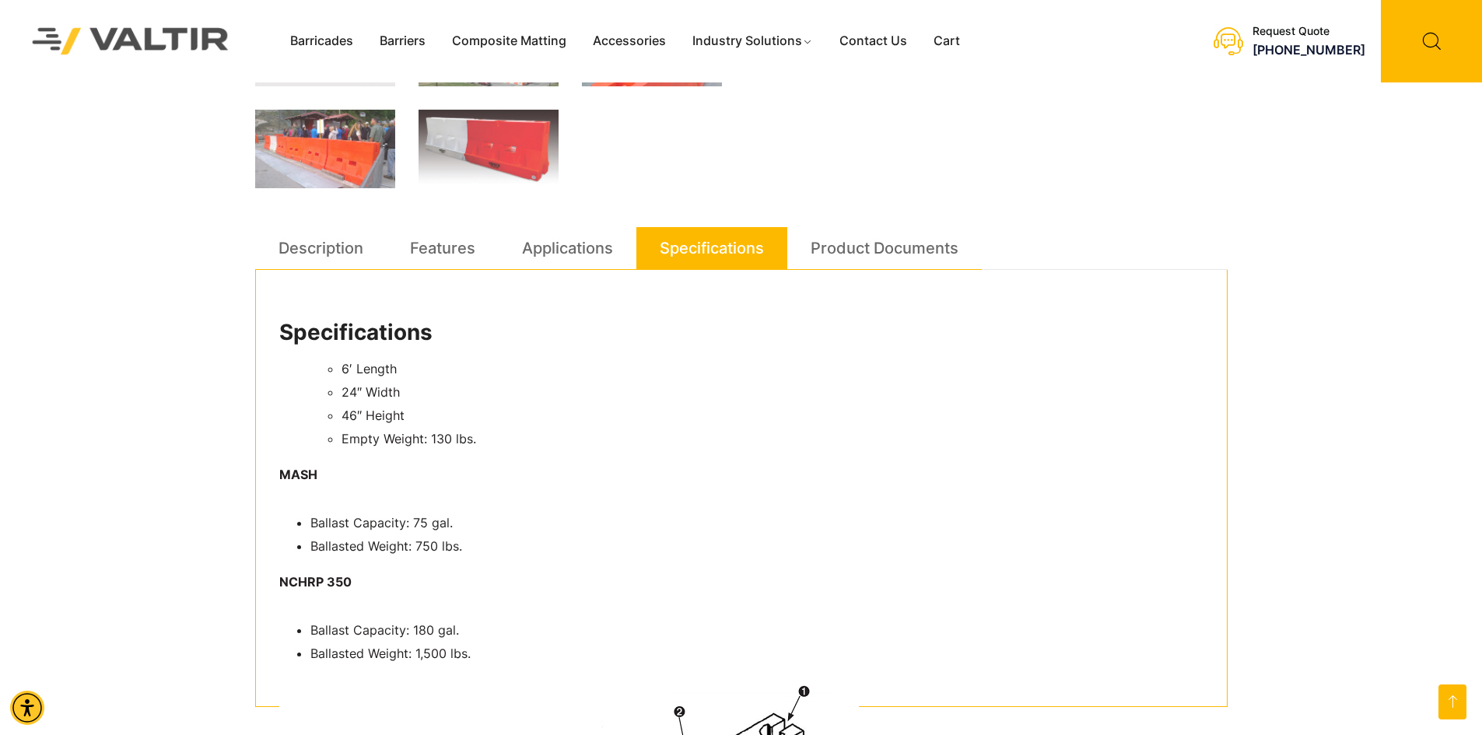
drag, startPoint x: 975, startPoint y: 207, endPoint x: 1005, endPoint y: 201, distance: 31.0
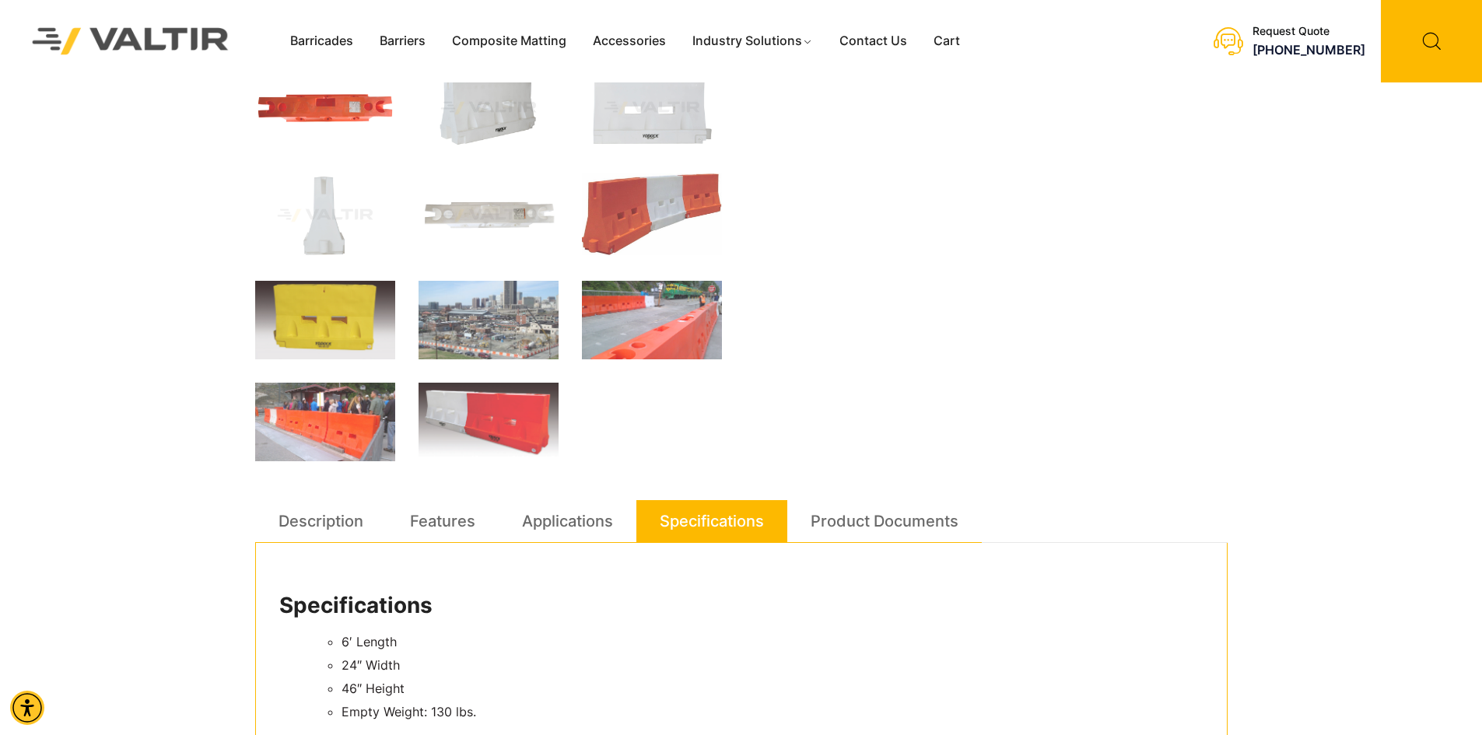
scroll to position [389, 0]
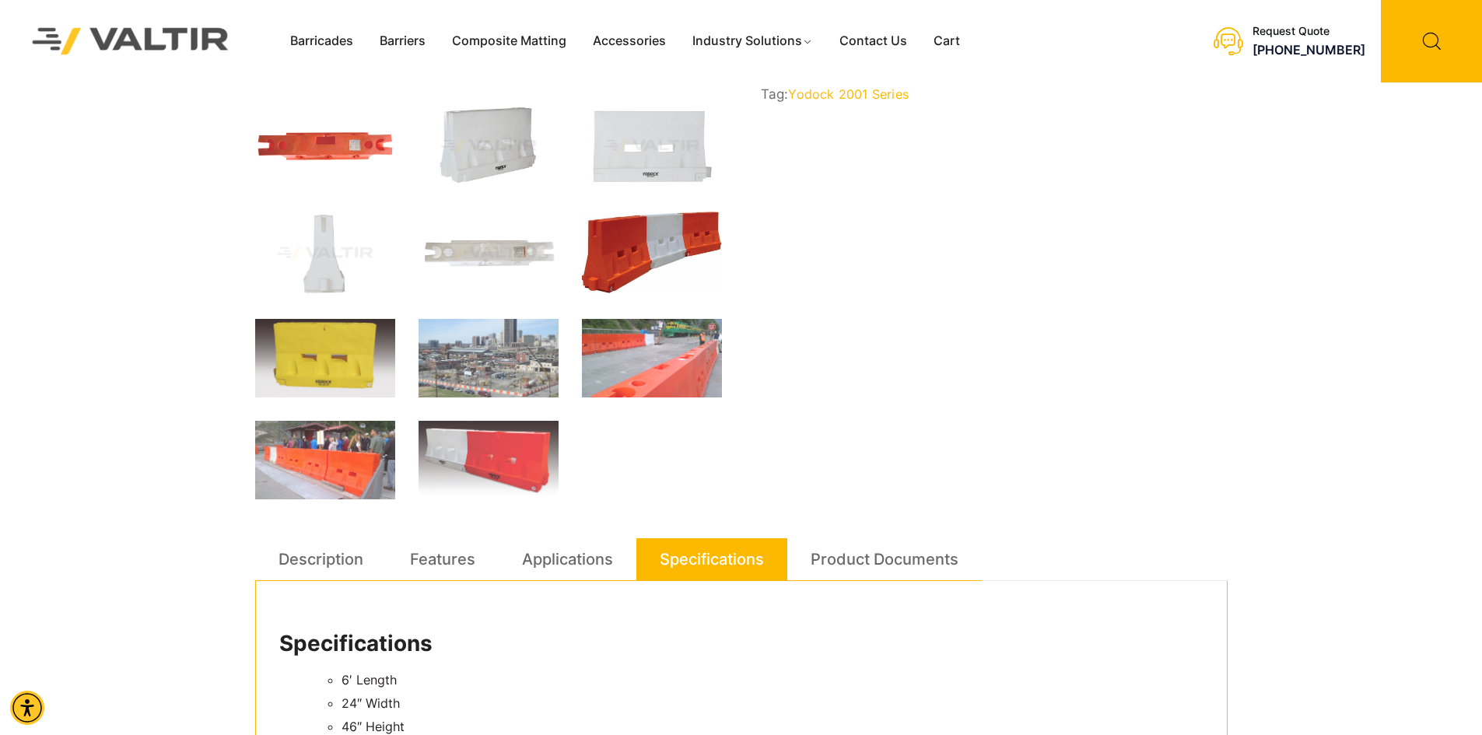
click at [653, 244] on img at bounding box center [652, 253] width 140 height 82
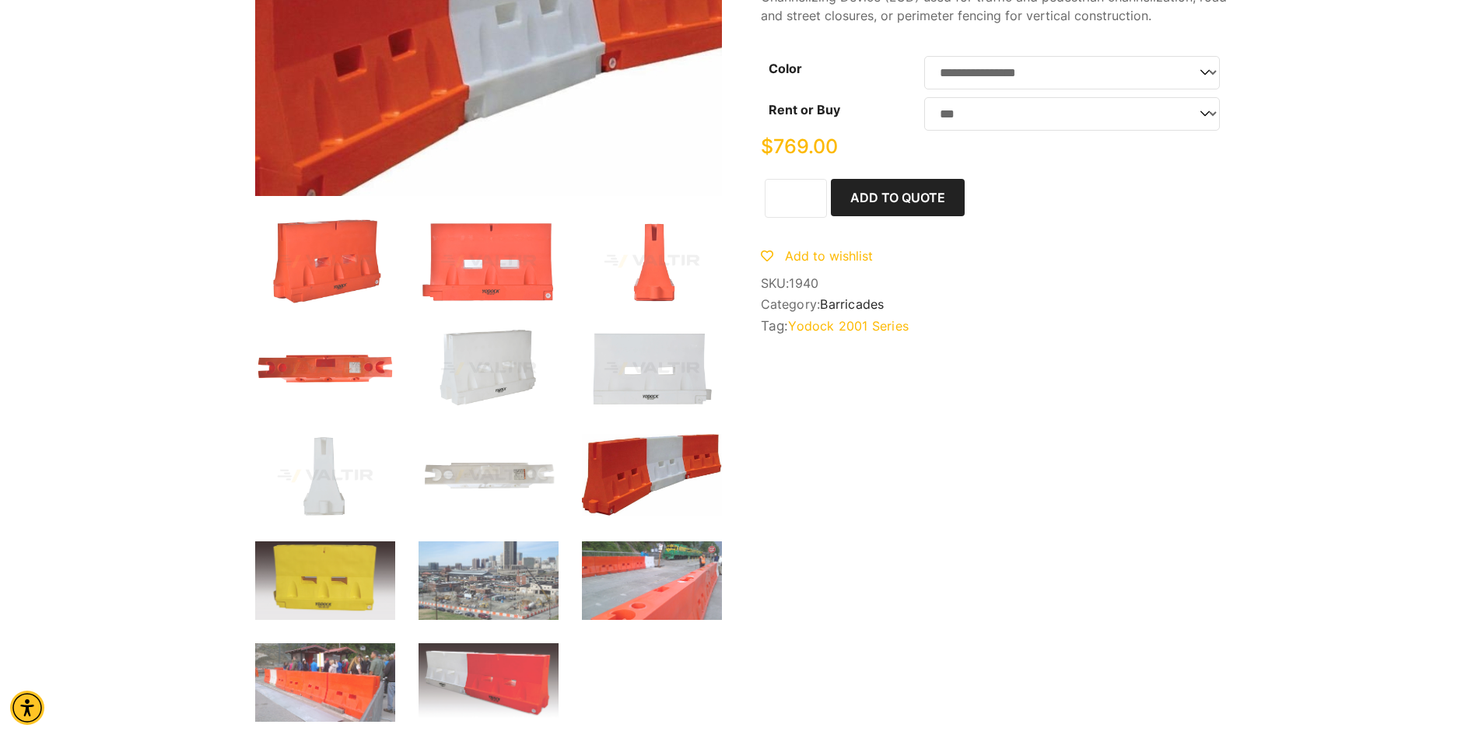
scroll to position [0, 0]
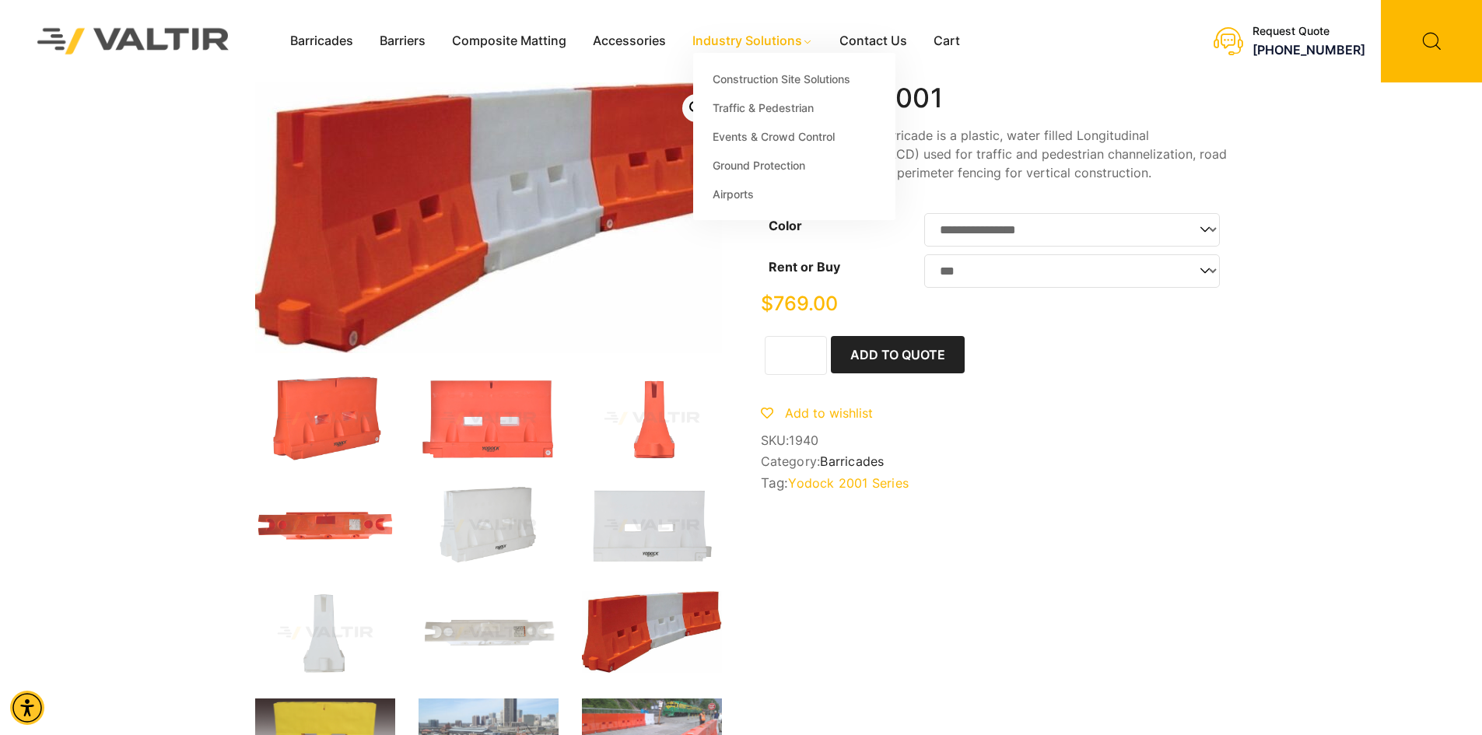
click at [743, 40] on link "Industry Solutions" at bounding box center [752, 41] width 147 height 23
click at [758, 75] on link "Construction Site Solutions" at bounding box center [794, 79] width 202 height 29
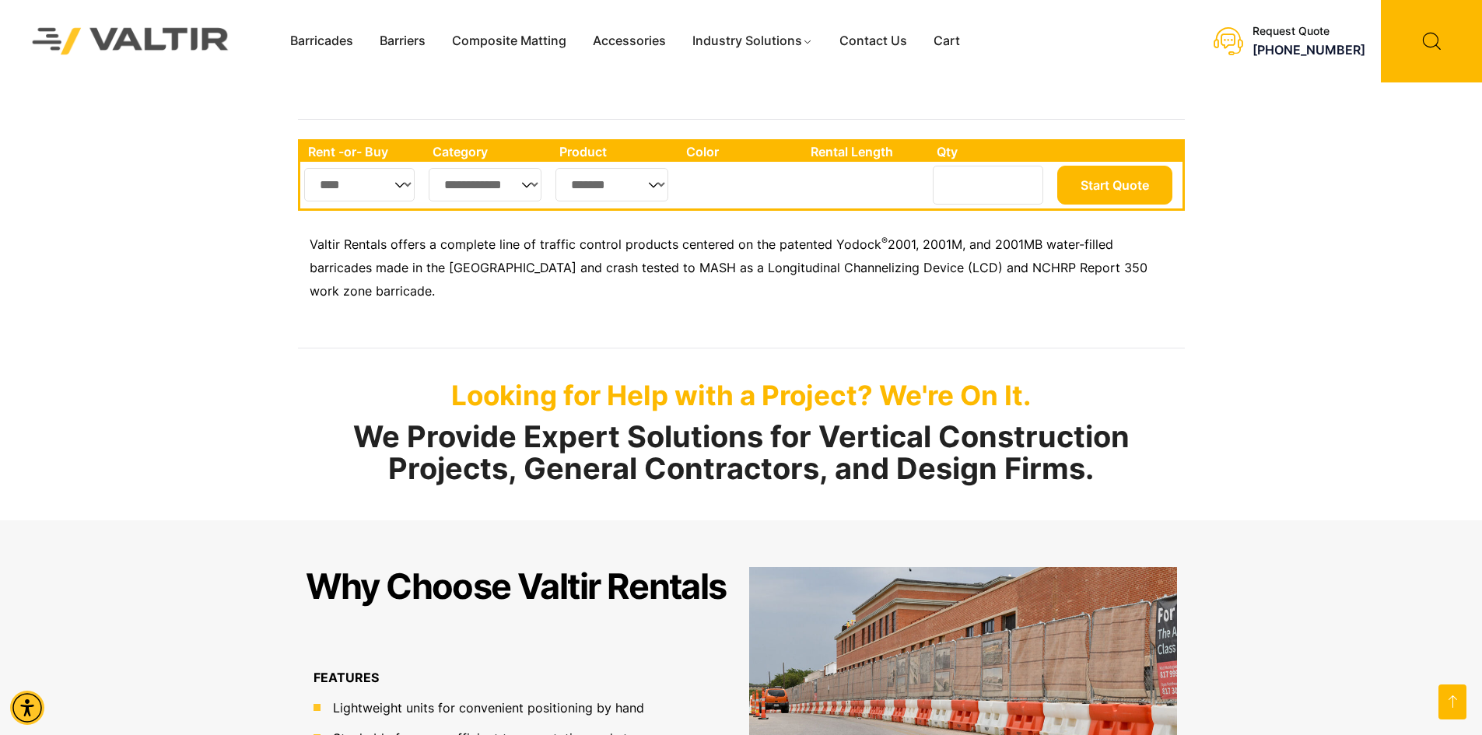
scroll to position [467, 0]
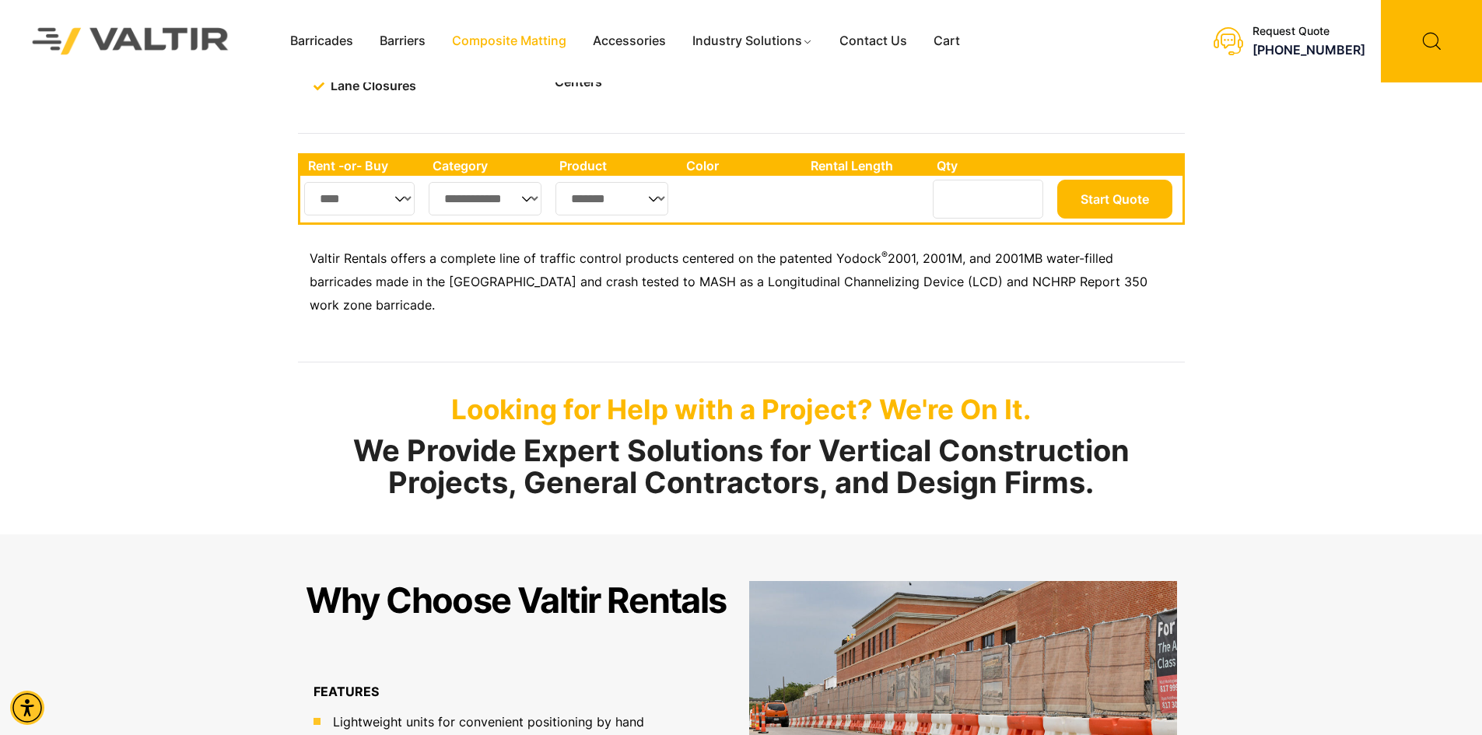
click at [512, 40] on link "Composite Matting" at bounding box center [509, 41] width 141 height 23
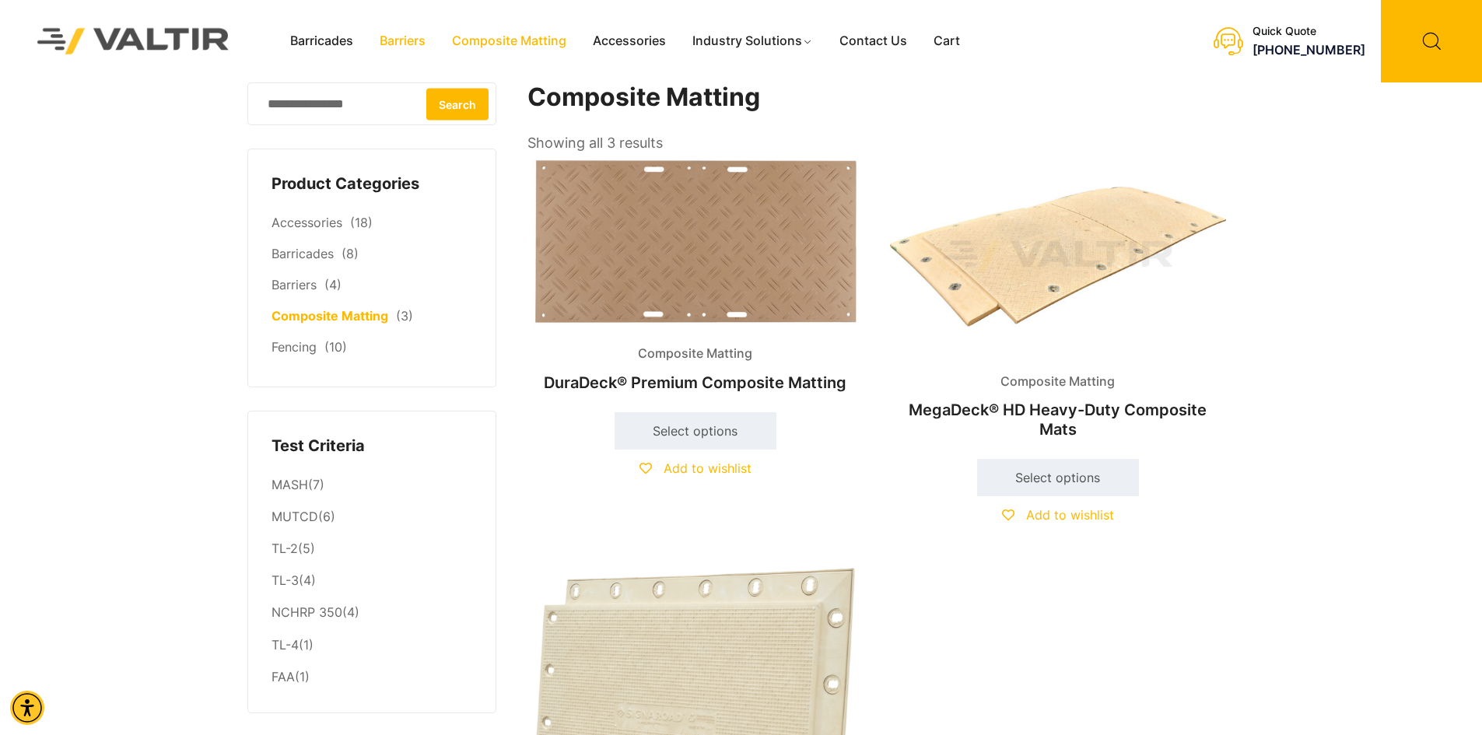
click at [390, 32] on link "Barriers" at bounding box center [402, 41] width 72 height 23
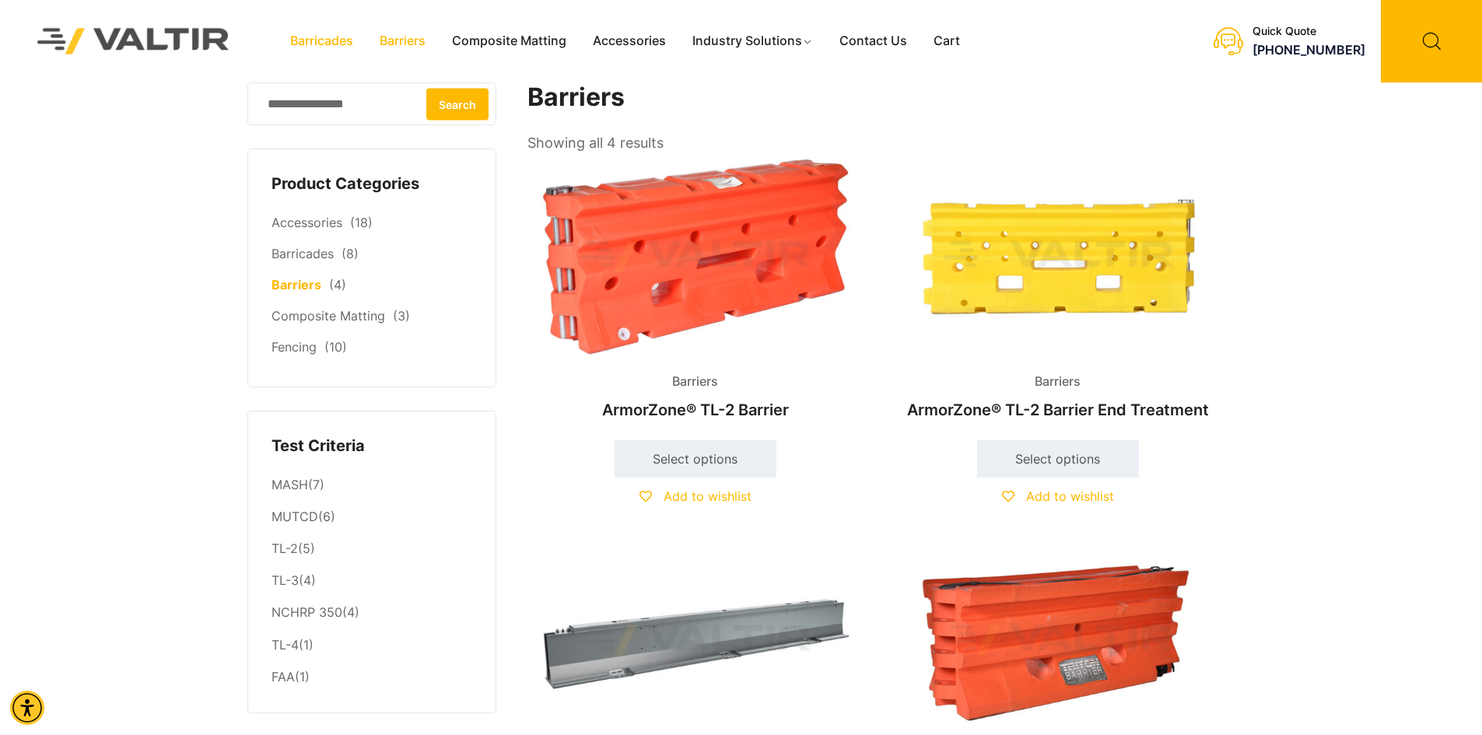
click at [323, 38] on link "Barricades" at bounding box center [321, 41] width 89 height 23
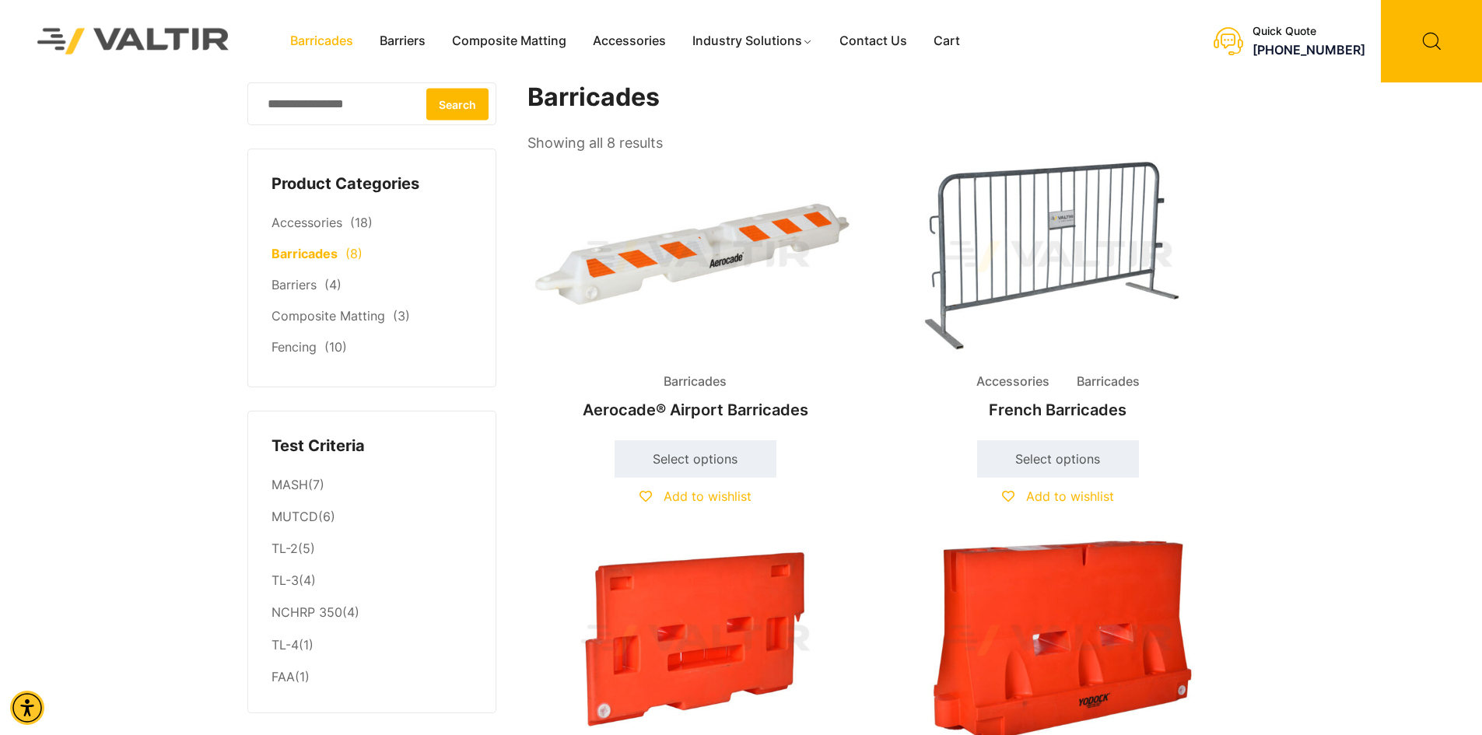
click at [308, 247] on link "Barricades" at bounding box center [304, 254] width 66 height 16
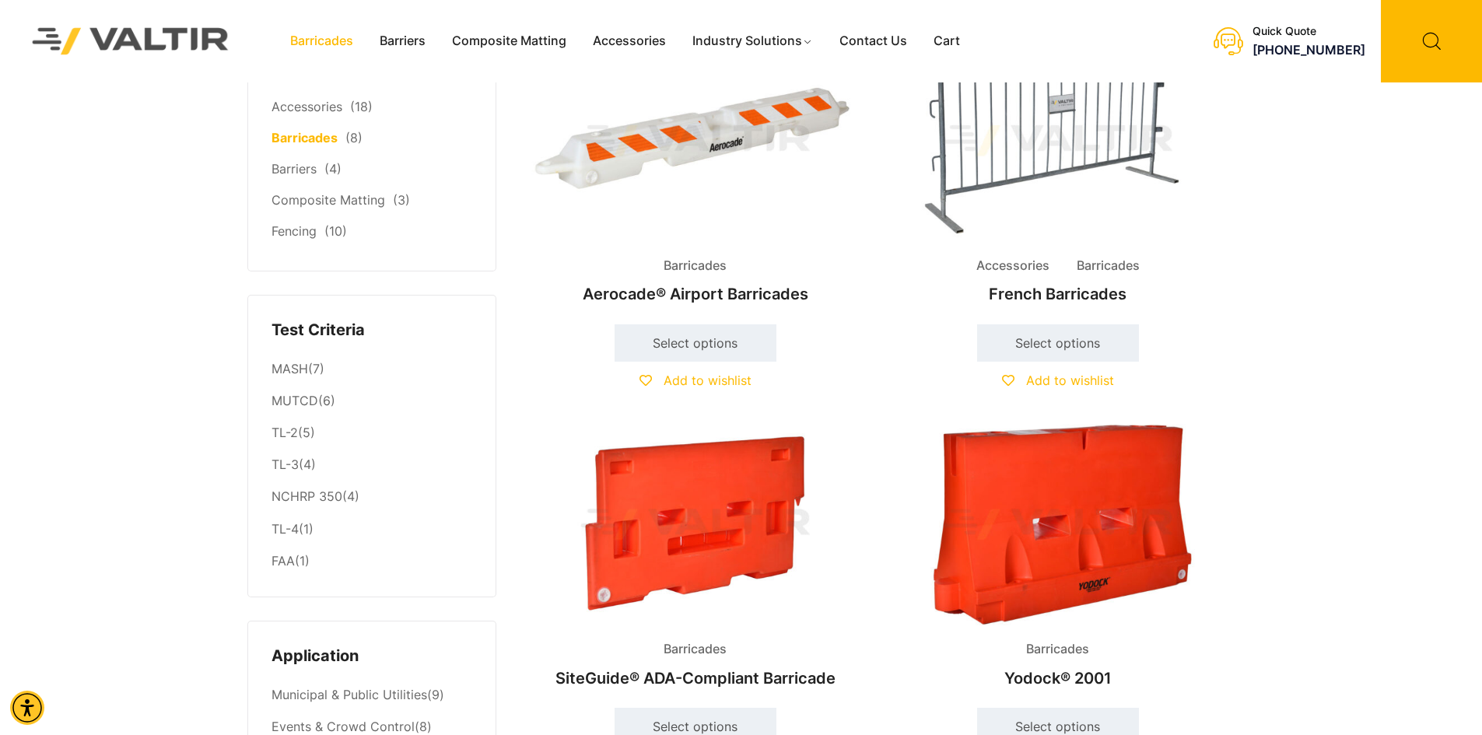
scroll to position [111, 0]
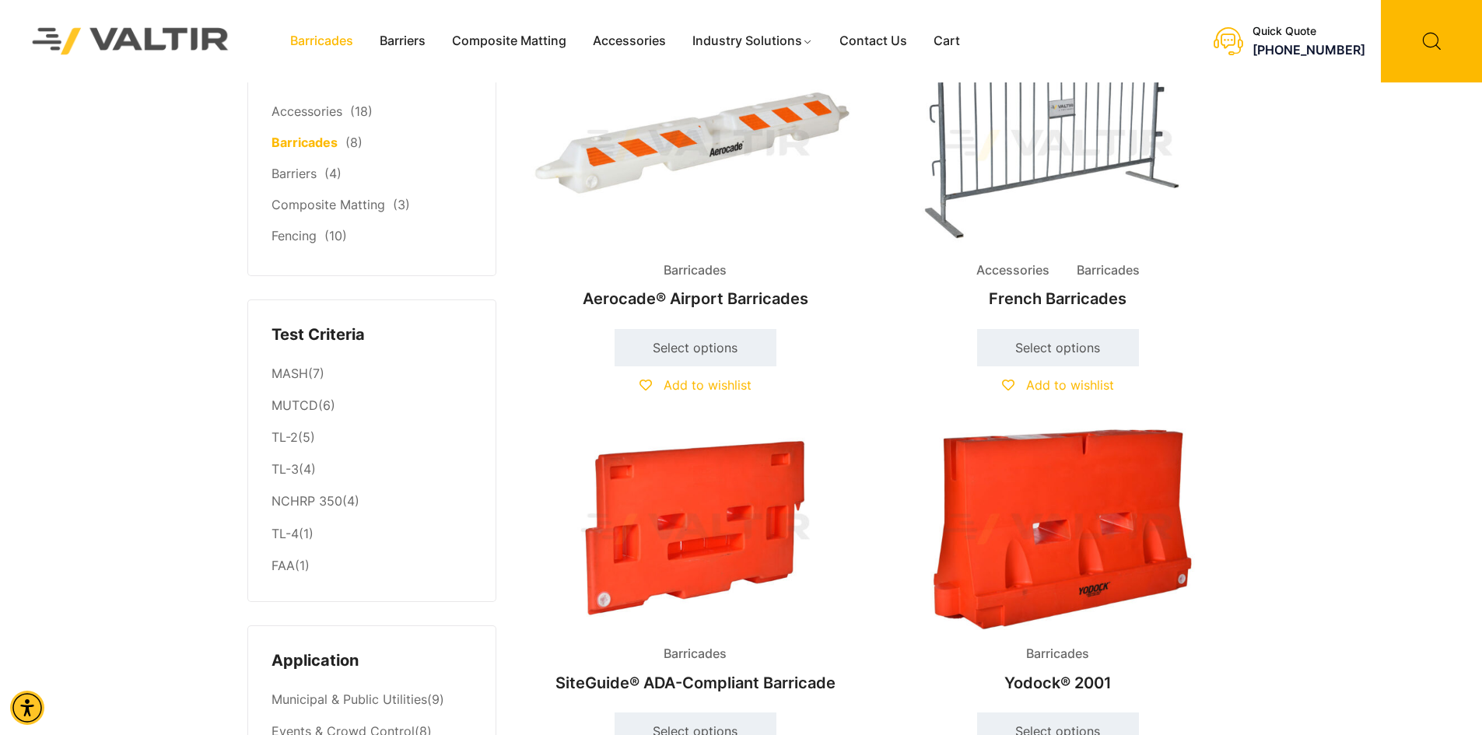
click at [1049, 479] on img at bounding box center [1058, 529] width 336 height 201
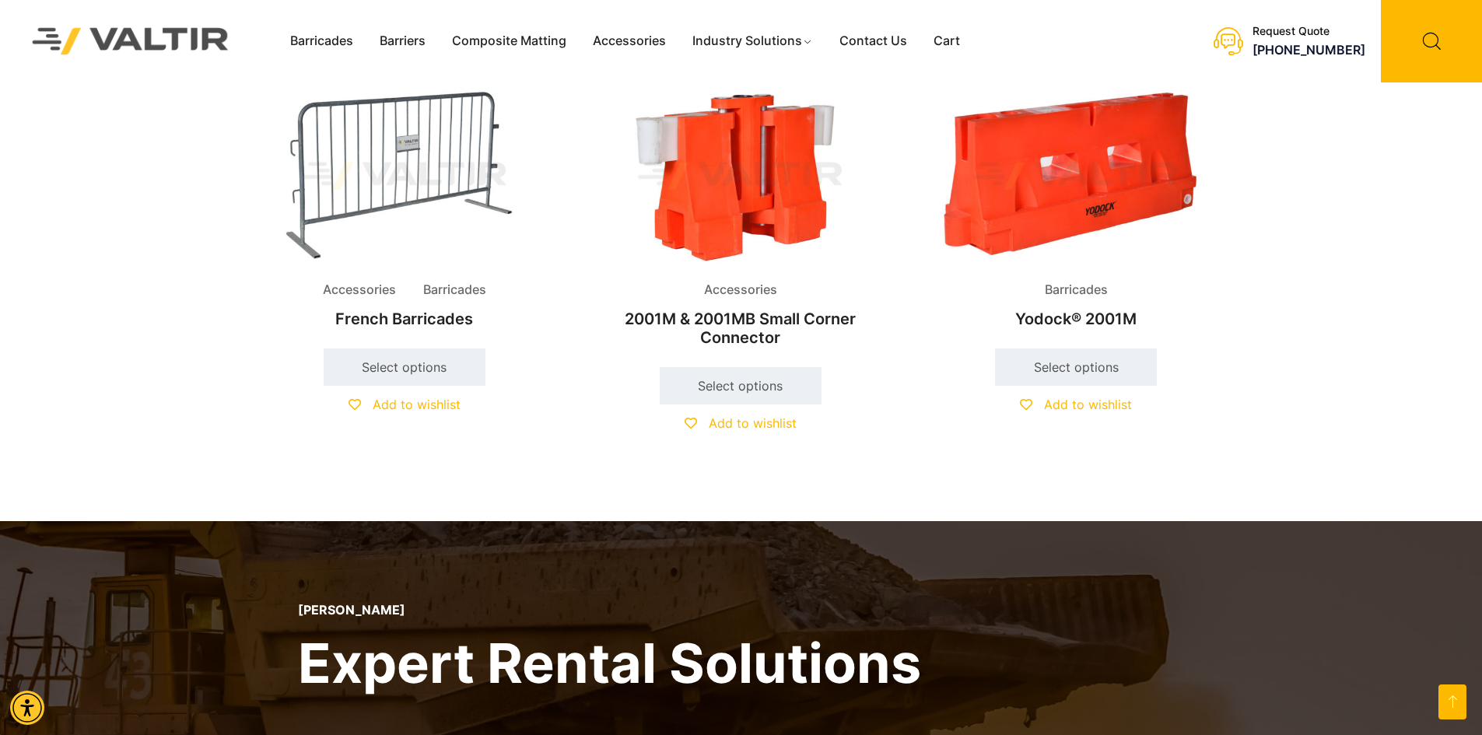
scroll to position [1089, 0]
click at [1074, 285] on span "Barricades" at bounding box center [1076, 290] width 86 height 23
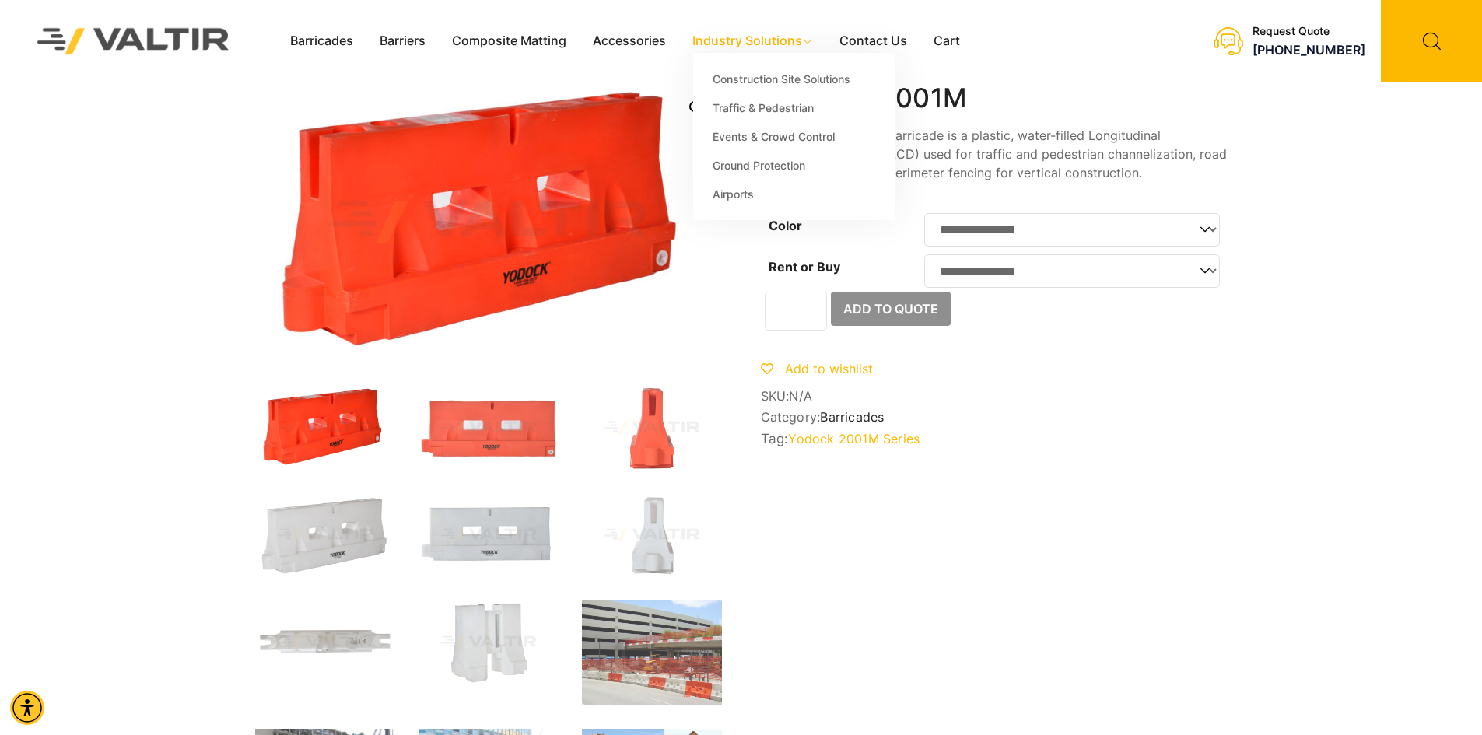
click at [776, 38] on link "Industry Solutions" at bounding box center [752, 41] width 147 height 23
click at [769, 137] on link "Events & Crowd Control" at bounding box center [794, 136] width 202 height 29
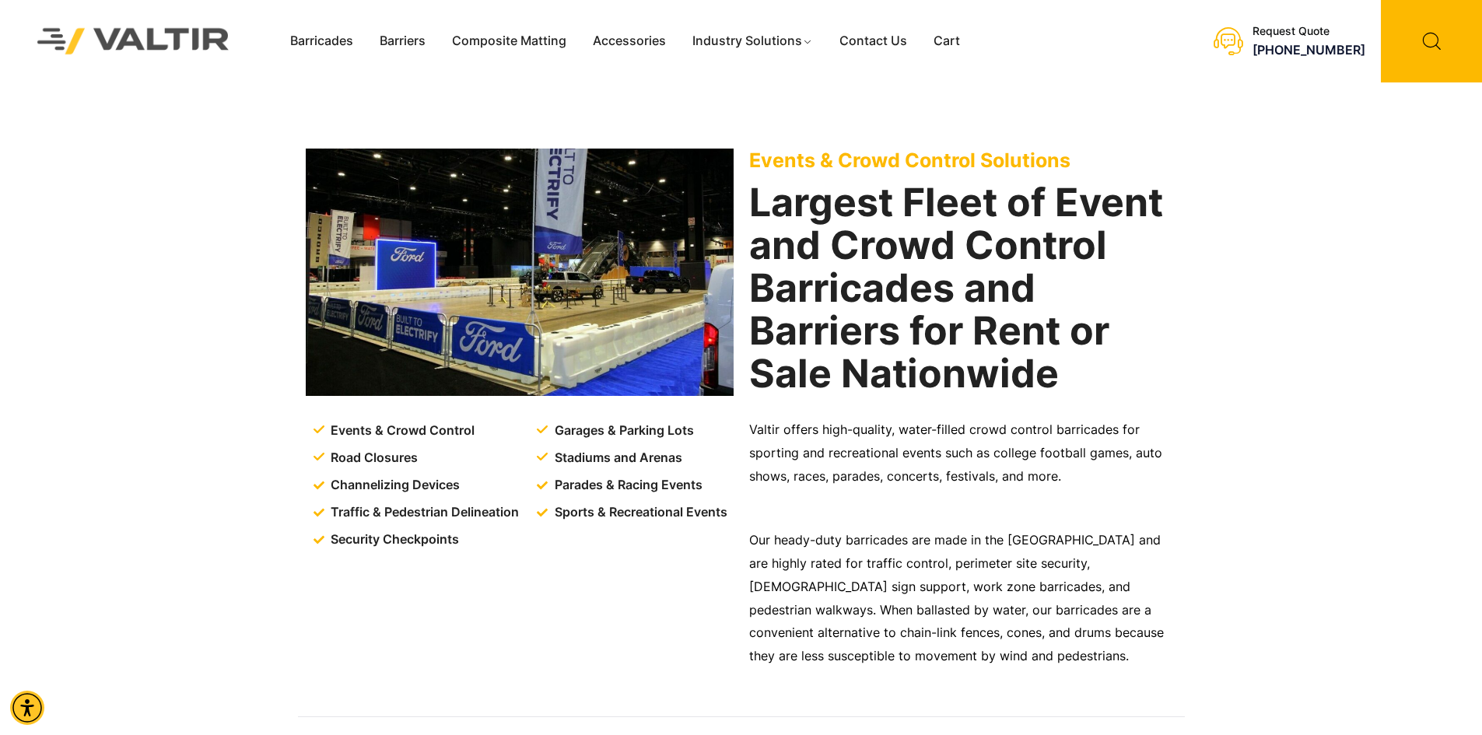
click at [608, 341] on img at bounding box center [520, 272] width 428 height 247
click at [625, 37] on link "Accessories" at bounding box center [630, 41] width 100 height 23
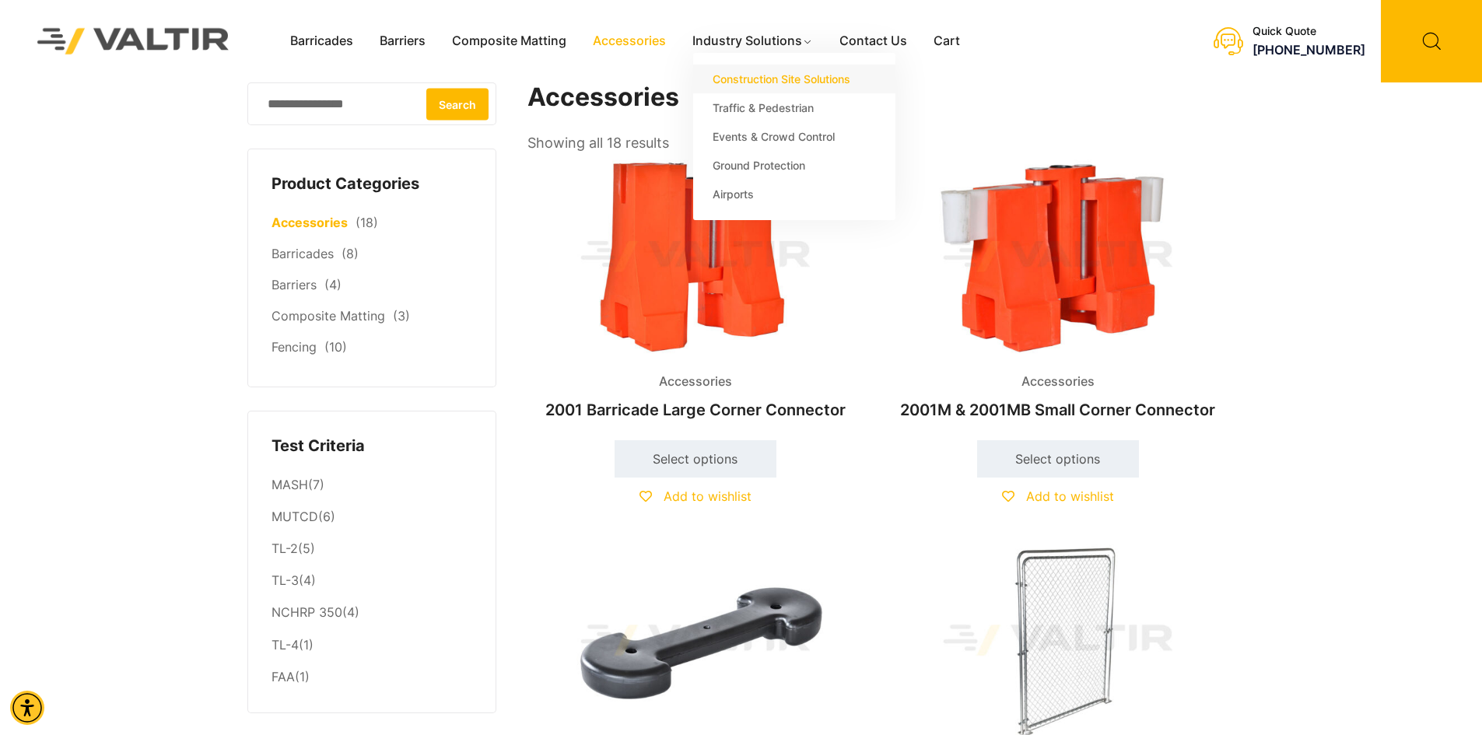
click at [763, 77] on link "Construction Site Solutions" at bounding box center [794, 79] width 202 height 29
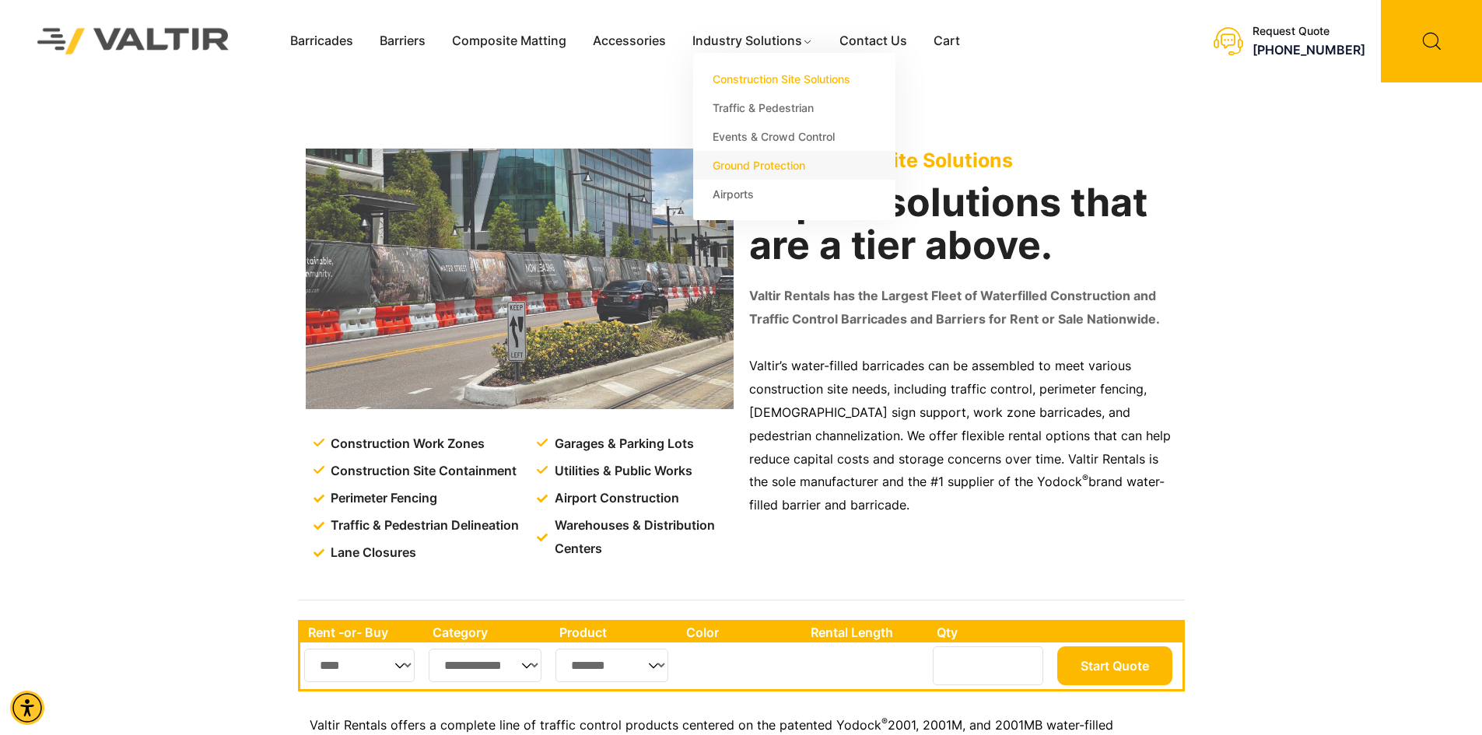
click at [775, 166] on link "Ground Protection" at bounding box center [794, 165] width 202 height 29
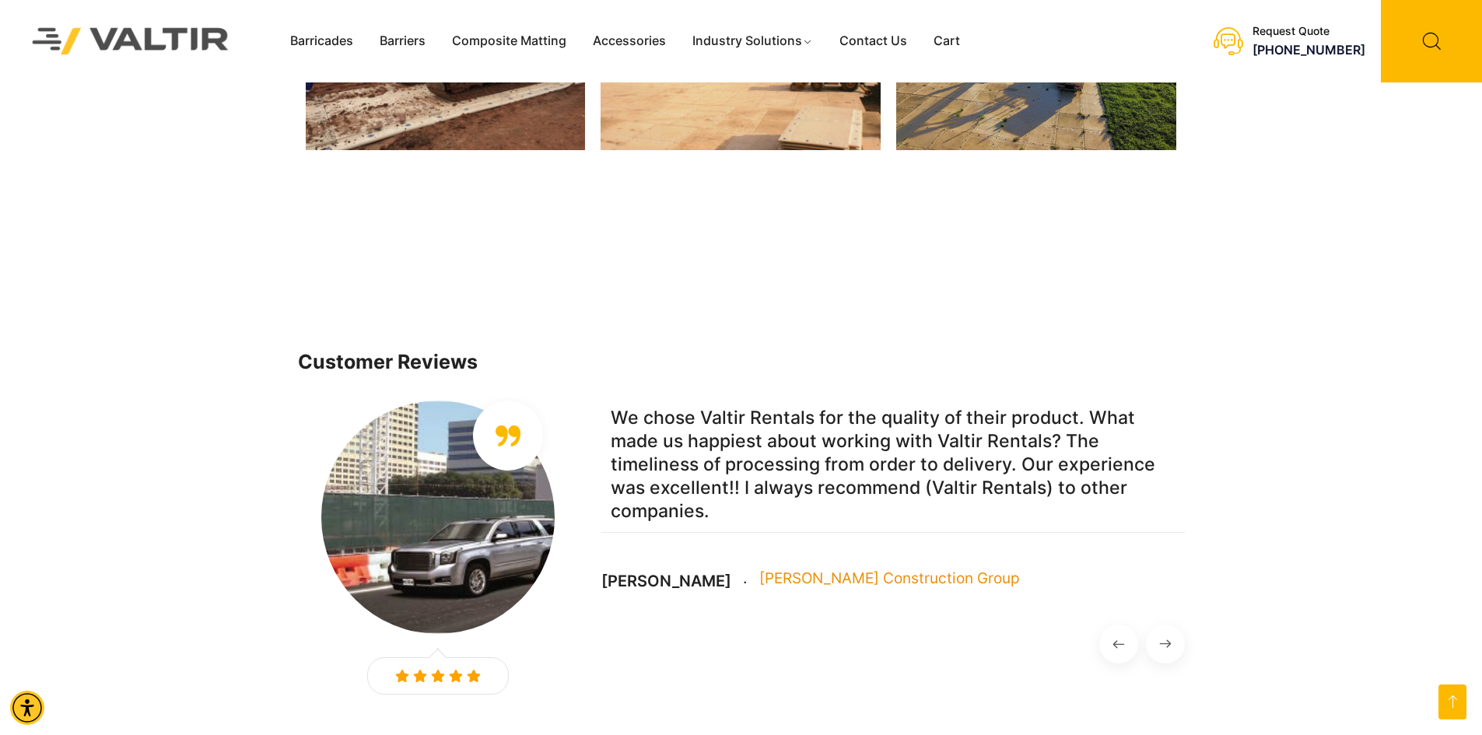
scroll to position [3578, 0]
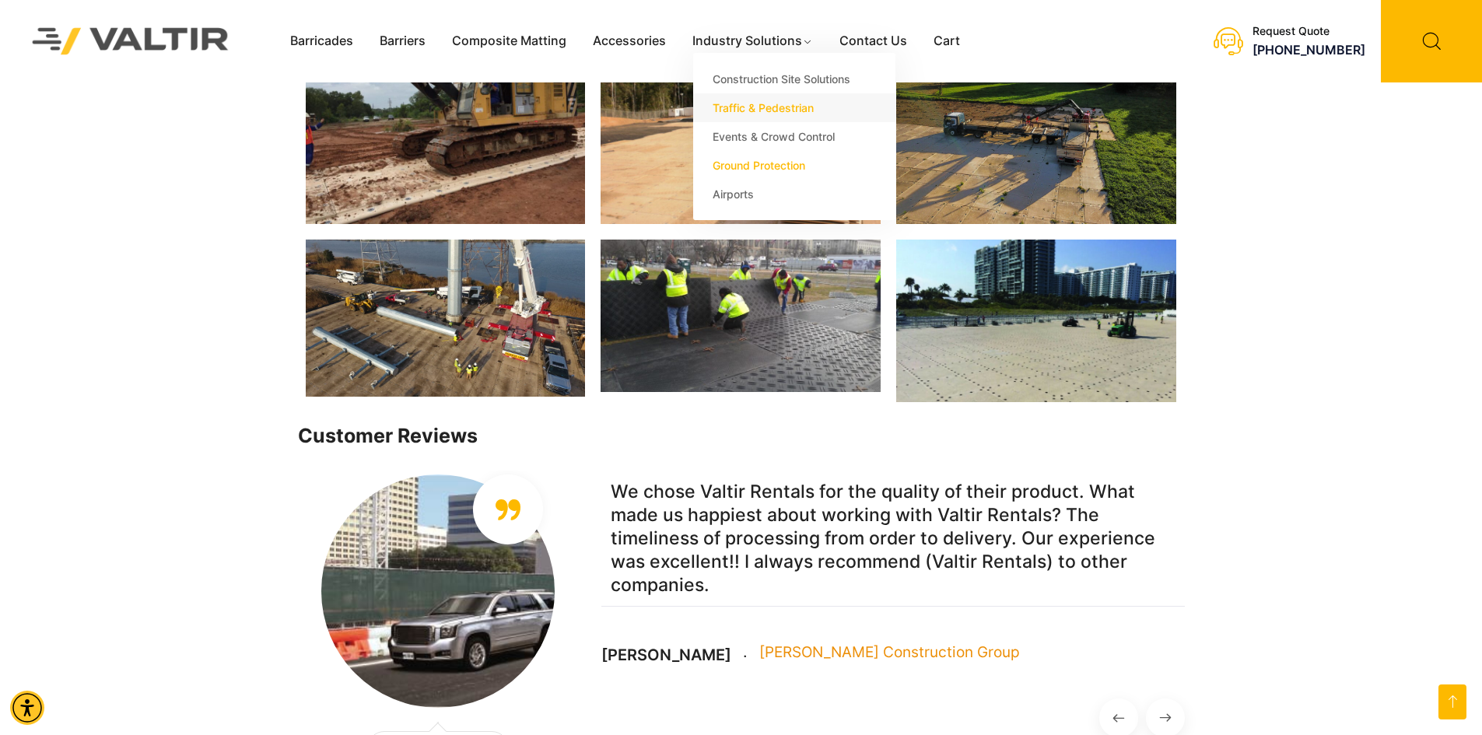
click at [767, 105] on link "Traffic & Pedestrian" at bounding box center [794, 107] width 202 height 29
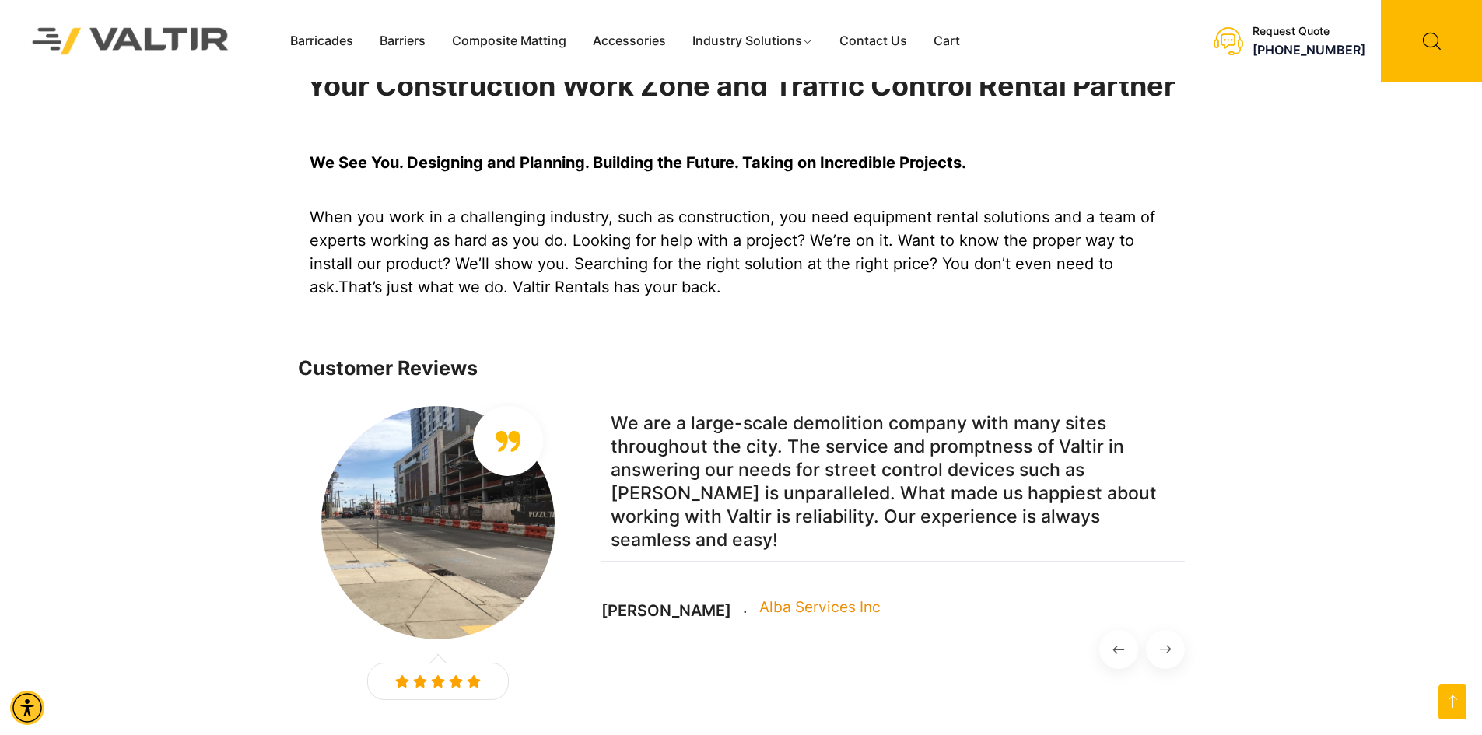
scroll to position [1221, 0]
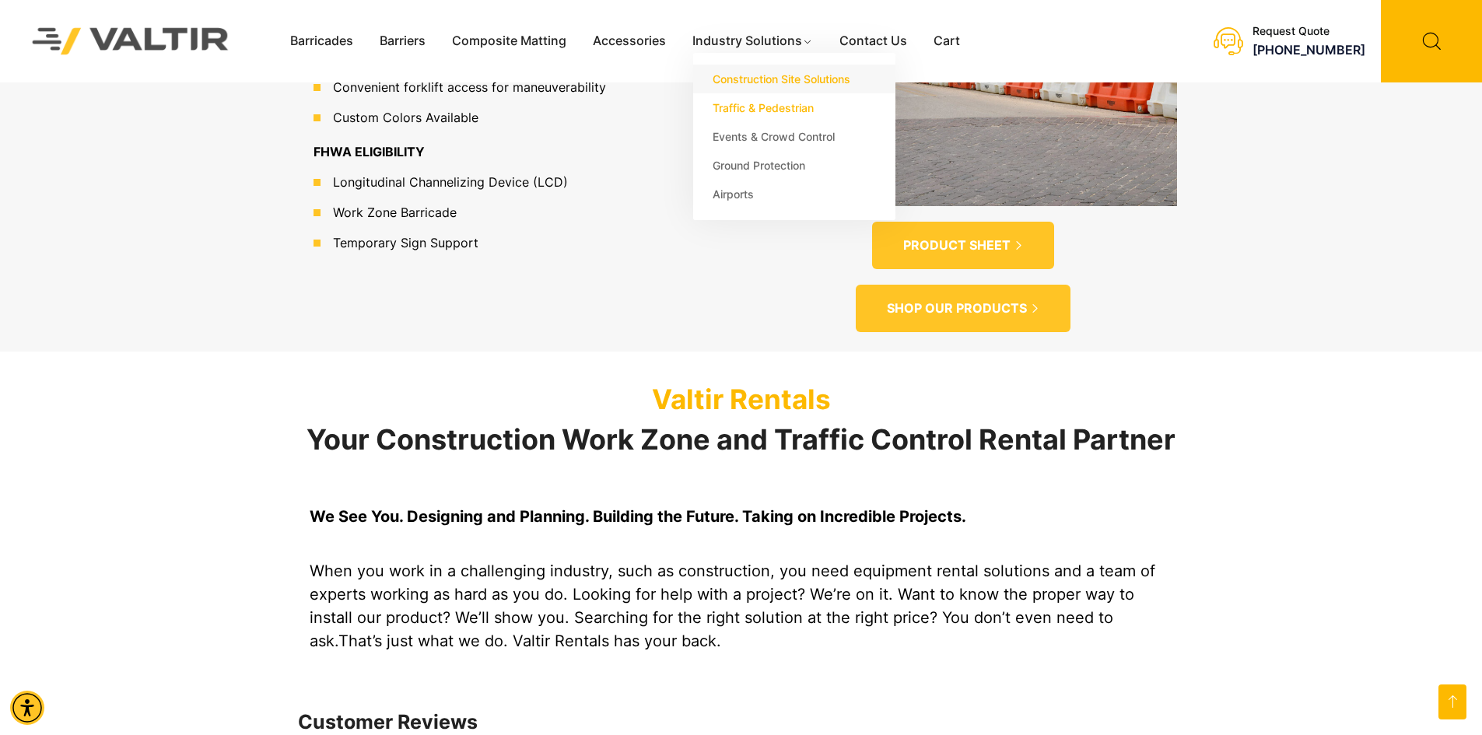
click at [751, 74] on link "Construction Site Solutions" at bounding box center [794, 79] width 202 height 29
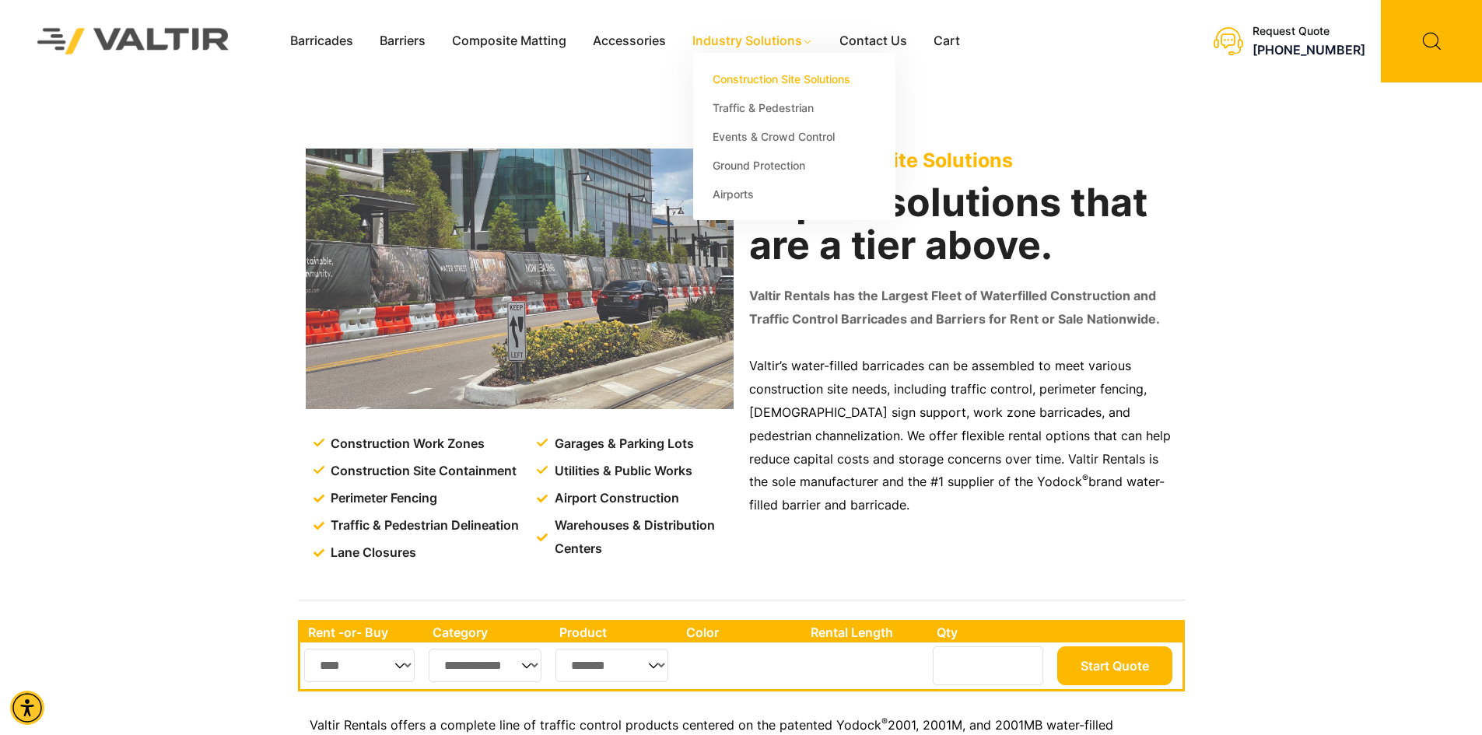
click at [754, 42] on link "Industry Solutions" at bounding box center [752, 41] width 147 height 23
click at [777, 161] on link "Ground Protection" at bounding box center [794, 165] width 202 height 29
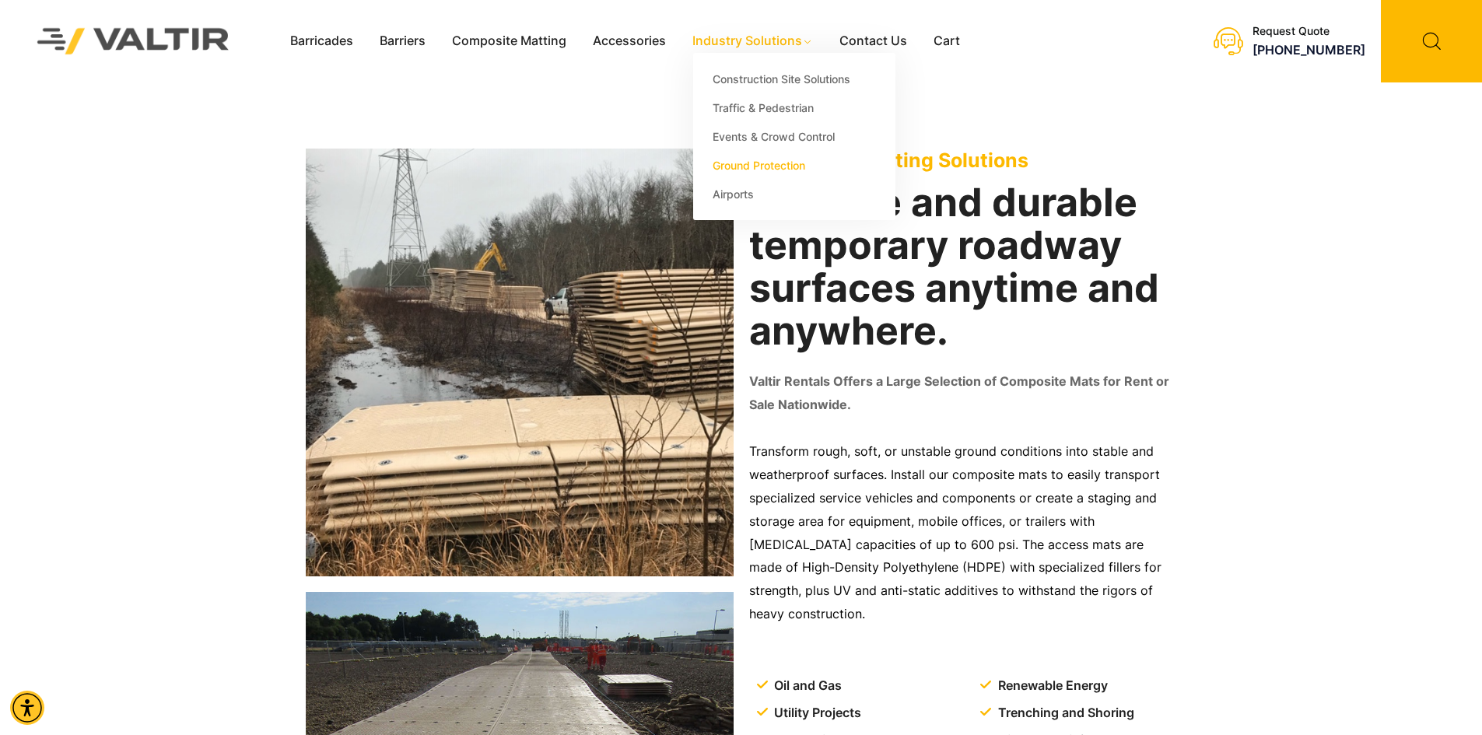
click at [751, 40] on link "Industry Solutions" at bounding box center [752, 41] width 147 height 23
click at [744, 187] on link "Airports" at bounding box center [794, 194] width 202 height 29
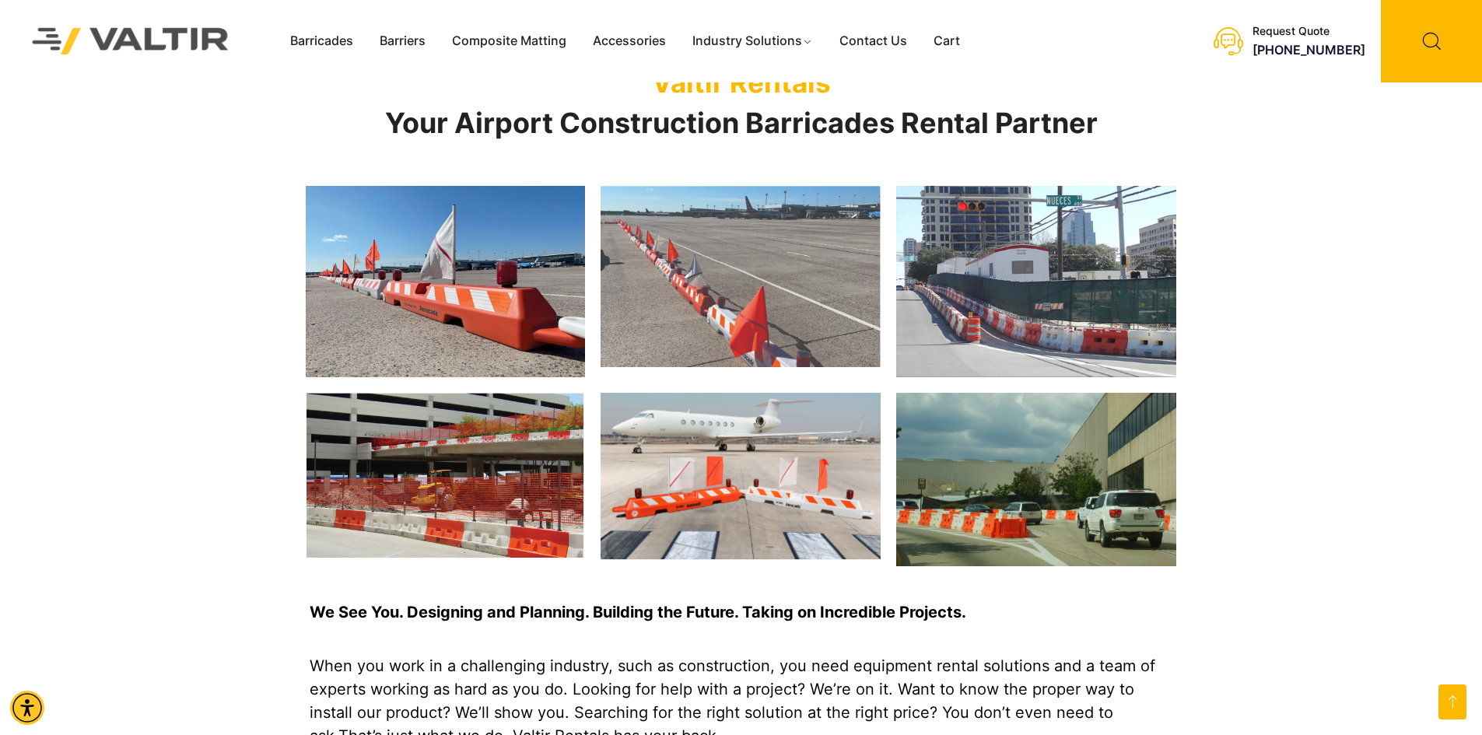
scroll to position [1478, 0]
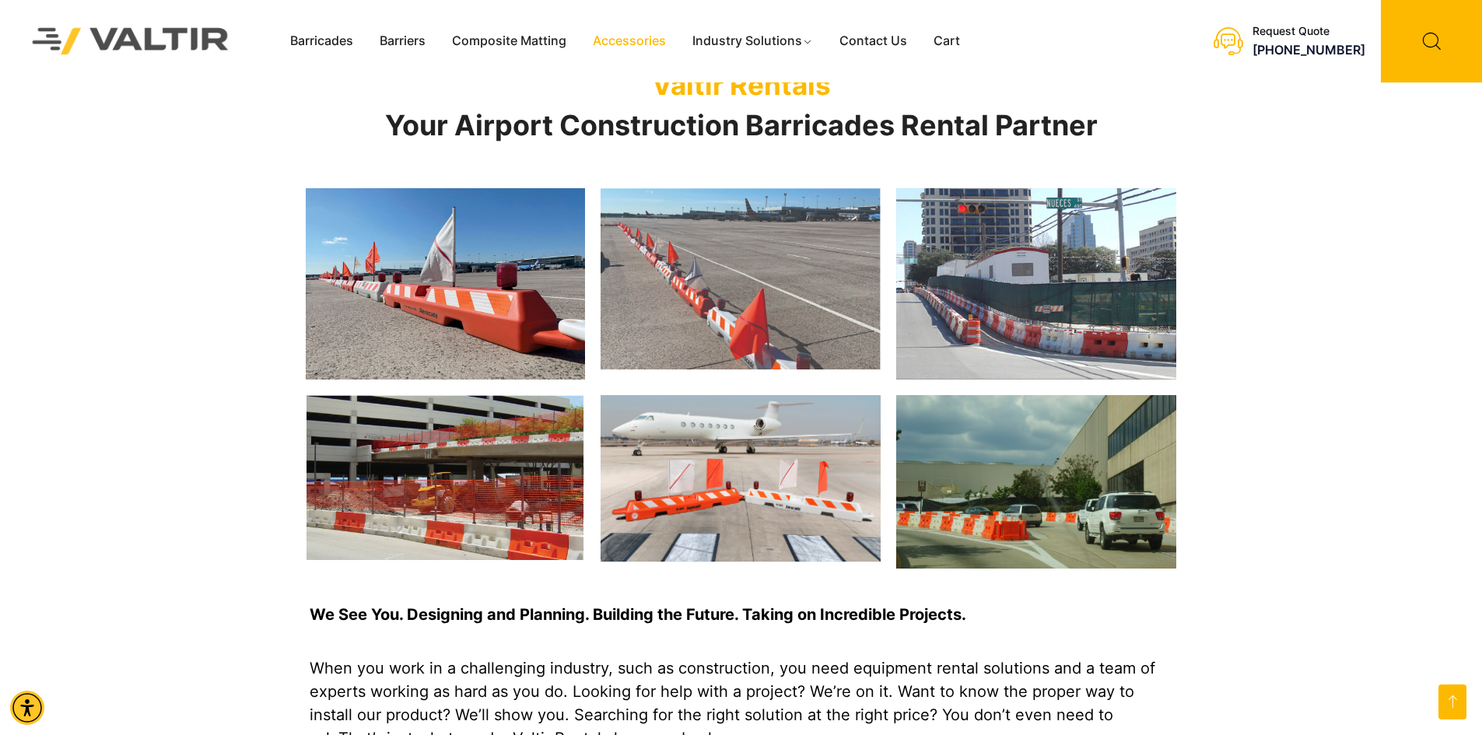
click at [645, 35] on link "Accessories" at bounding box center [630, 41] width 100 height 23
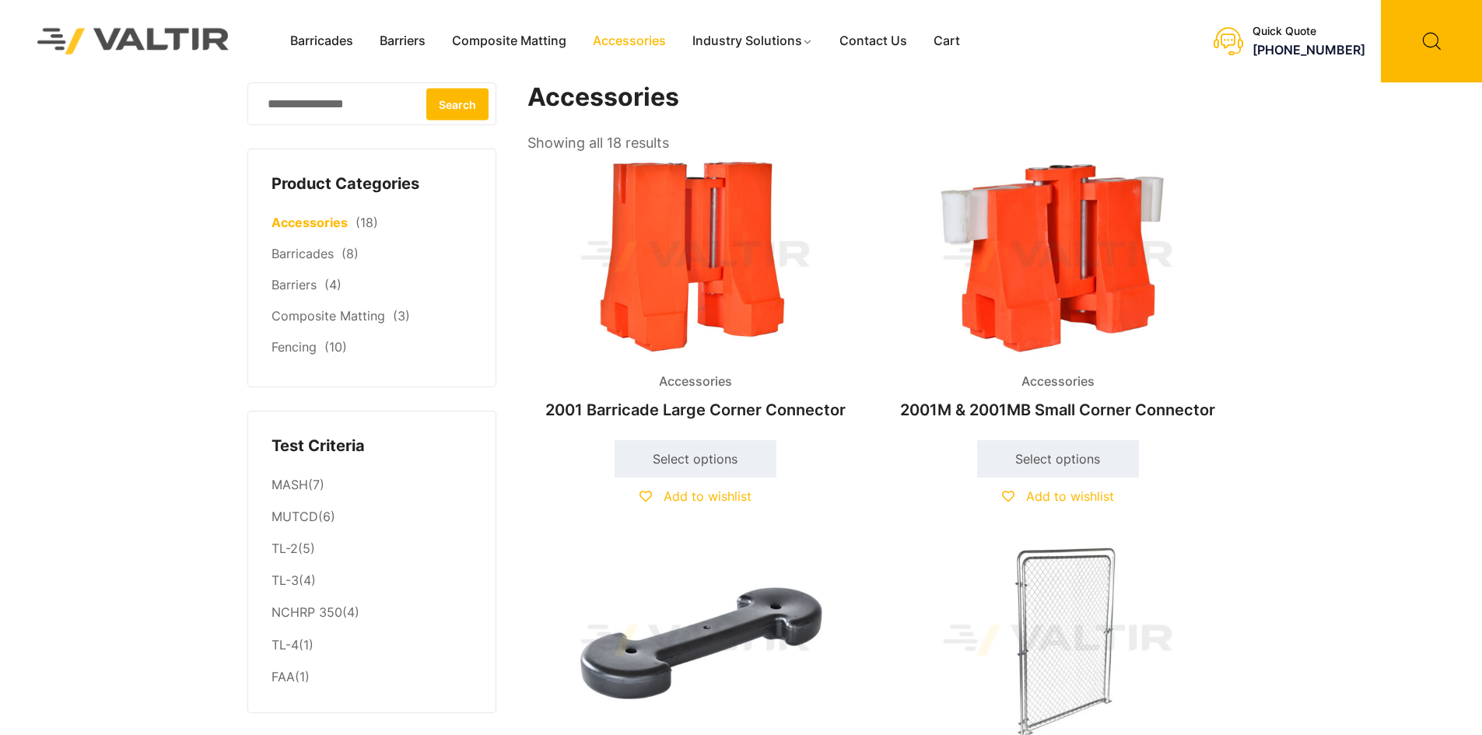
click at [521, 35] on link "Composite Matting" at bounding box center [509, 41] width 141 height 23
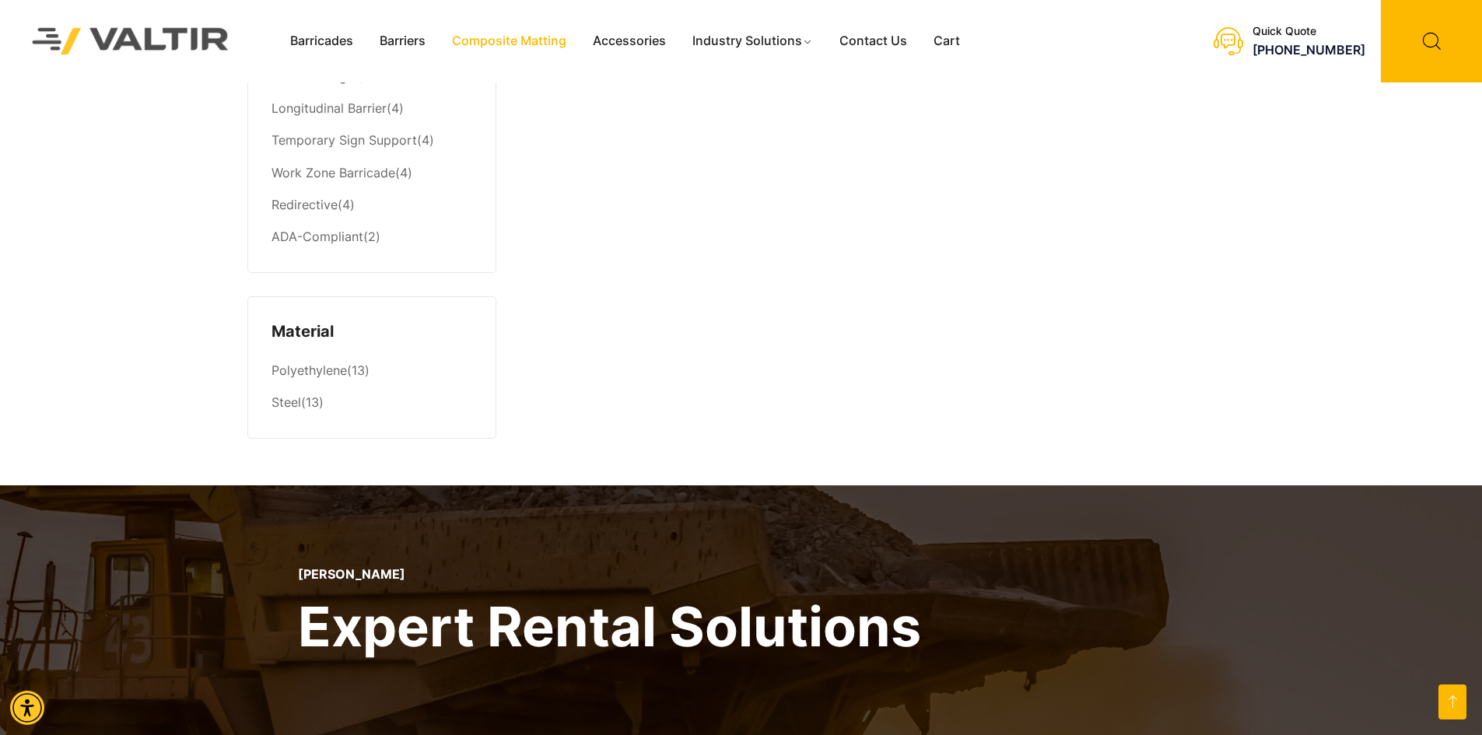
scroll to position [1089, 0]
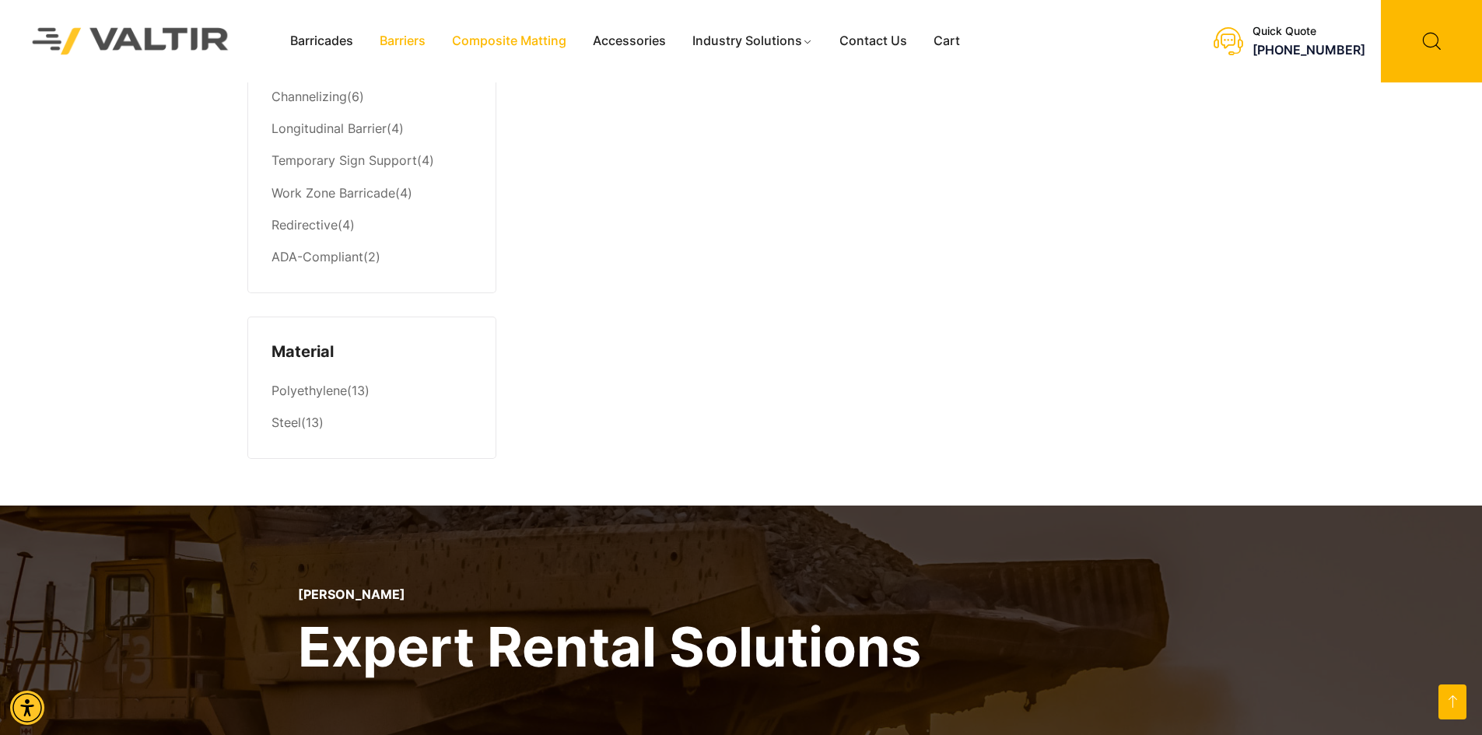
click at [394, 40] on link "Barriers" at bounding box center [402, 41] width 72 height 23
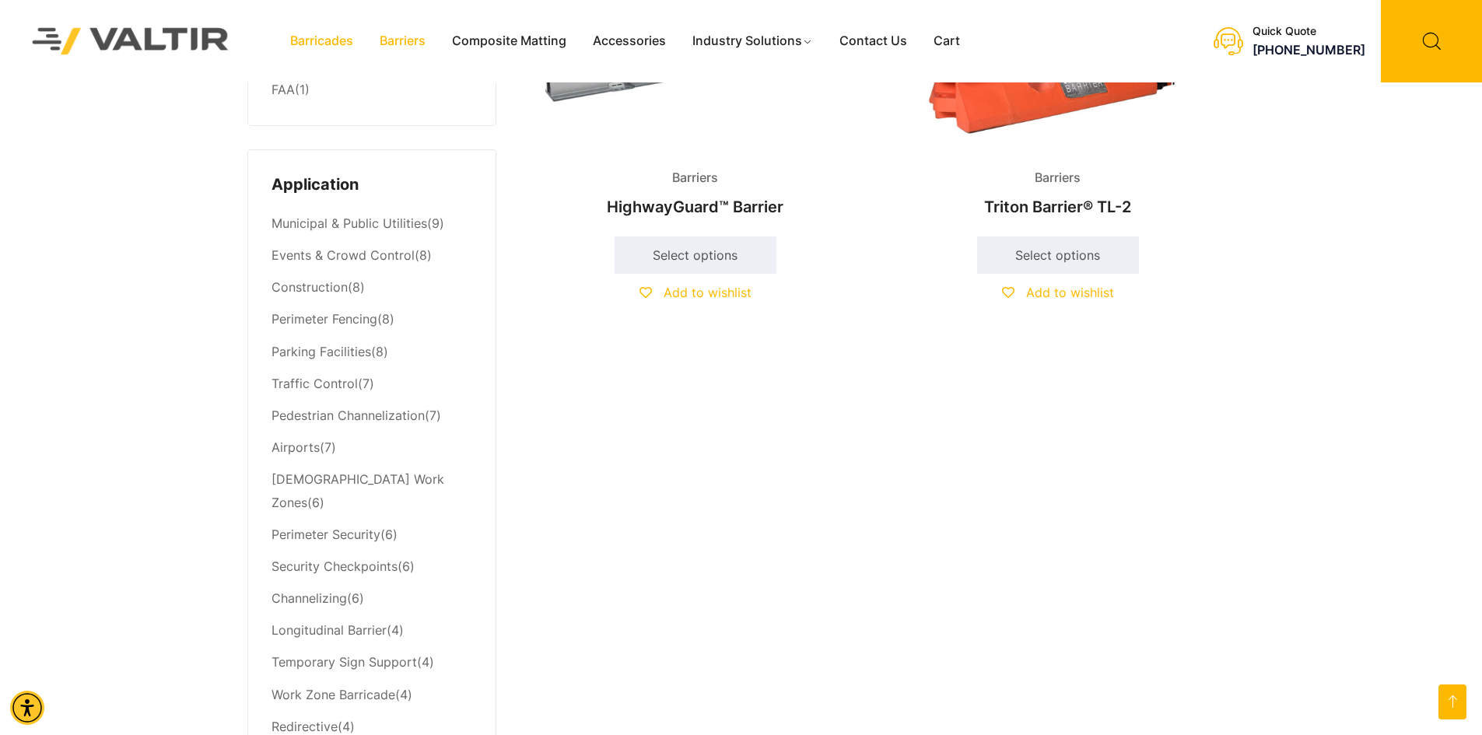
scroll to position [545, 0]
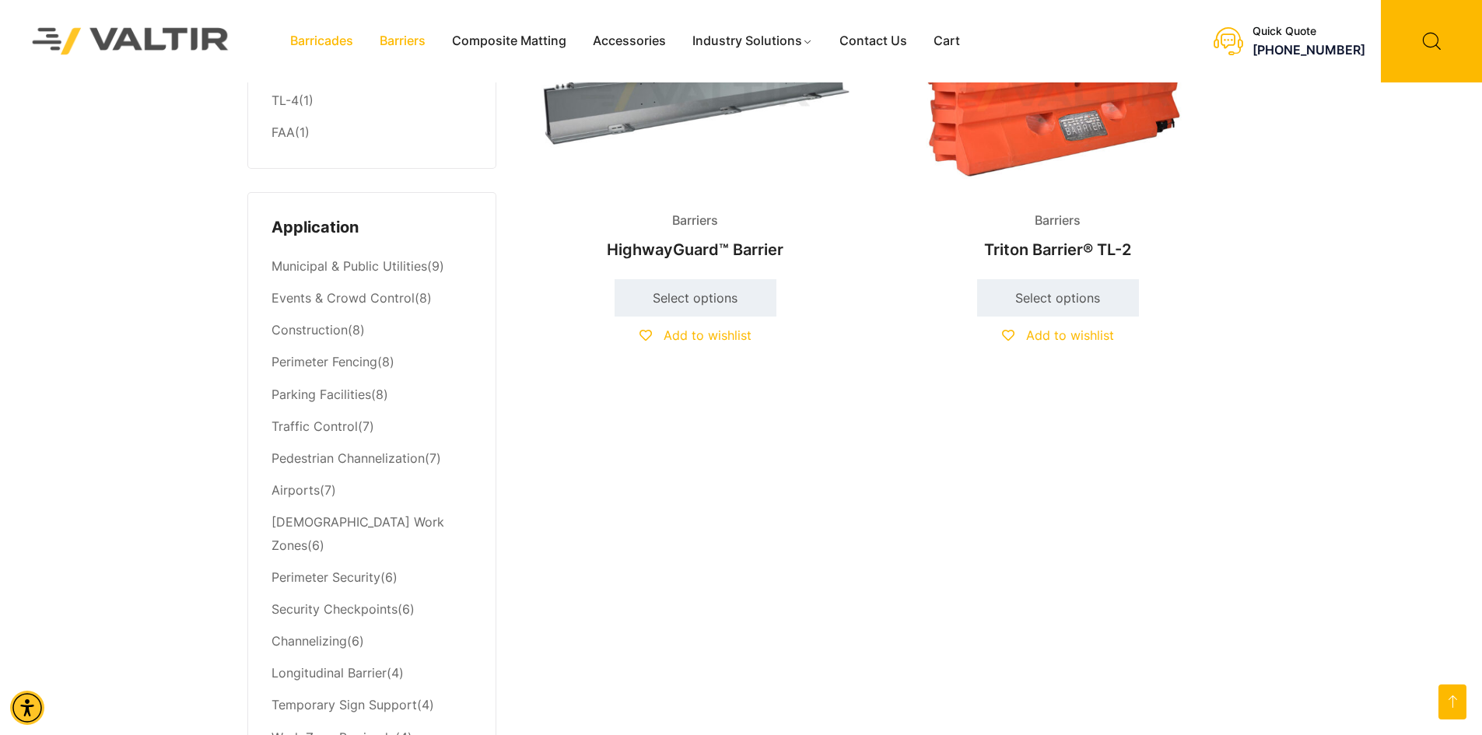
click at [332, 40] on link "Barricades" at bounding box center [321, 41] width 89 height 23
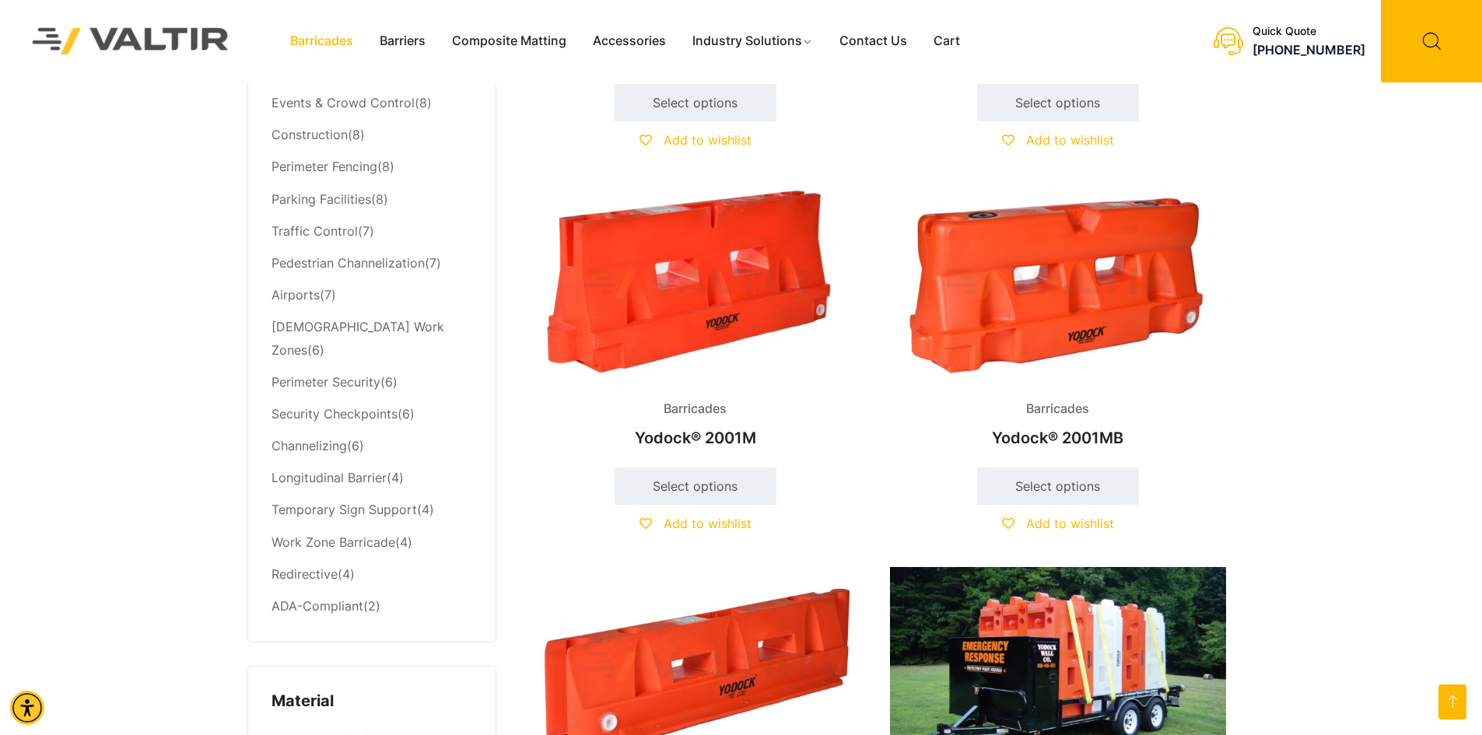
scroll to position [778, 0]
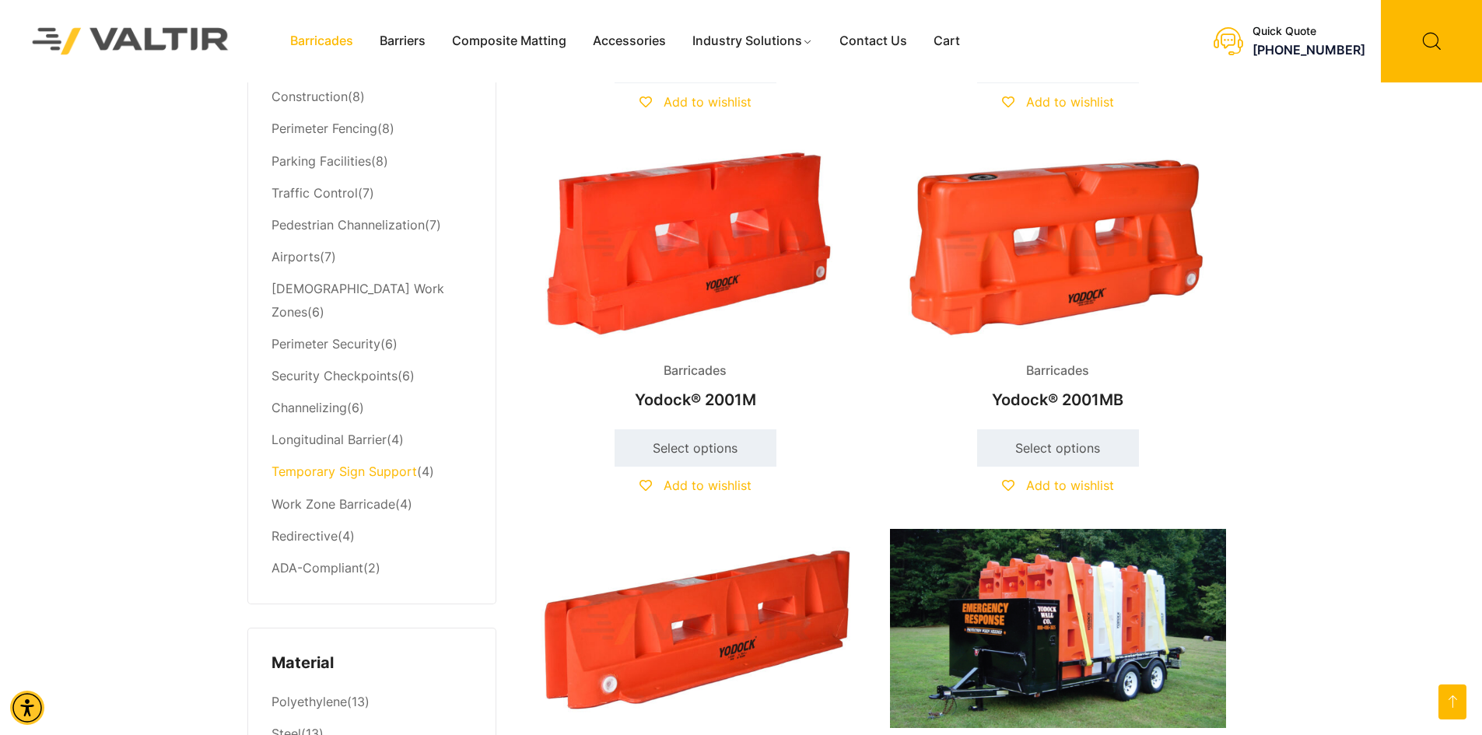
click at [351, 464] on link "Temporary Sign Support" at bounding box center [343, 472] width 145 height 16
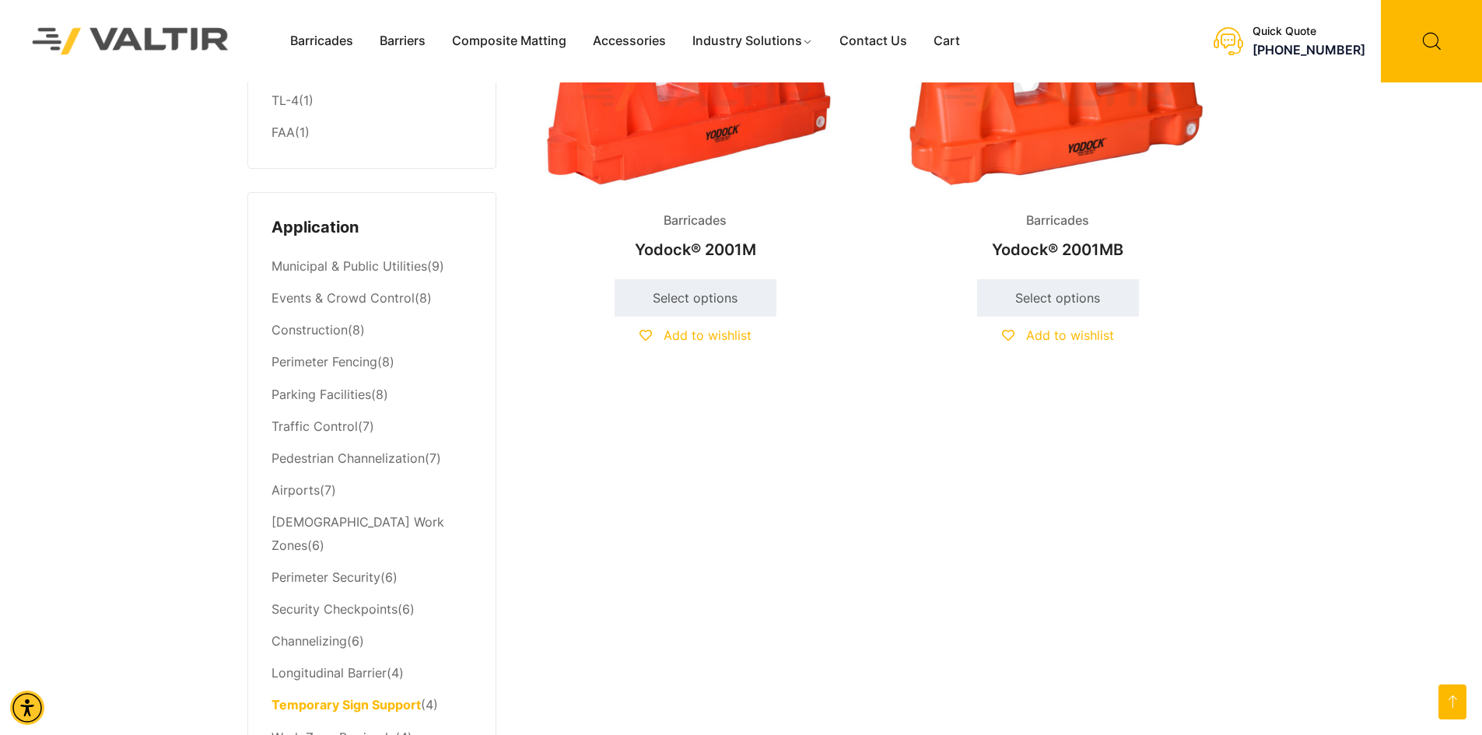
scroll to position [467, 0]
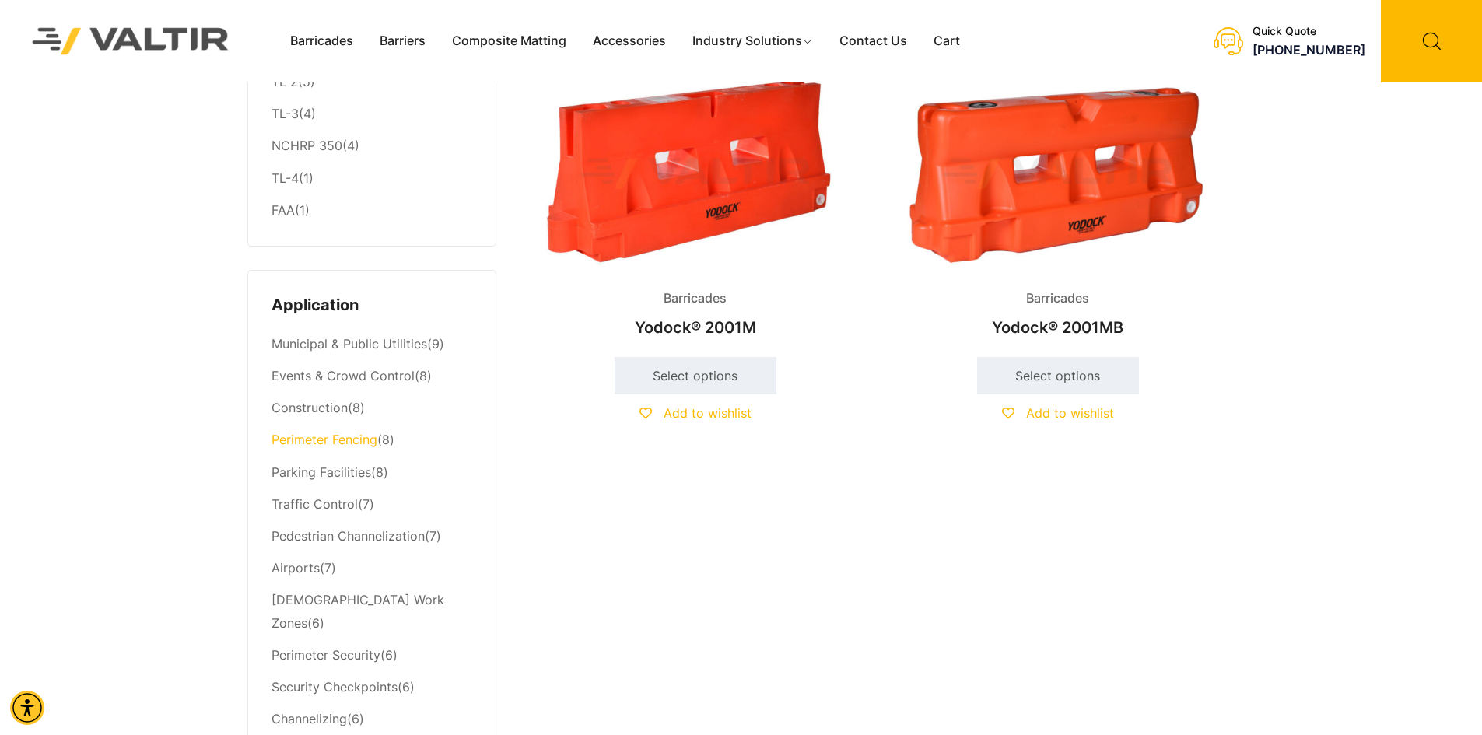
click at [350, 443] on link "Perimeter Fencing" at bounding box center [324, 440] width 106 height 16
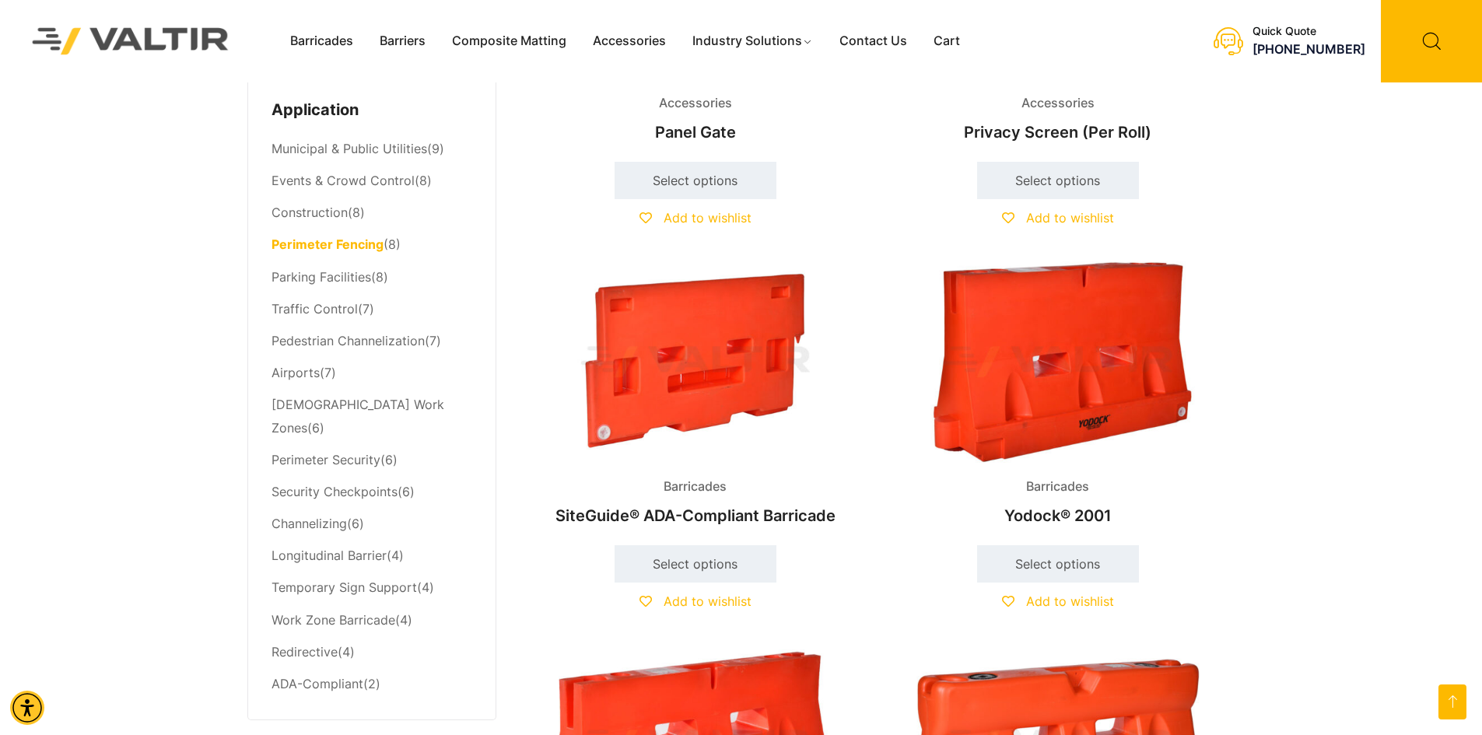
scroll to position [700, 0]
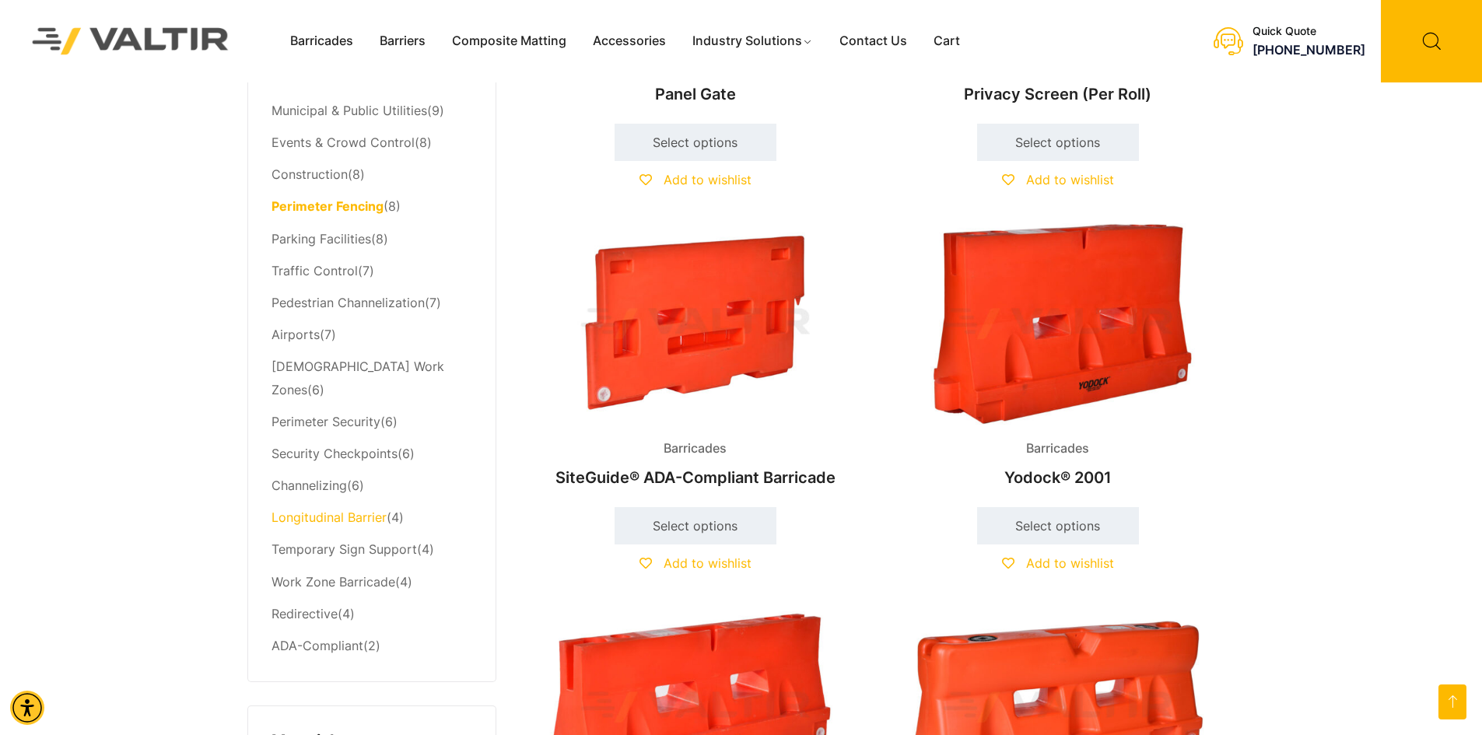
click at [332, 510] on link "Longitudinal Barrier" at bounding box center [328, 518] width 115 height 16
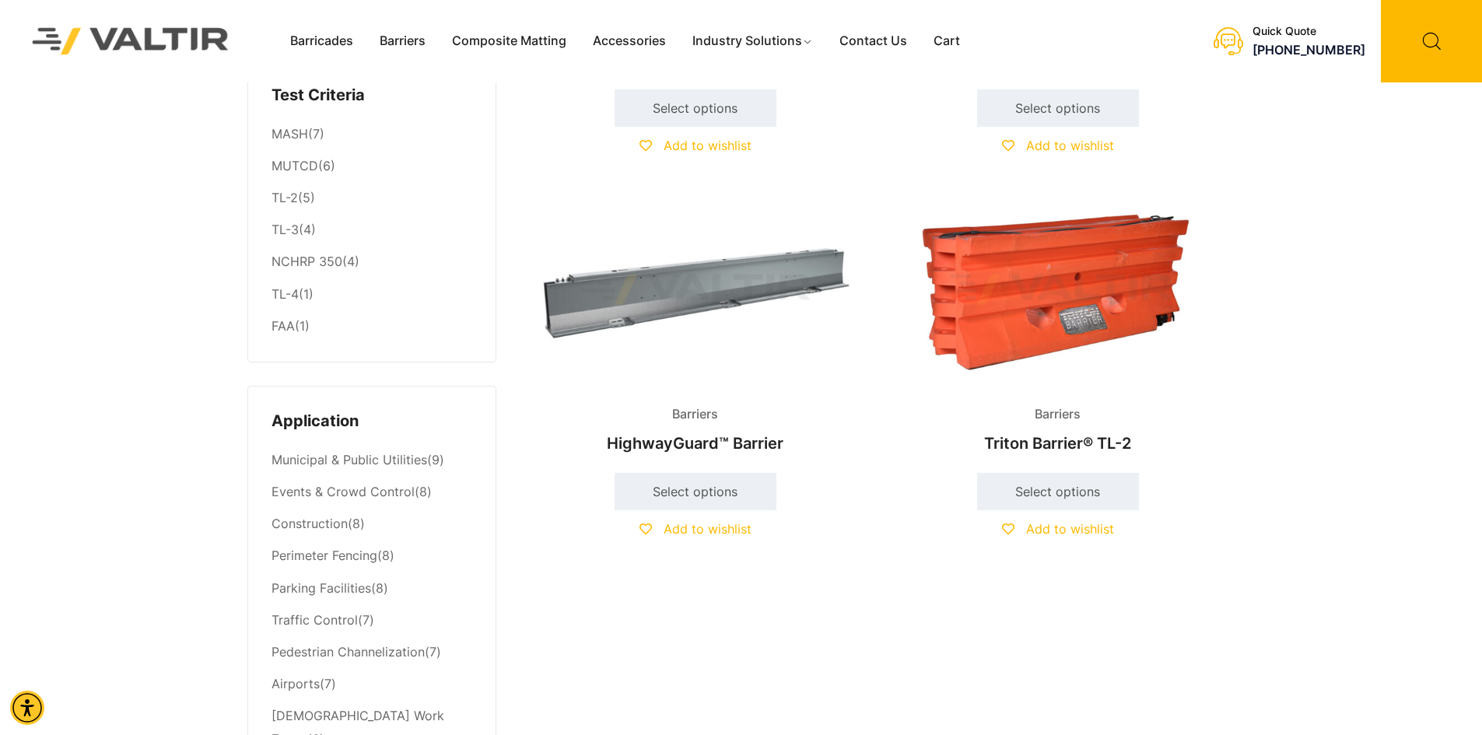
scroll to position [389, 0]
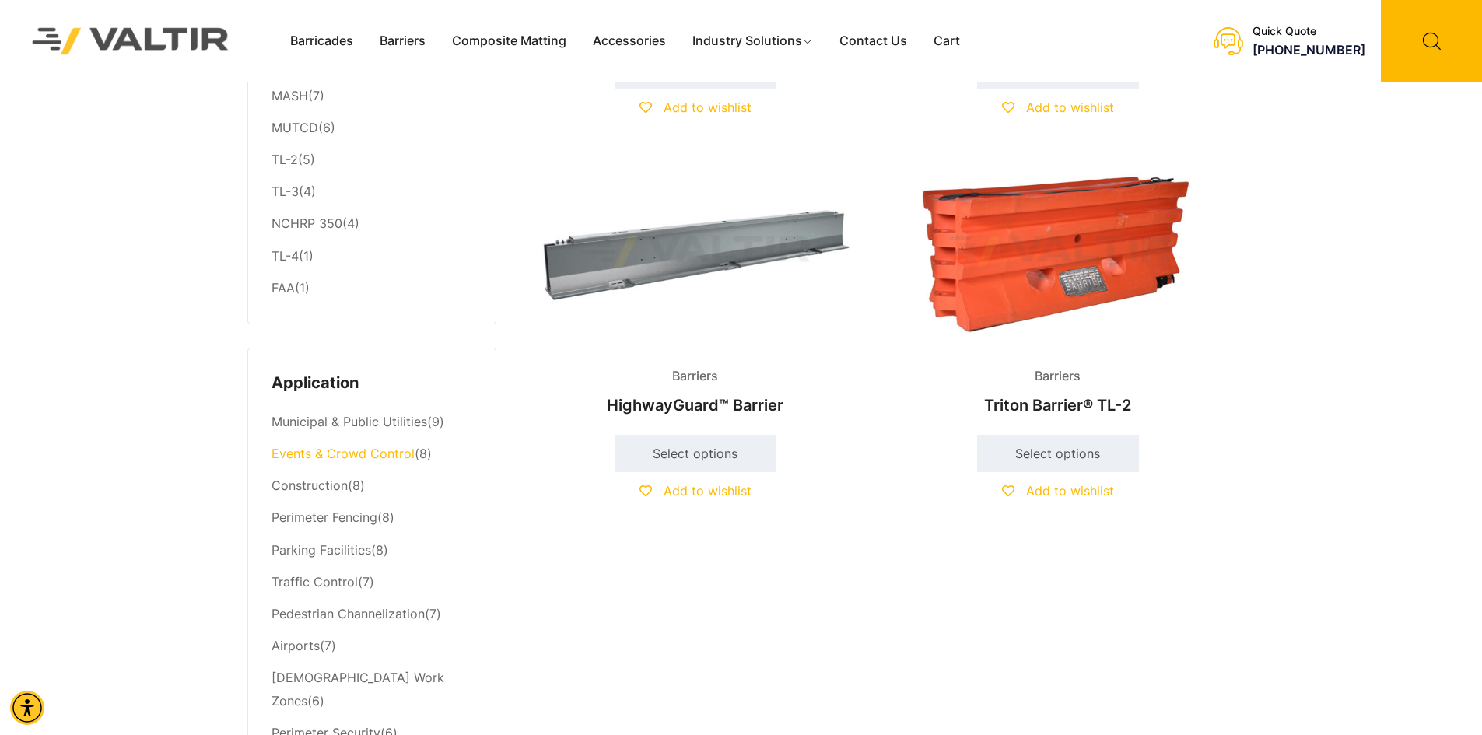
click at [338, 449] on link "Events & Crowd Control" at bounding box center [342, 454] width 143 height 16
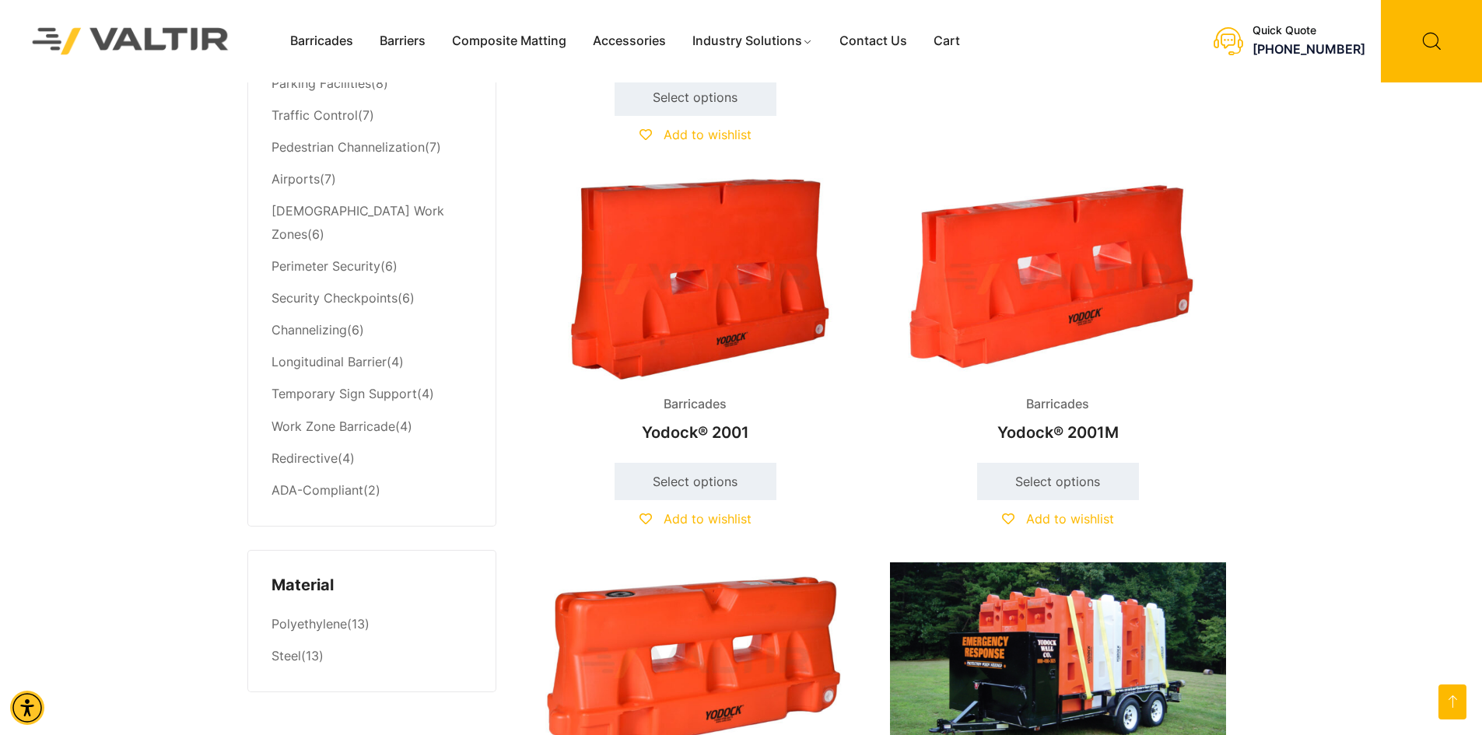
scroll to position [689, 0]
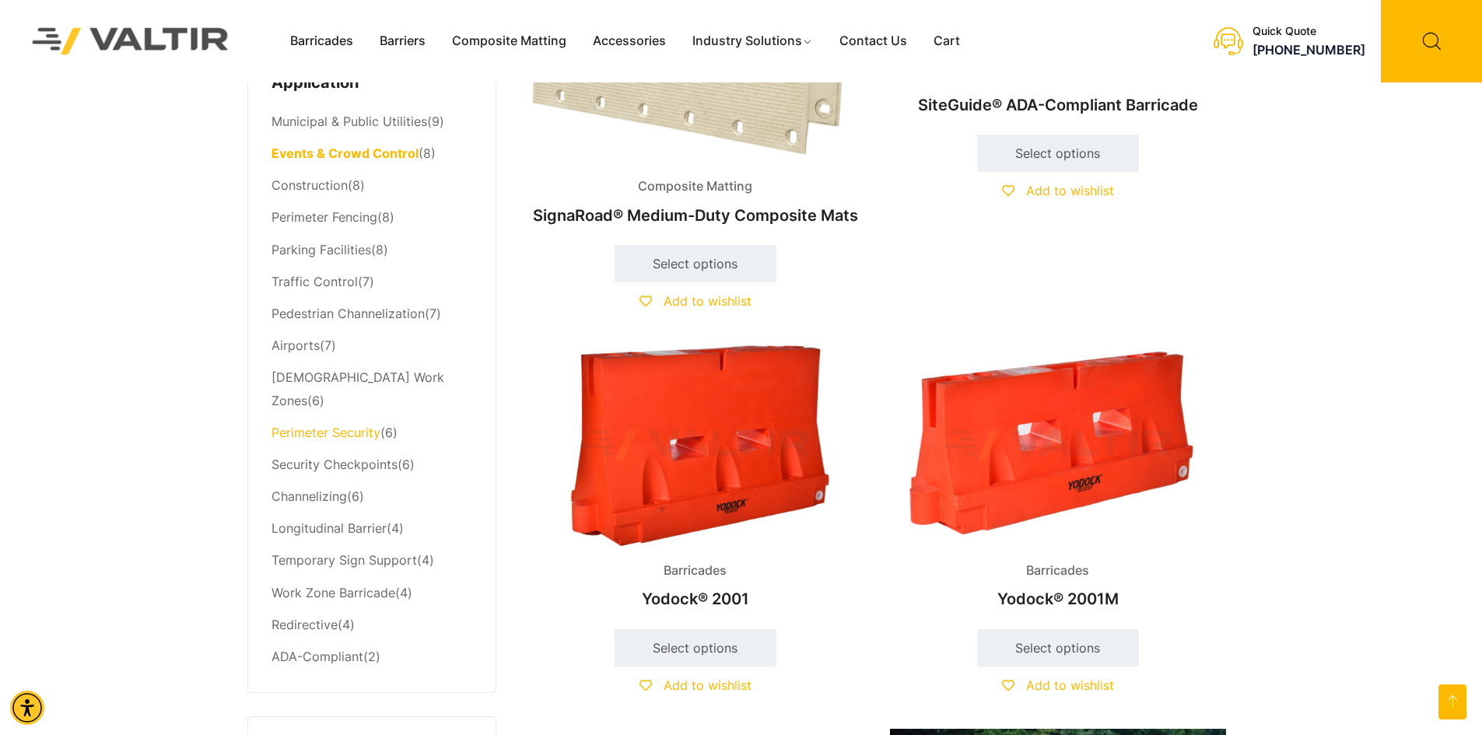
click at [344, 425] on link "Perimeter Security" at bounding box center [325, 433] width 109 height 16
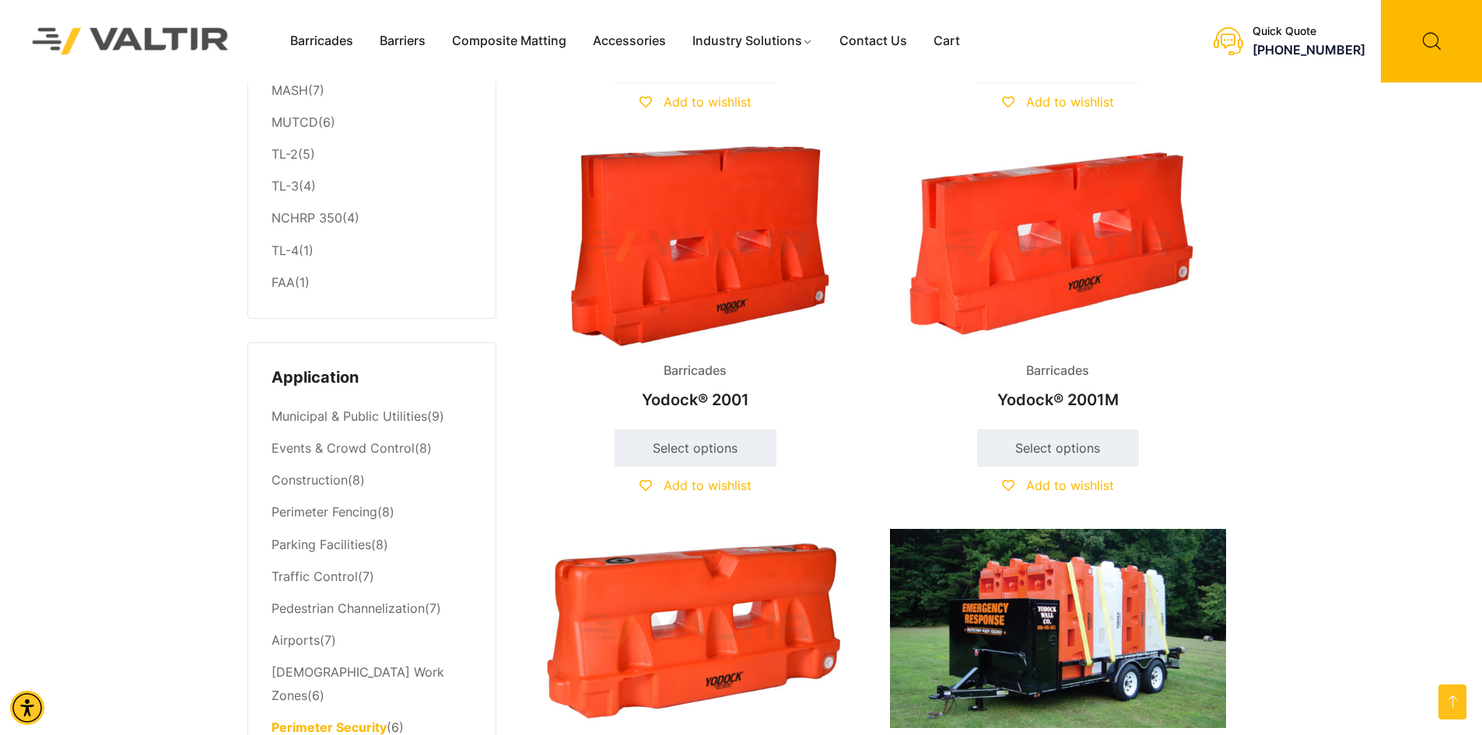
scroll to position [389, 0]
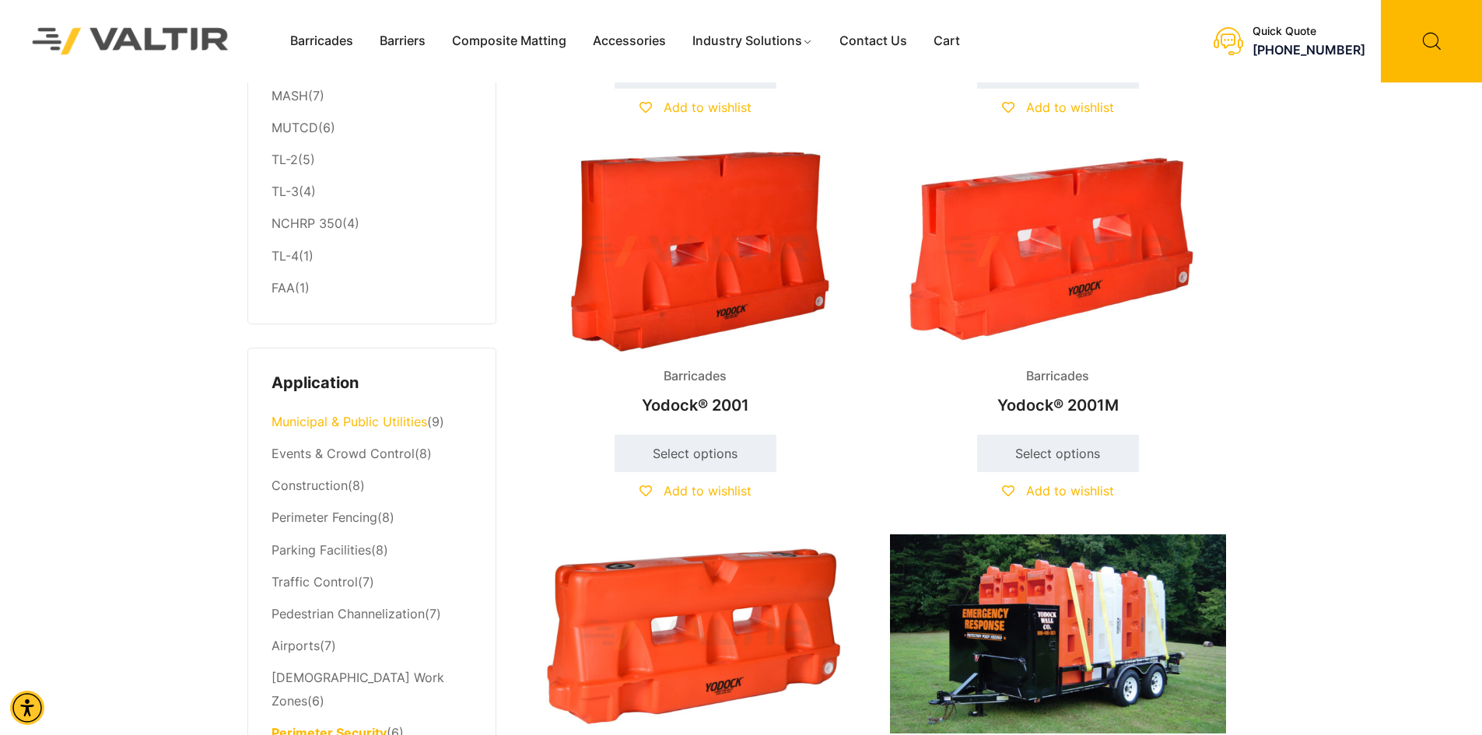
click at [340, 425] on link "Municipal & Public Utilities" at bounding box center [349, 422] width 156 height 16
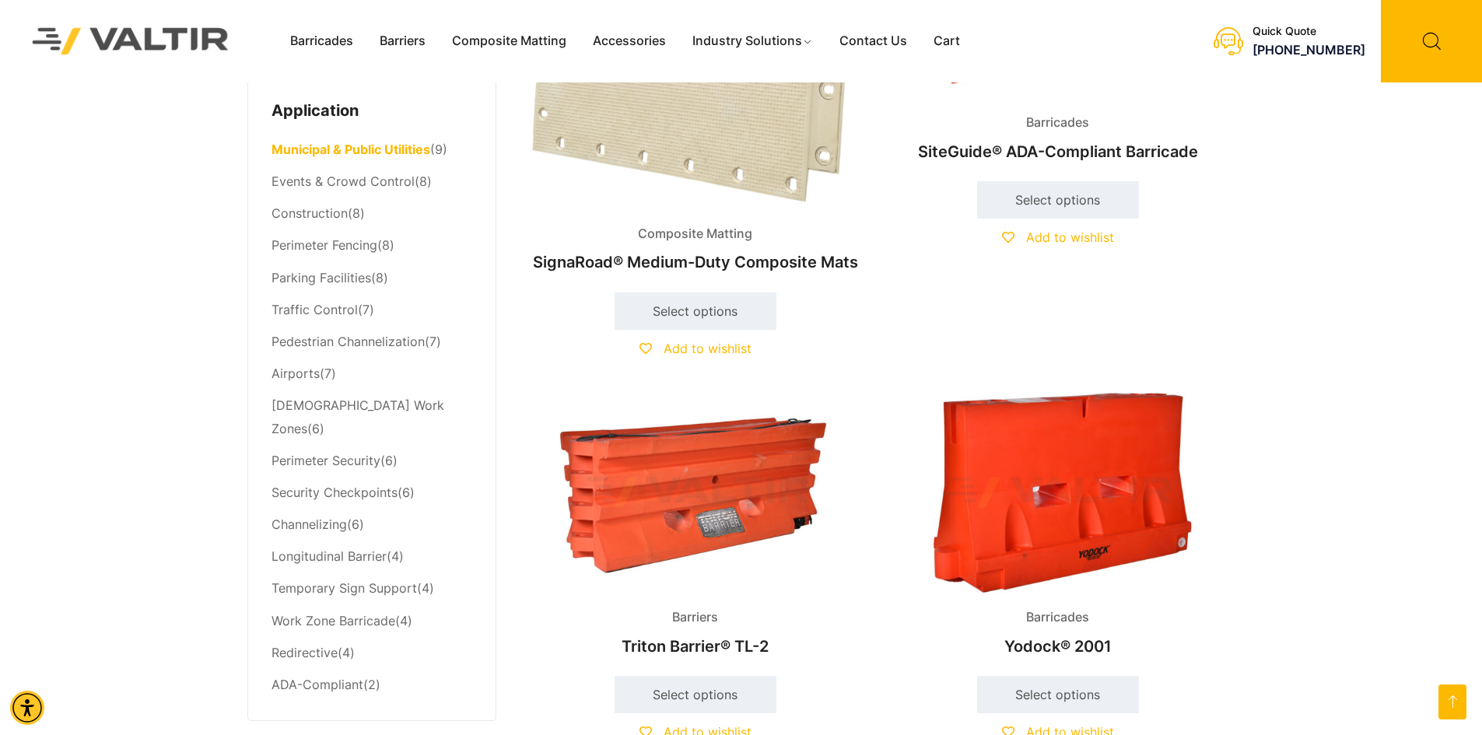
scroll to position [700, 0]
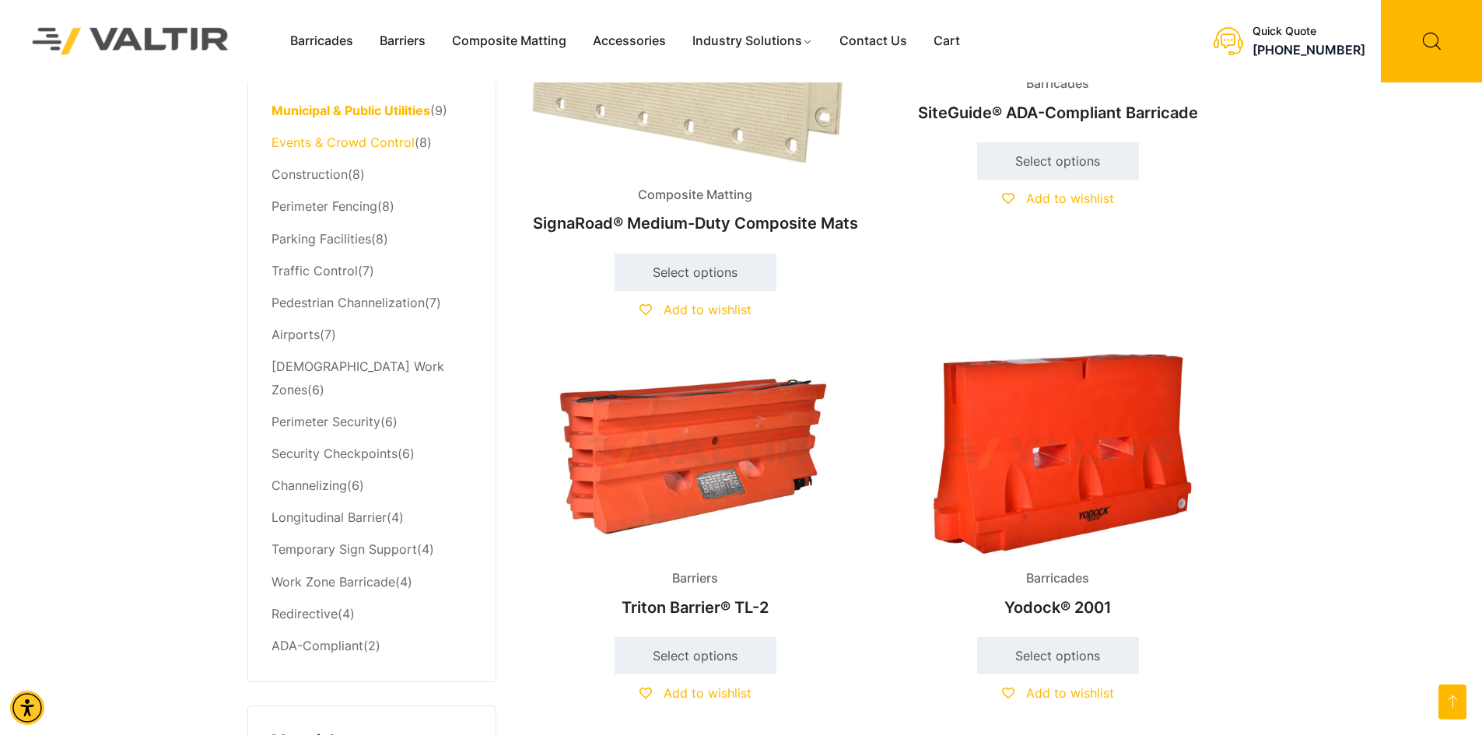
click at [354, 137] on link "Events & Crowd Control" at bounding box center [342, 143] width 143 height 16
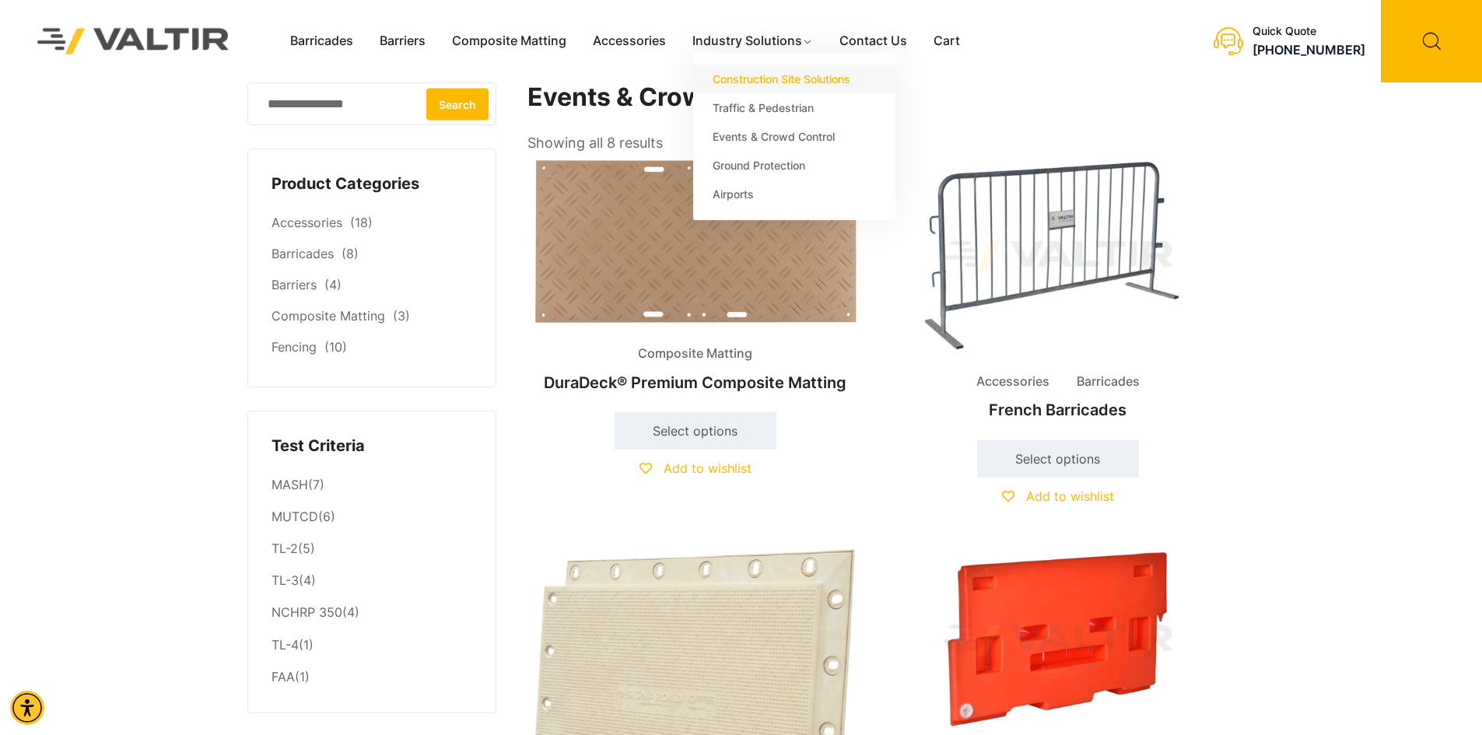
click at [757, 75] on link "Construction Site Solutions" at bounding box center [794, 79] width 202 height 29
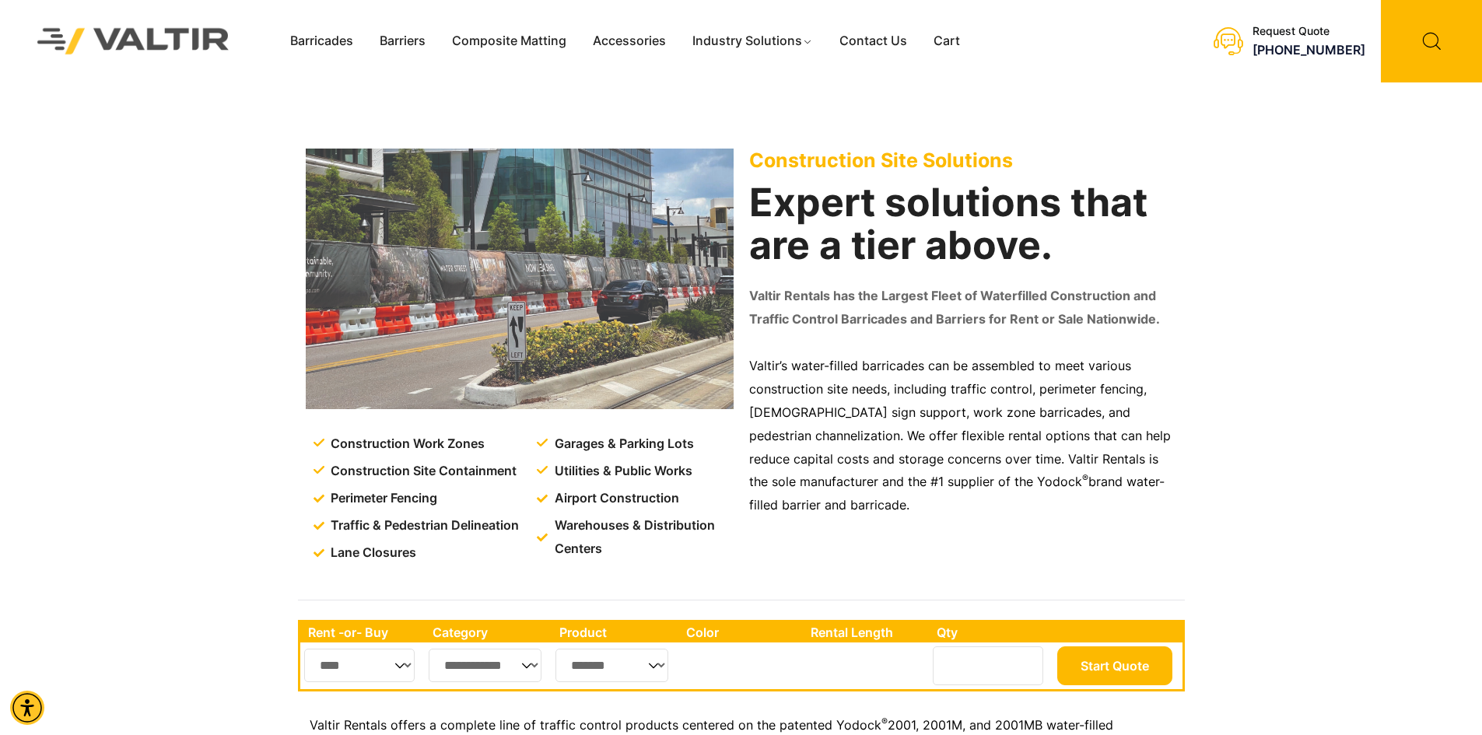
drag, startPoint x: 453, startPoint y: 449, endPoint x: 444, endPoint y: 443, distance: 10.1
drag, startPoint x: 444, startPoint y: 443, endPoint x: 364, endPoint y: 115, distance: 337.9
click at [364, 115] on div "Construction Work Zones Construction Site Containment Perimeter Fencing Traffic…" at bounding box center [741, 337] width 887 height 510
click at [509, 35] on link "Composite Matting" at bounding box center [509, 41] width 141 height 23
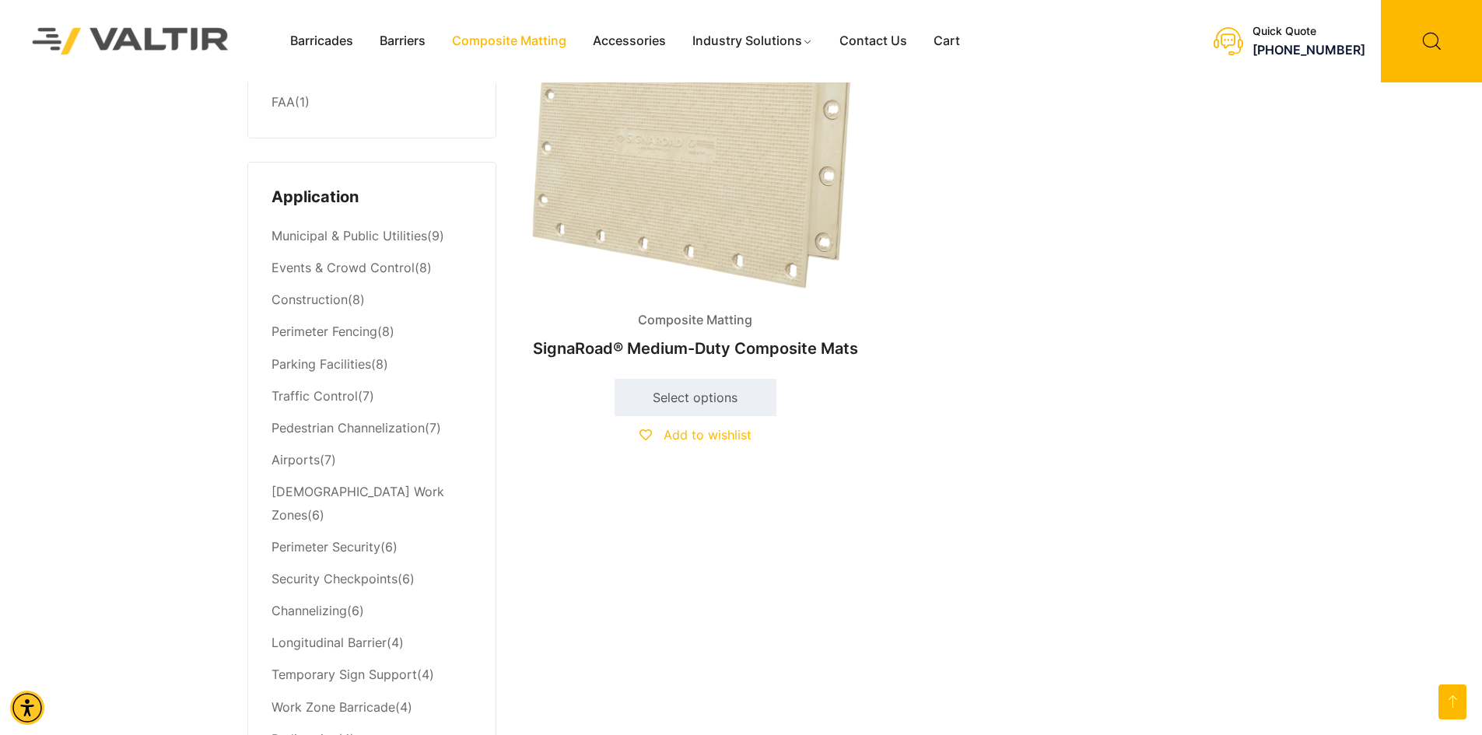
scroll to position [545, 0]
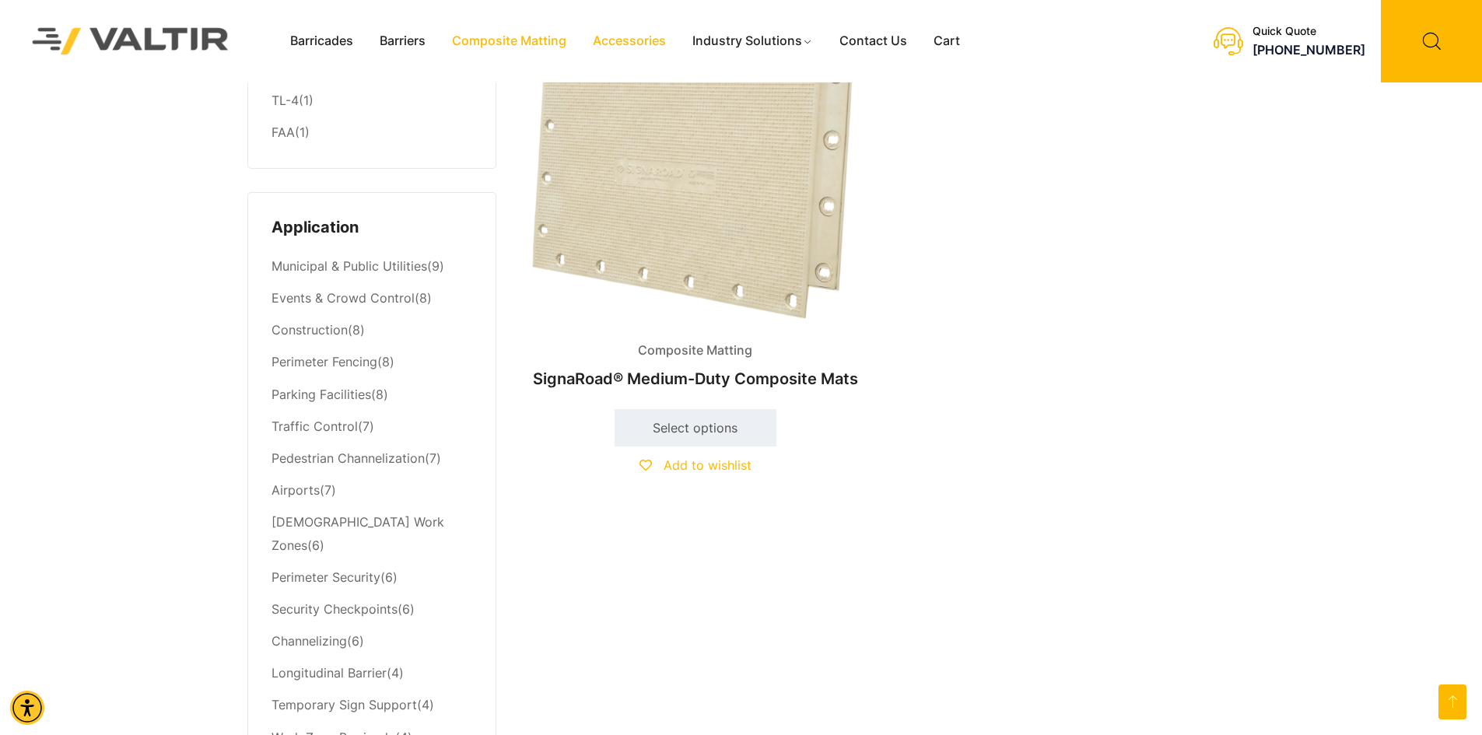
click at [632, 37] on link "Accessories" at bounding box center [630, 41] width 100 height 23
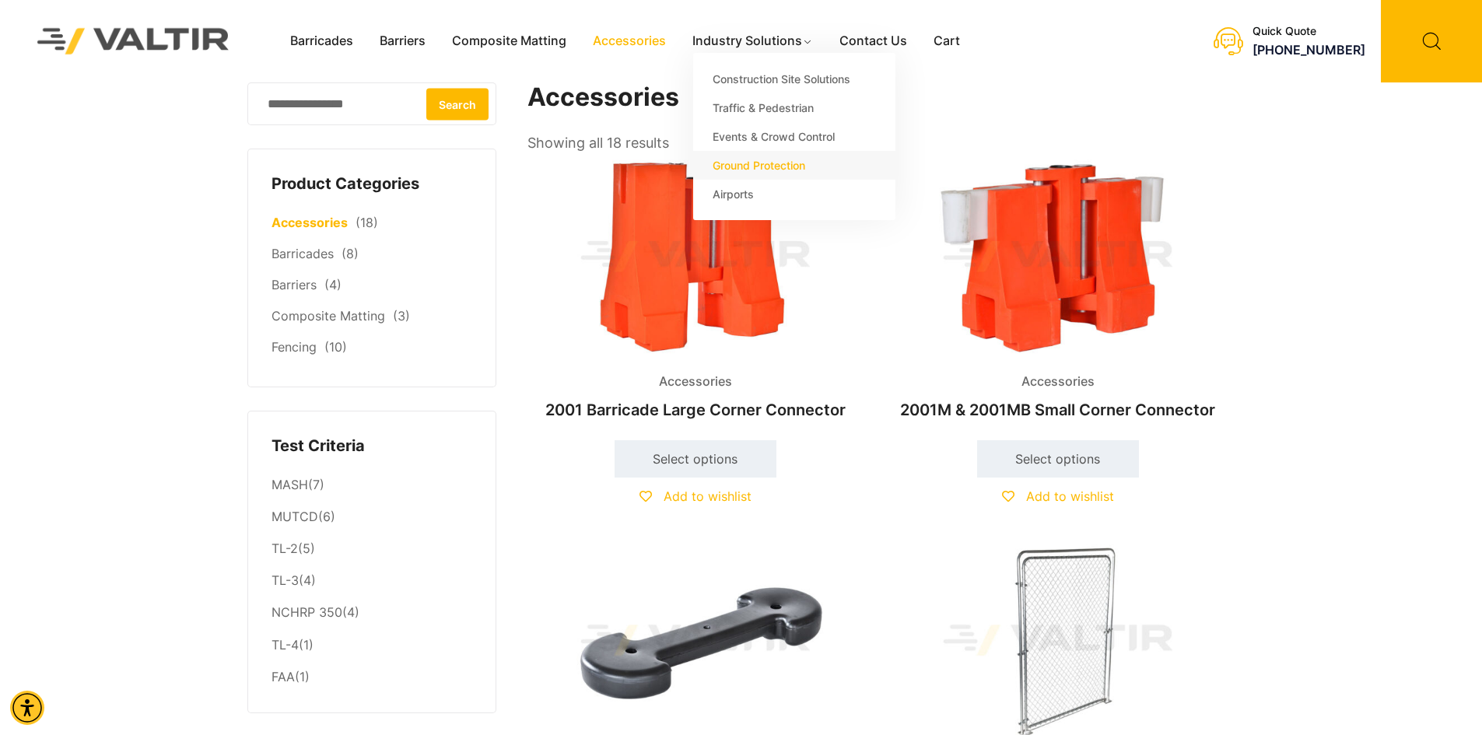
click at [768, 160] on link "Ground Protection" at bounding box center [794, 165] width 202 height 29
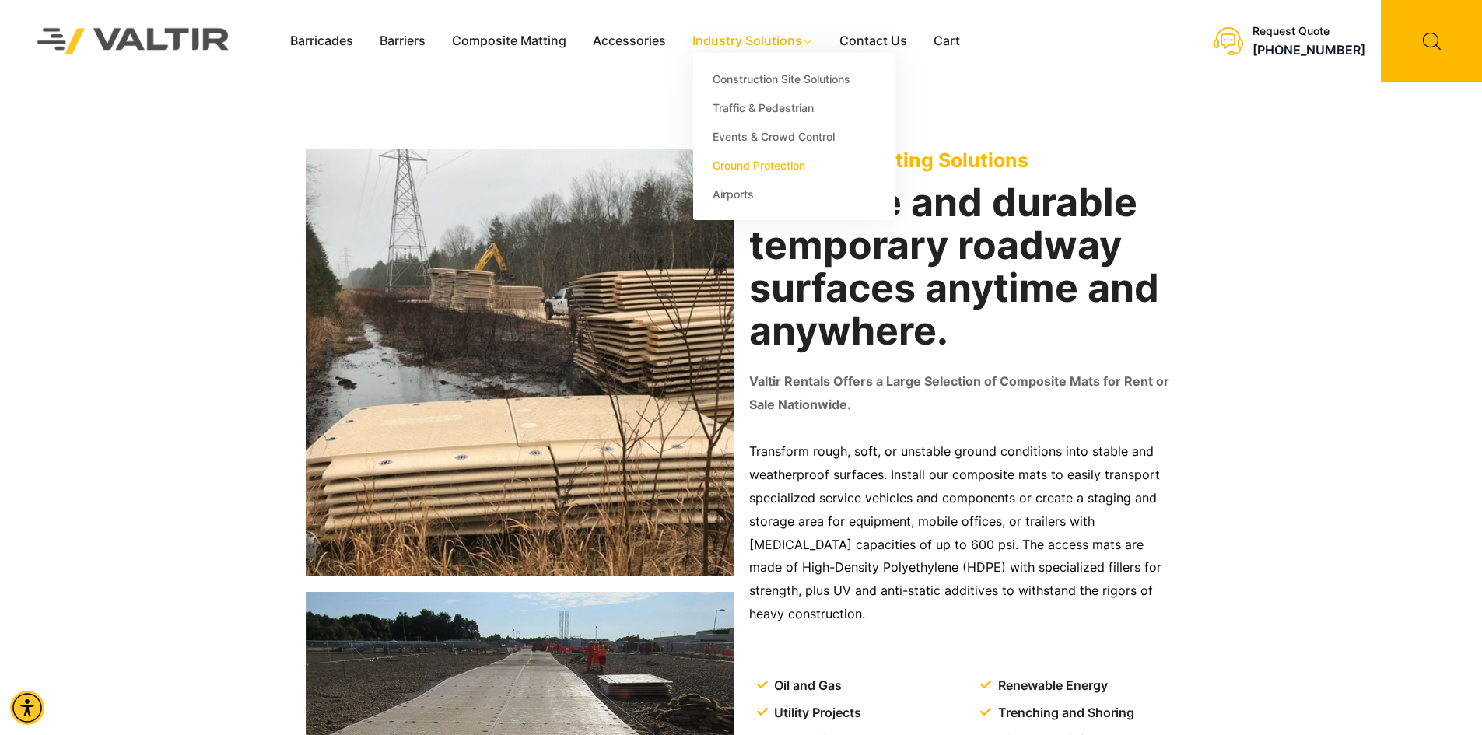
click at [752, 41] on link "Industry Solutions" at bounding box center [752, 41] width 147 height 23
click at [840, 65] on link "Construction Site Solutions" at bounding box center [794, 79] width 202 height 29
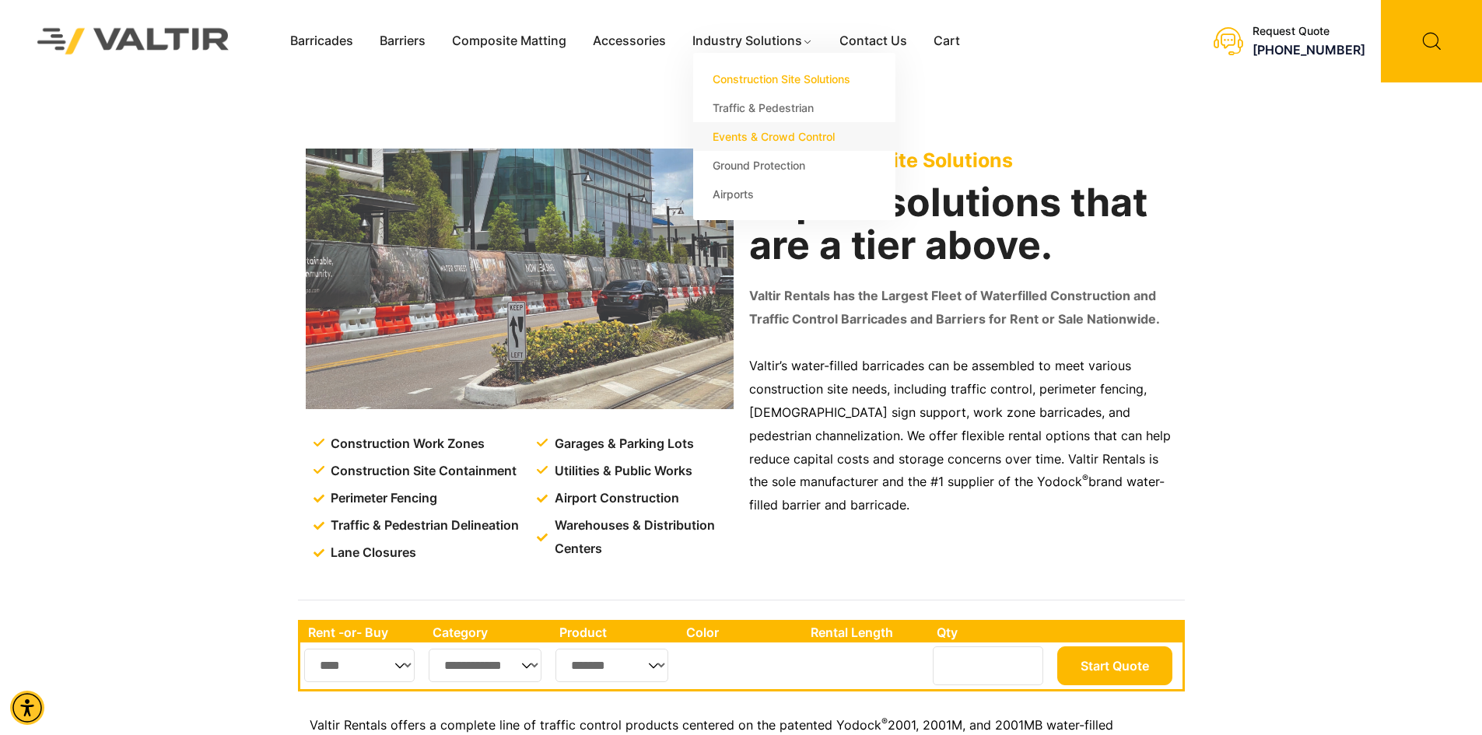
click at [740, 131] on link "Events & Crowd Control" at bounding box center [794, 136] width 202 height 29
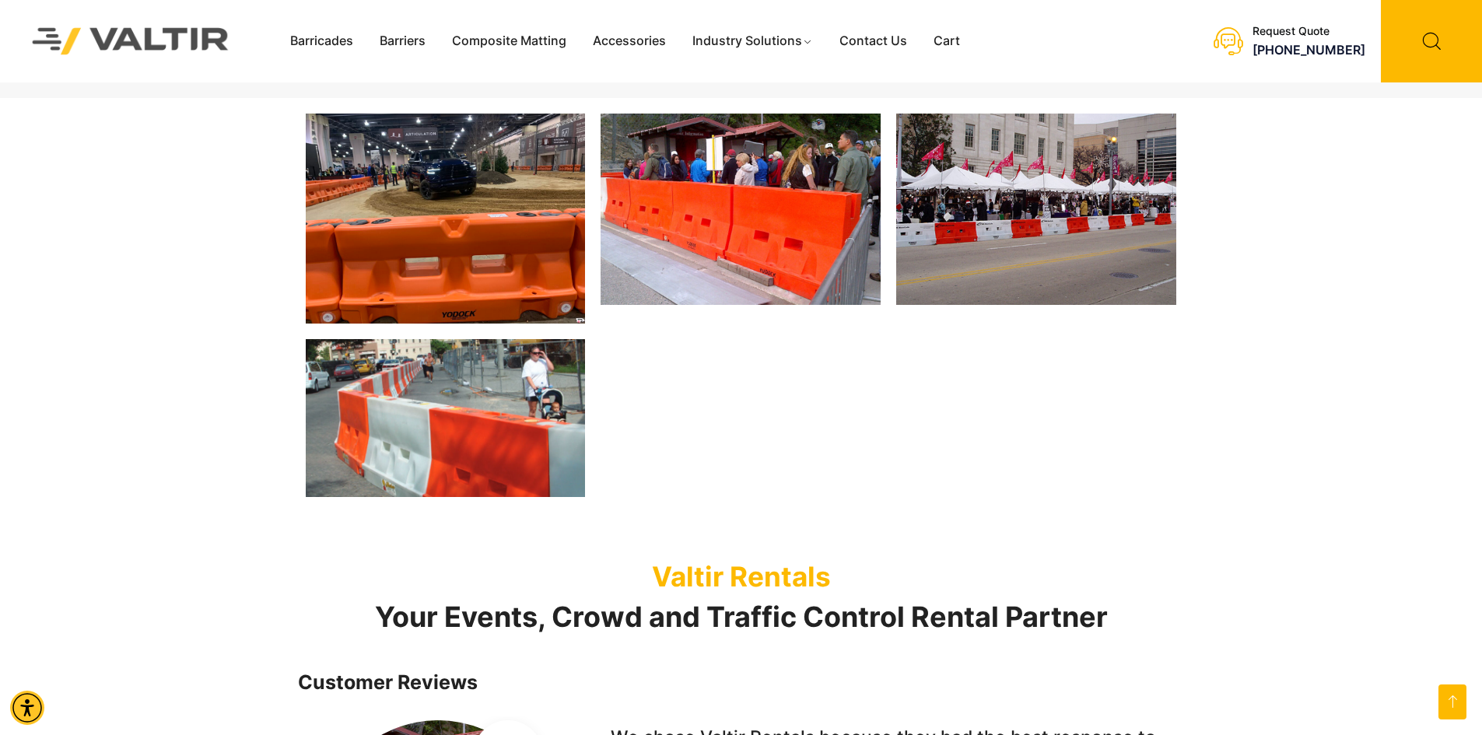
scroll to position [1634, 0]
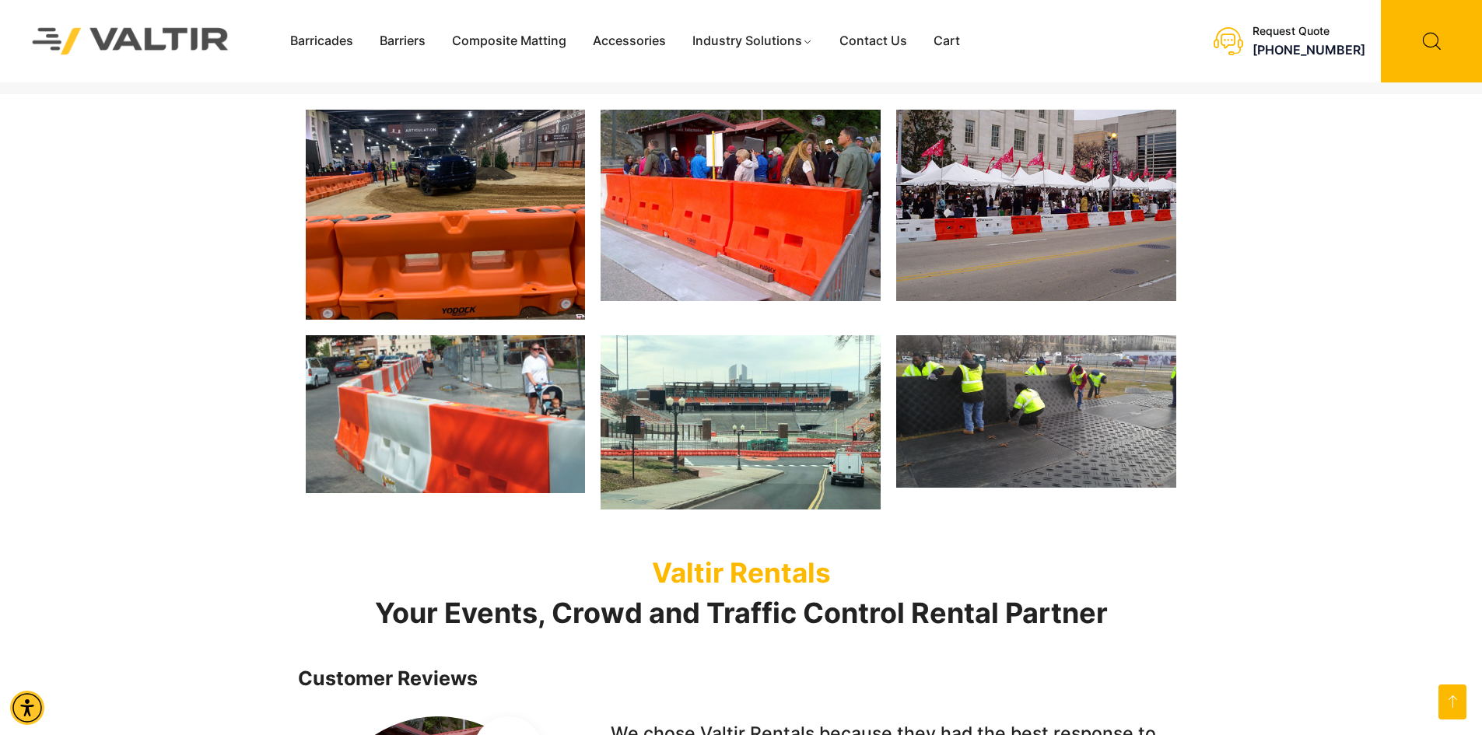
click at [739, 424] on img at bounding box center [741, 422] width 280 height 174
click at [739, 422] on img at bounding box center [741, 422] width 280 height 174
click at [739, 420] on img at bounding box center [741, 422] width 280 height 174
click at [738, 418] on img at bounding box center [741, 422] width 280 height 174
click at [545, 367] on img at bounding box center [446, 414] width 280 height 158
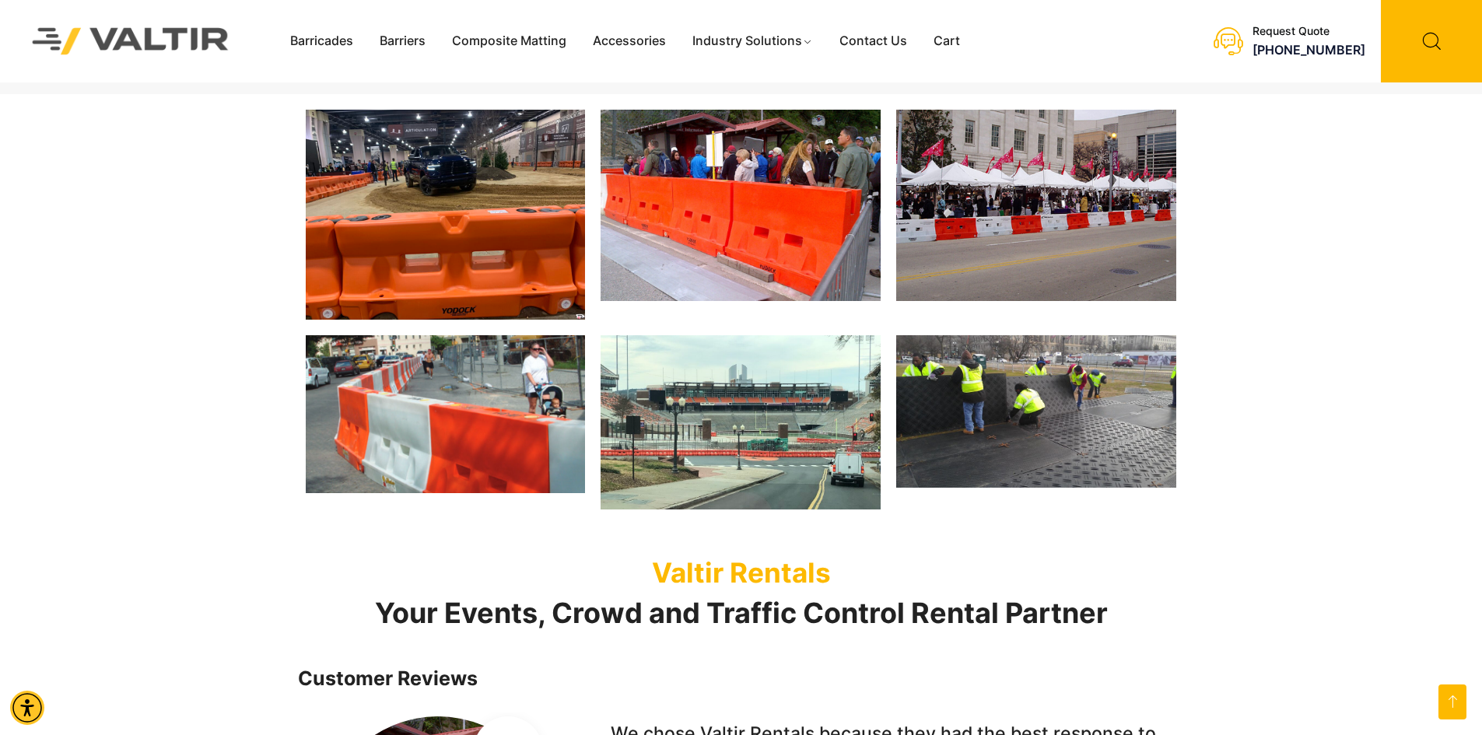
click at [438, 368] on img at bounding box center [446, 414] width 280 height 158
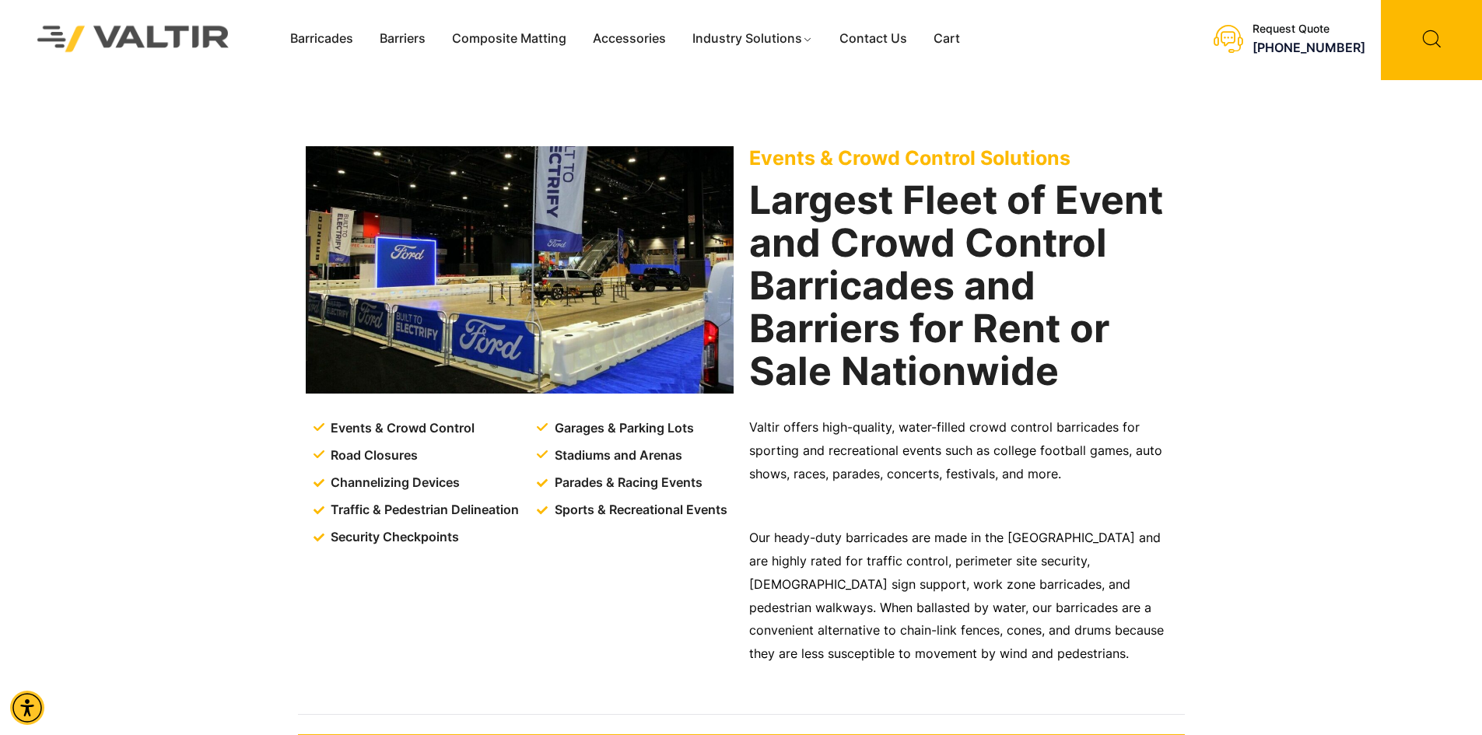
scroll to position [0, 0]
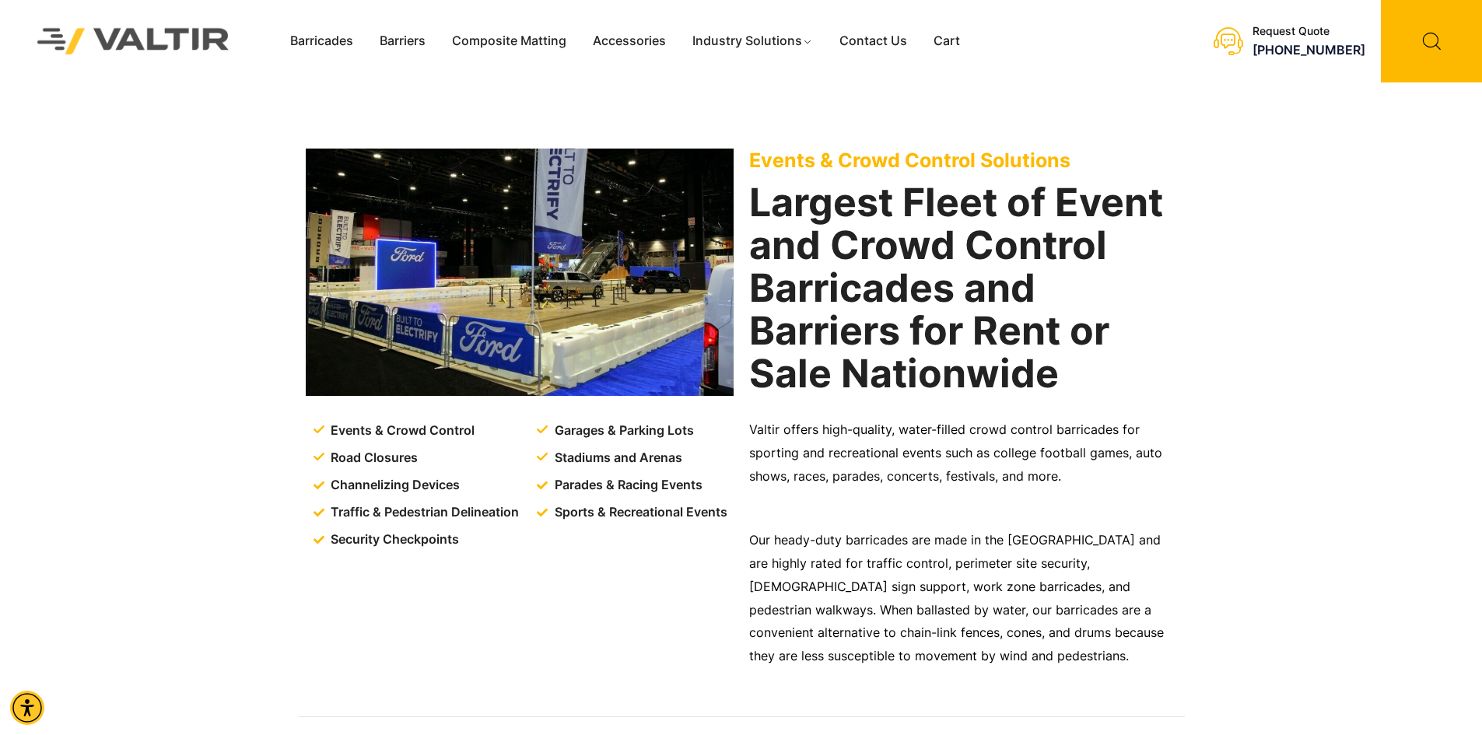
drag, startPoint x: 343, startPoint y: 62, endPoint x: 33, endPoint y: 68, distance: 310.4
click at [33, 61] on div "Barricades Barriers Composite Matting Accessories Industry Solutions Constructi…" at bounding box center [130, 41] width 261 height 82
click at [337, 40] on link "Barricades" at bounding box center [321, 41] width 89 height 23
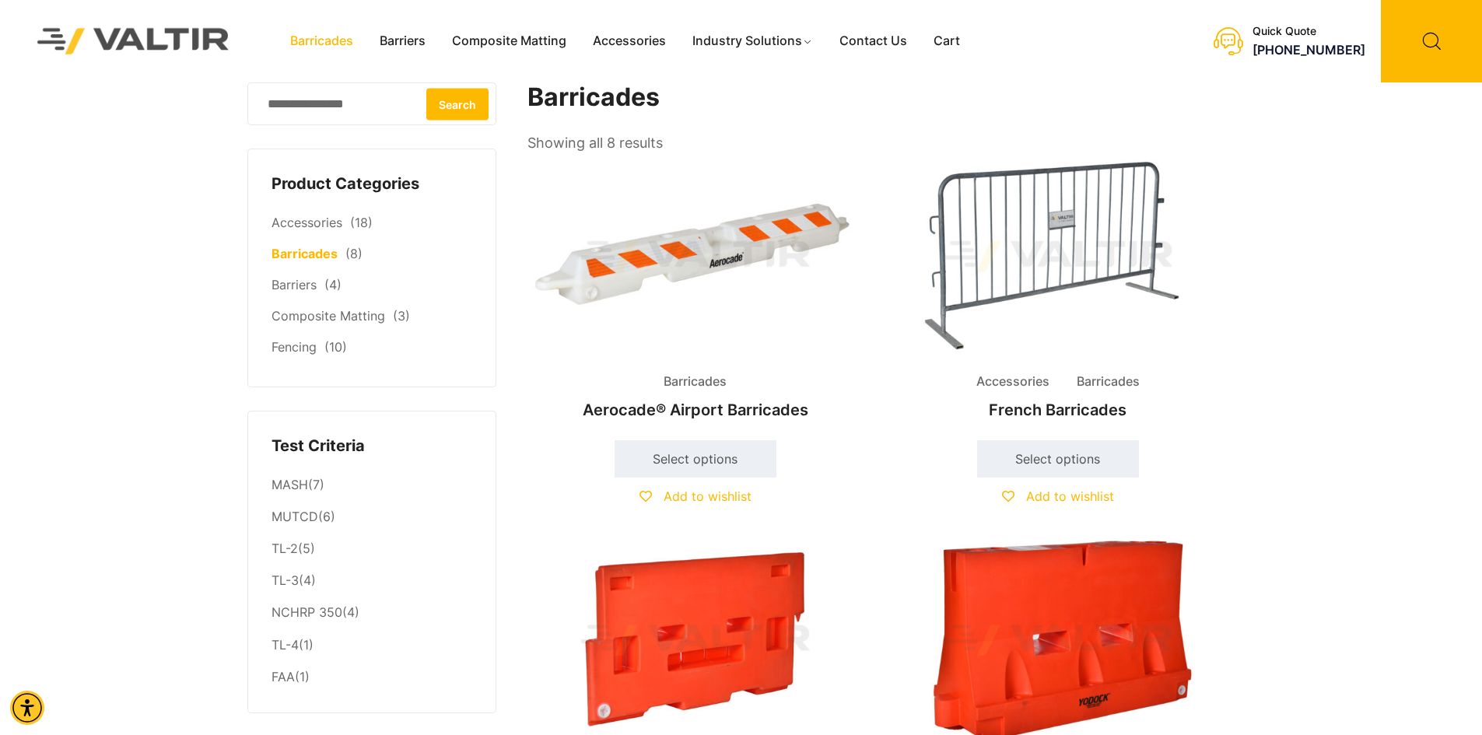
click at [1068, 599] on img at bounding box center [1058, 640] width 336 height 201
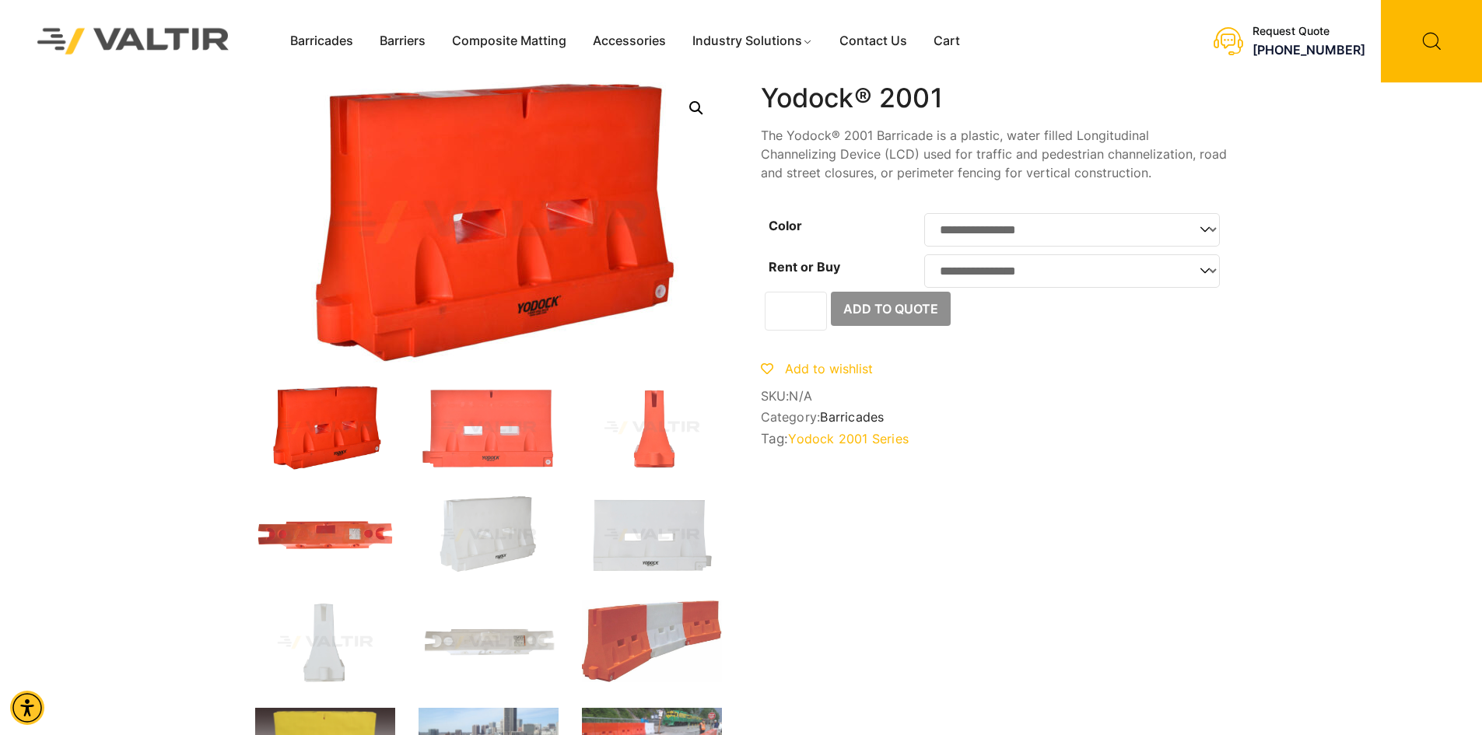
click at [326, 443] on img at bounding box center [325, 428] width 140 height 84
click at [464, 426] on img at bounding box center [488, 428] width 140 height 84
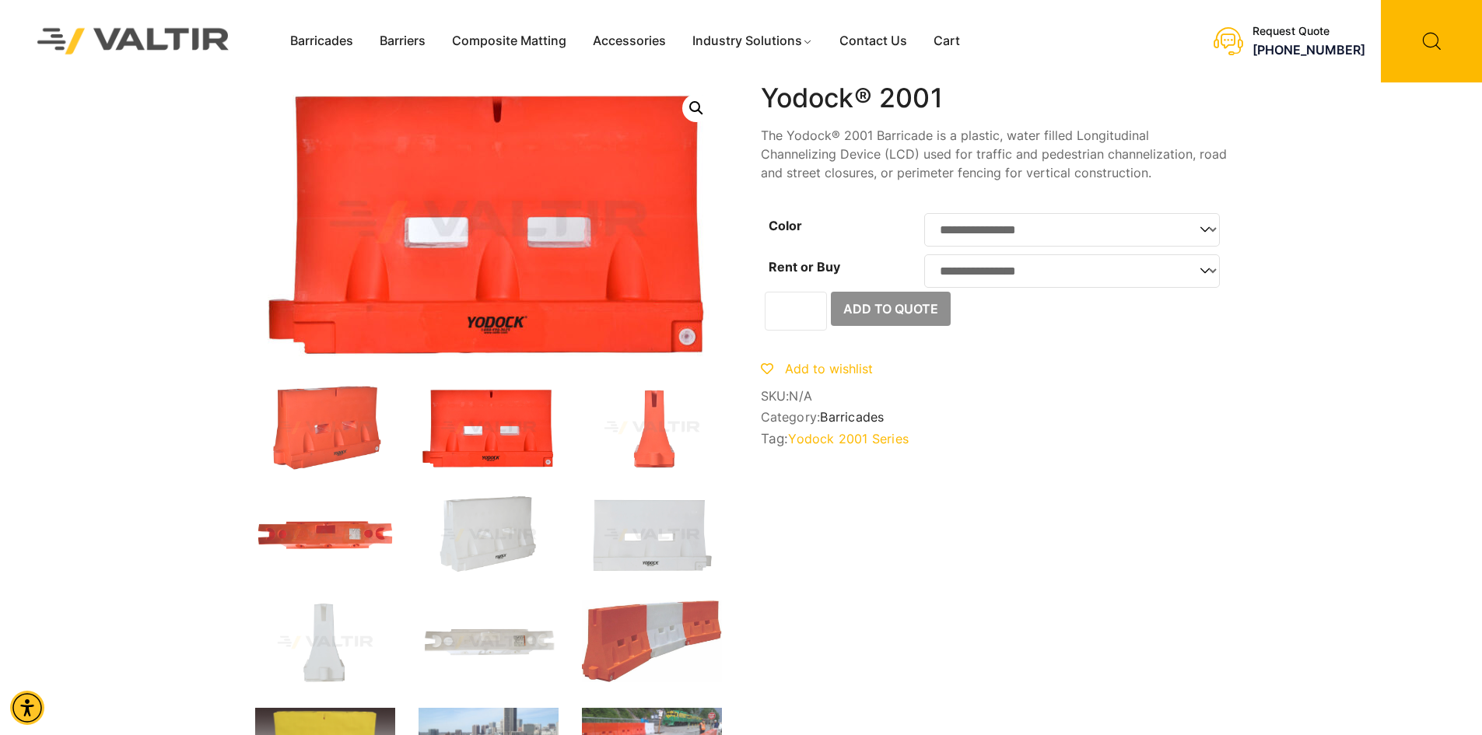
click at [1208, 234] on select "**********" at bounding box center [1072, 229] width 296 height 33
select select "*****"
click at [924, 213] on select "**********" at bounding box center [1072, 229] width 296 height 33
click at [1199, 274] on select "**********" at bounding box center [1072, 270] width 296 height 33
click at [924, 259] on select "**********" at bounding box center [1072, 270] width 296 height 33
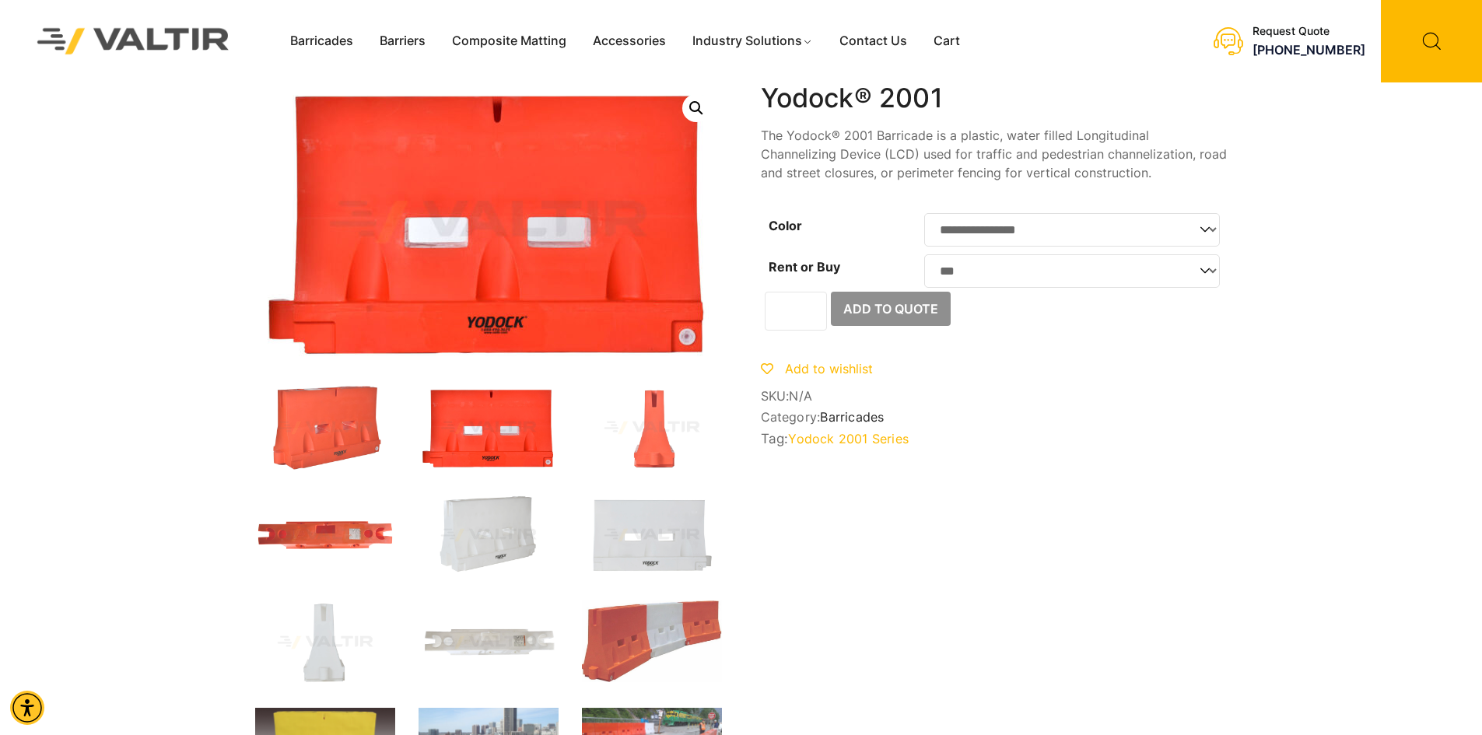
select select "***"
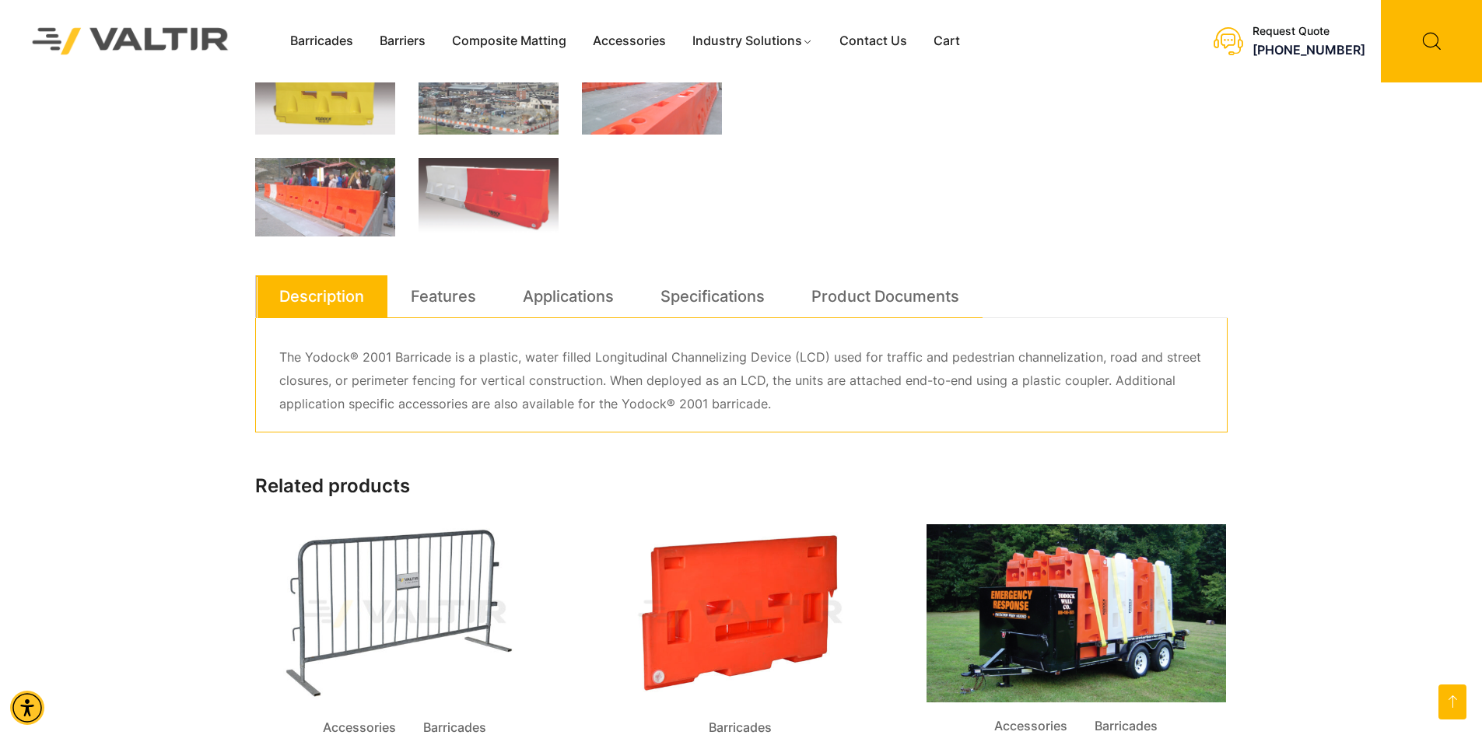
scroll to position [622, 0]
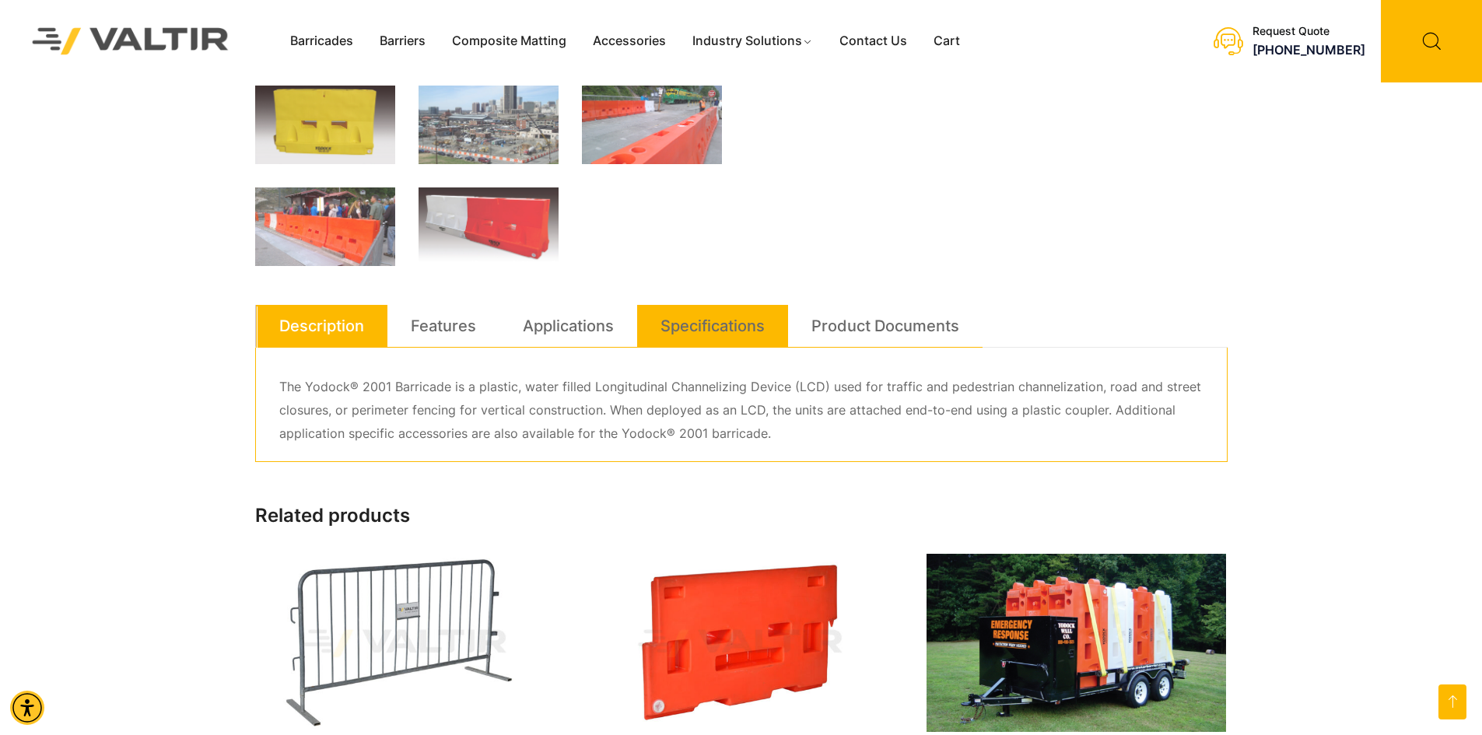
click at [737, 314] on link "Specifications" at bounding box center [712, 326] width 104 height 42
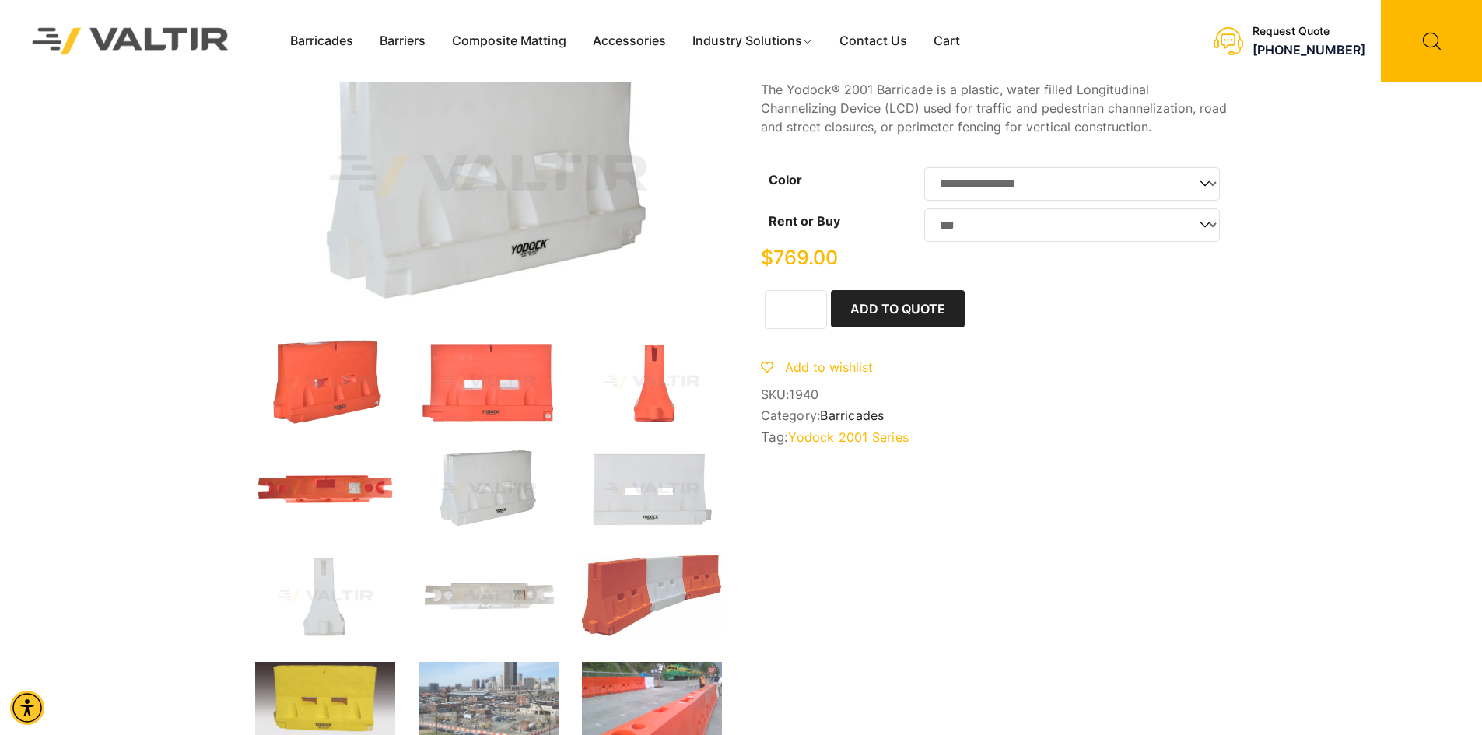
scroll to position [0, 0]
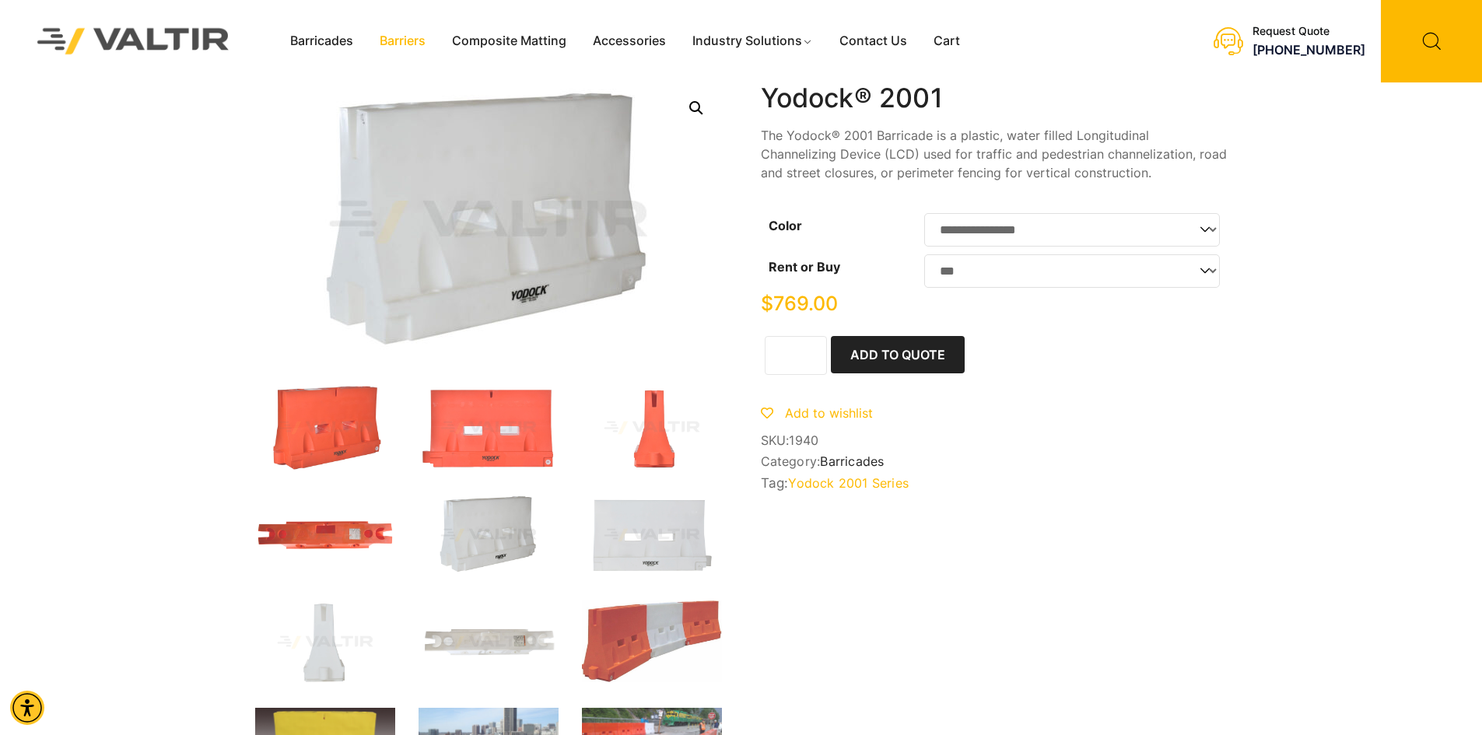
click at [400, 36] on link "Barriers" at bounding box center [402, 41] width 72 height 23
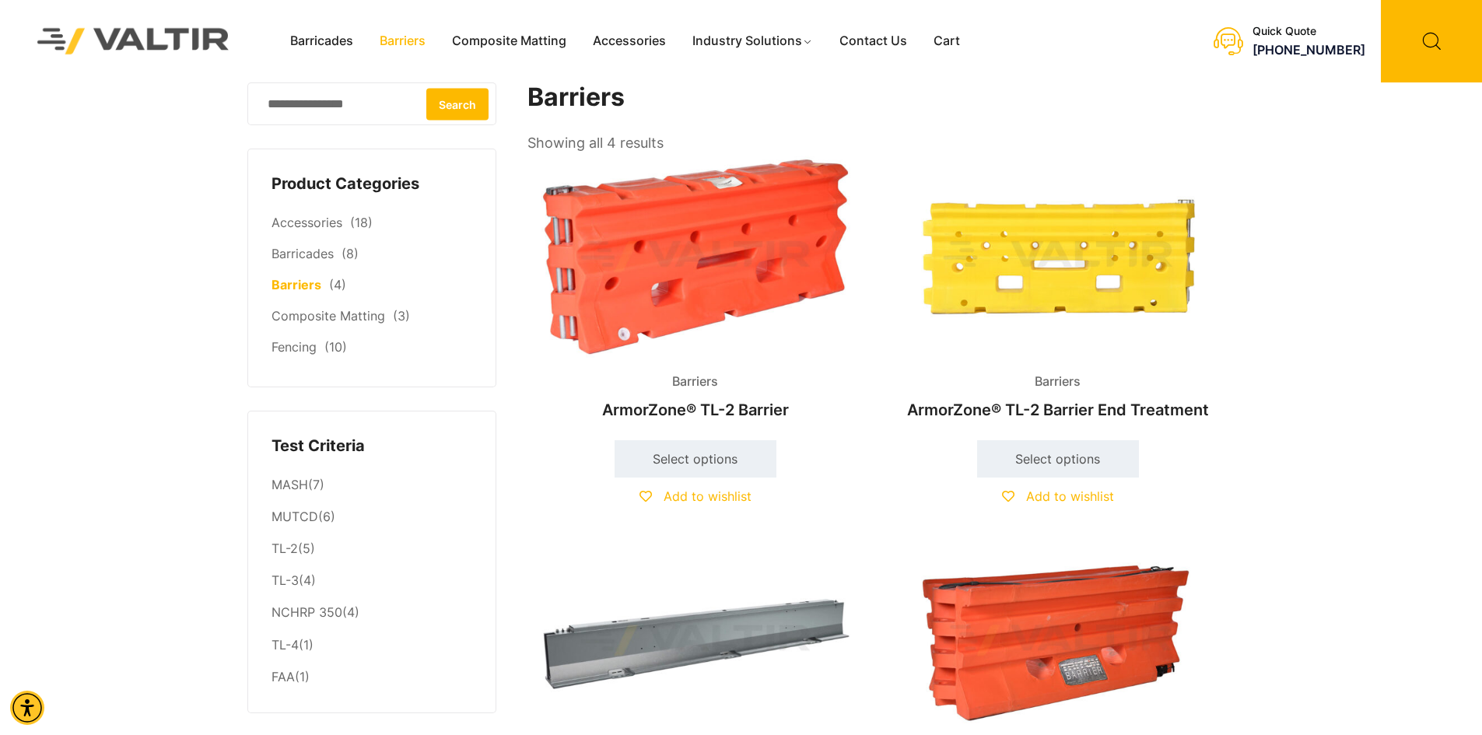
click at [723, 230] on img at bounding box center [695, 256] width 336 height 201
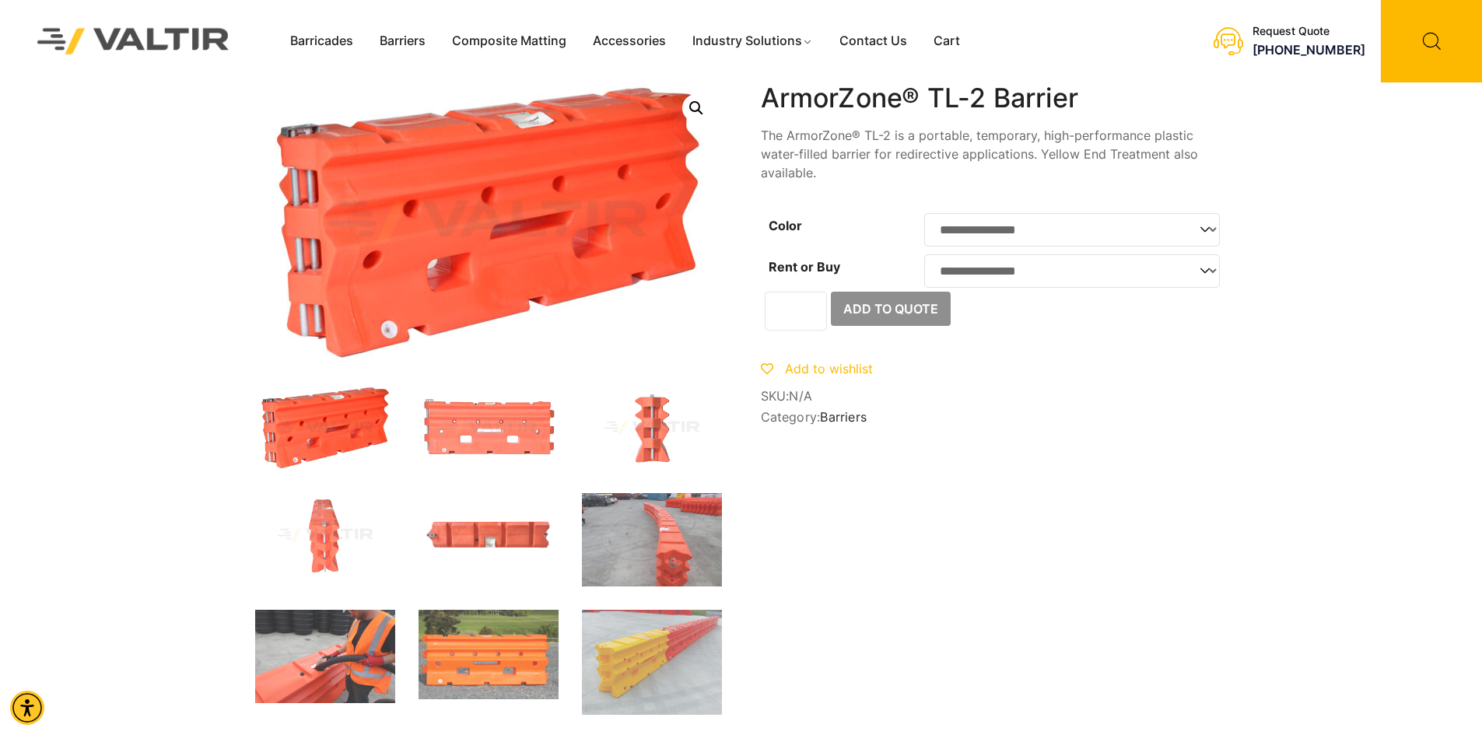
drag, startPoint x: 0, startPoint y: 0, endPoint x: 1209, endPoint y: 236, distance: 1231.7
click at [1209, 236] on select "**********" at bounding box center [1072, 229] width 296 height 33
click at [1205, 227] on select "**********" at bounding box center [1072, 229] width 296 height 33
click at [1210, 236] on select "**********" at bounding box center [1072, 229] width 296 height 33
click at [924, 213] on select "**********" at bounding box center [1072, 229] width 296 height 33
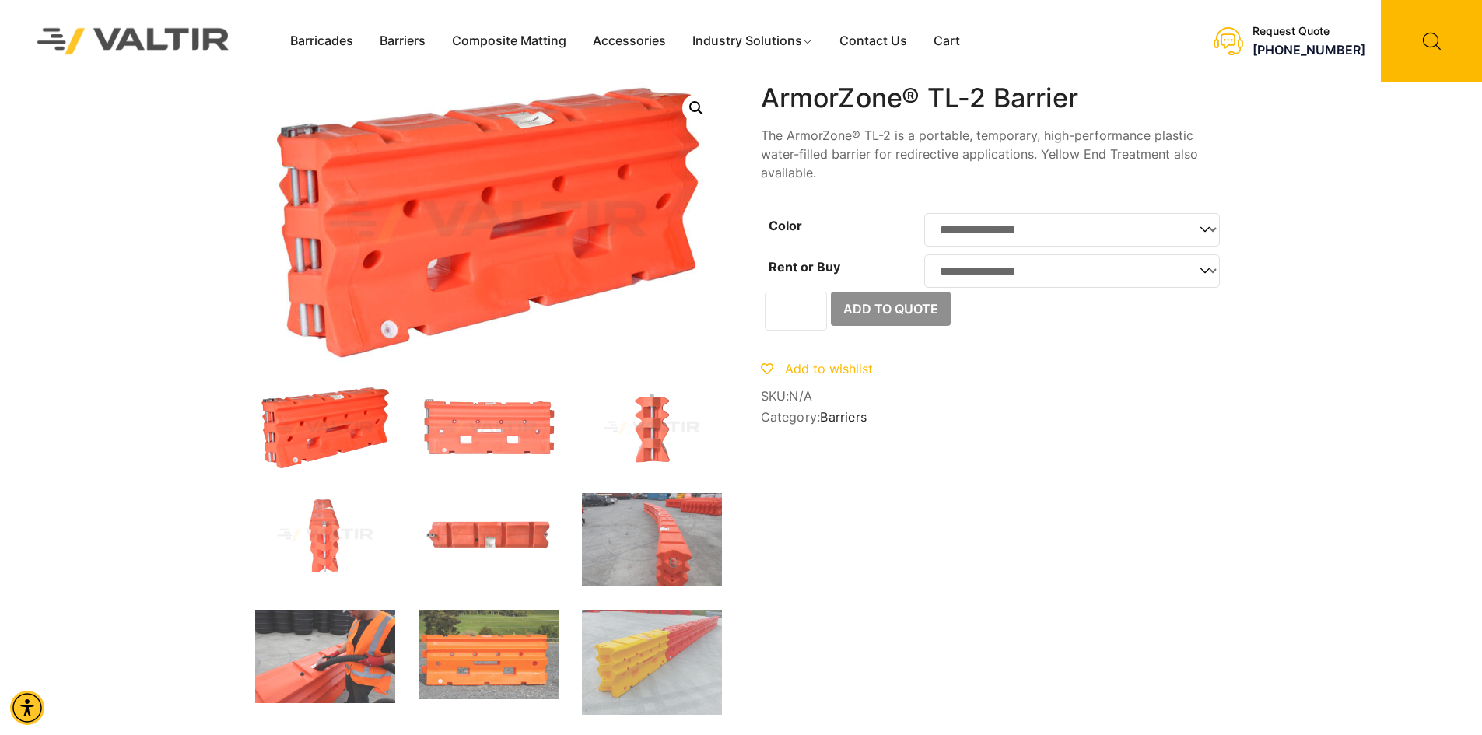
click at [1204, 233] on select "**********" at bounding box center [1072, 229] width 296 height 33
select select "******"
click at [924, 213] on select "**********" at bounding box center [1072, 229] width 296 height 33
click at [1191, 275] on select "**********" at bounding box center [1072, 270] width 296 height 33
click at [924, 259] on select "**********" at bounding box center [1072, 270] width 296 height 33
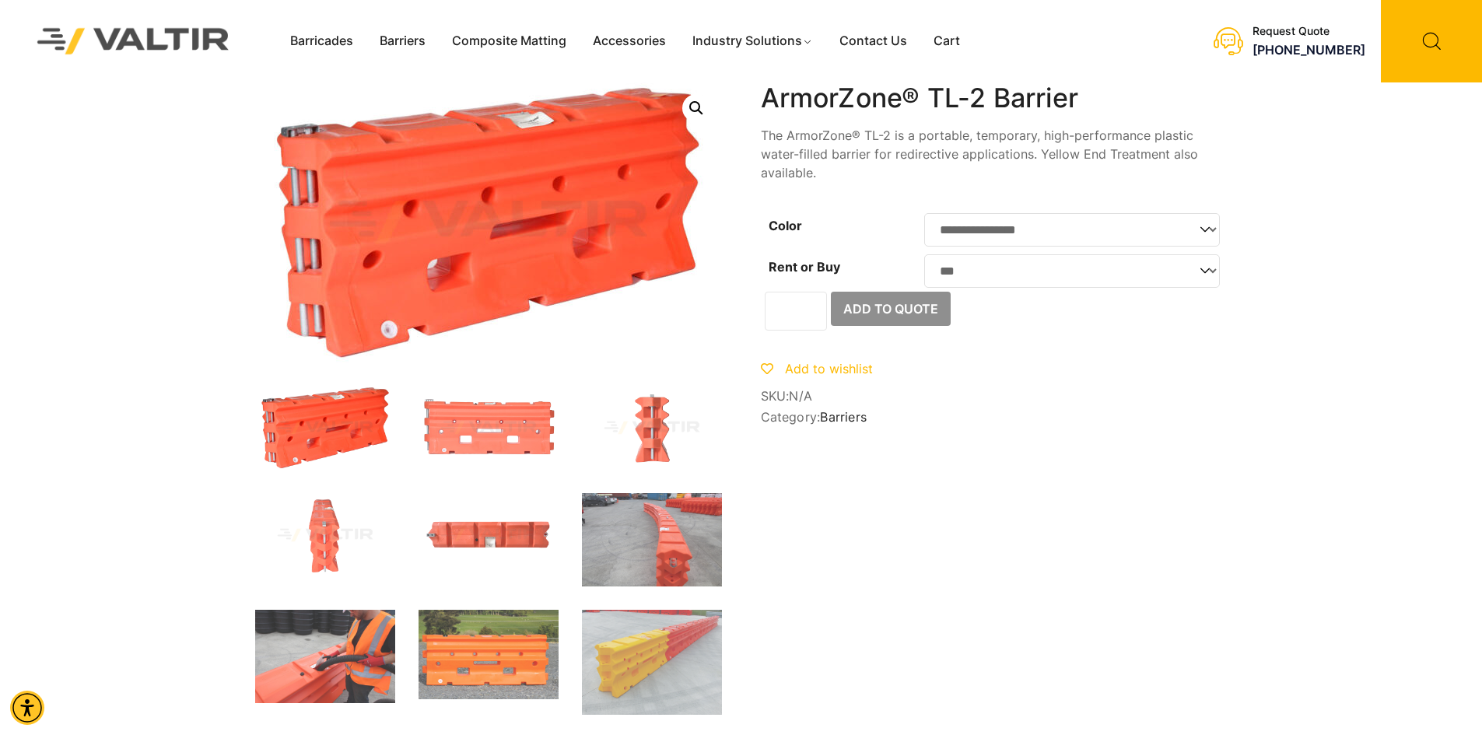
select select "***"
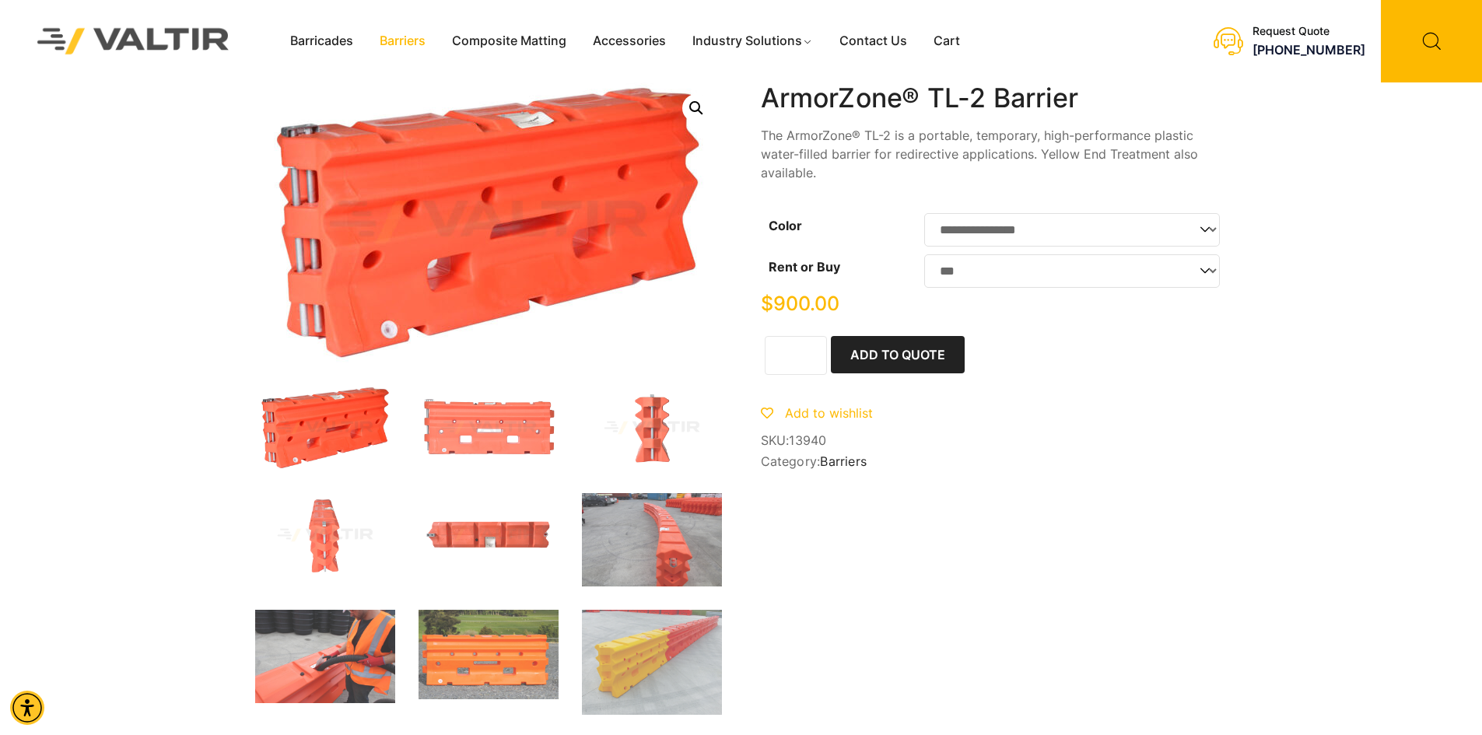
click at [406, 37] on link "Barriers" at bounding box center [402, 41] width 72 height 23
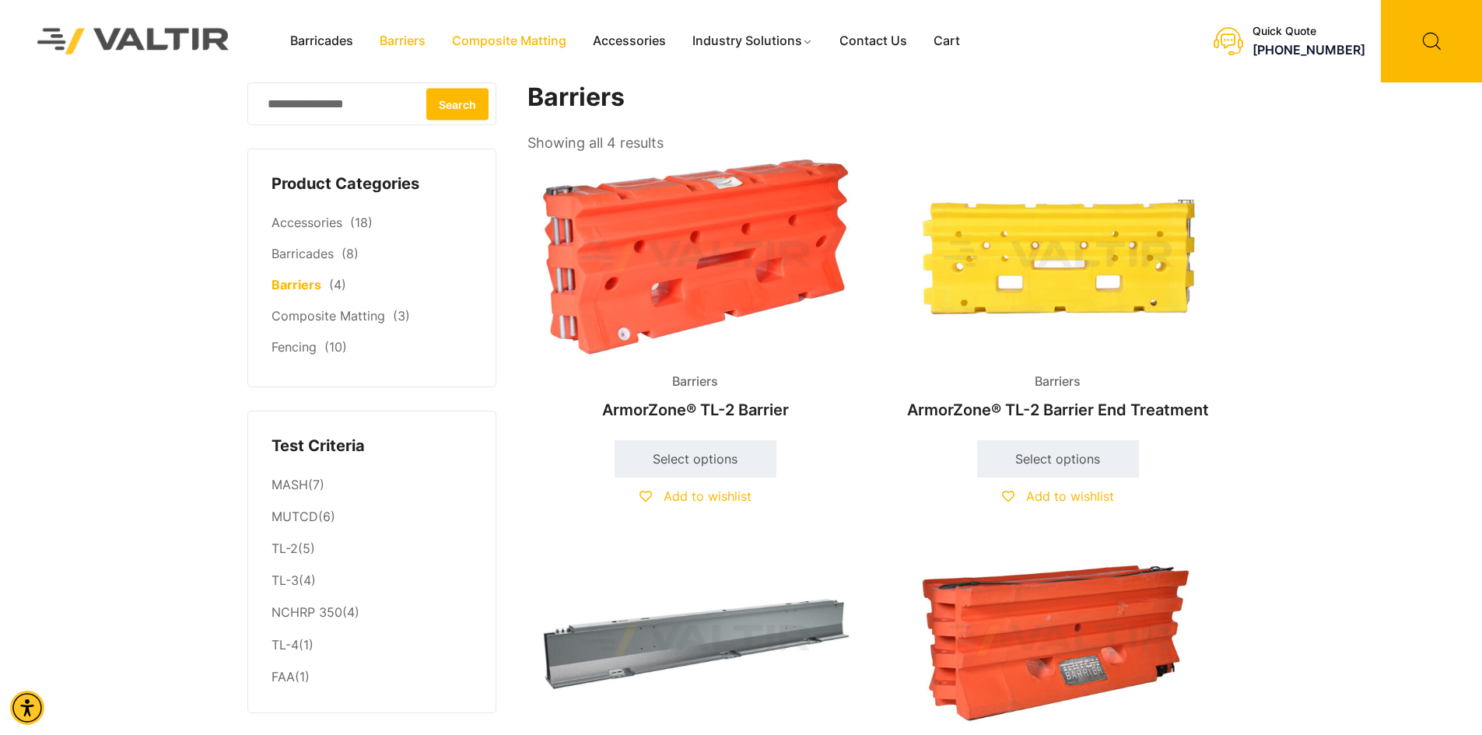
click at [494, 43] on link "Composite Matting" at bounding box center [509, 41] width 141 height 23
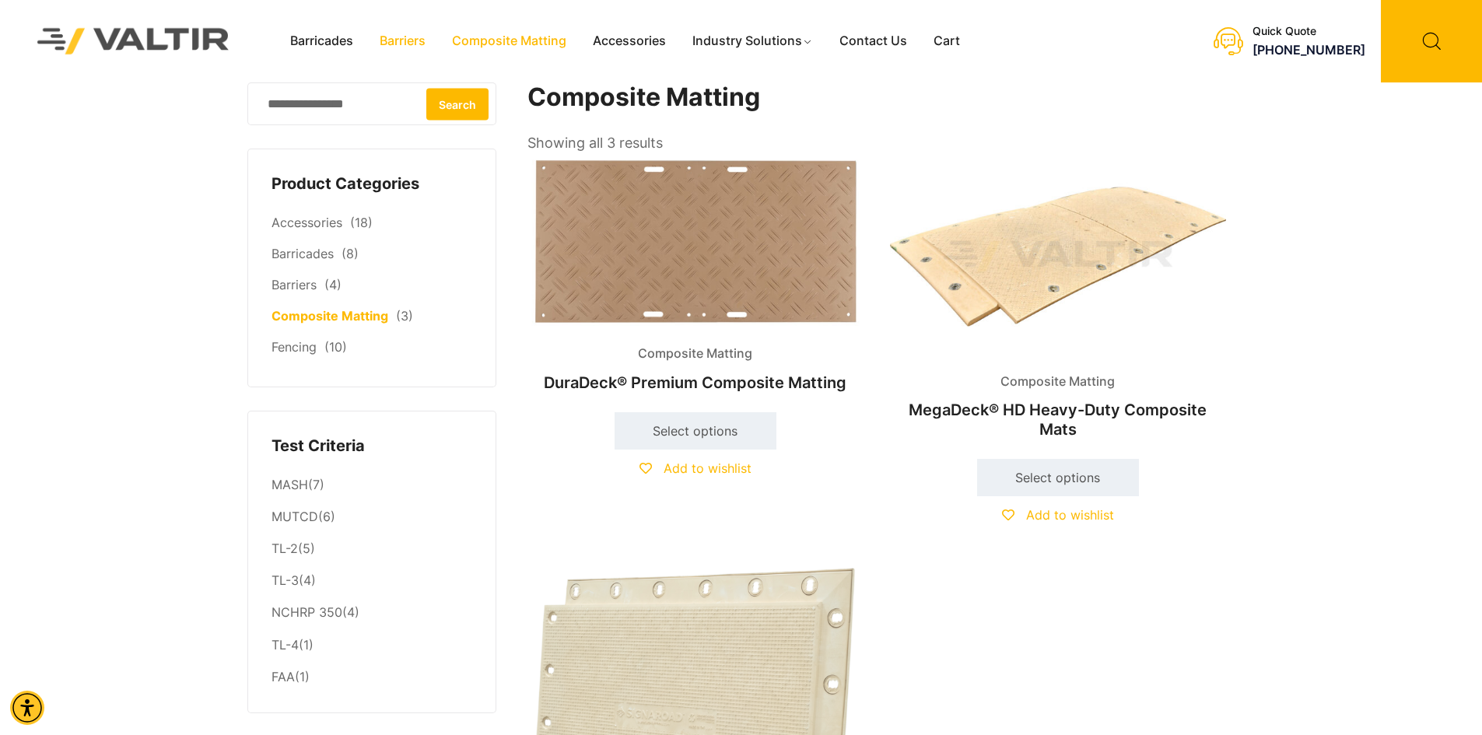
click at [407, 41] on link "Barriers" at bounding box center [402, 41] width 72 height 23
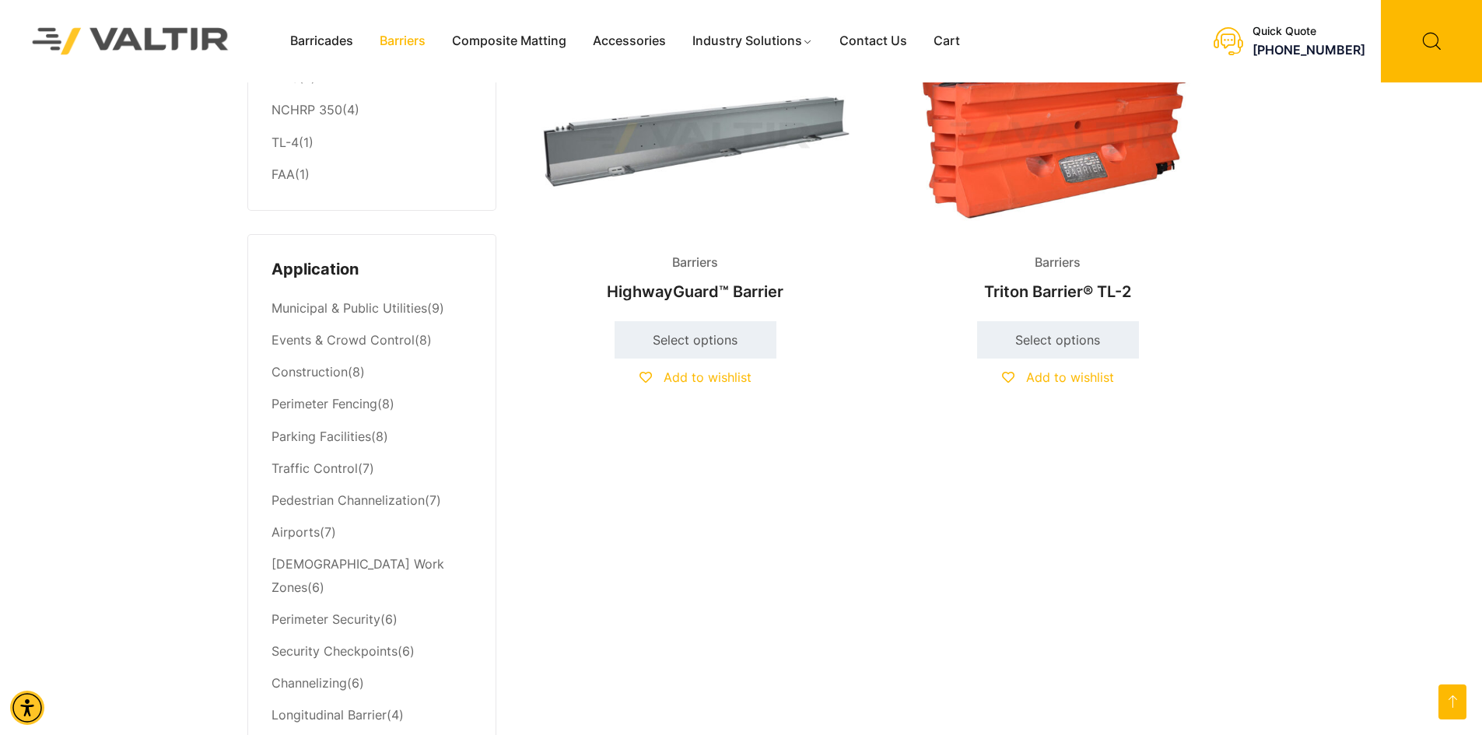
scroll to position [467, 0]
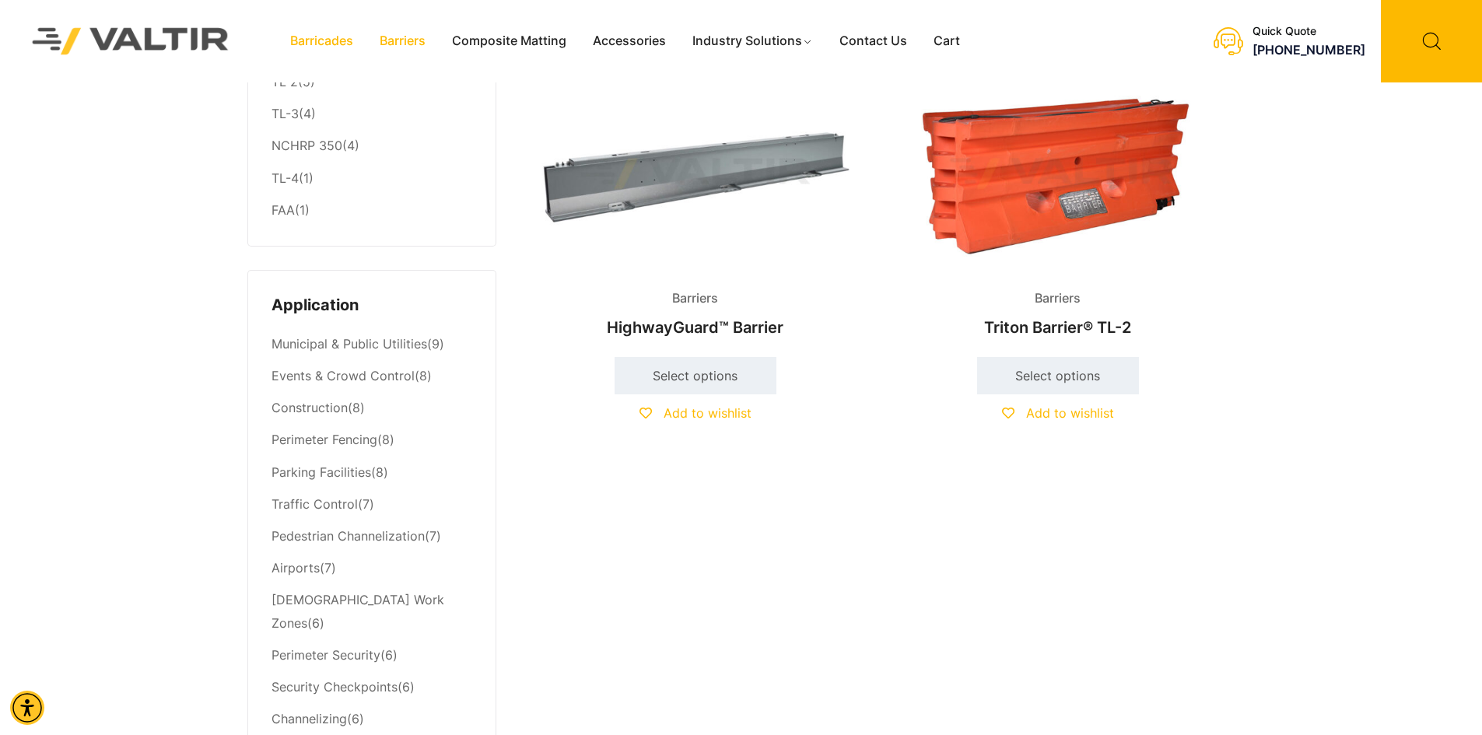
click at [333, 32] on link "Barricades" at bounding box center [321, 41] width 89 height 23
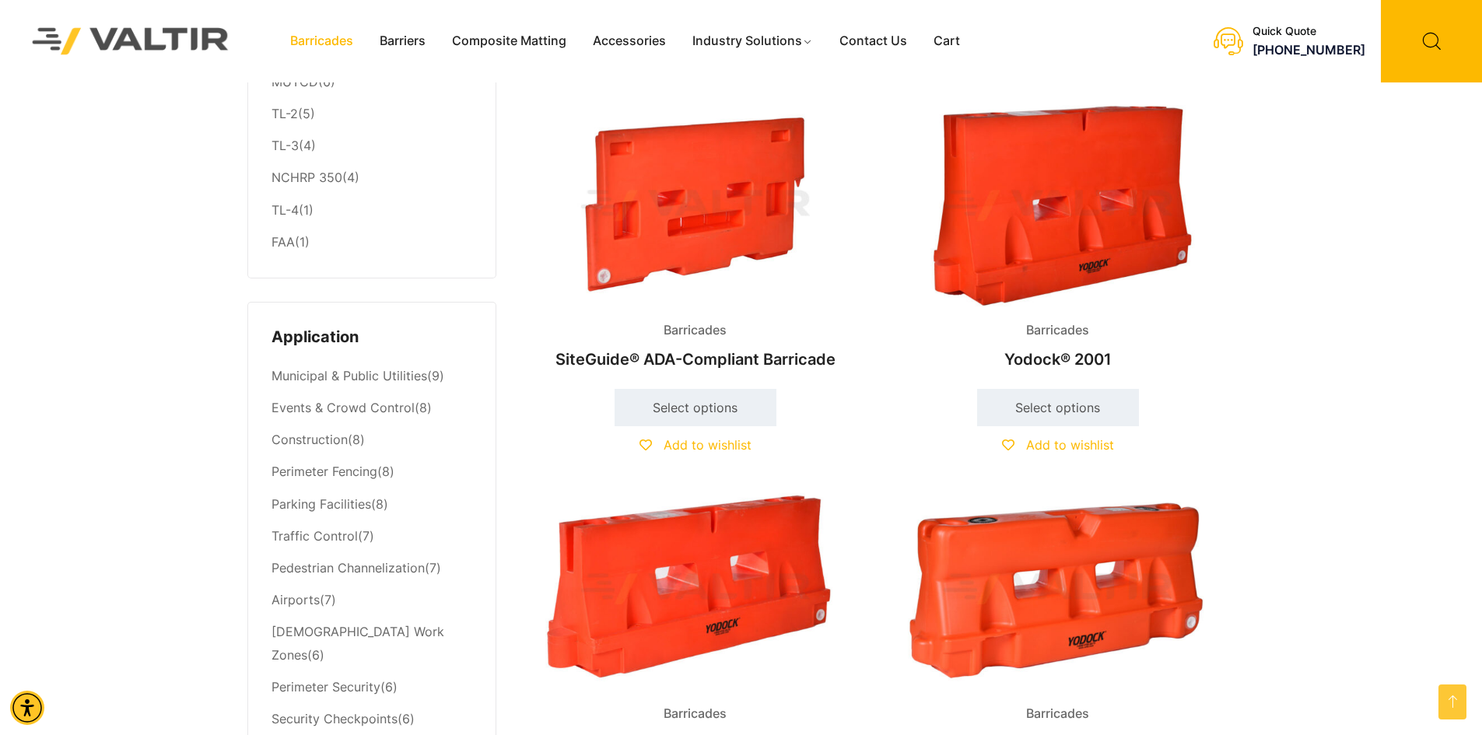
scroll to position [422, 0]
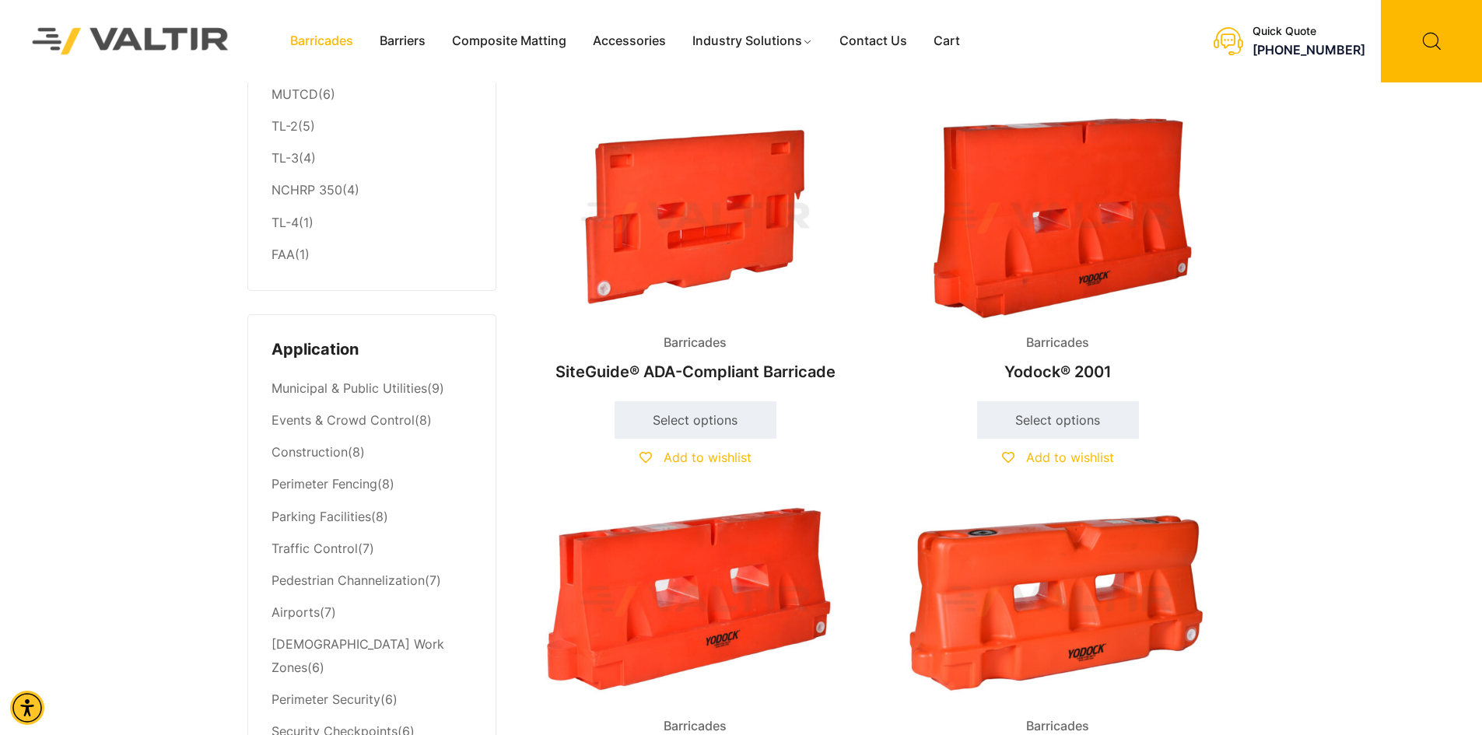
click at [1111, 178] on img at bounding box center [1058, 217] width 336 height 201
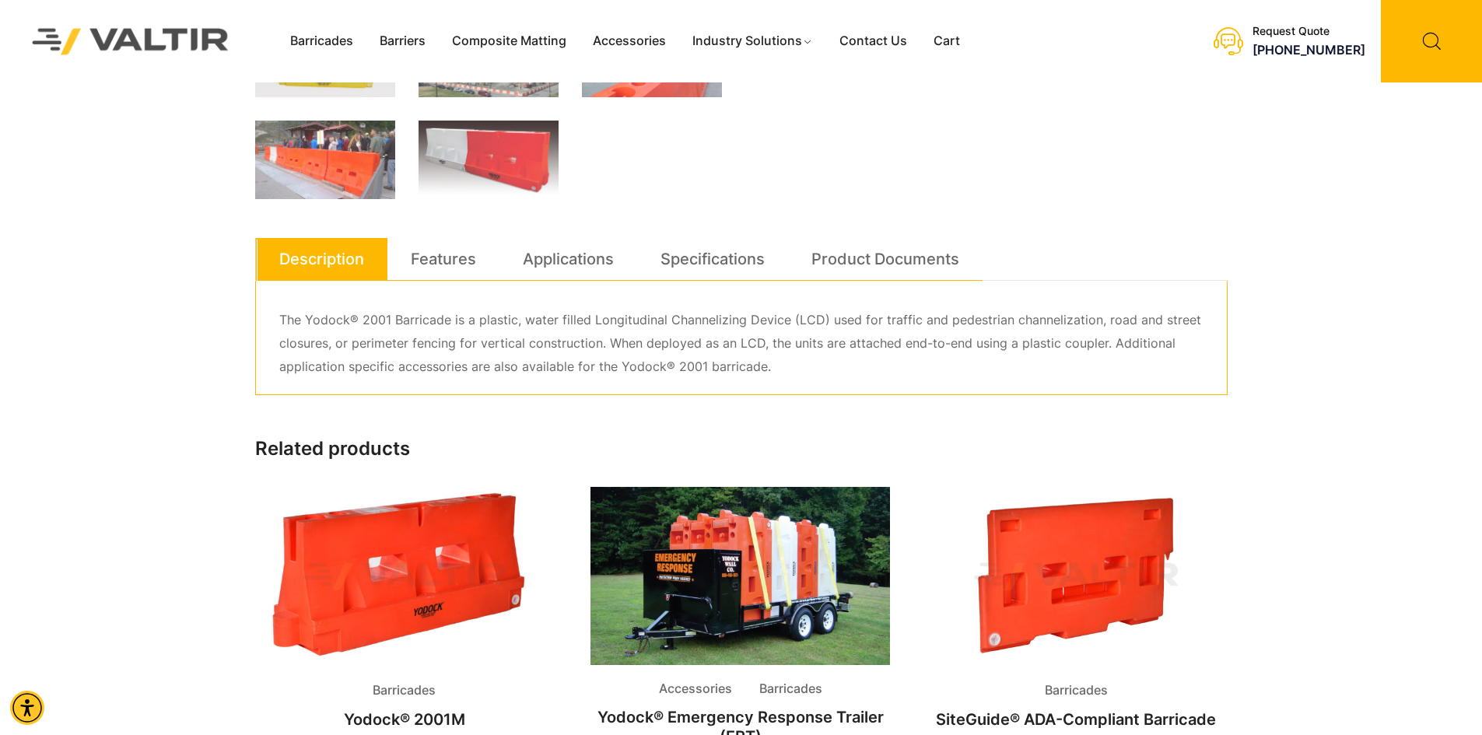
scroll to position [700, 0]
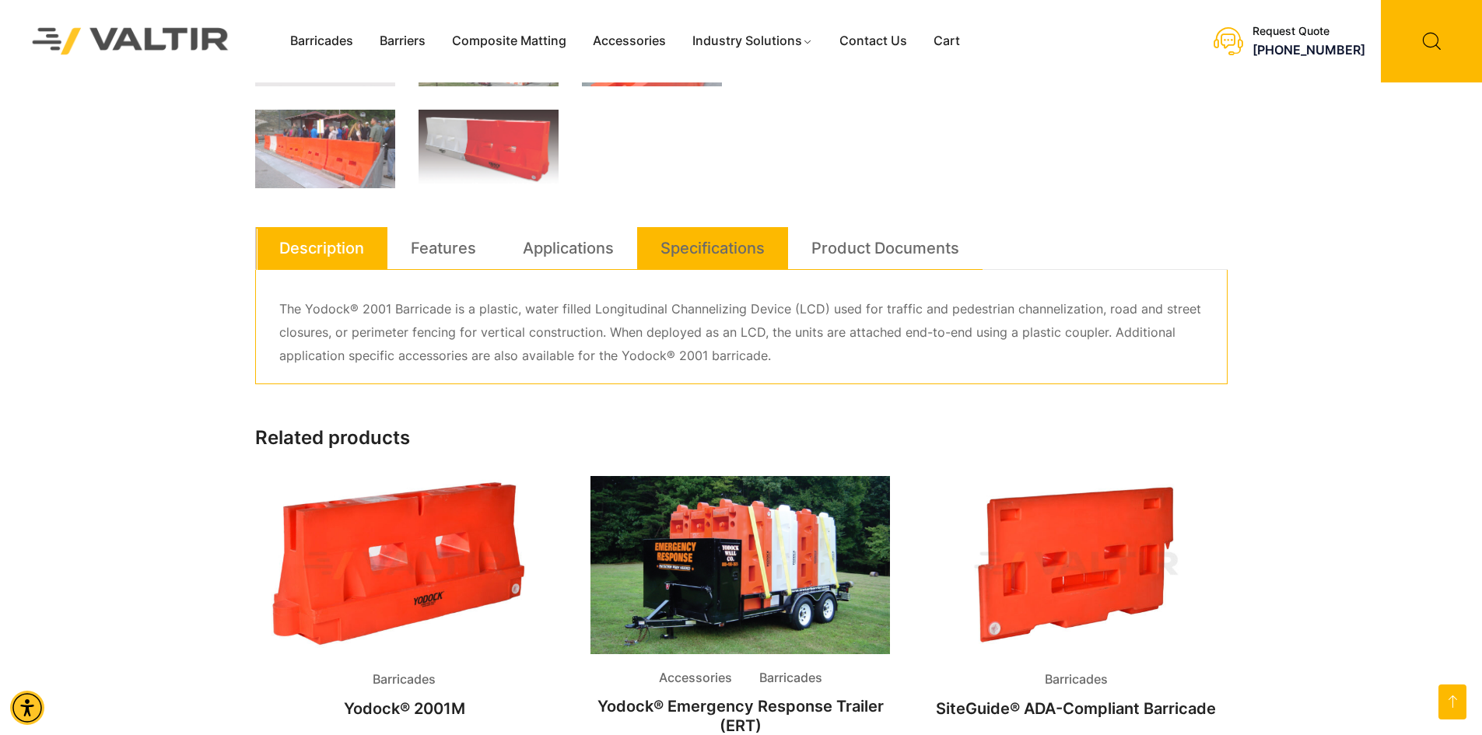
click at [713, 247] on link "Specifications" at bounding box center [712, 248] width 104 height 42
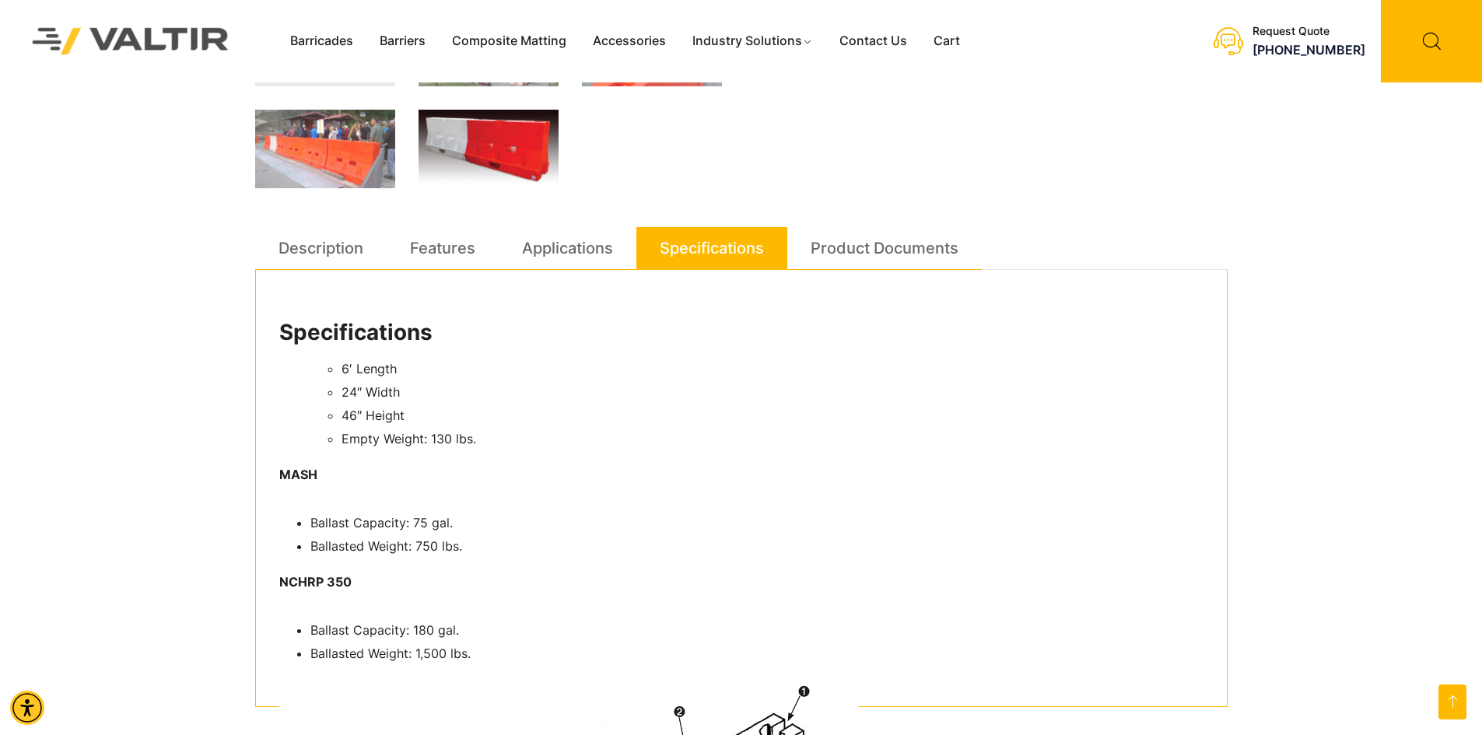
click at [500, 145] on img at bounding box center [488, 149] width 140 height 79
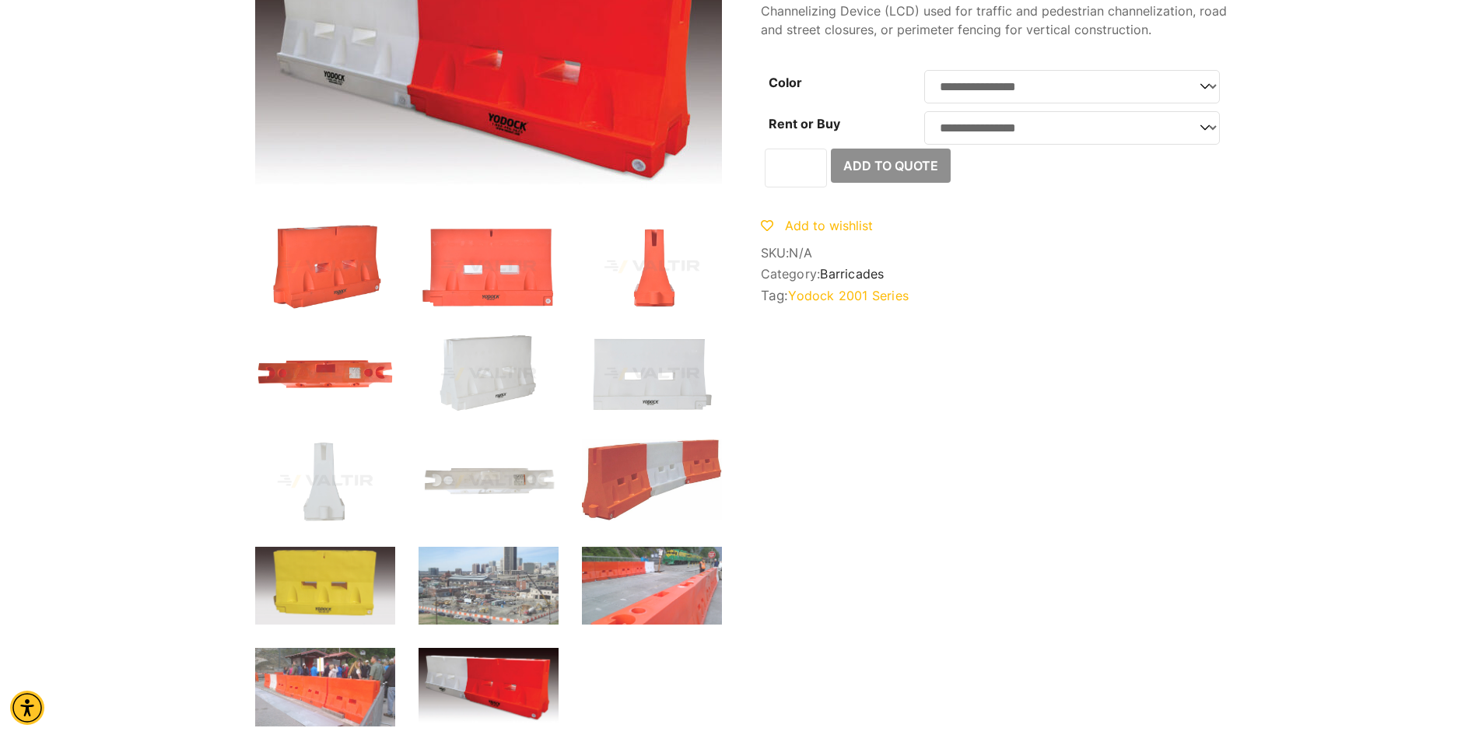
scroll to position [0, 0]
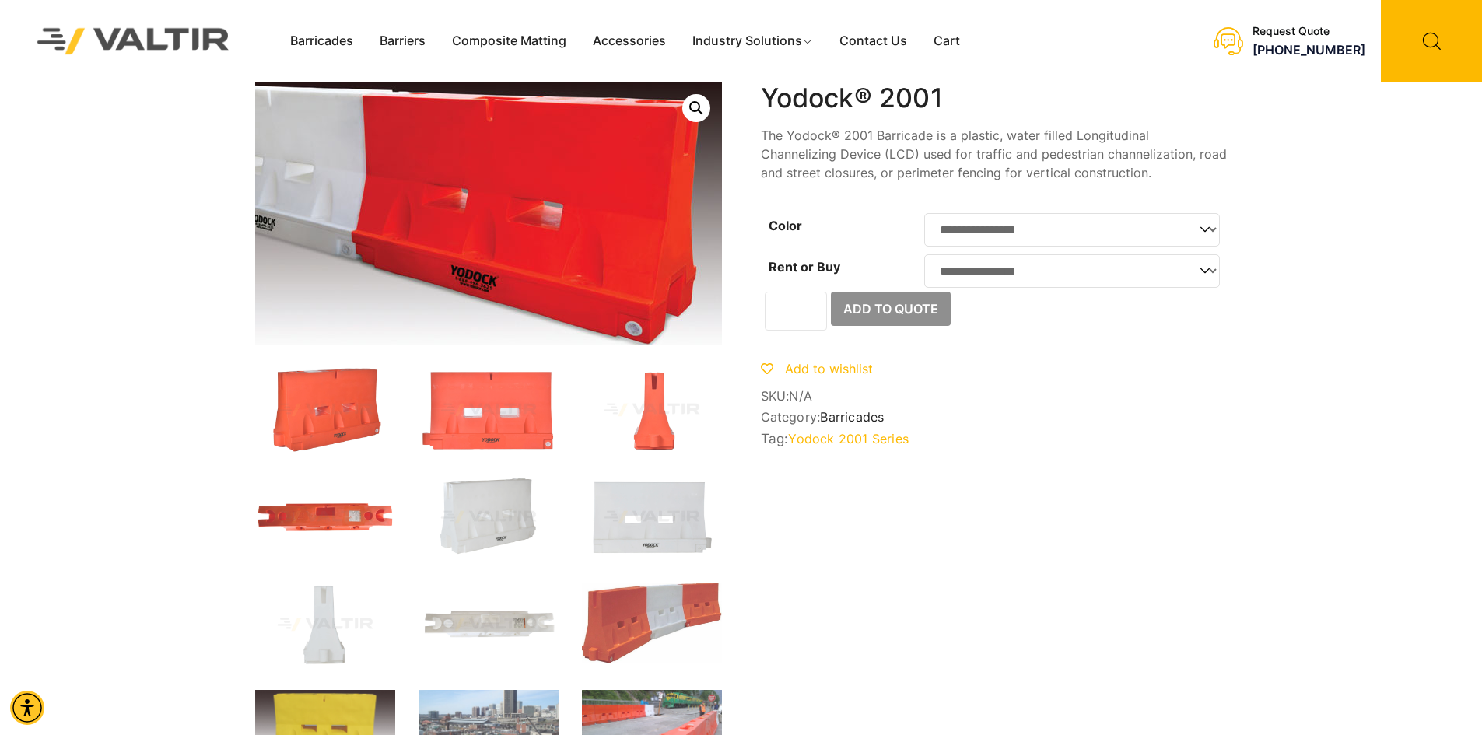
click at [659, 213] on img at bounding box center [450, 213] width 569 height 319
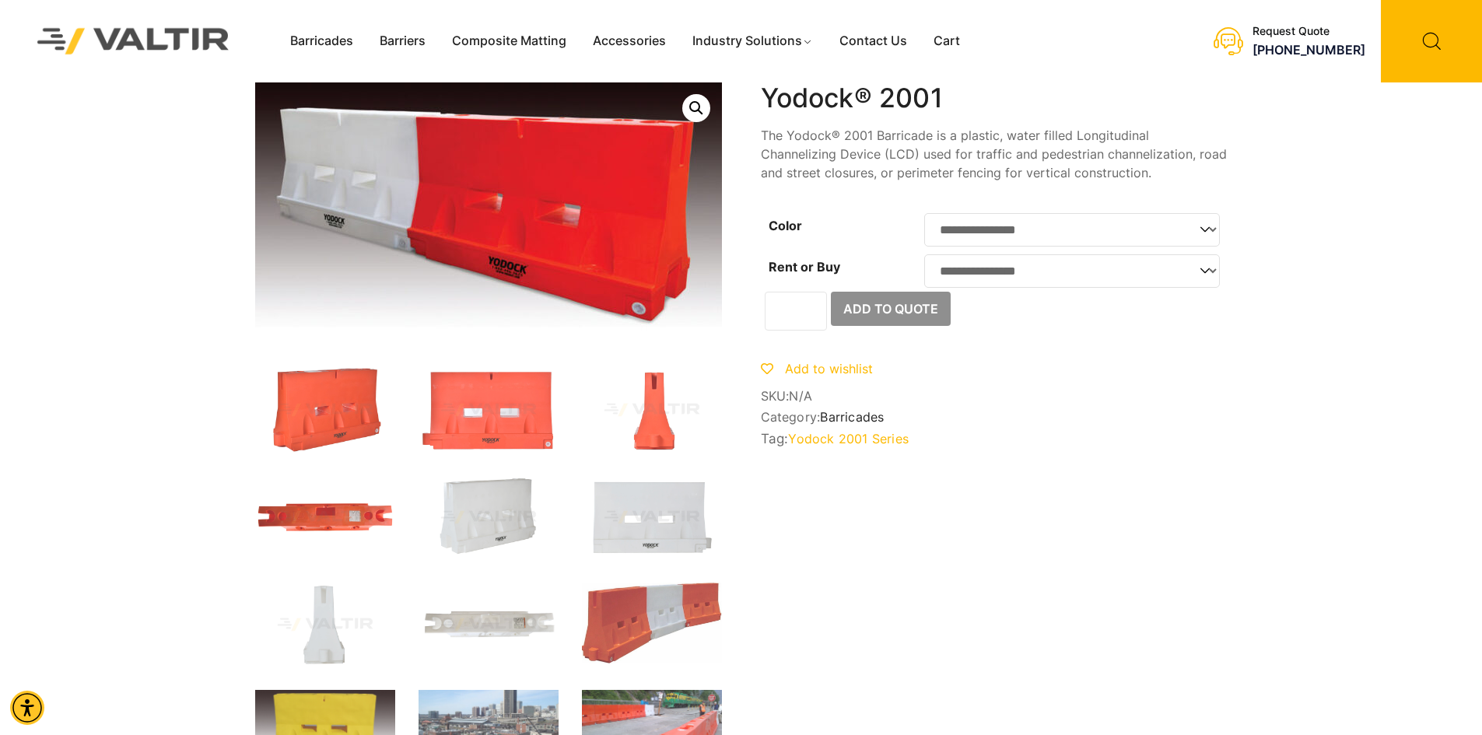
click at [1206, 231] on select "**********" at bounding box center [1072, 229] width 296 height 33
select select "*****"
click at [924, 213] on select "**********" at bounding box center [1072, 229] width 296 height 33
click at [1200, 278] on select "**********" at bounding box center [1072, 270] width 296 height 33
click at [924, 259] on select "**********" at bounding box center [1072, 270] width 296 height 33
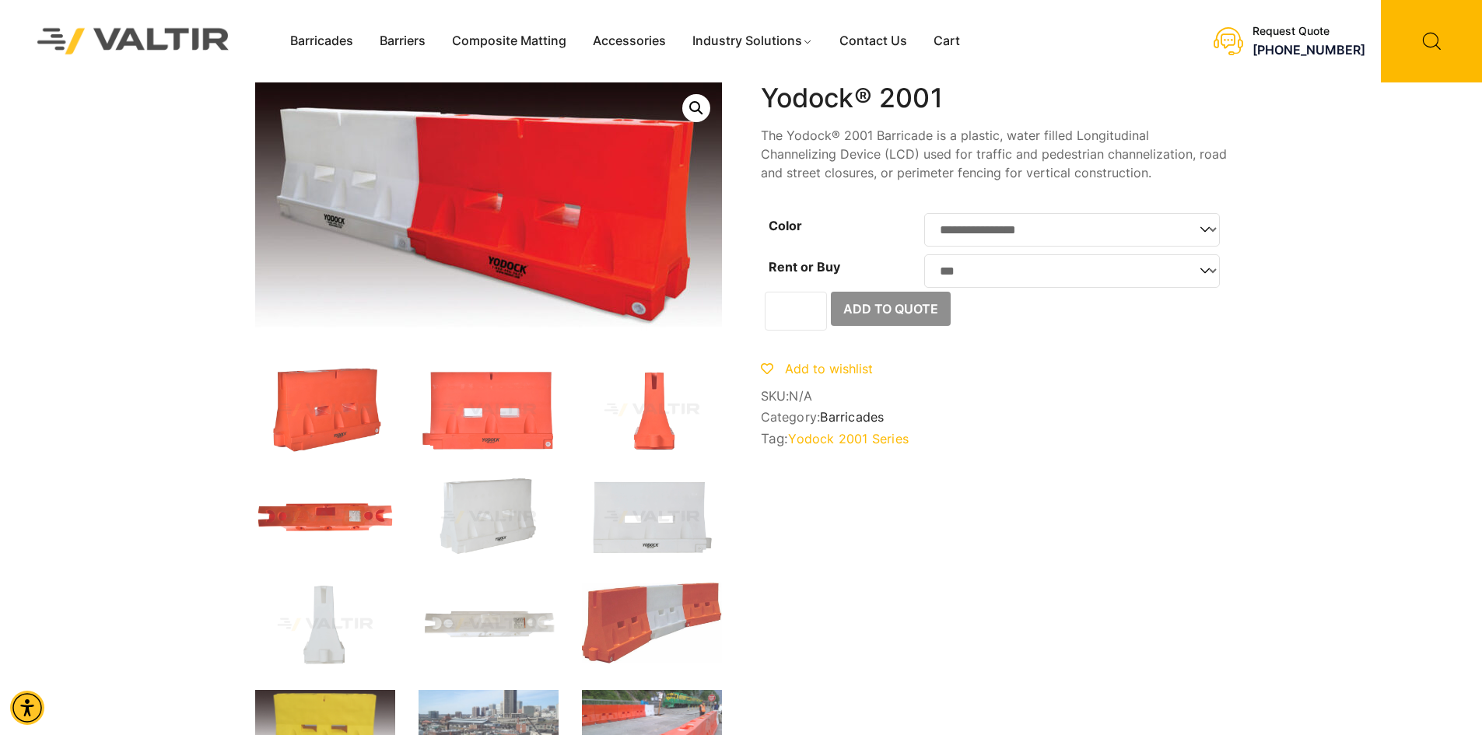
select select "***"
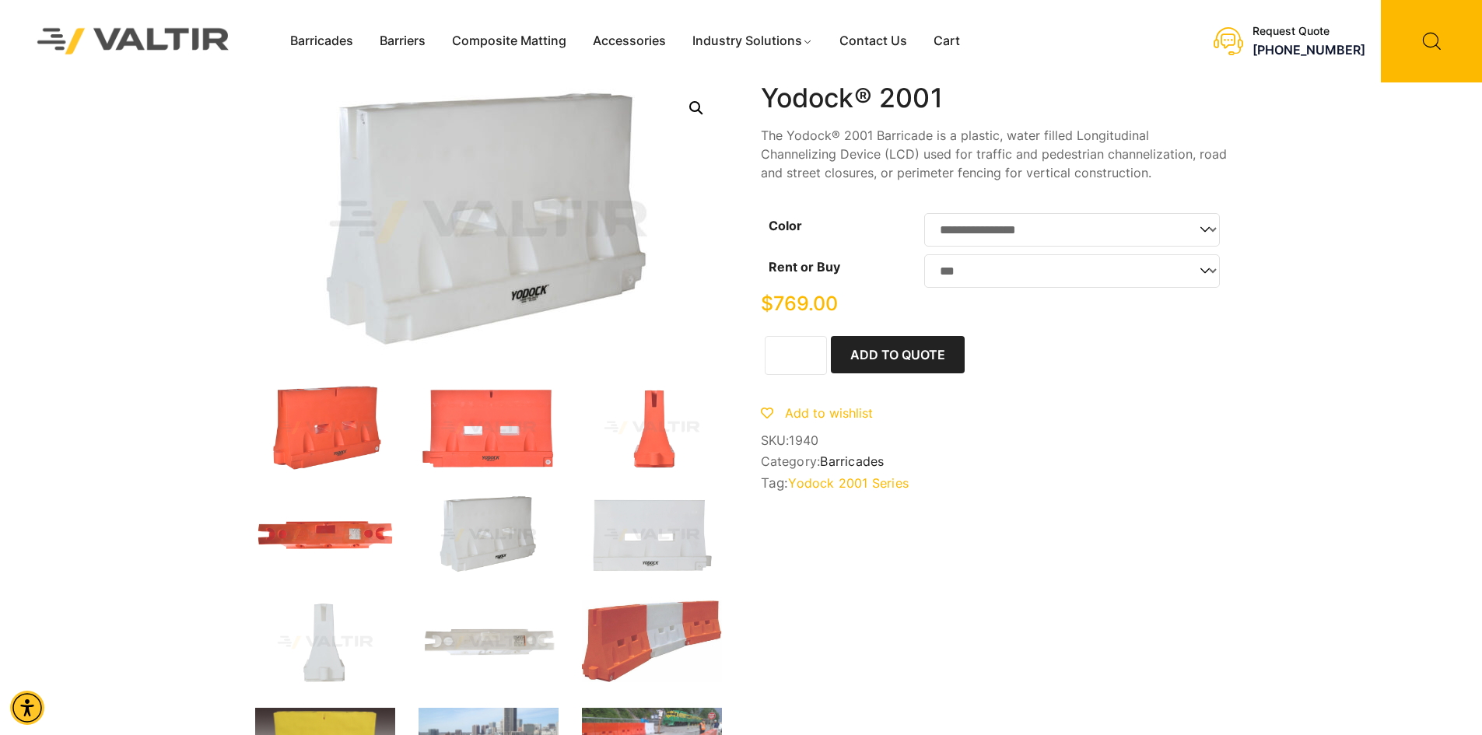
click at [814, 375] on input "*" at bounding box center [796, 355] width 62 height 39
click at [814, 354] on input "*" at bounding box center [796, 355] width 62 height 39
click at [816, 354] on input "**" at bounding box center [796, 355] width 62 height 39
click at [813, 353] on input "**" at bounding box center [796, 355] width 62 height 39
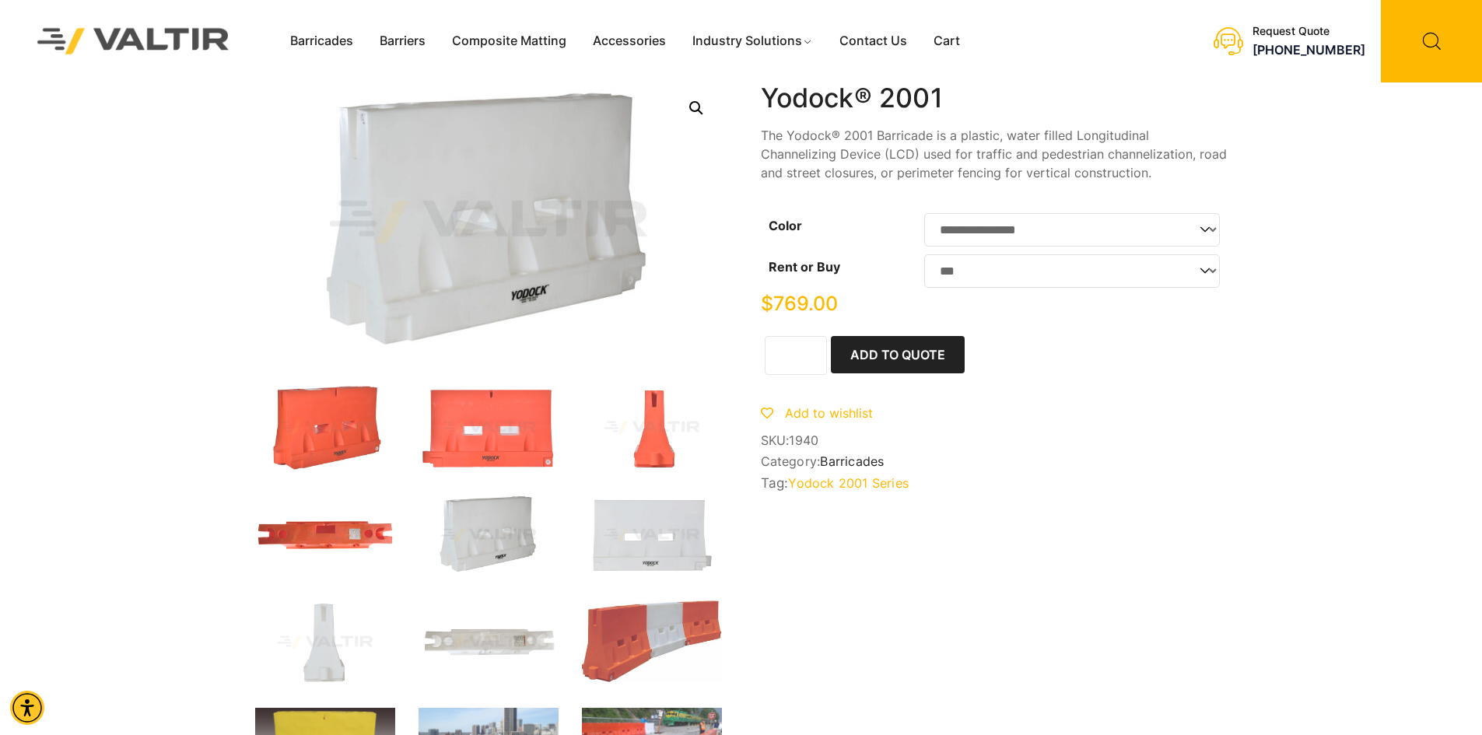
type input "**"
click at [811, 373] on input "**" at bounding box center [796, 355] width 62 height 39
click at [902, 361] on button "Add to Quote" at bounding box center [898, 354] width 134 height 37
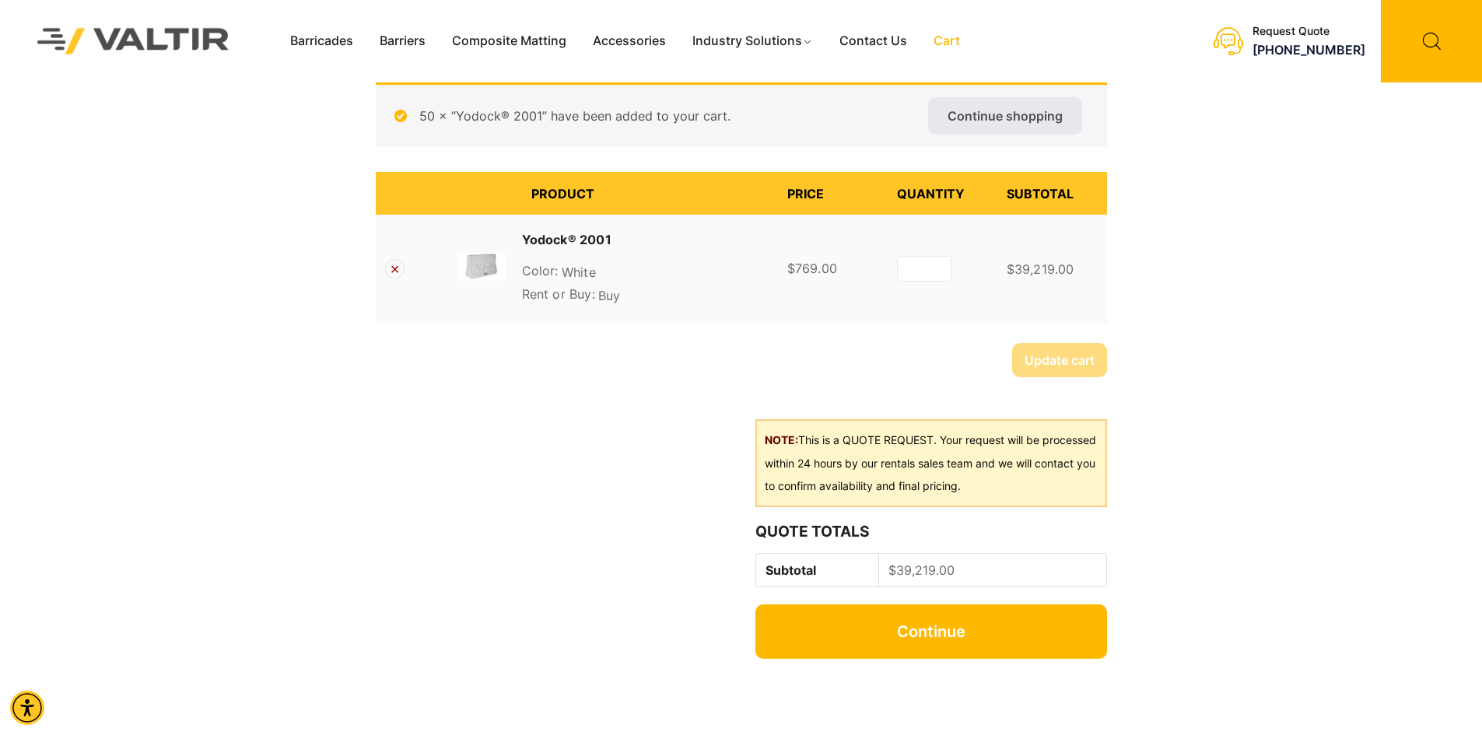
click at [926, 622] on link "Continue" at bounding box center [930, 631] width 351 height 54
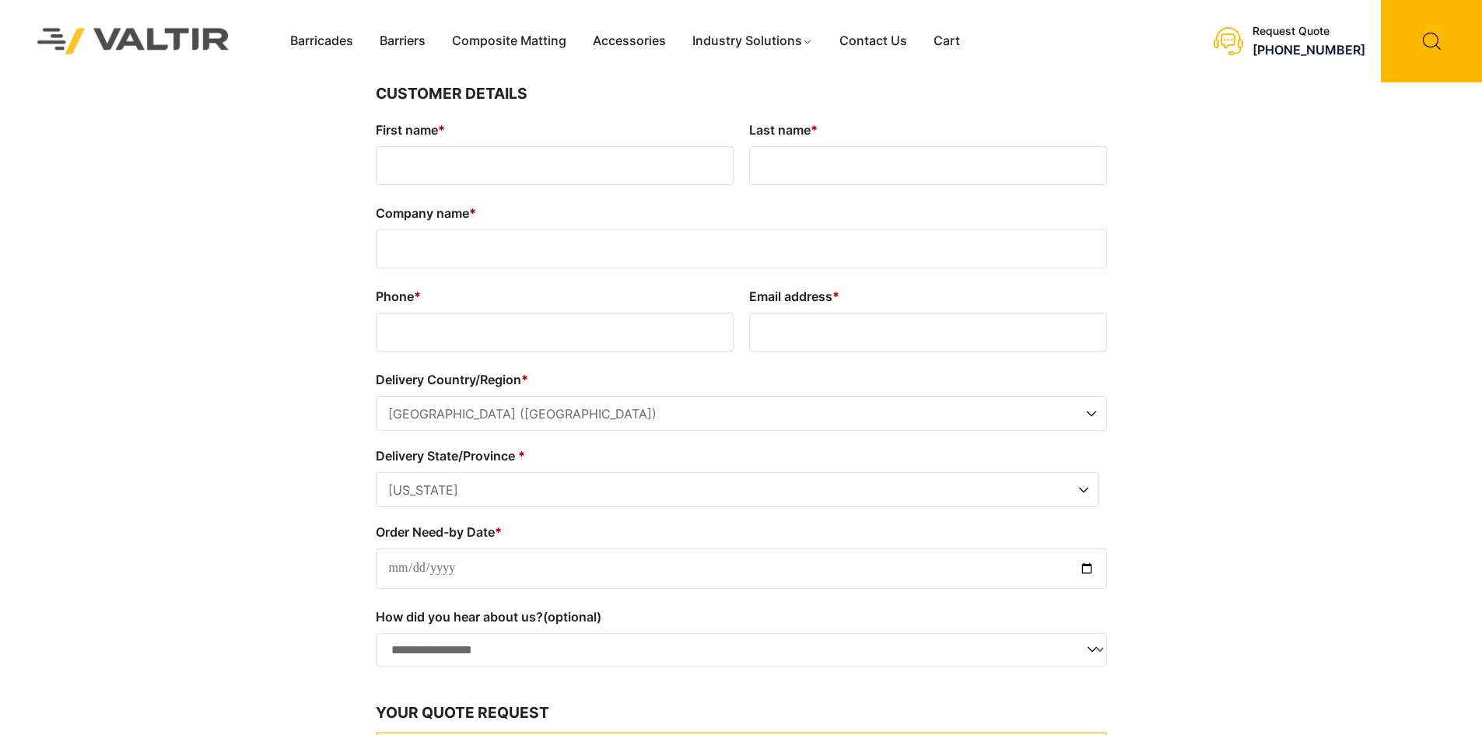
select select "**"
click at [389, 166] on input "First name *" at bounding box center [555, 165] width 358 height 39
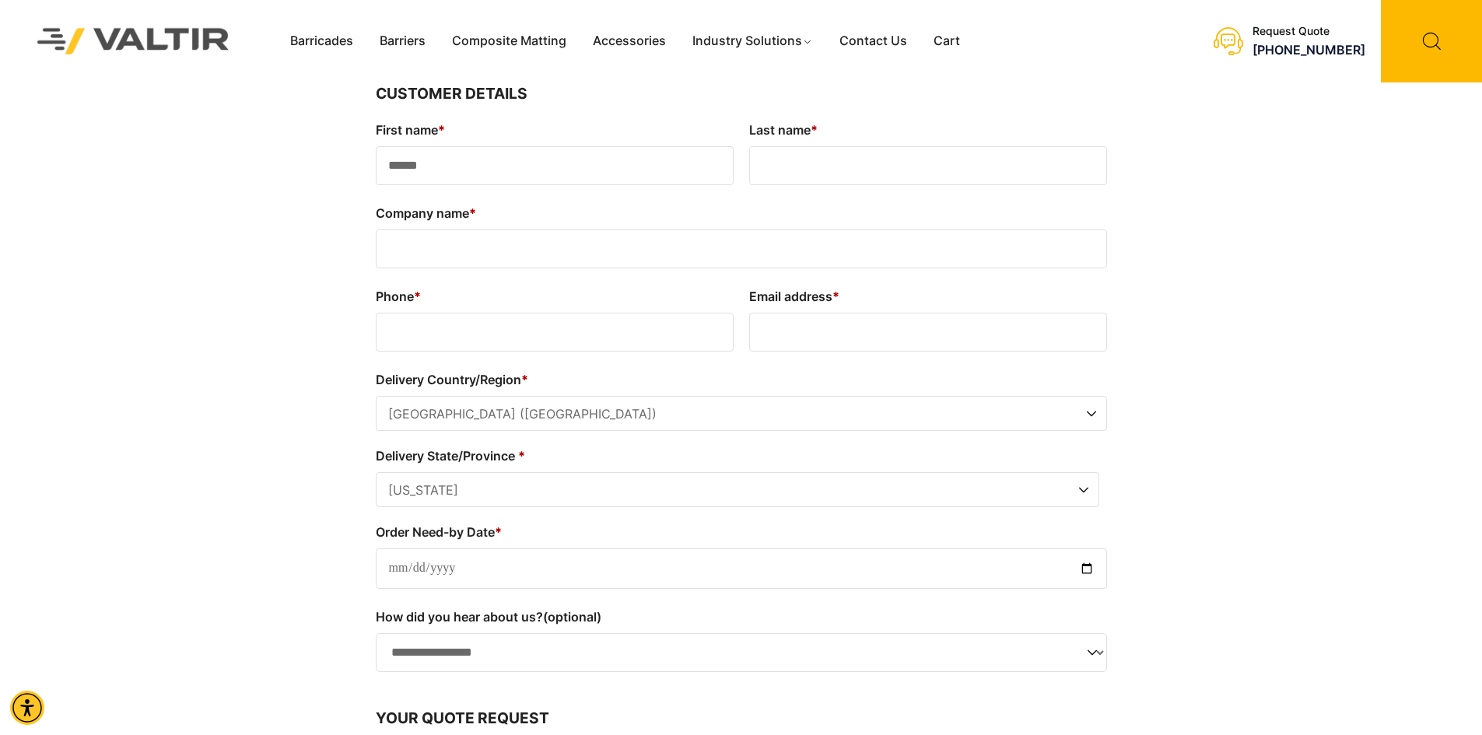
type input "*****"
click at [764, 166] on input "Last name *" at bounding box center [928, 165] width 358 height 39
type input "*******"
click at [387, 245] on input "Company name *" at bounding box center [741, 248] width 731 height 39
type input "**********"
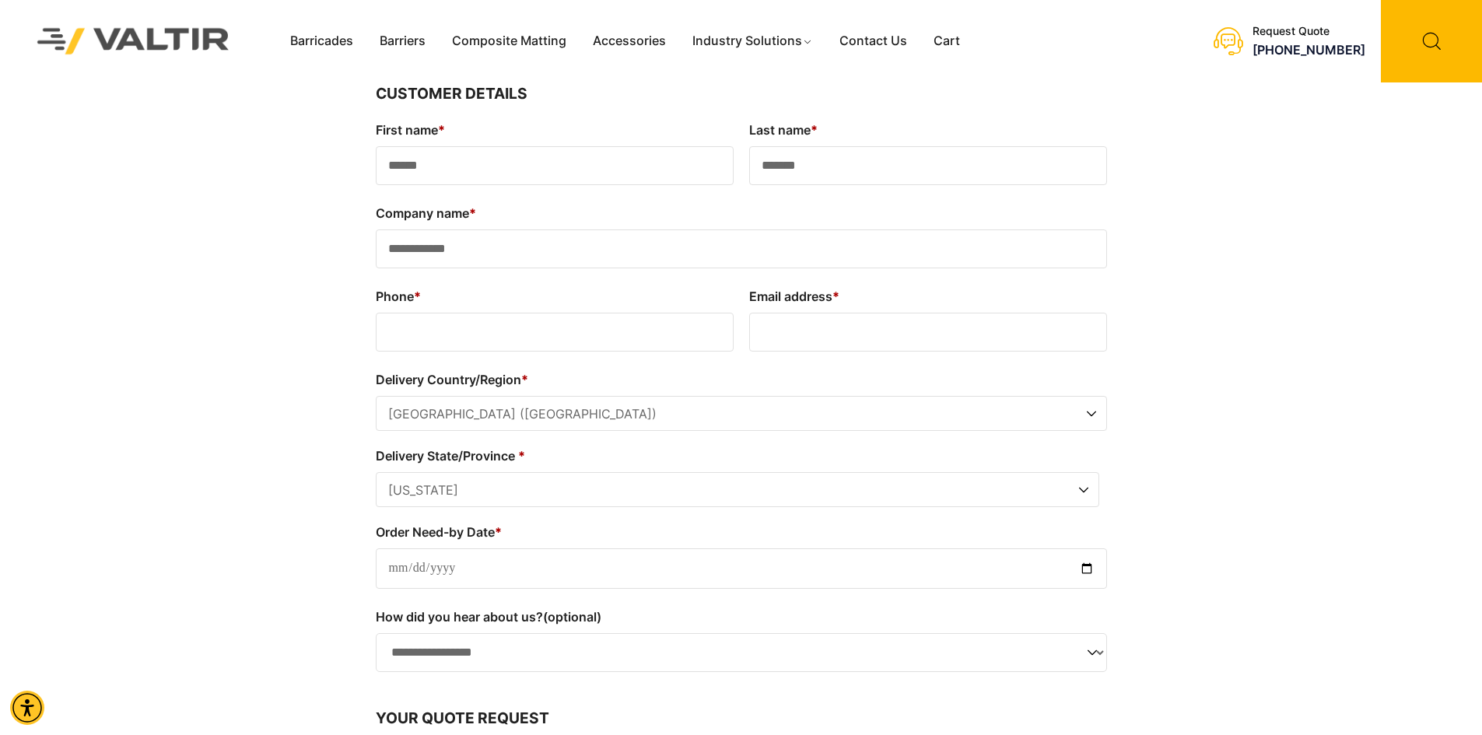
click at [396, 330] on input "Phone *" at bounding box center [555, 332] width 358 height 39
type input "**********"
click at [784, 329] on input "Email address *" at bounding box center [928, 332] width 358 height 39
type input "**********"
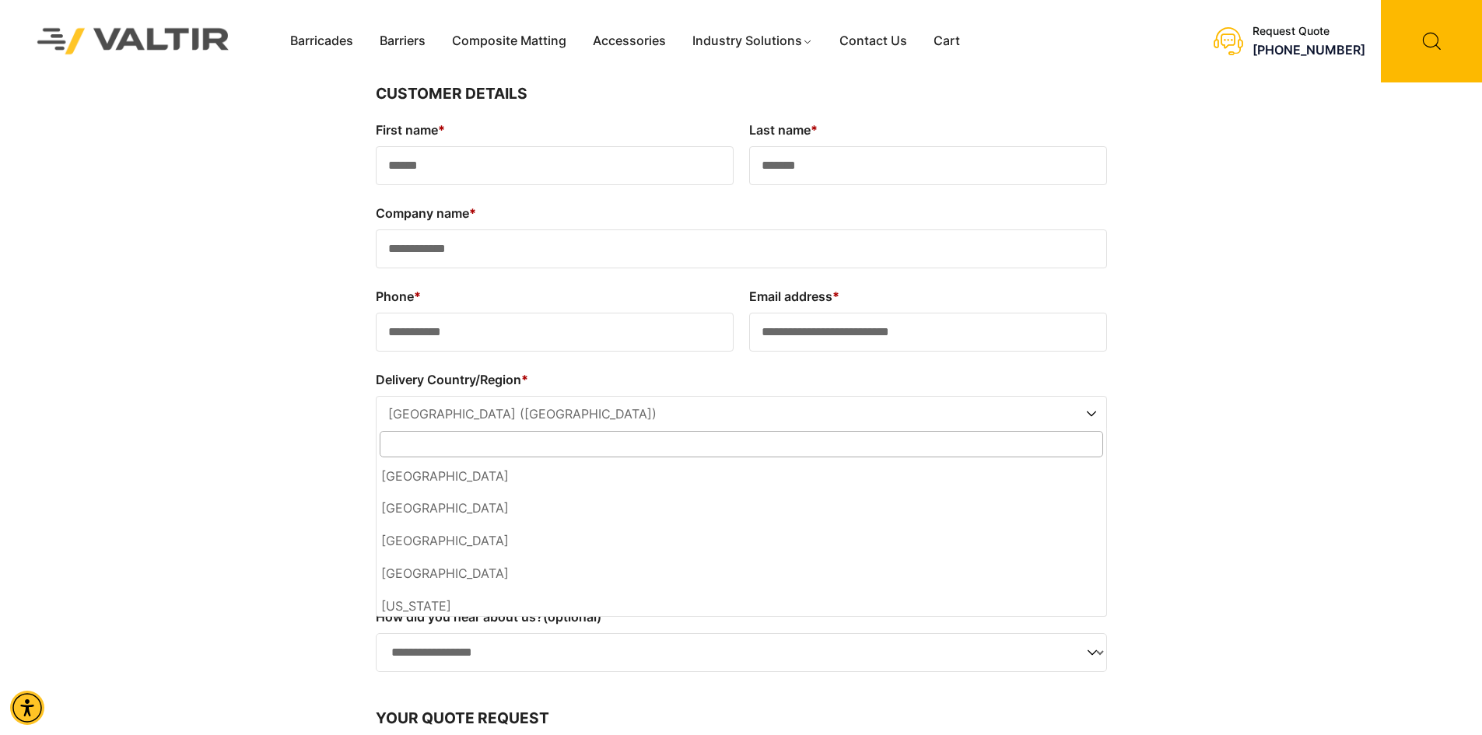
scroll to position [7566, 0]
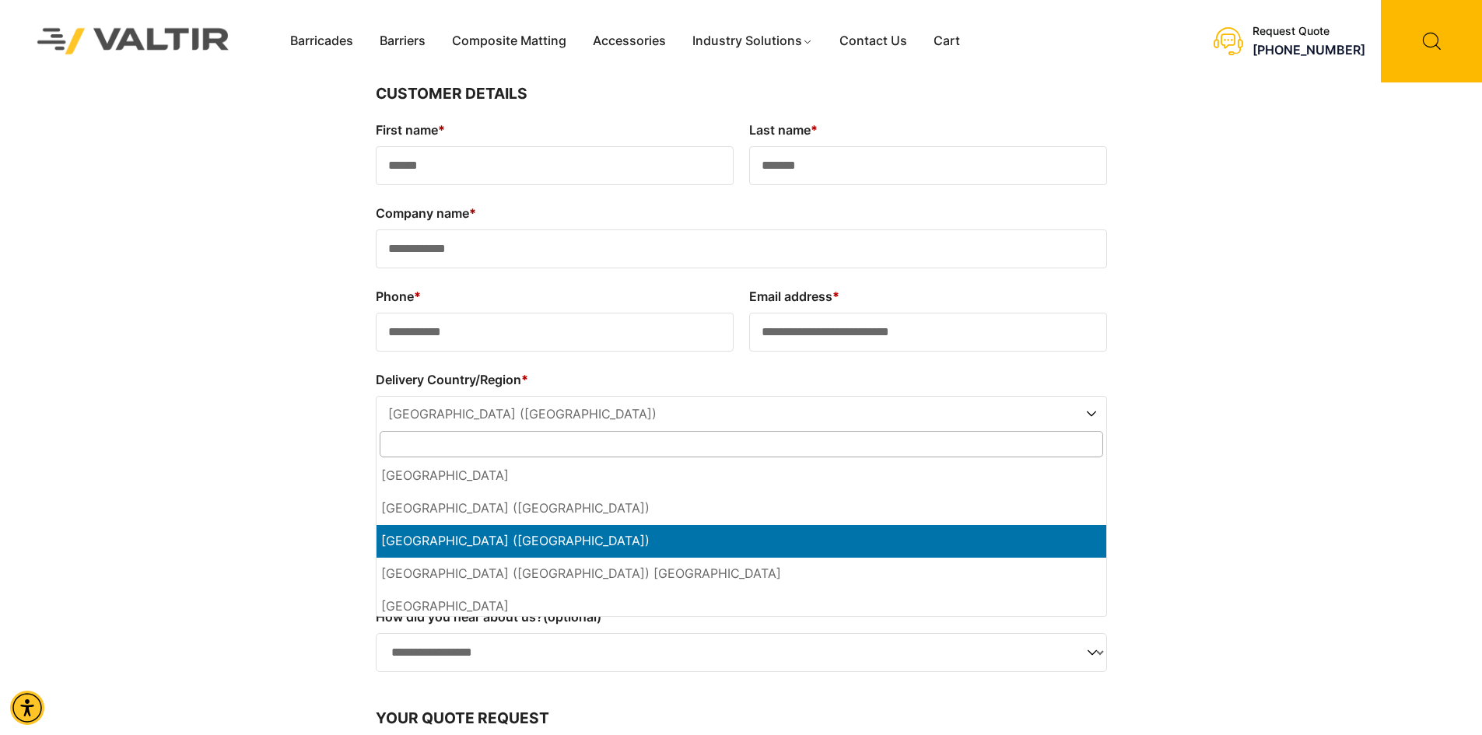
click at [1093, 410] on span "Delivery Country/Region" at bounding box center [1092, 414] width 16 height 35
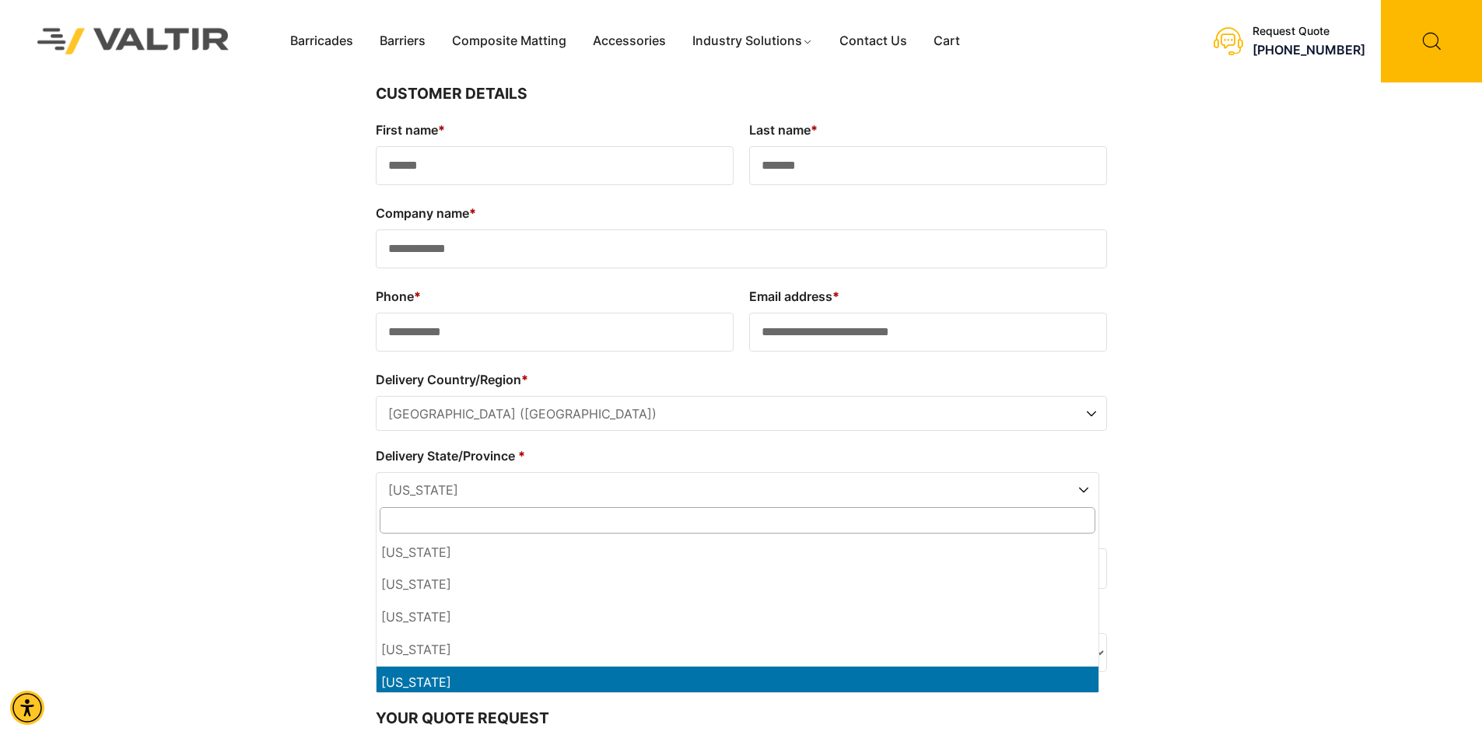
click at [460, 492] on span "[US_STATE]" at bounding box center [737, 490] width 722 height 35
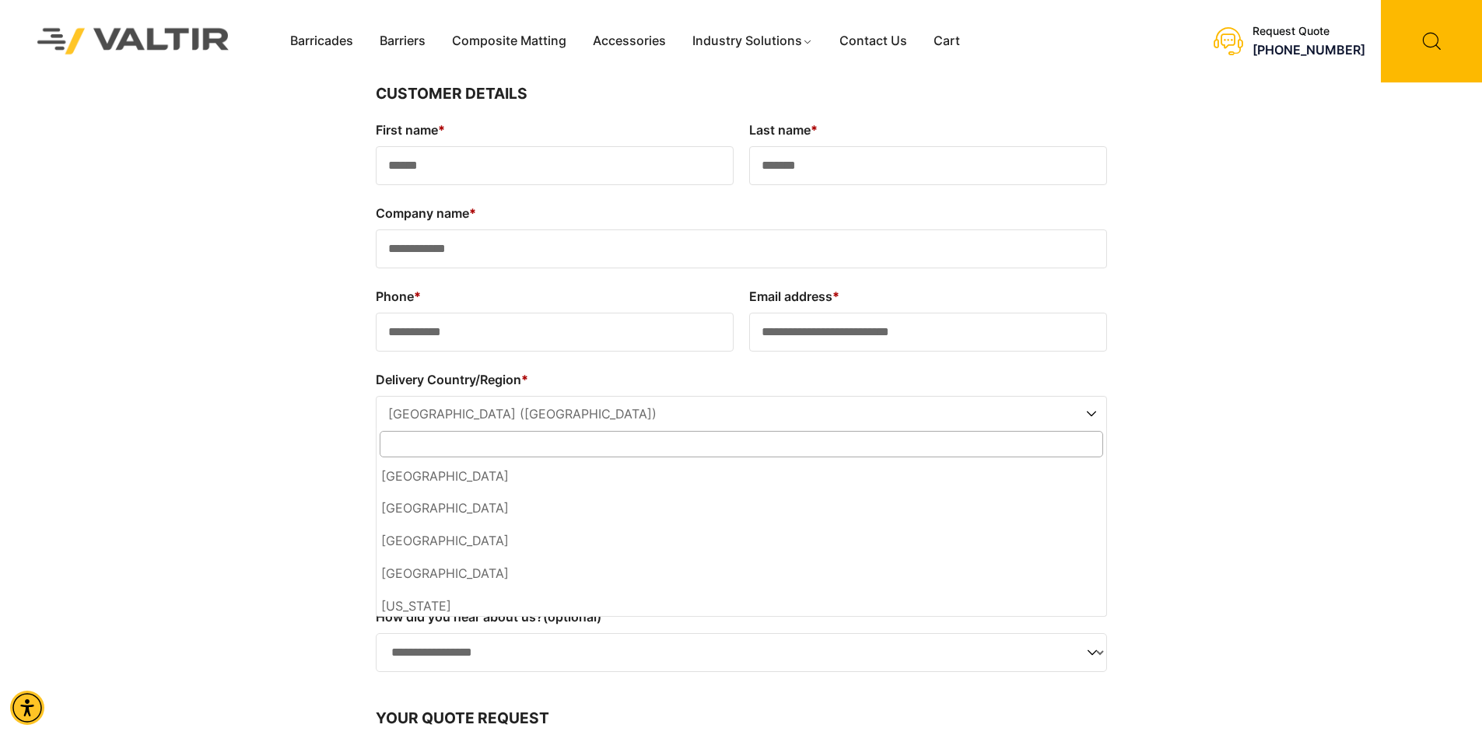
scroll to position [7598, 0]
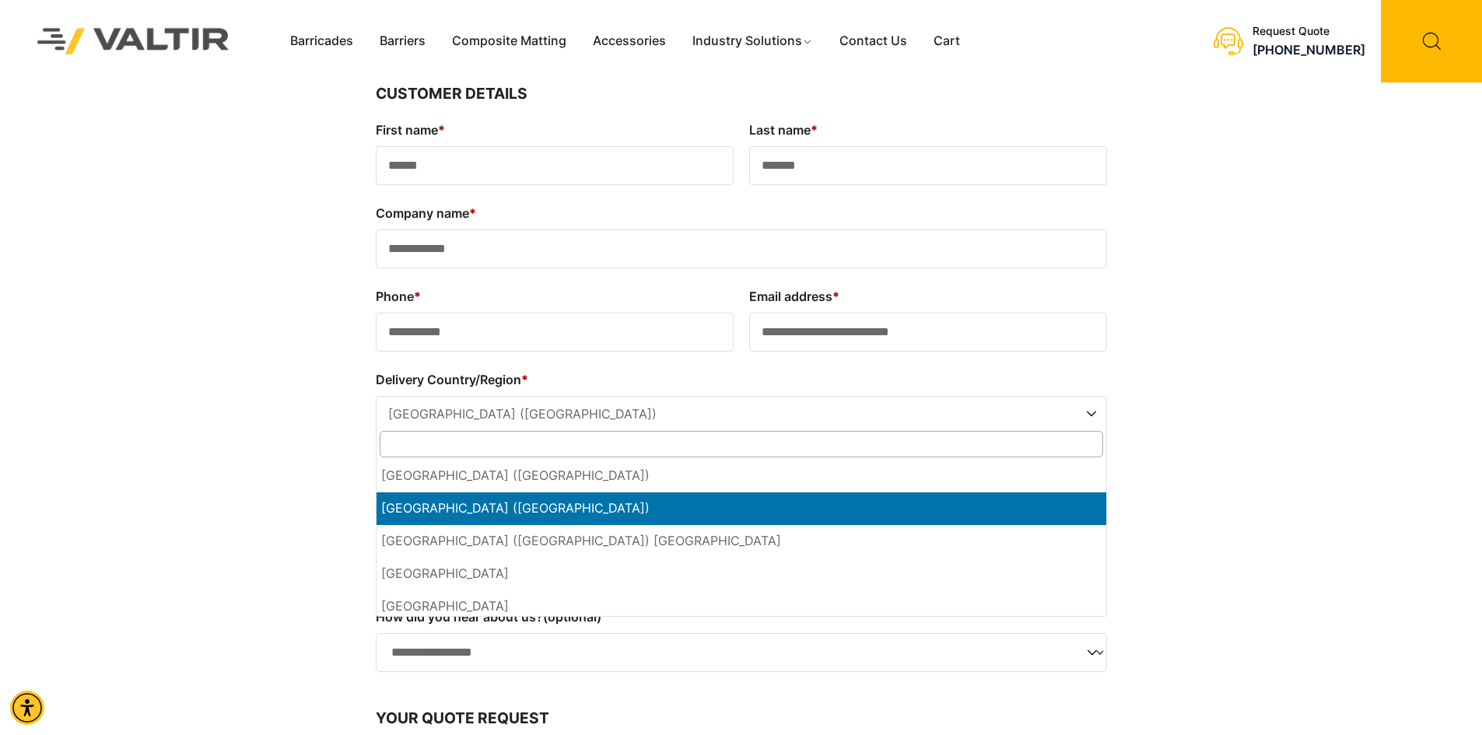
click at [1092, 415] on span "Delivery Country/Region" at bounding box center [1092, 414] width 16 height 35
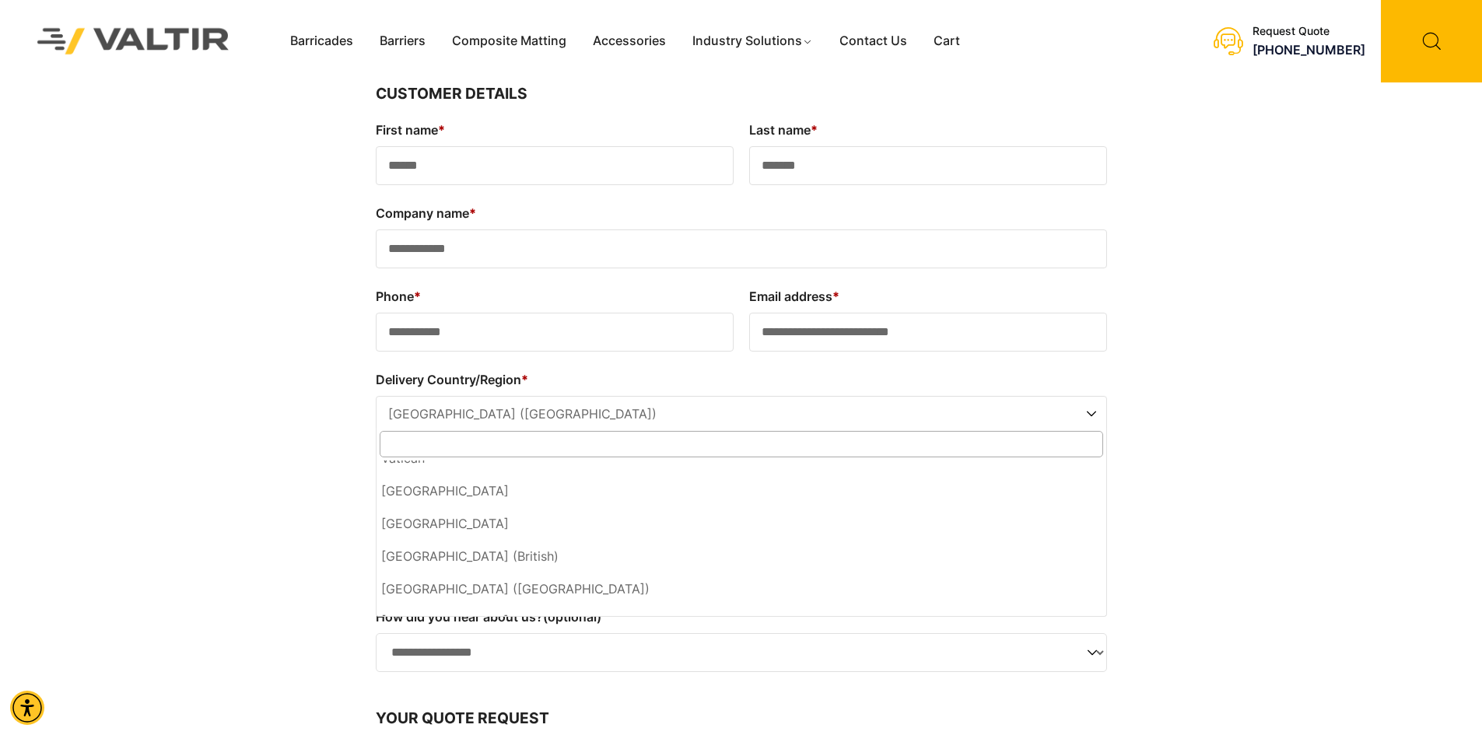
scroll to position [7809, 0]
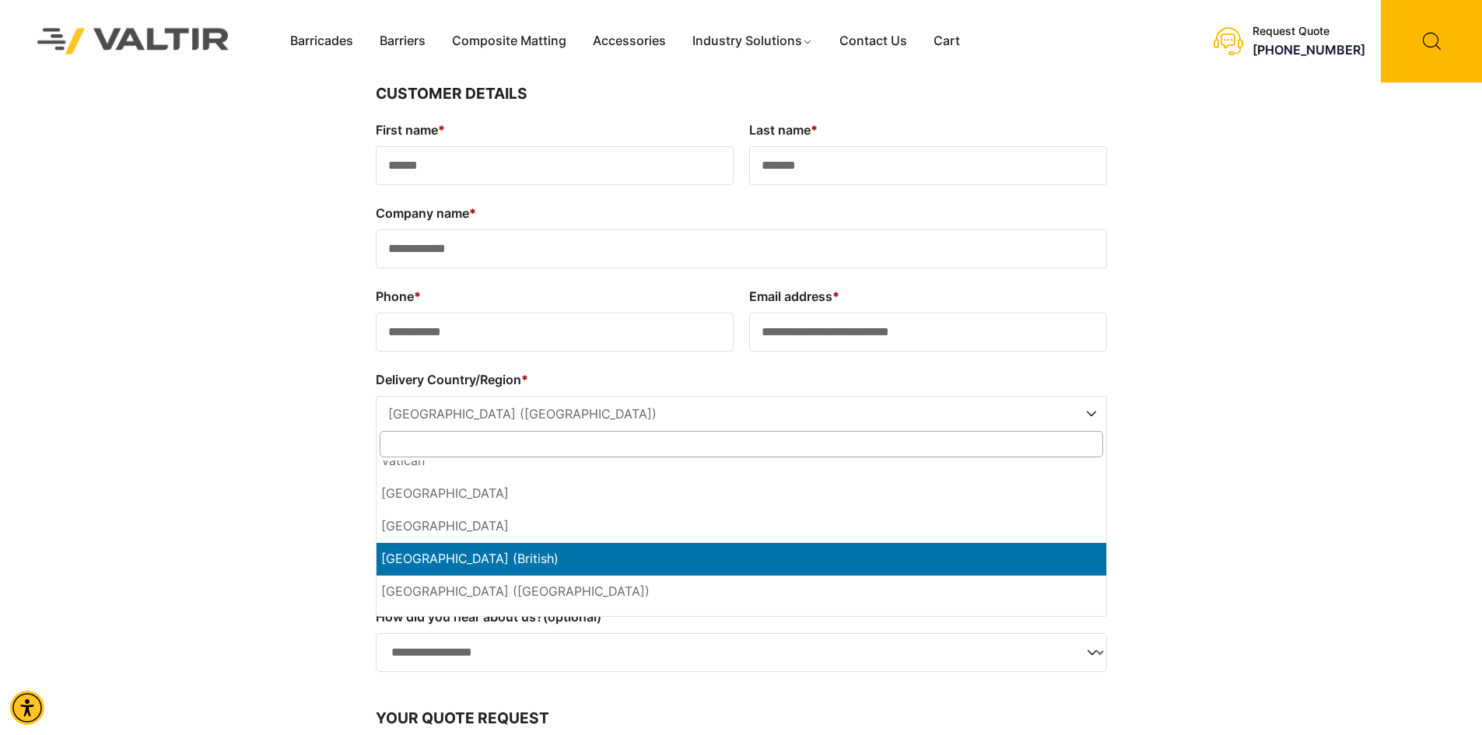
select select "**"
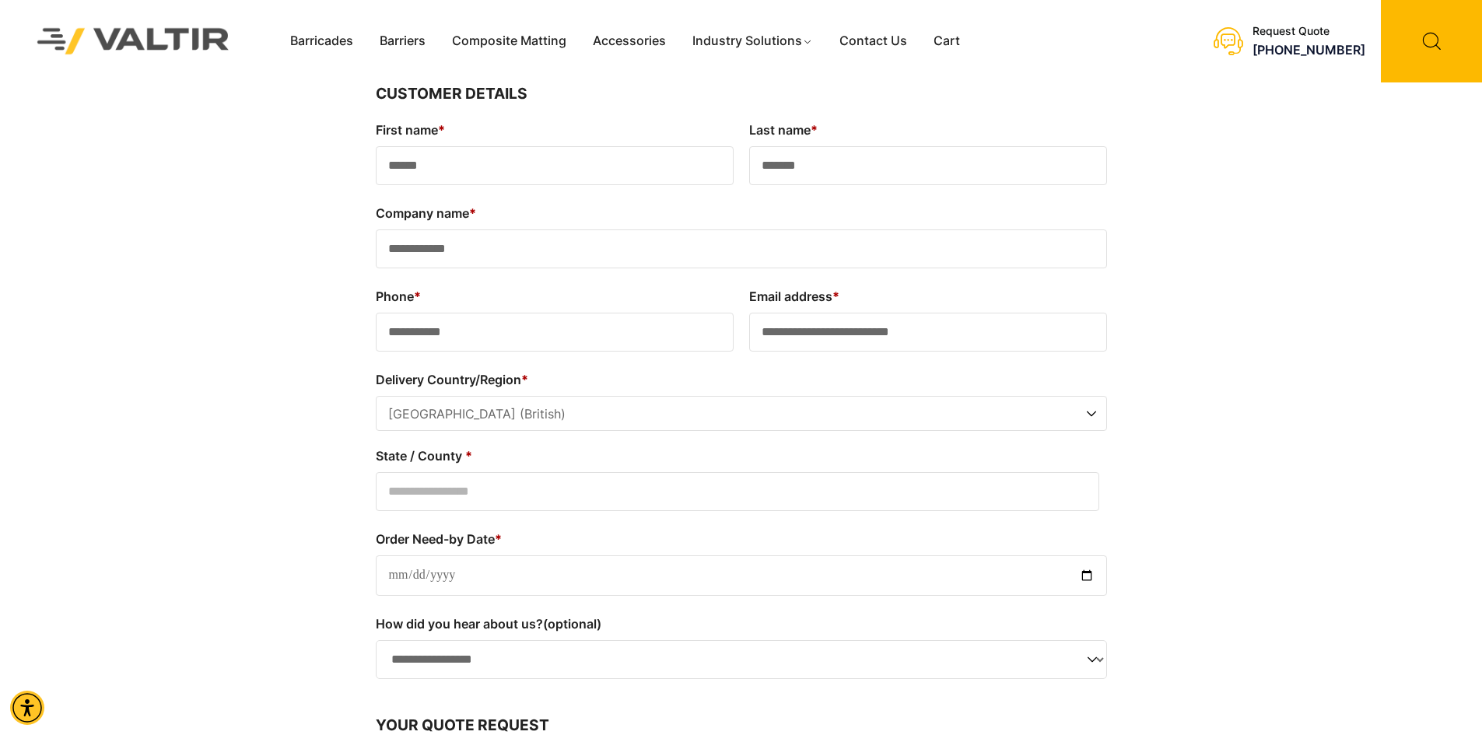
click at [397, 502] on input "State / County *" at bounding box center [737, 491] width 723 height 39
type input "**********"
click at [407, 569] on input "Order Need-by Date *" at bounding box center [741, 575] width 731 height 40
type input "**********"
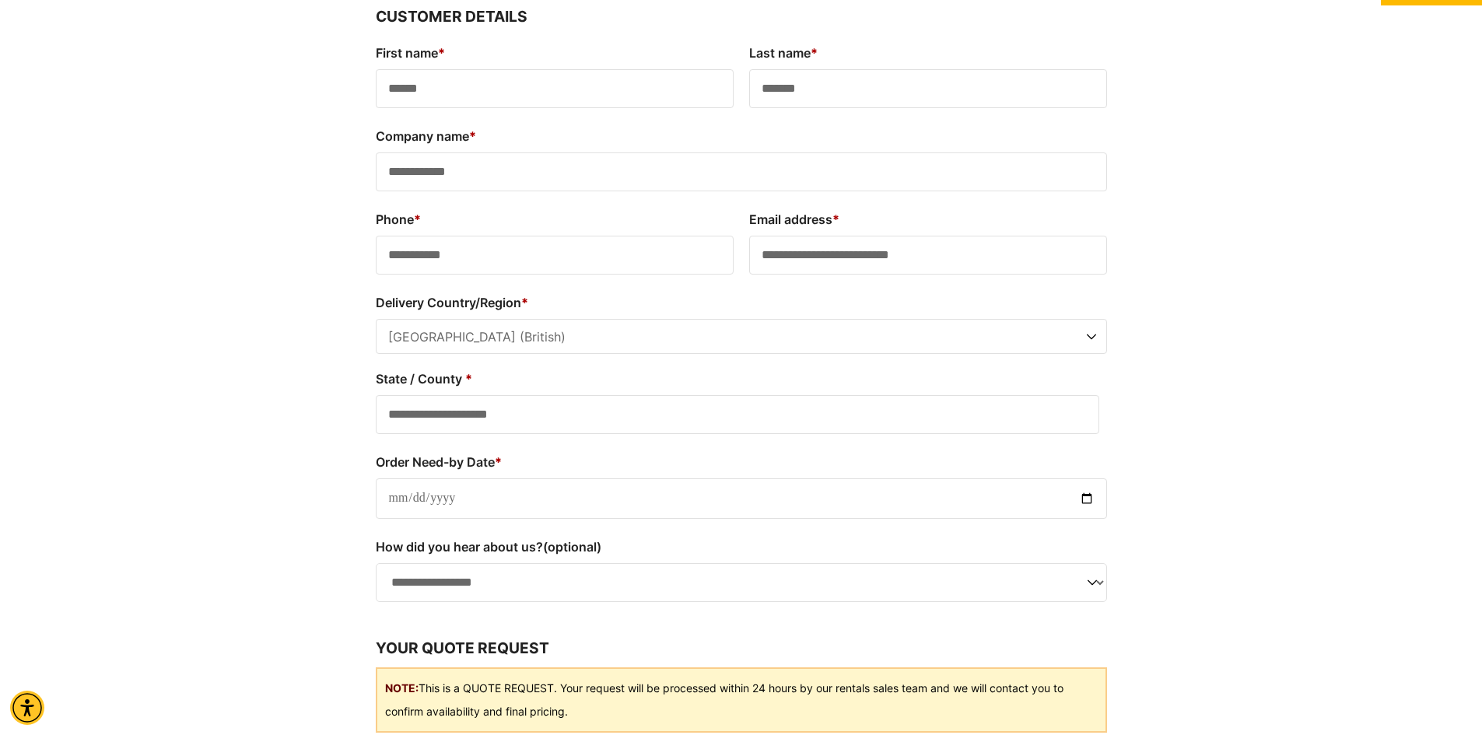
scroll to position [78, 0]
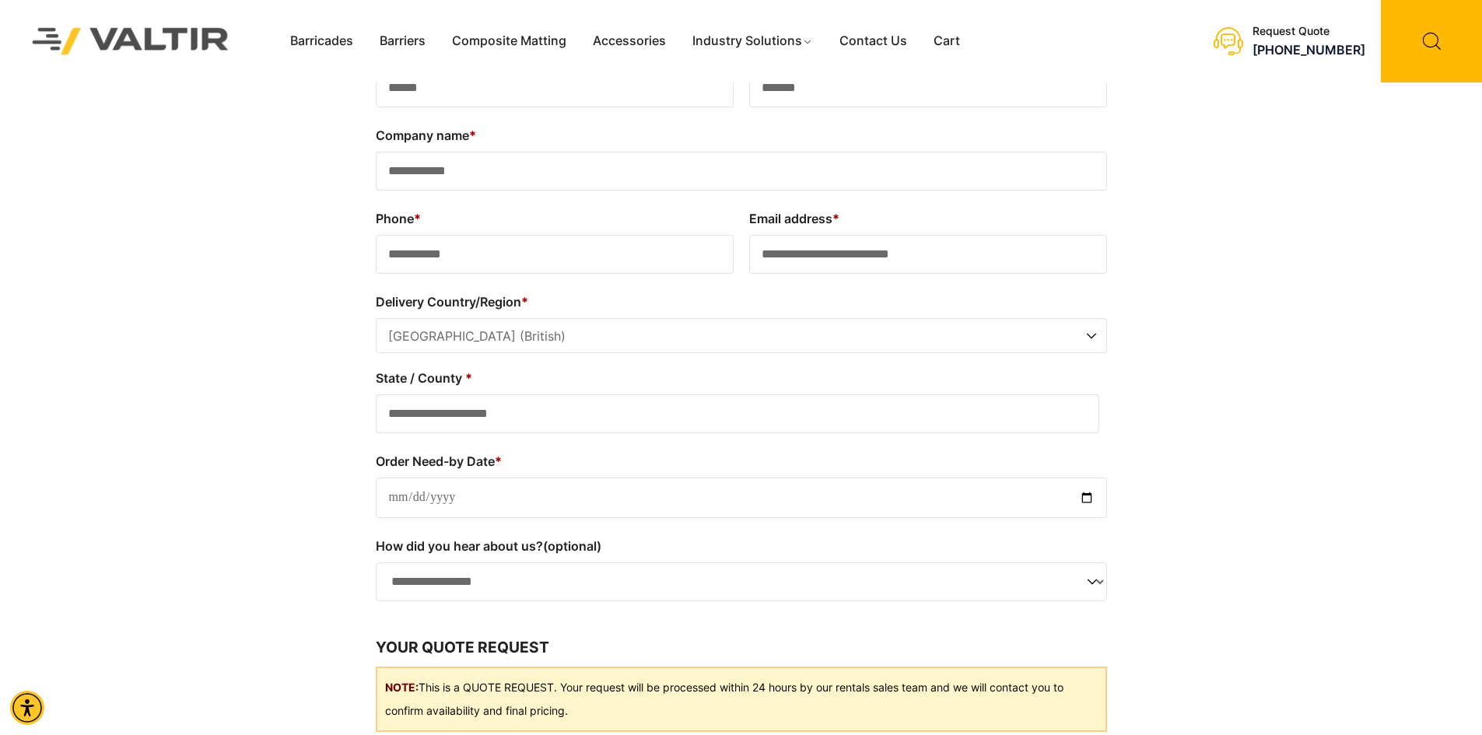
click at [1087, 577] on select "**********" at bounding box center [741, 581] width 731 height 39
select select "**********"
click at [376, 562] on select "**********" at bounding box center [741, 581] width 731 height 39
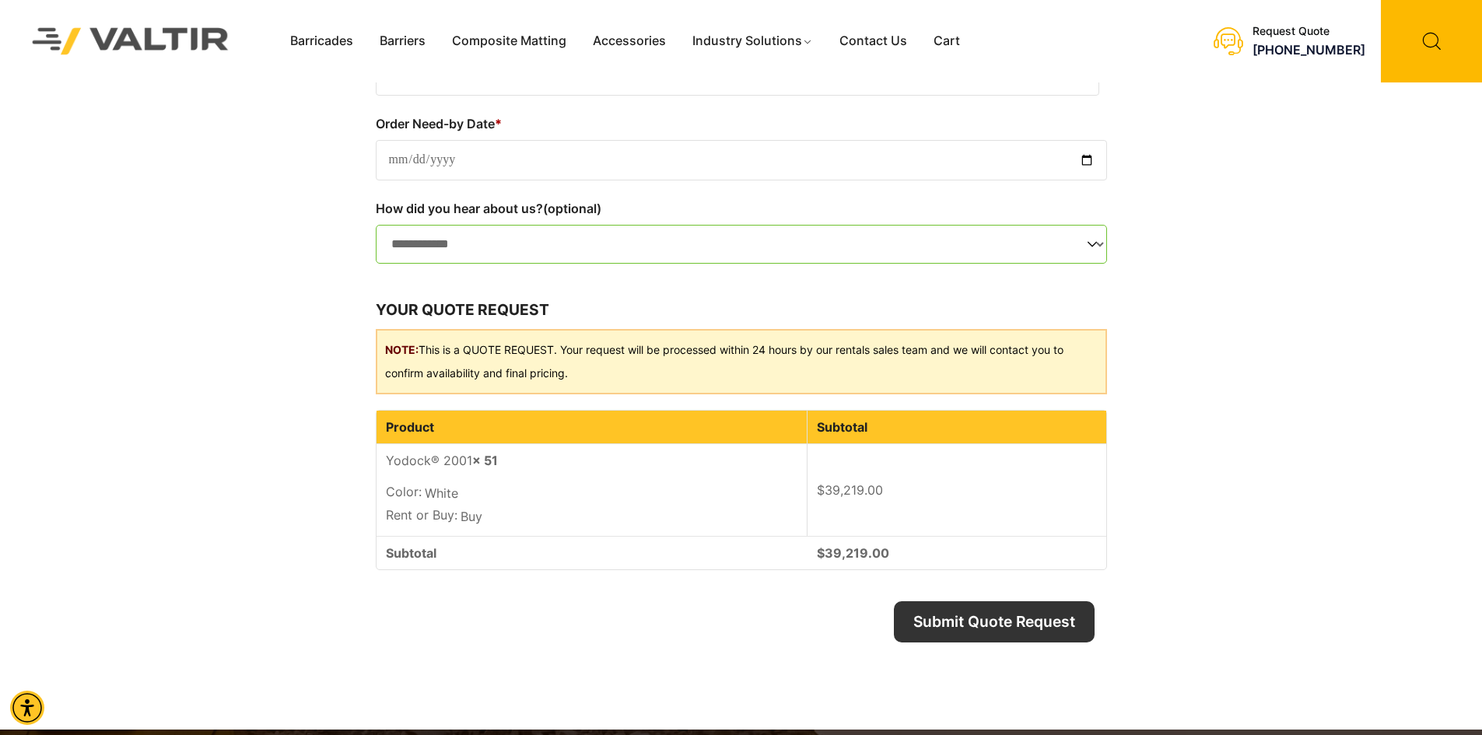
scroll to position [467, 0]
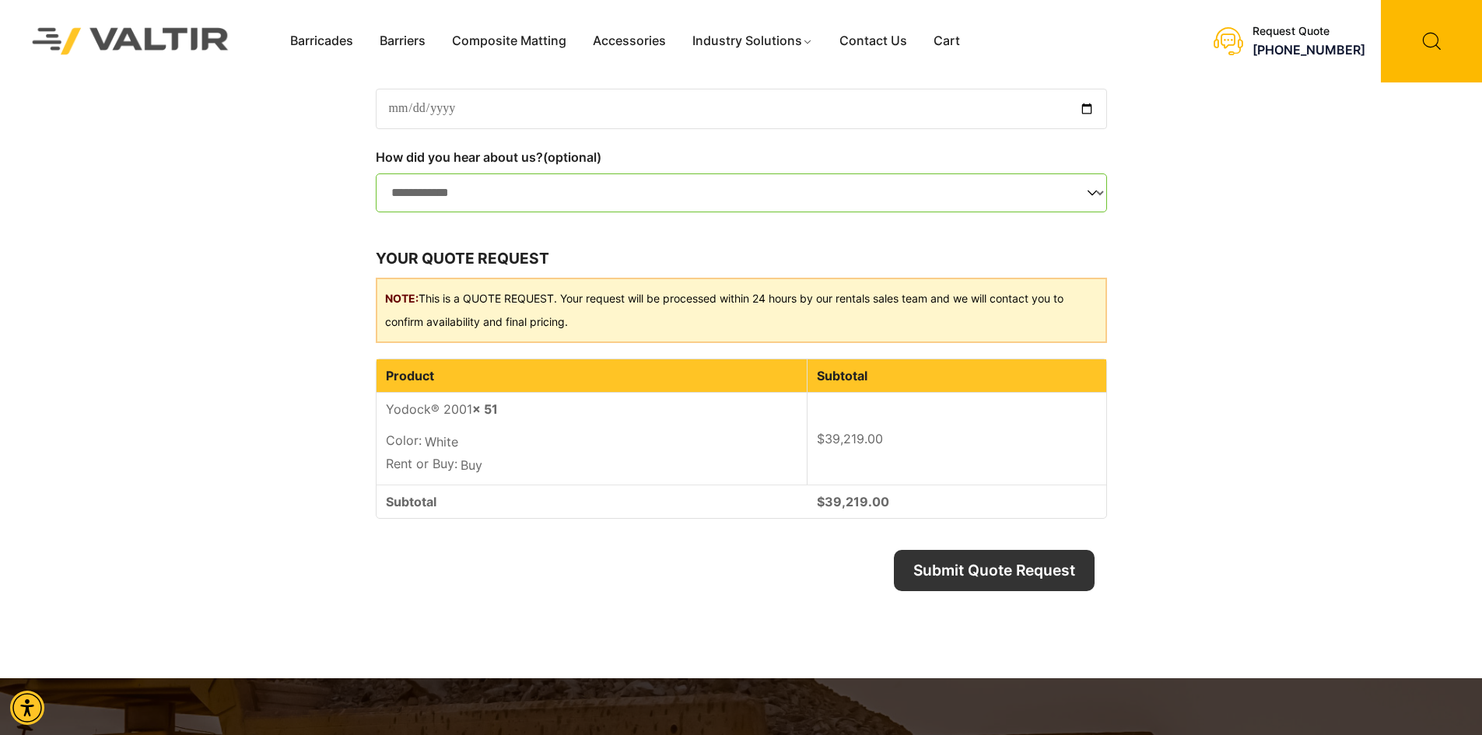
click at [505, 408] on td "Yodock® 2001 × 51 Color: White Rent or Buy: Buy" at bounding box center [591, 439] width 431 height 92
click at [507, 414] on td "Yodock® 2001 × 51 Color: White Rent or Buy: Buy" at bounding box center [591, 439] width 431 height 92
click at [970, 563] on button "Submit Quote Request" at bounding box center [994, 570] width 201 height 41
